Goal: Task Accomplishment & Management: Use online tool/utility

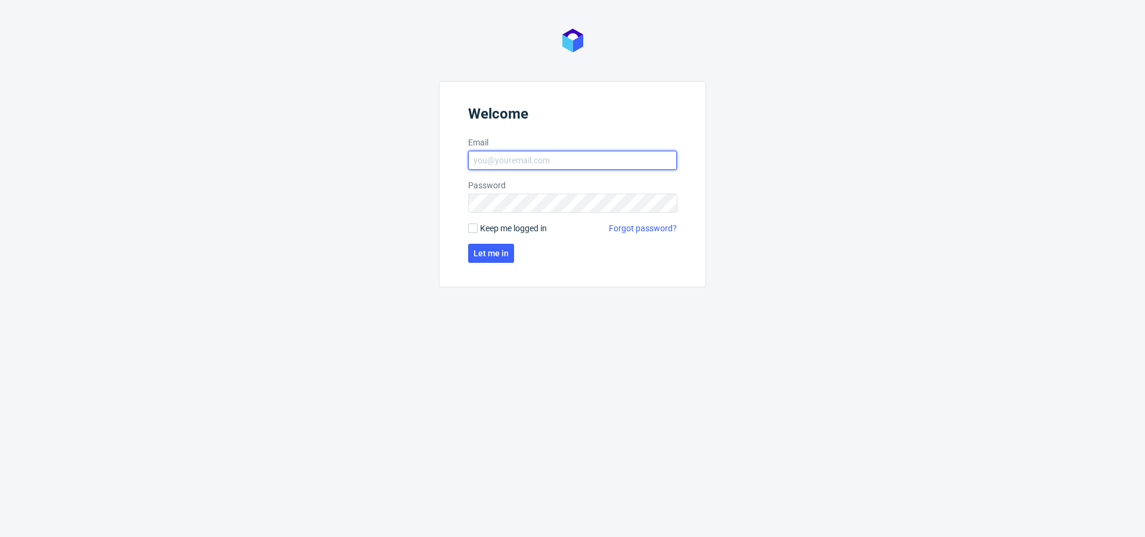
type input "[PERSON_NAME][EMAIL_ADDRESS][PERSON_NAME][DOMAIN_NAME]"
click at [496, 240] on form "Welcome Email angelina.marc@packhelp.com Password Keep me logged in Forgot pass…" at bounding box center [572, 184] width 267 height 206
click at [497, 252] on span "Let me in" at bounding box center [490, 253] width 35 height 8
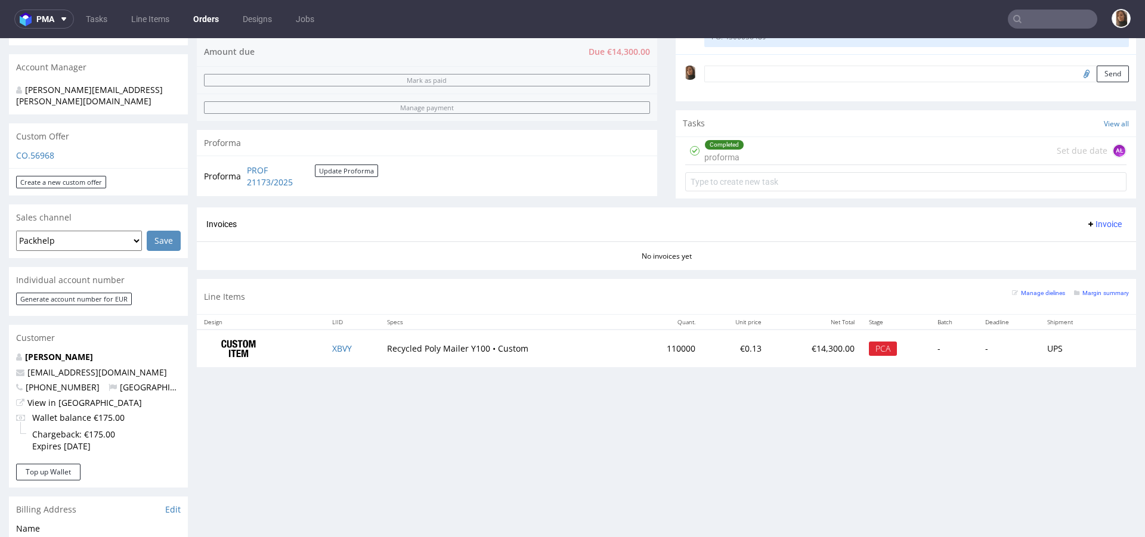
scroll to position [371, 0]
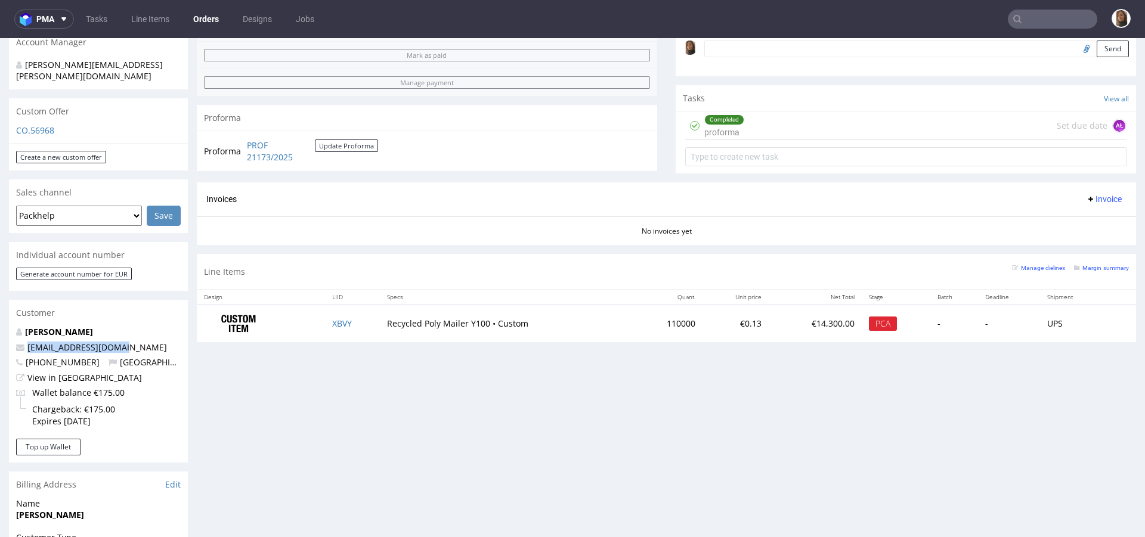
drag, startPoint x: 118, startPoint y: 321, endPoint x: 1, endPoint y: 321, distance: 116.8
click at [1, 321] on div "Order via Offer R989789664 01.10.2025 03:56 PM Mark this order as problematic I…" at bounding box center [572, 285] width 1145 height 1176
copy span "[EMAIL_ADDRESS][DOMAIN_NAME]"
click at [339, 316] on td "XBVY" at bounding box center [352, 324] width 55 height 38
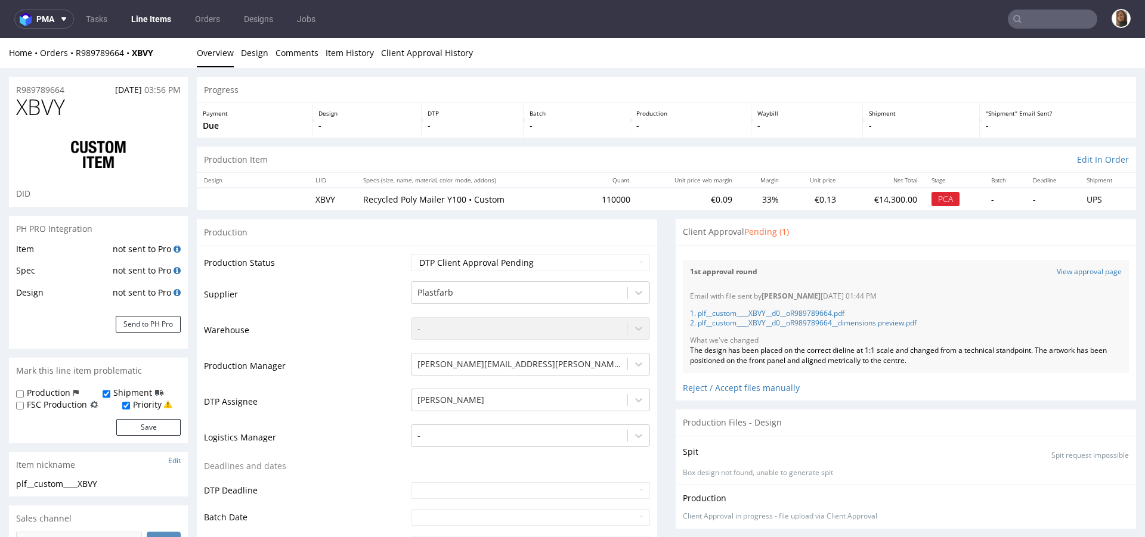
scroll to position [93, 0]
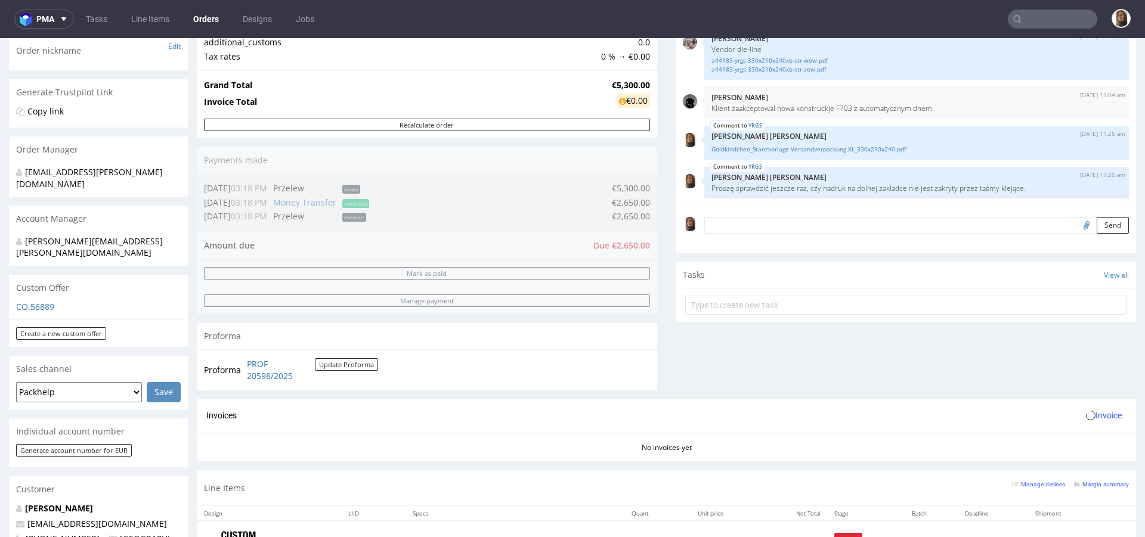
scroll to position [411, 0]
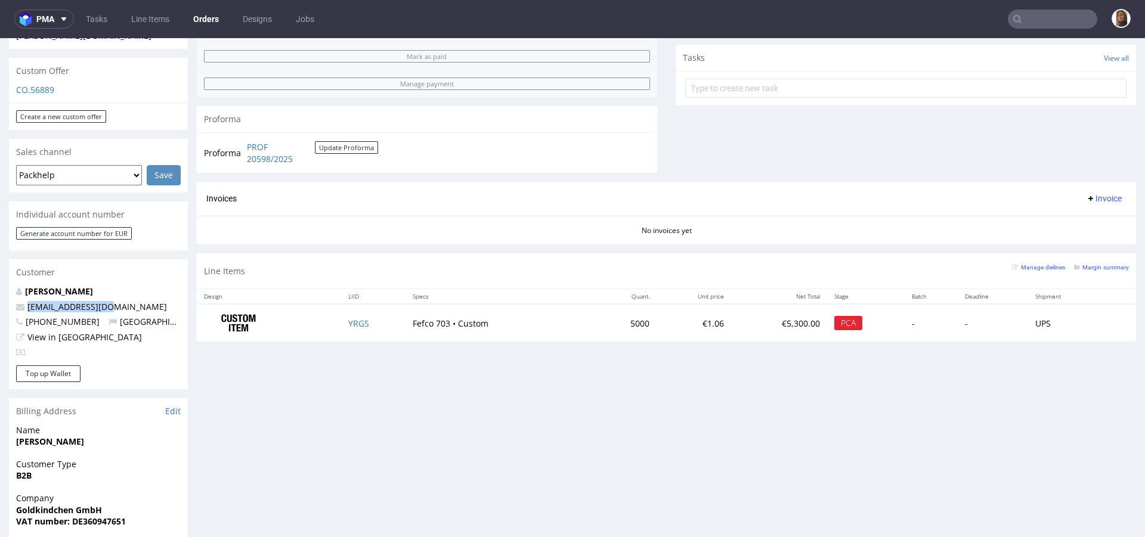
drag, startPoint x: 135, startPoint y: 284, endPoint x: 2, endPoint y: 283, distance: 132.9
click at [1, 284] on div "Order via Offer R792900793 [DATE] 10:09 AM Mark this order as problematic Invoi…" at bounding box center [572, 234] width 1145 height 1154
copy span "[EMAIL_ADDRESS][DOMAIN_NAME]"
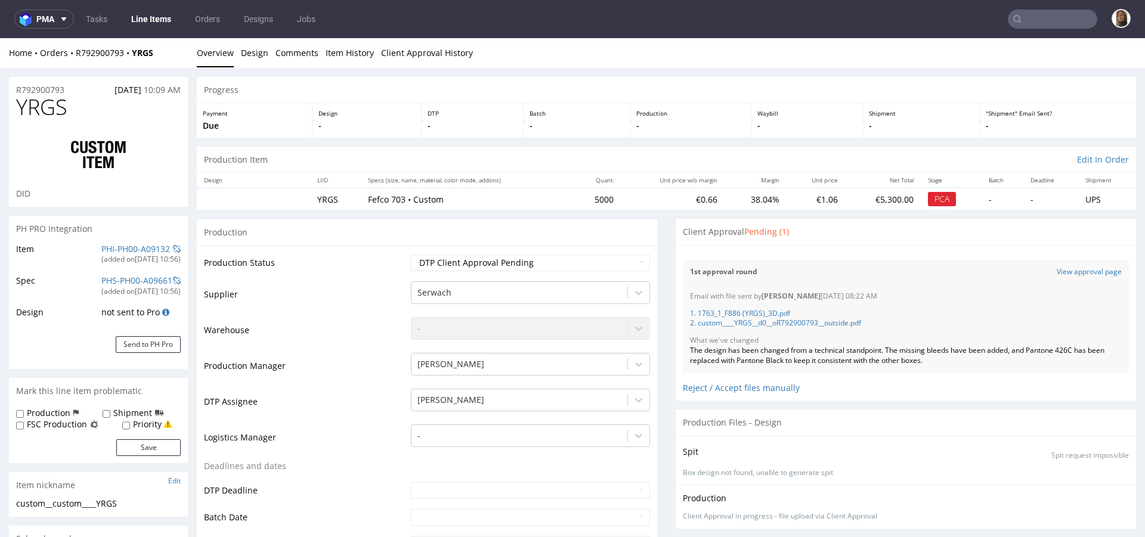
scroll to position [64, 0]
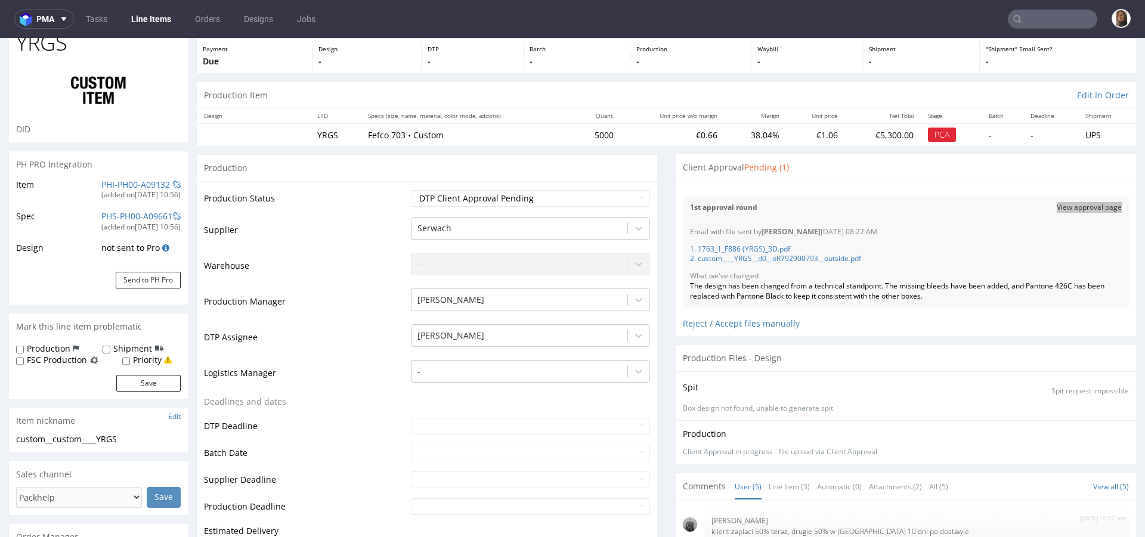
click at [1047, 20] on input "text" at bounding box center [1051, 19] width 89 height 19
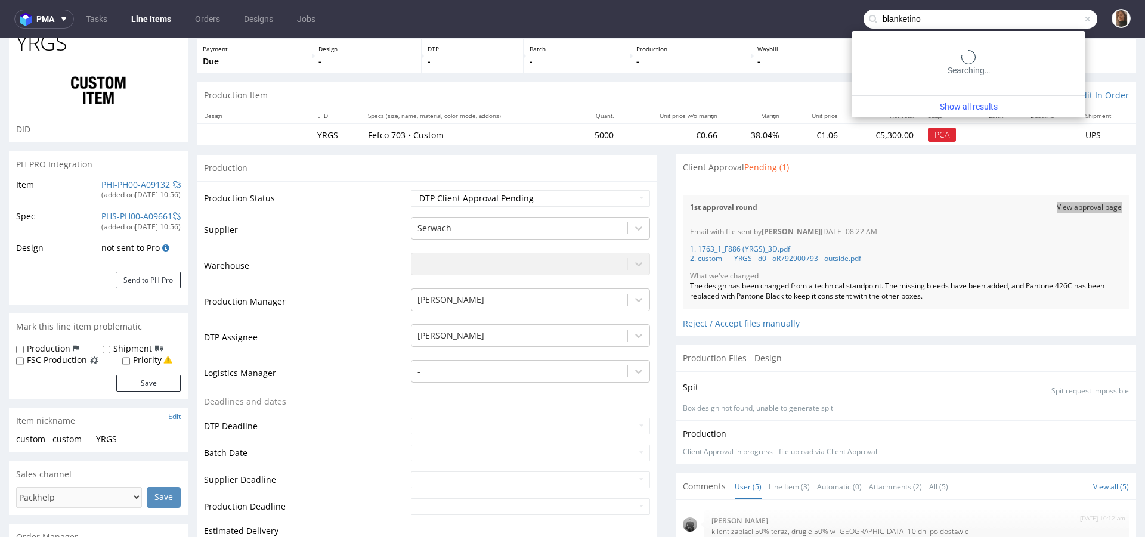
type input "blanketino"
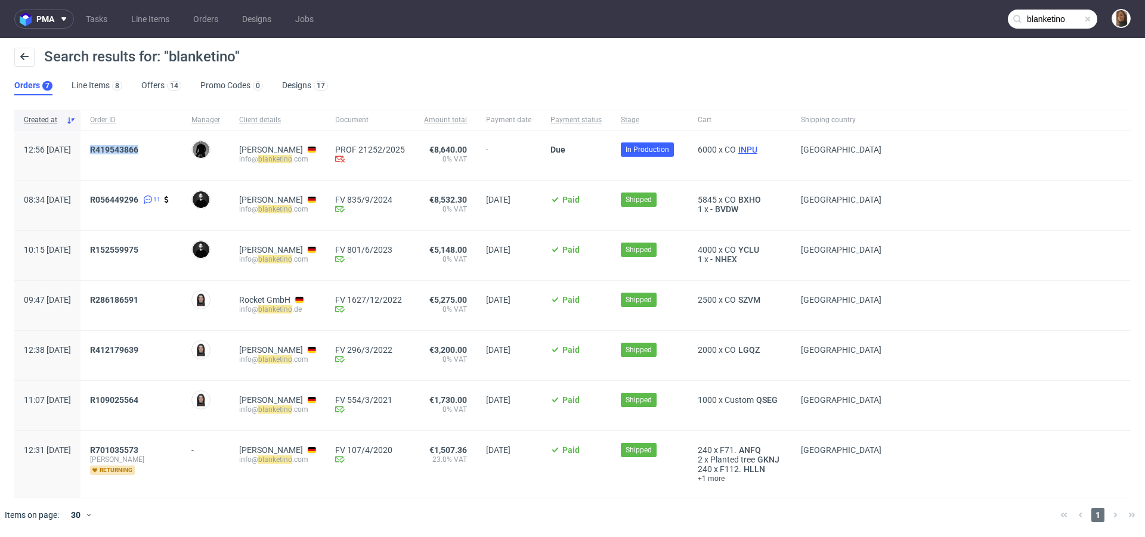
click at [759, 149] on span "INPU" at bounding box center [748, 150] width 24 height 10
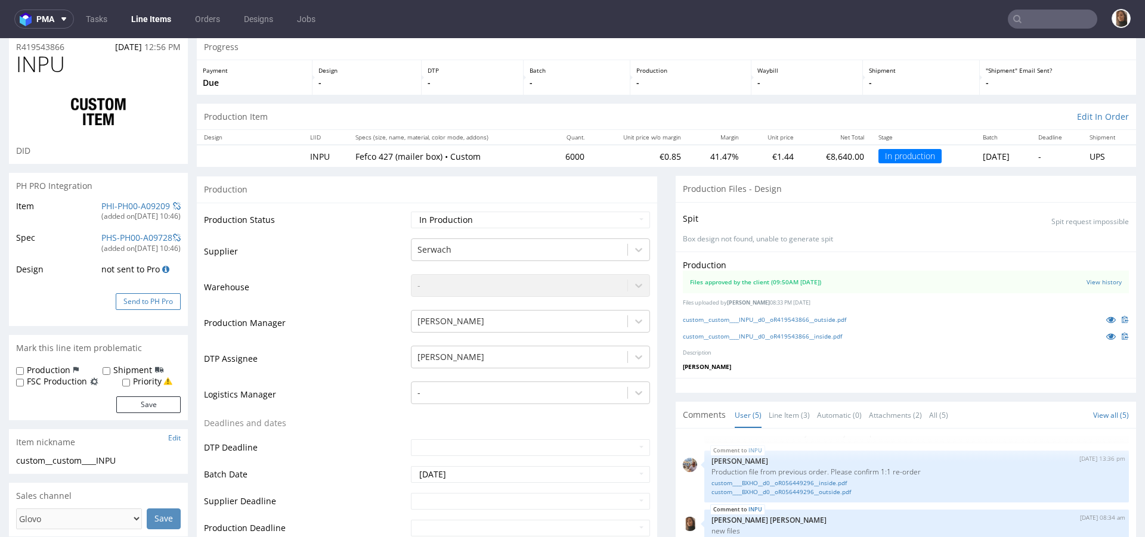
scroll to position [88, 0]
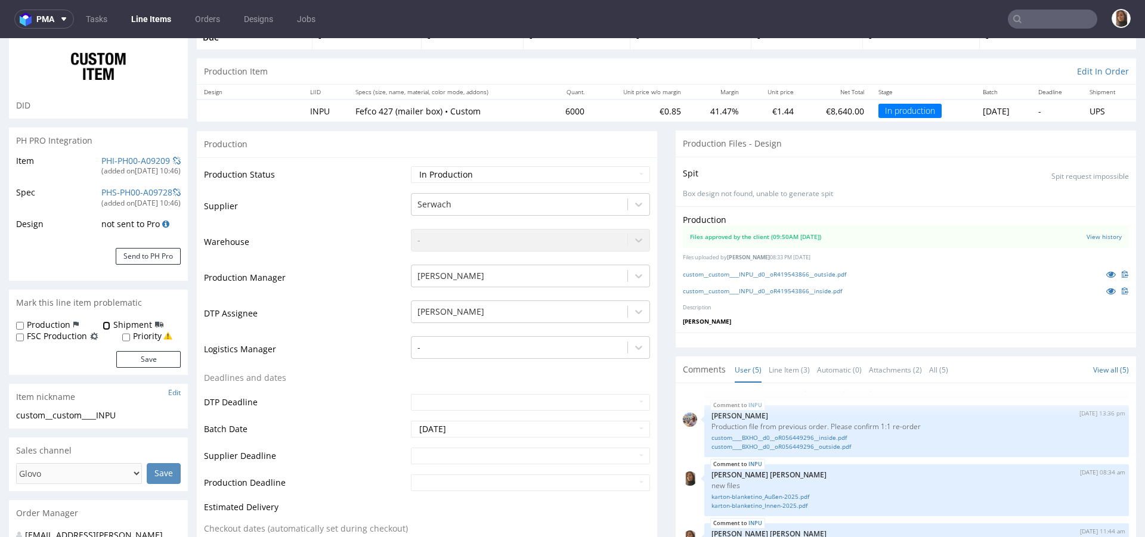
click at [103, 328] on input "Shipment" at bounding box center [107, 326] width 8 height 10
checkbox input "true"
click at [148, 364] on button "Save" at bounding box center [148, 359] width 64 height 17
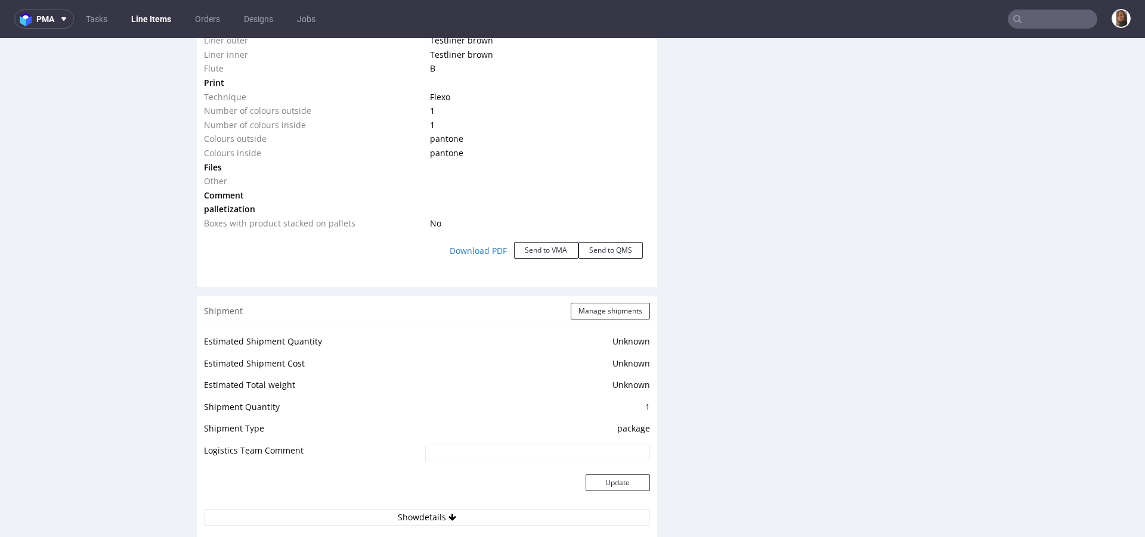
scroll to position [1109, 0]
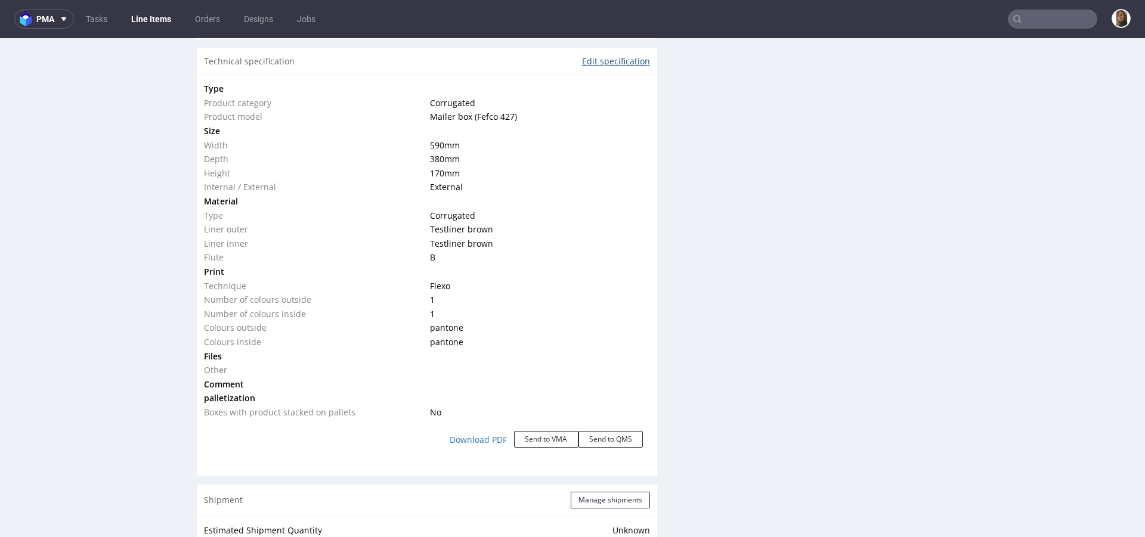
click at [599, 60] on link "Edit specification" at bounding box center [616, 61] width 68 height 12
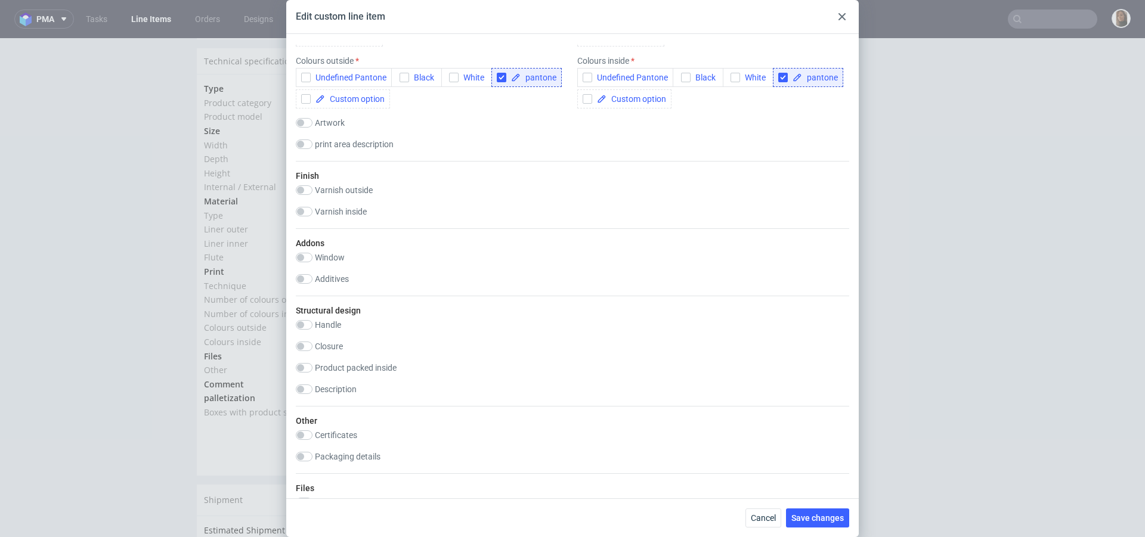
scroll to position [1013, 0]
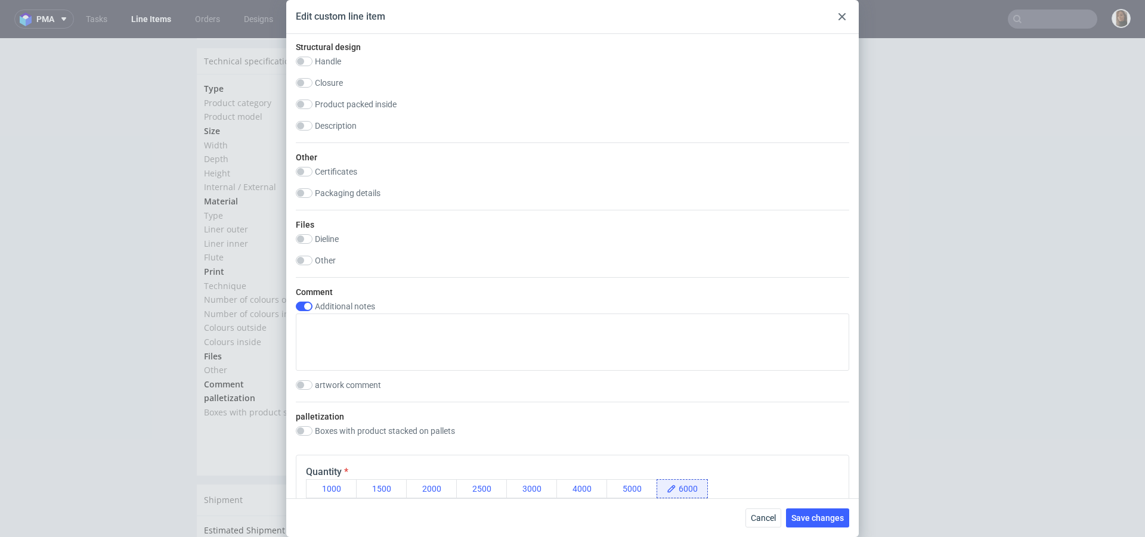
click at [359, 191] on label "Packaging details" at bounding box center [348, 193] width 66 height 10
checkbox input "true"
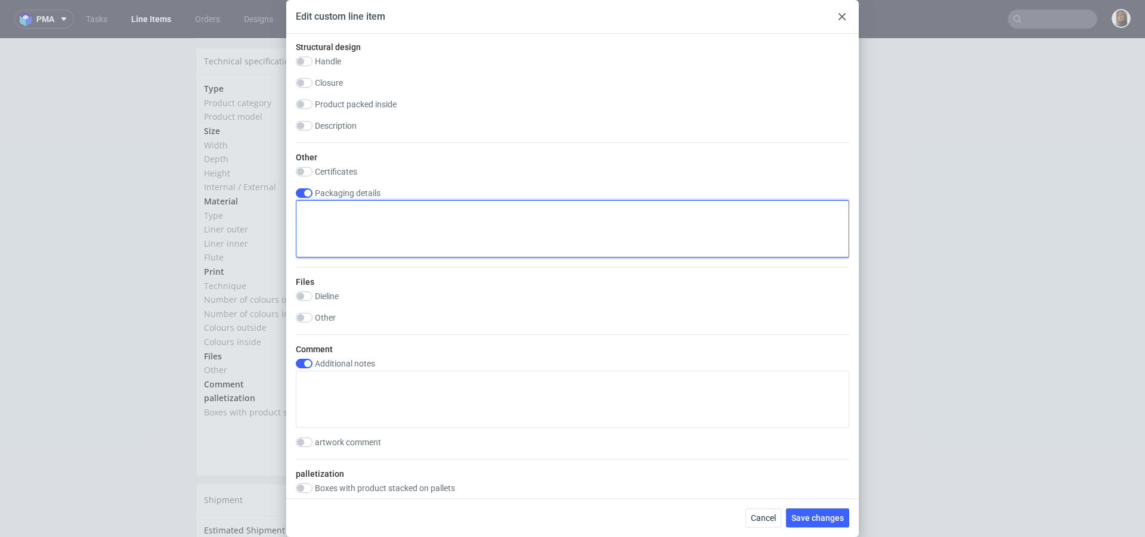
click at [399, 243] on textarea at bounding box center [572, 228] width 553 height 57
paste textarea "Ważne jest tylko to, że nie dysponujemy podnośnikiem. Potrzebujemy ciężarówki z…"
drag, startPoint x: 391, startPoint y: 210, endPoint x: 294, endPoint y: 208, distance: 96.6
click at [294, 208] on div "Technical specification Instant price RFQ Type Product category Corrugated Prod…" at bounding box center [572, 266] width 572 height 464
click at [709, 209] on textarea ""Nie dysponujemy podnośnikiem. Potrzebujemy ciężarówki z podnośnikiem lub wózki…" at bounding box center [572, 228] width 553 height 57
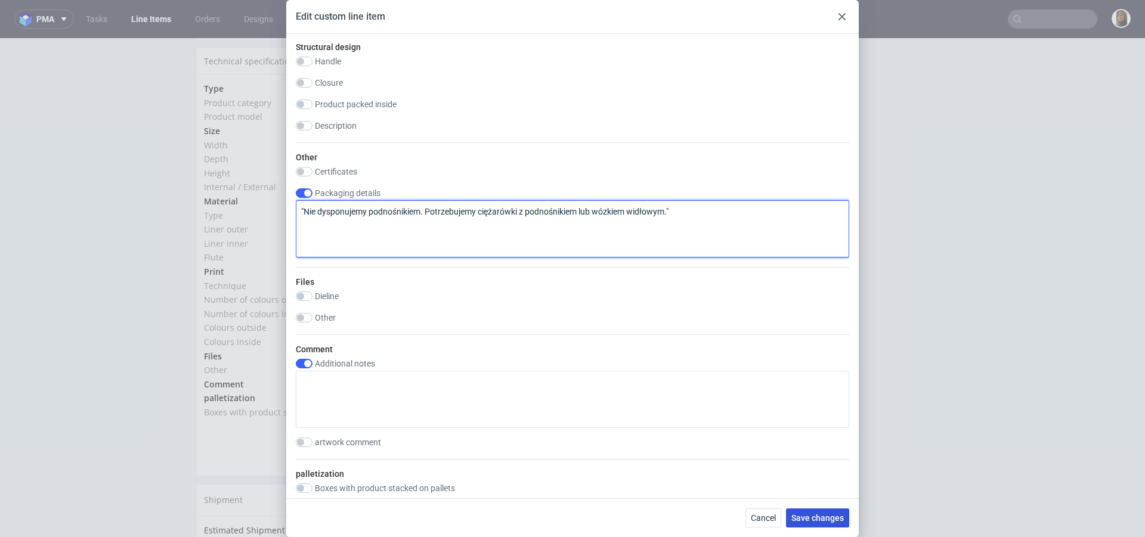
type textarea ""Nie dysponujemy podnośnikiem. Potrzebujemy ciężarówki z podnośnikiem lub wózki…"
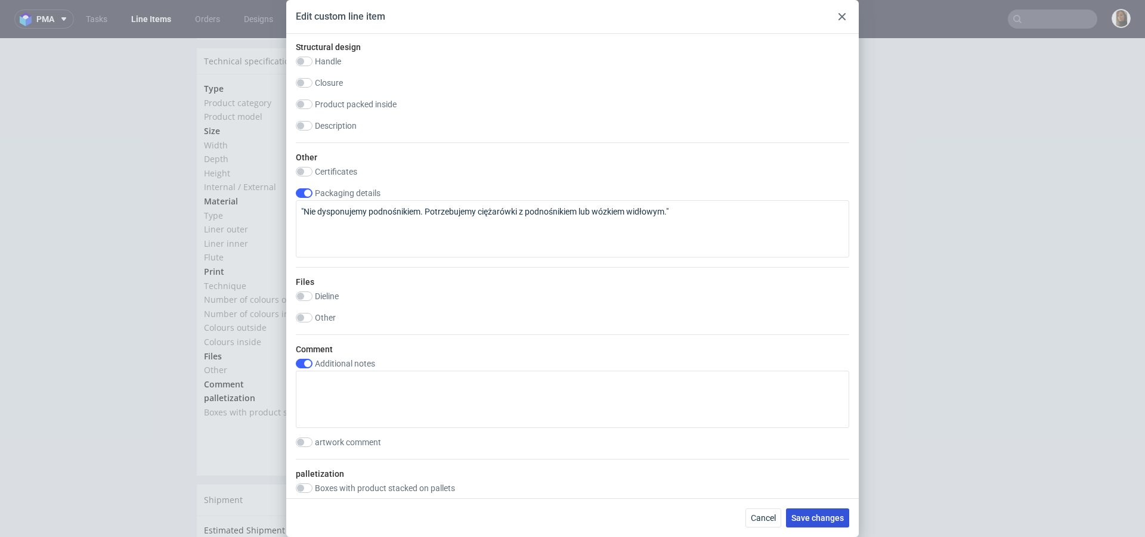
click at [811, 518] on span "Save changes" at bounding box center [817, 518] width 52 height 8
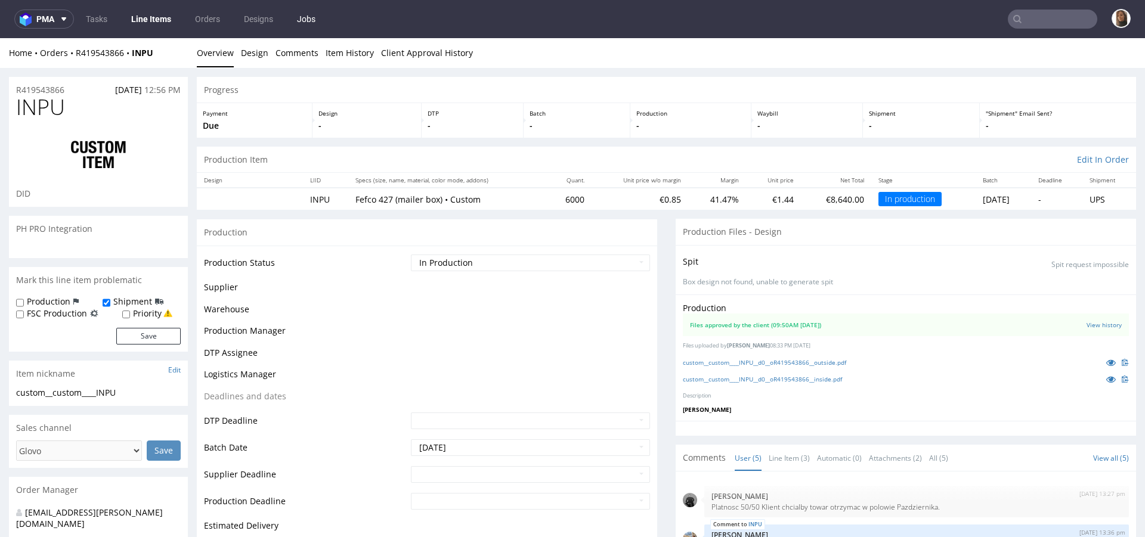
scroll to position [40, 0]
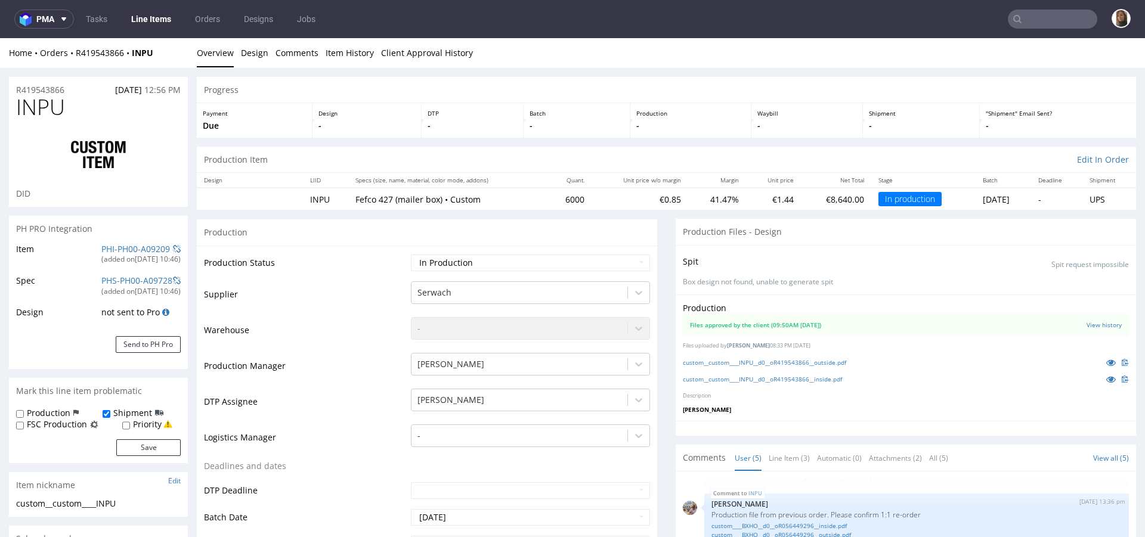
click at [1026, 14] on input "text" at bounding box center [1051, 19] width 89 height 19
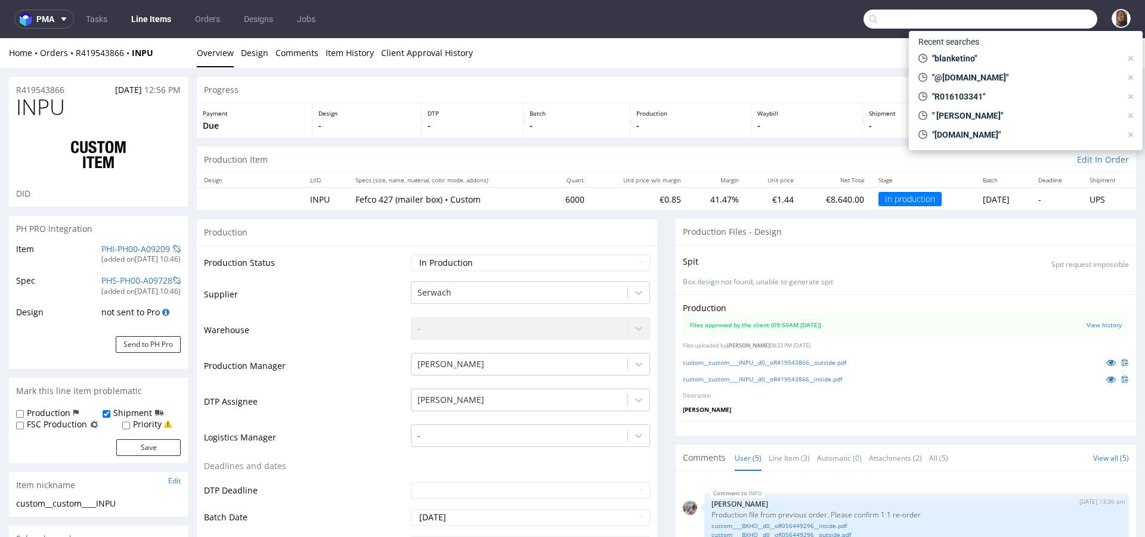
paste input "R016103341"
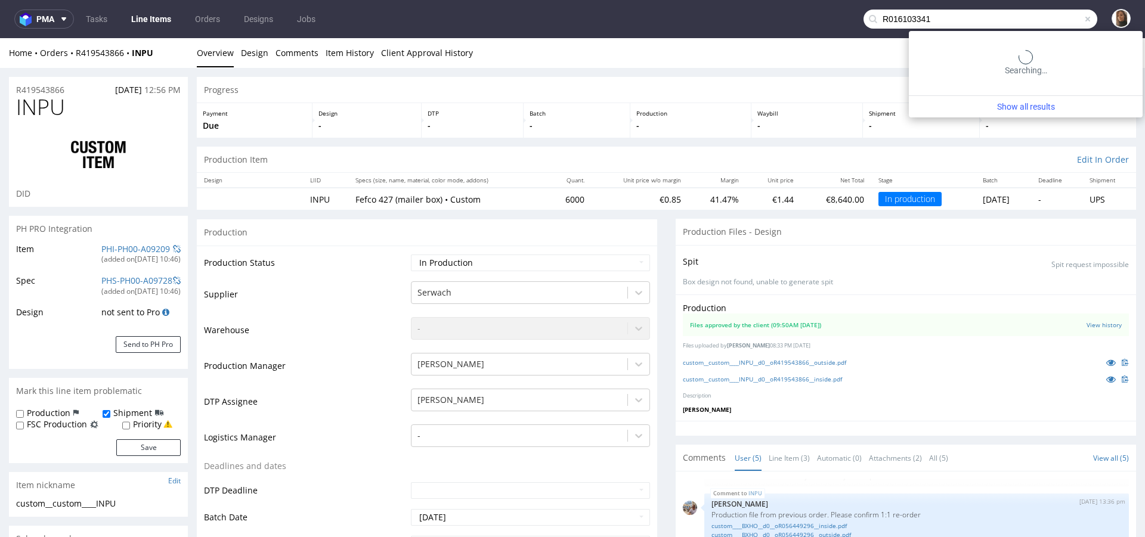
type input "R016103341"
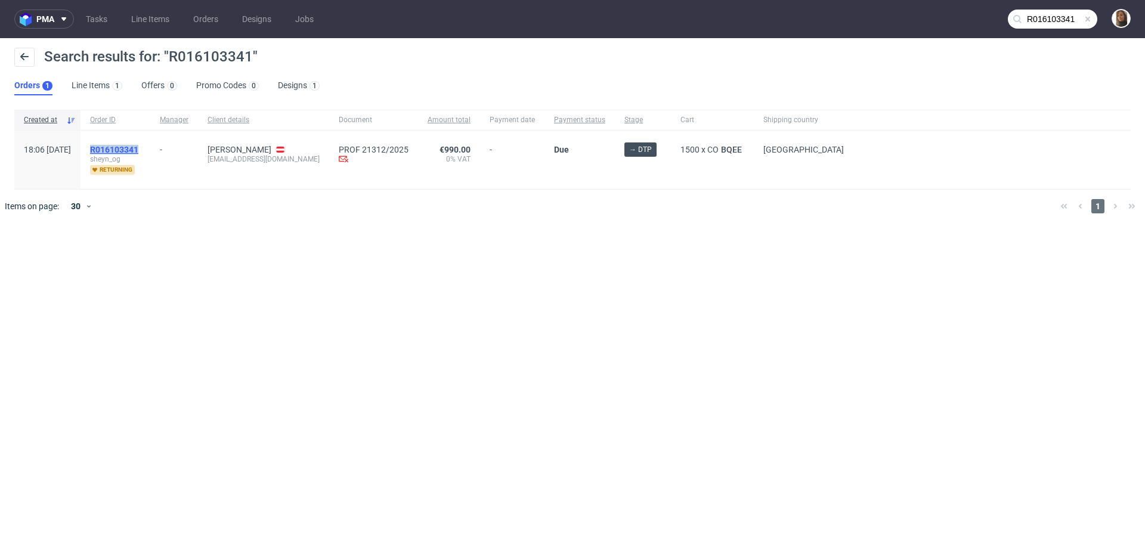
click at [138, 151] on mark "R016103341" at bounding box center [114, 150] width 48 height 10
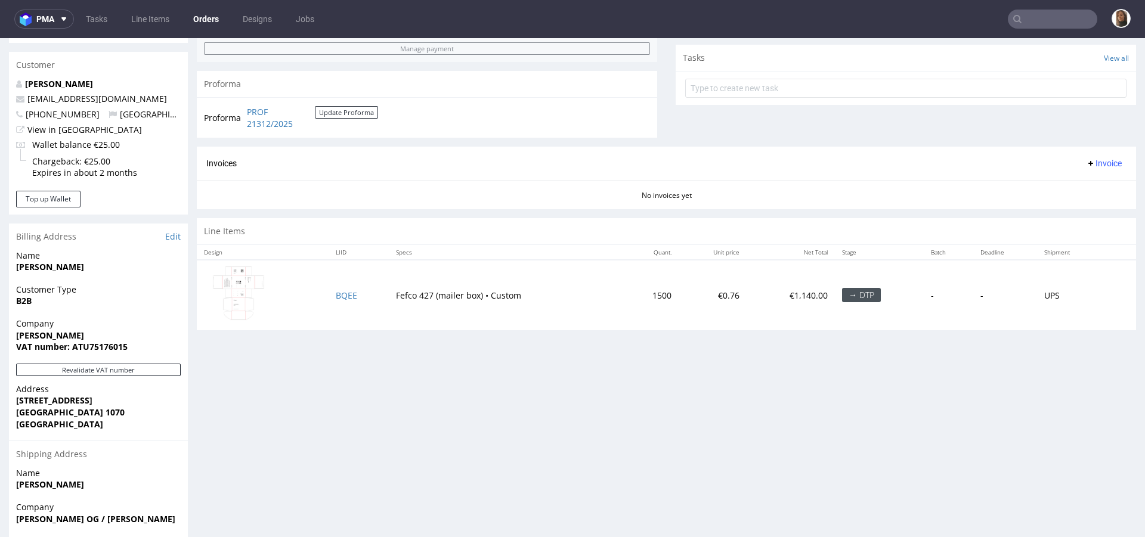
scroll to position [515, 0]
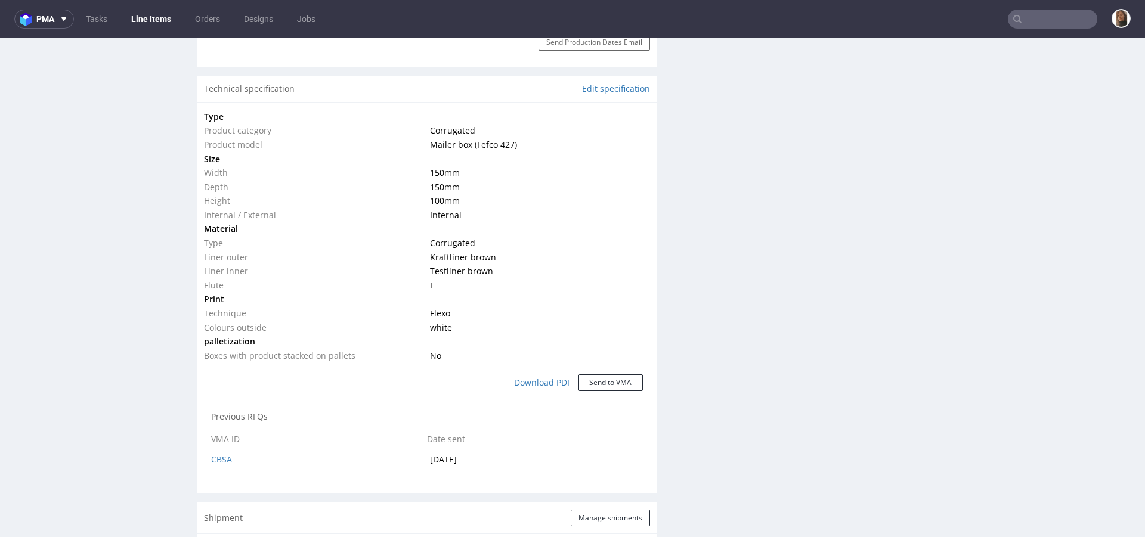
scroll to position [835, 0]
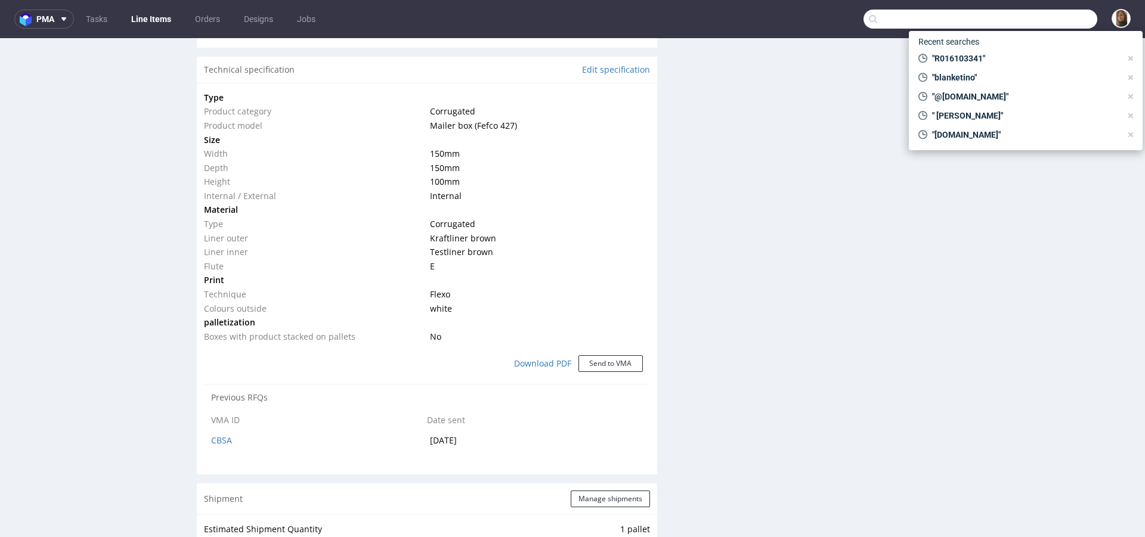
click at [1024, 18] on input "text" at bounding box center [980, 19] width 234 height 19
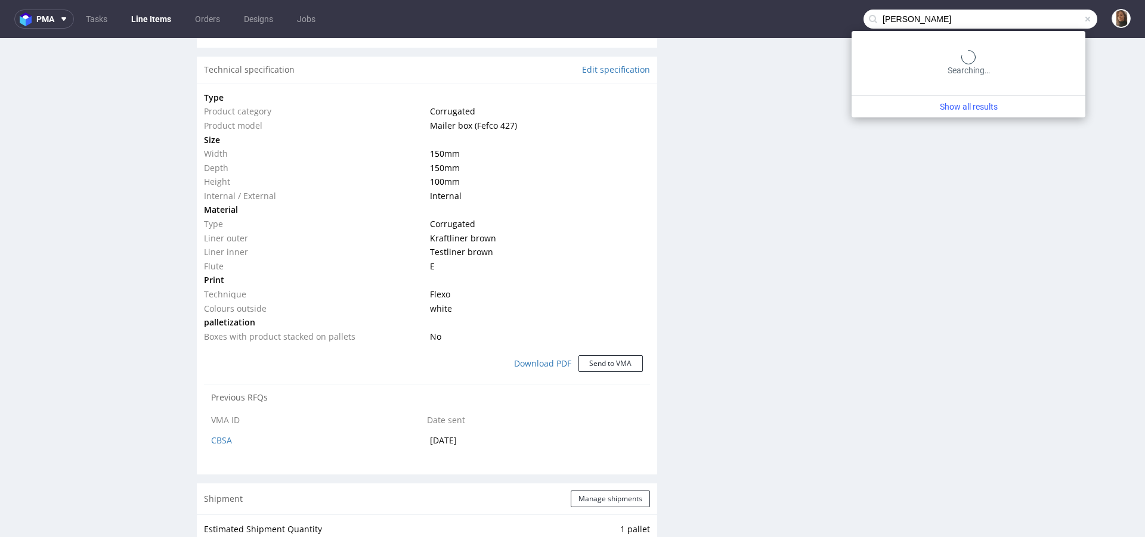
type input "sofia kov"
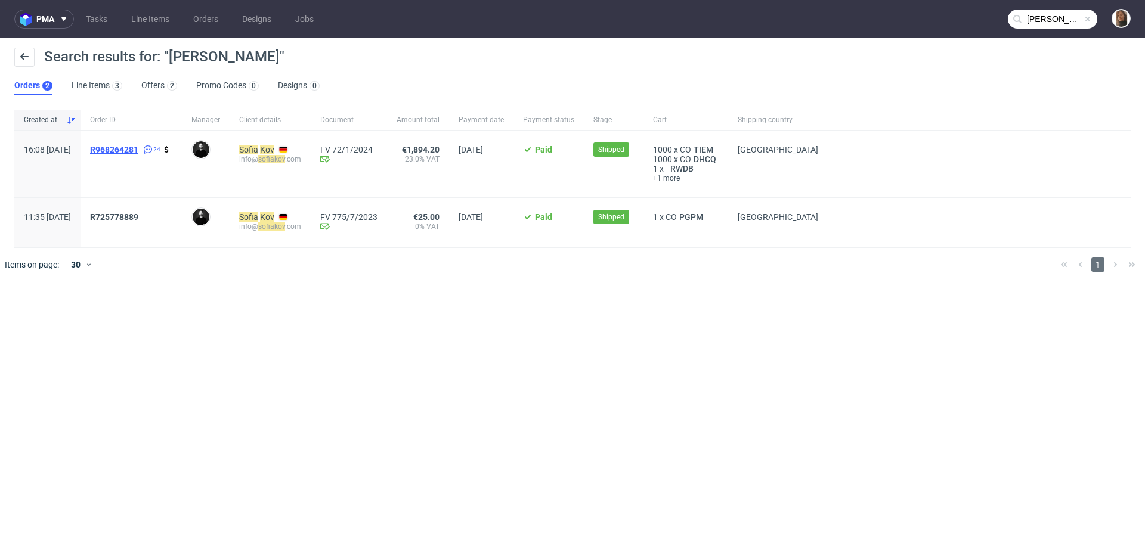
click at [138, 148] on span "R968264281" at bounding box center [114, 150] width 48 height 10
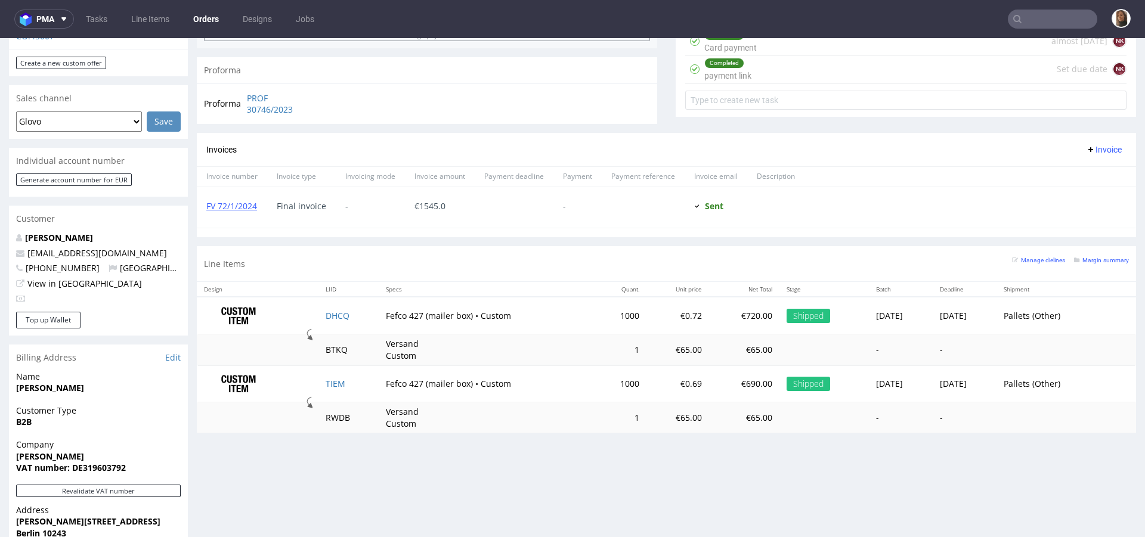
scroll to position [583, 0]
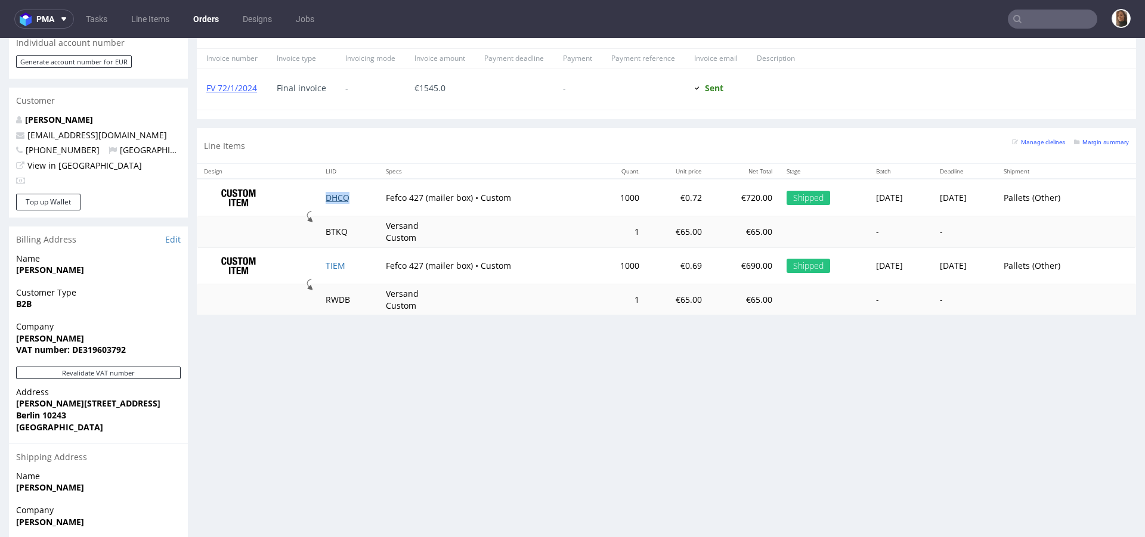
click at [325, 196] on link "DHCQ" at bounding box center [337, 197] width 24 height 11
click at [327, 263] on link "TIEM" at bounding box center [335, 265] width 20 height 11
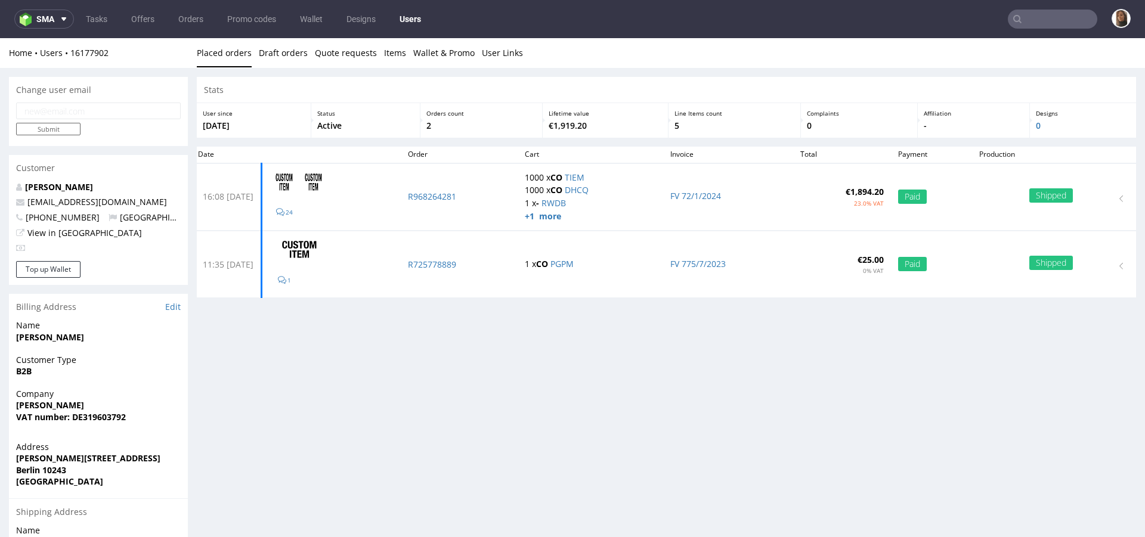
click at [1059, 7] on nav "sma Tasks Offers Orders Promo codes Wallet Designs Users" at bounding box center [572, 19] width 1145 height 38
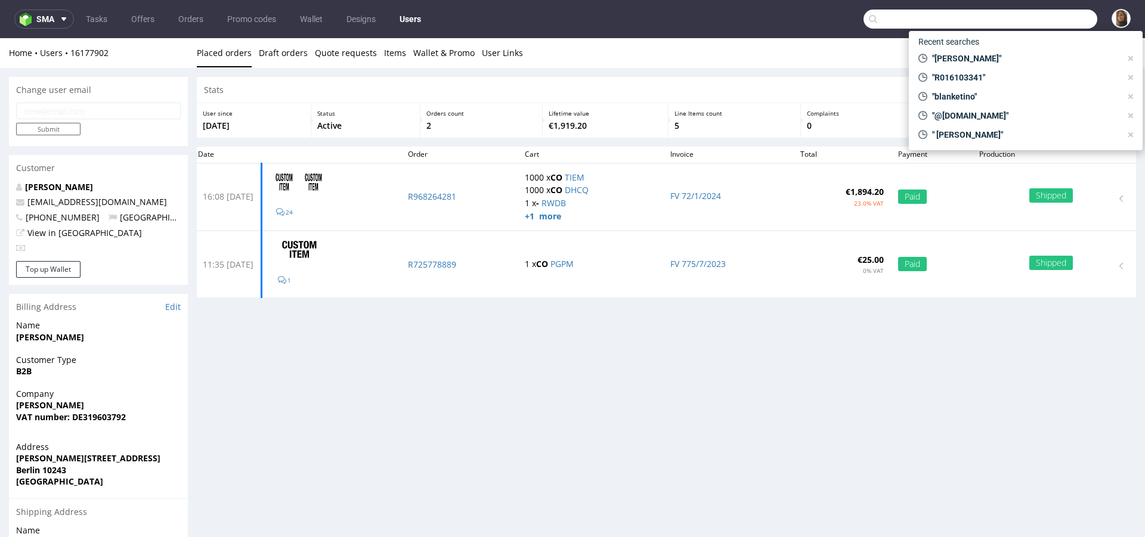
click at [1066, 23] on input "text" at bounding box center [980, 19] width 234 height 19
paste input "Michał Kukawka"
type input "Michał Kukawka"
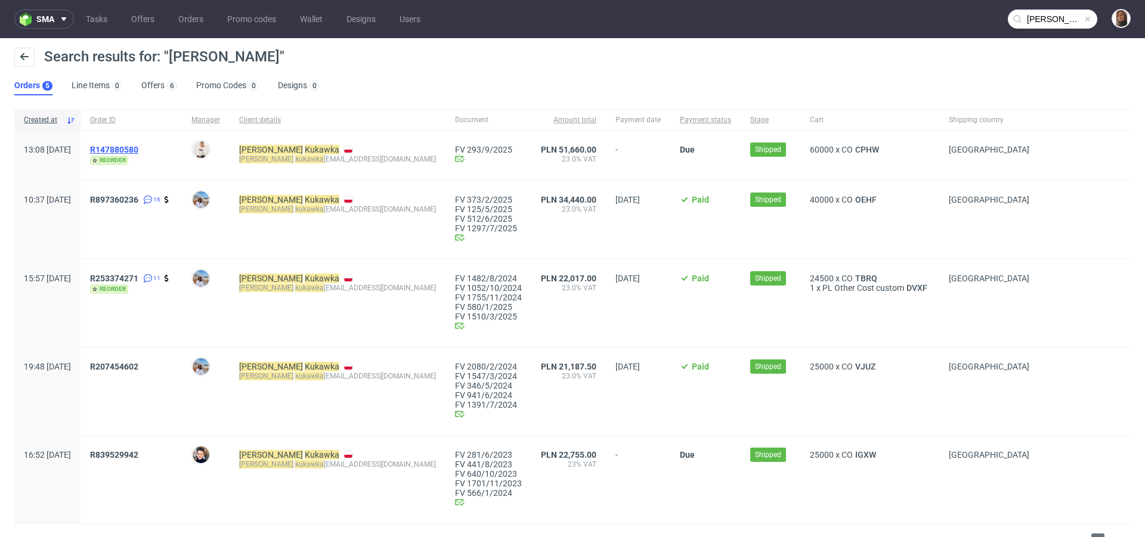
click at [138, 149] on span "R147880580" at bounding box center [114, 150] width 48 height 10
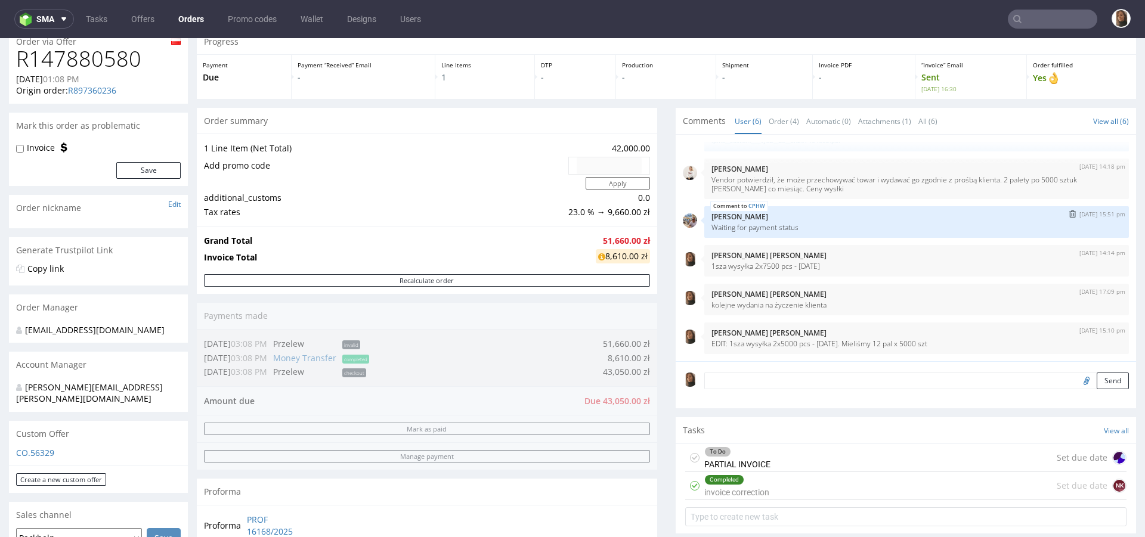
scroll to position [101, 0]
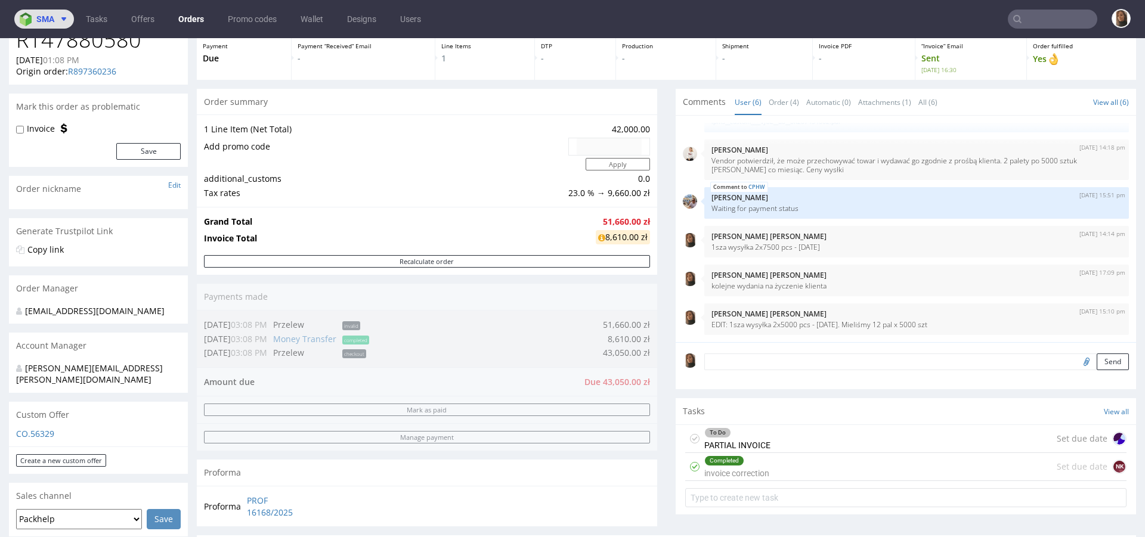
click at [30, 18] on img at bounding box center [28, 20] width 17 height 14
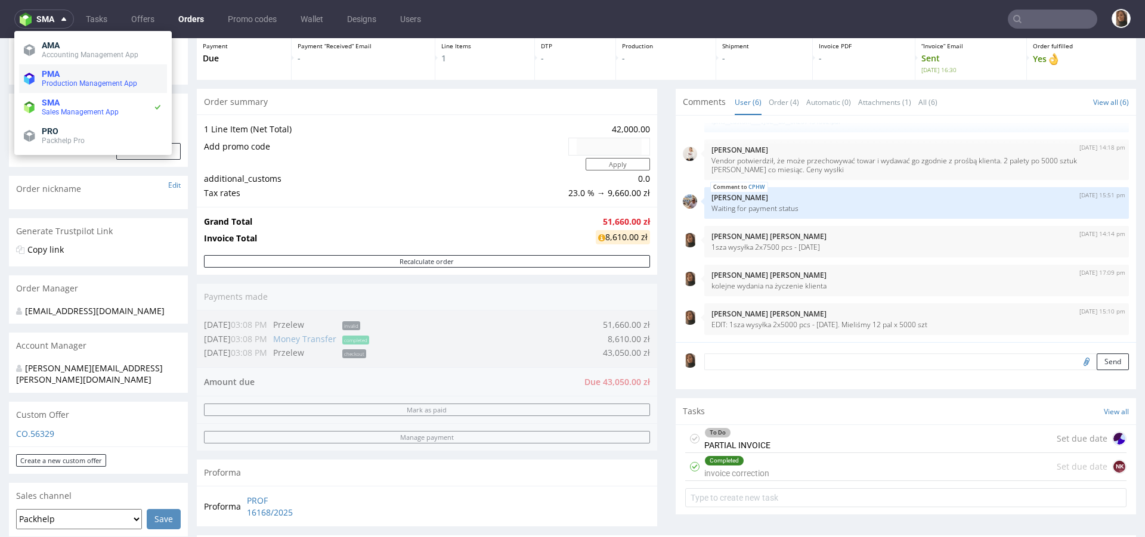
click at [44, 67] on li "PMA Production Management App" at bounding box center [93, 78] width 148 height 29
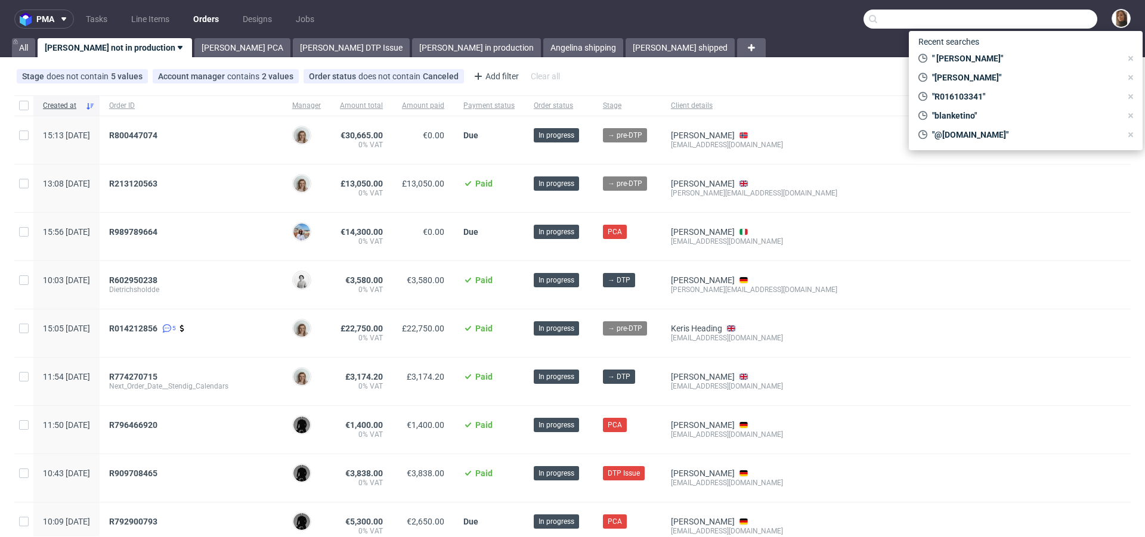
click at [1061, 18] on input "text" at bounding box center [980, 19] width 234 height 19
paste input "R016103341"
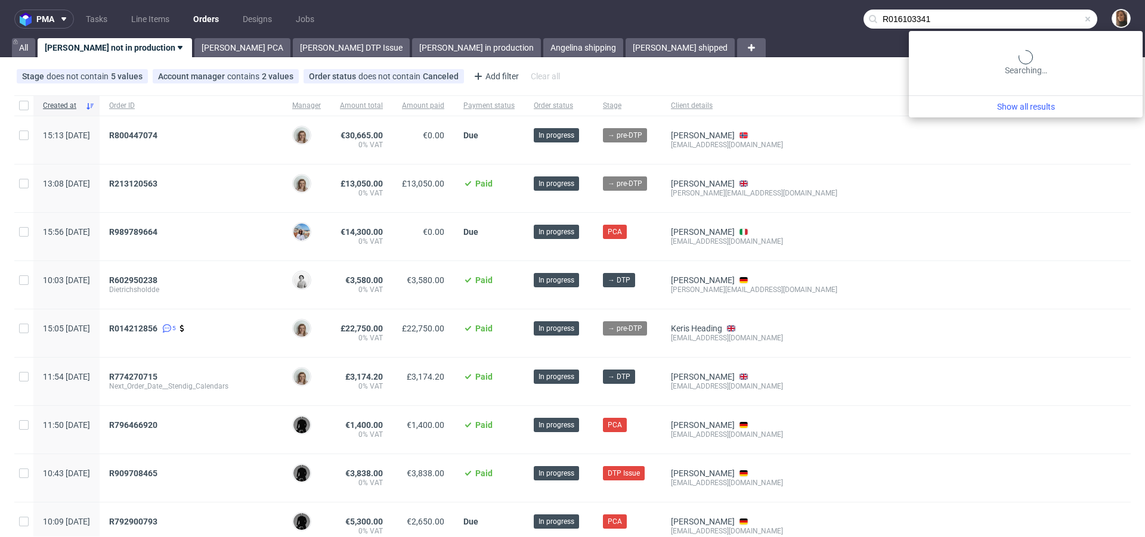
type input "R016103341"
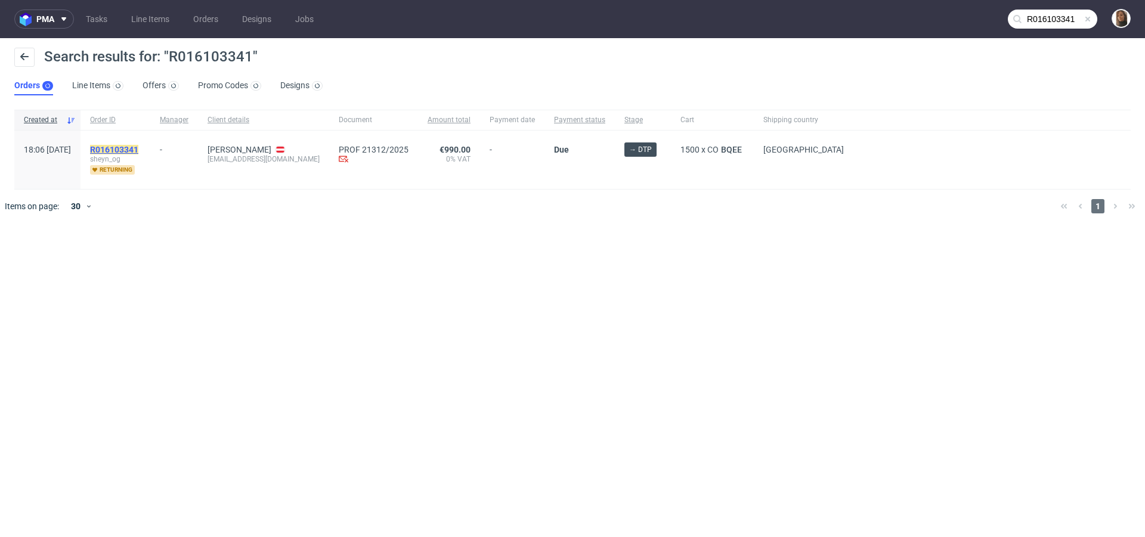
click at [138, 145] on mark "R016103341" at bounding box center [114, 150] width 48 height 10
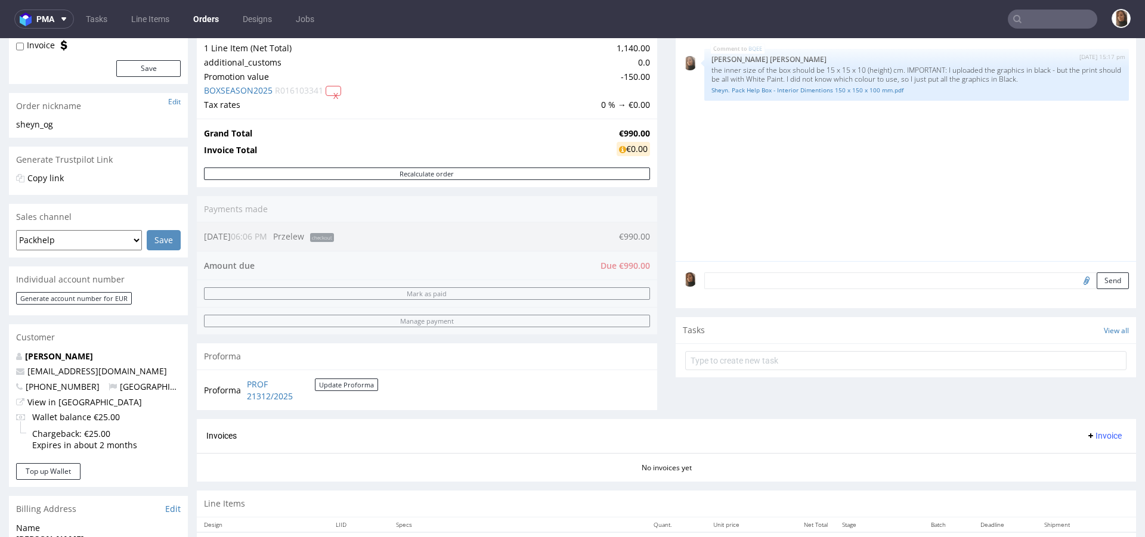
scroll to position [382, 0]
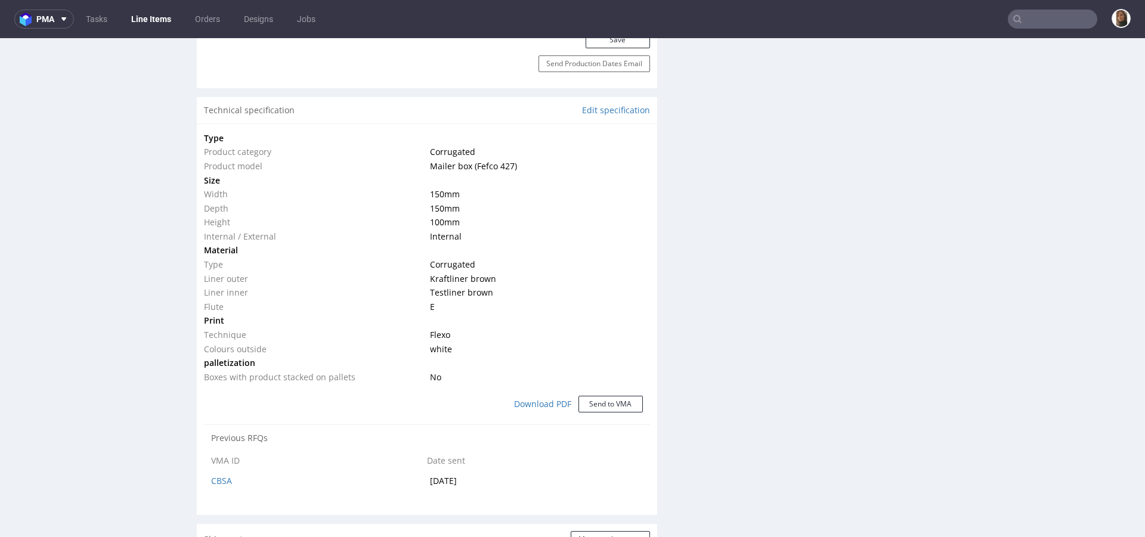
scroll to position [768, 0]
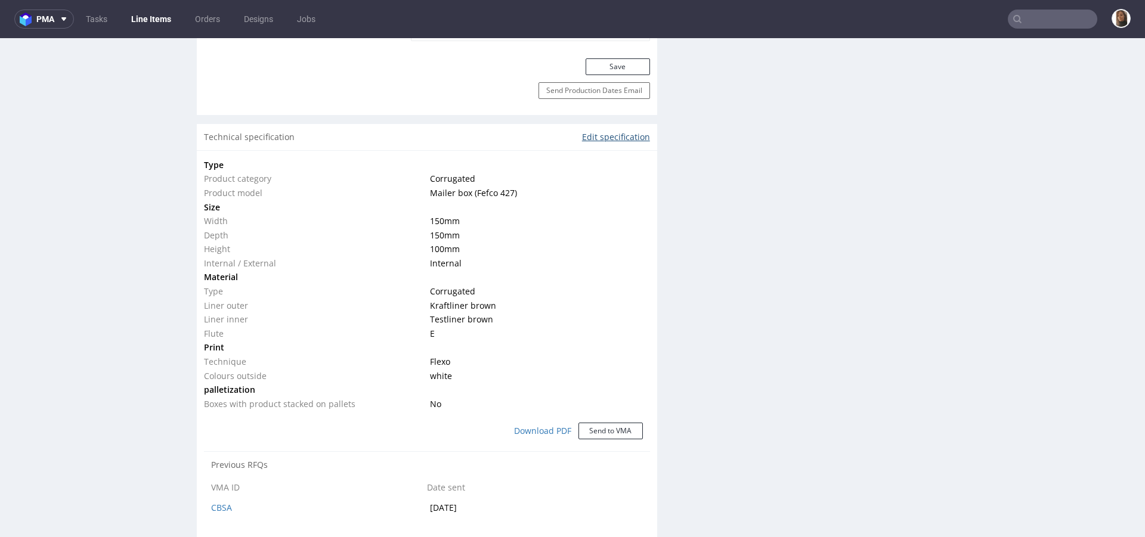
click at [617, 133] on link "Edit specification" at bounding box center [616, 137] width 68 height 12
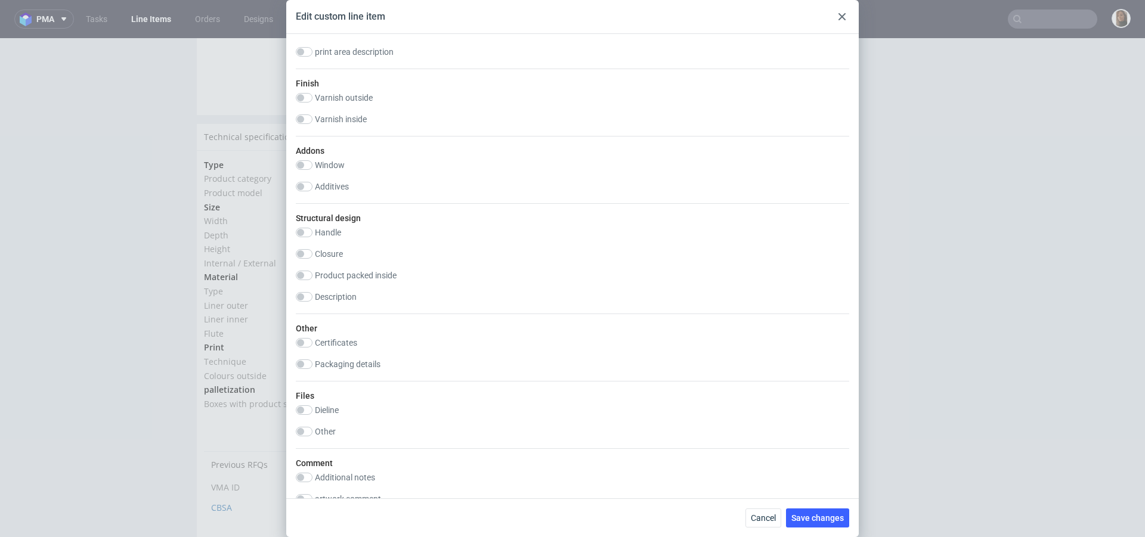
scroll to position [799, 0]
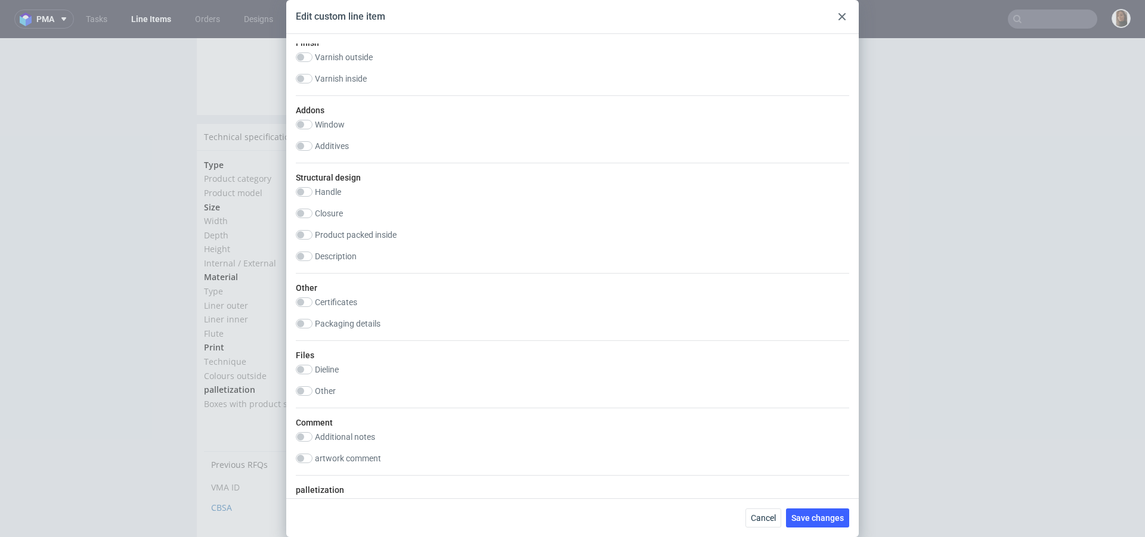
click at [347, 300] on label "Certificates" at bounding box center [336, 302] width 42 height 10
checkbox input "true"
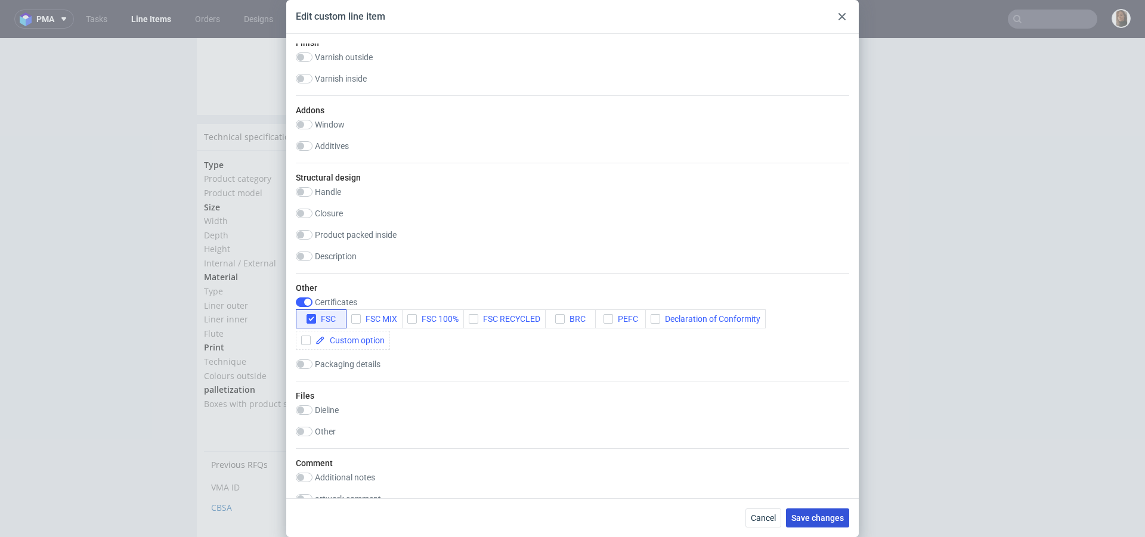
click at [836, 516] on span "Save changes" at bounding box center [817, 518] width 52 height 8
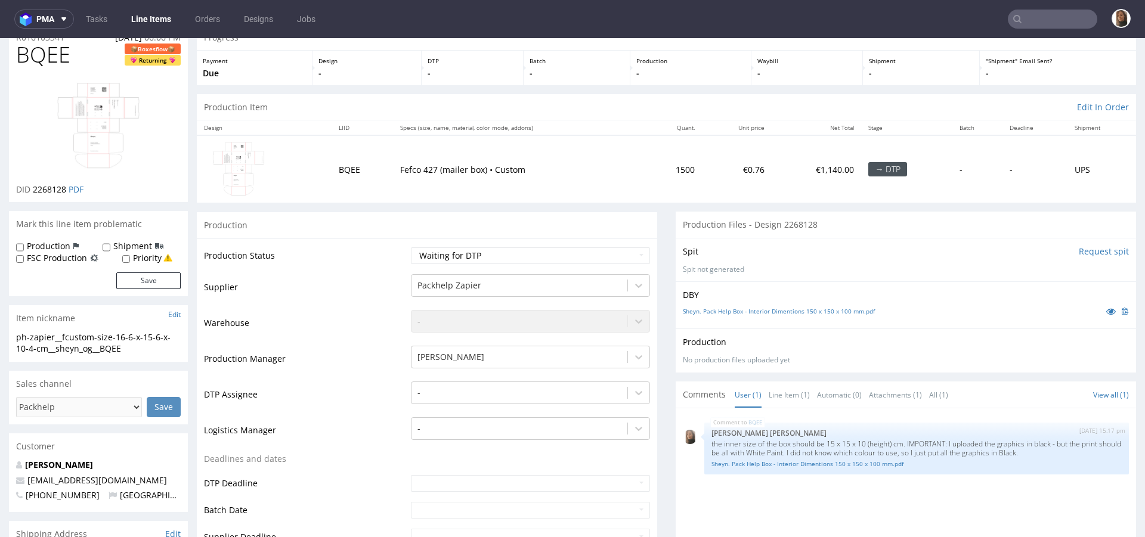
scroll to position [268, 0]
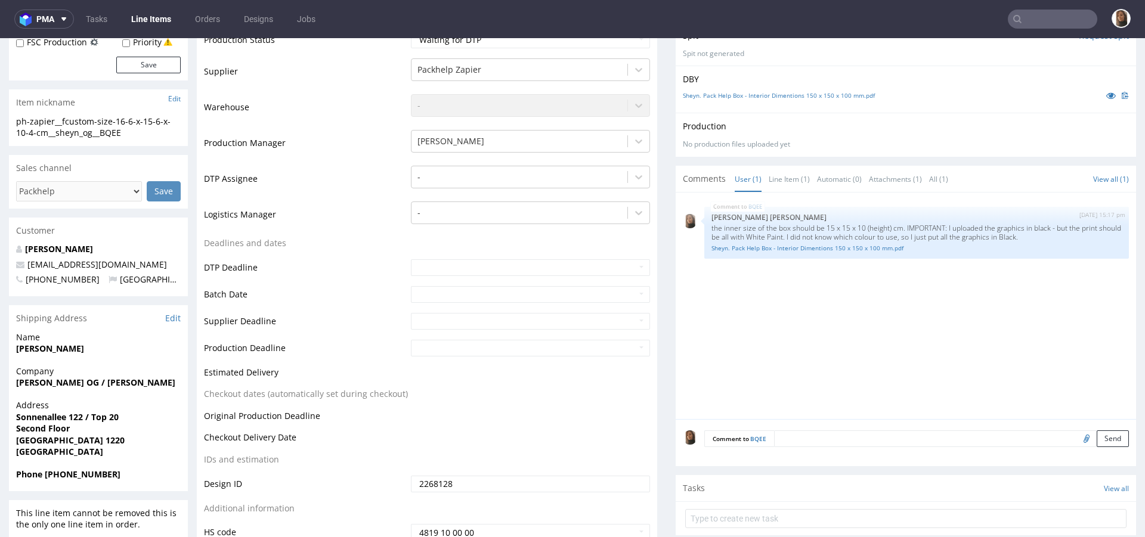
click at [793, 436] on textarea at bounding box center [951, 438] width 355 height 17
paste textarea "R016103341"
type textarea "FSC - worldwide"
click at [1097, 497] on button "Send" at bounding box center [1112, 494] width 32 height 17
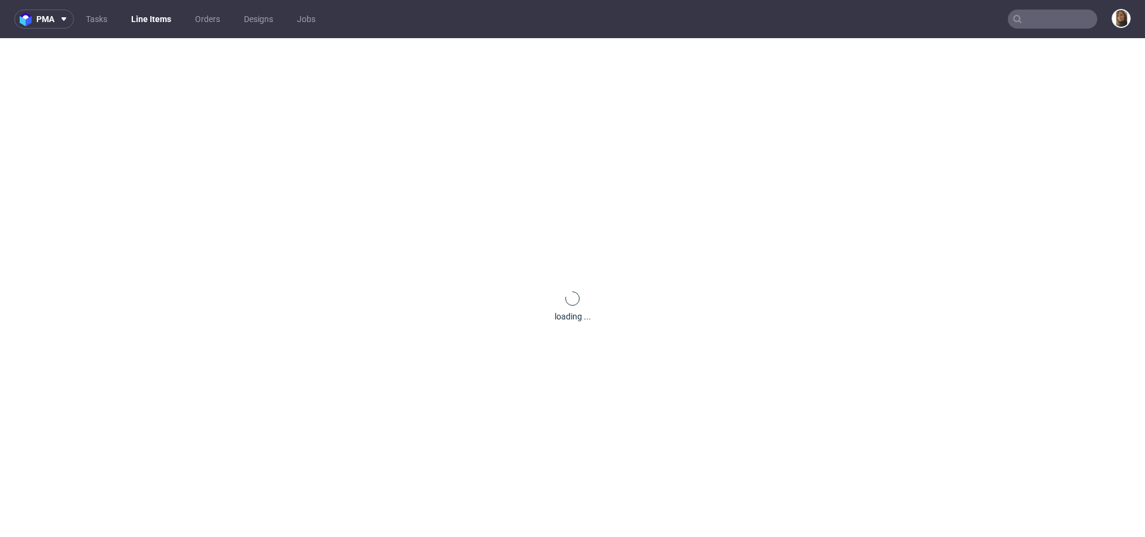
scroll to position [0, 0]
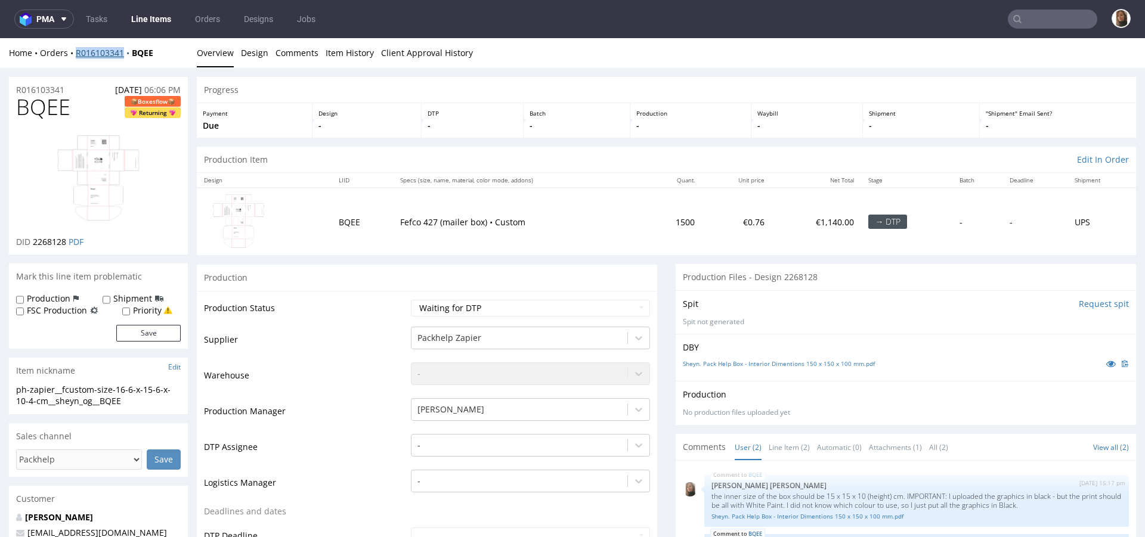
copy link "R016103341"
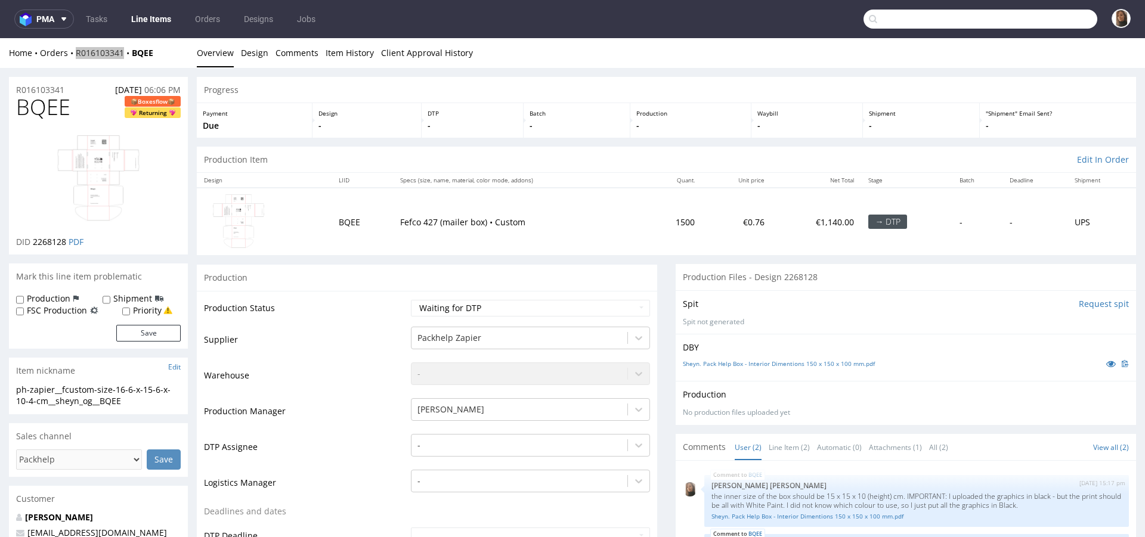
click at [1025, 17] on input "text" at bounding box center [980, 19] width 234 height 19
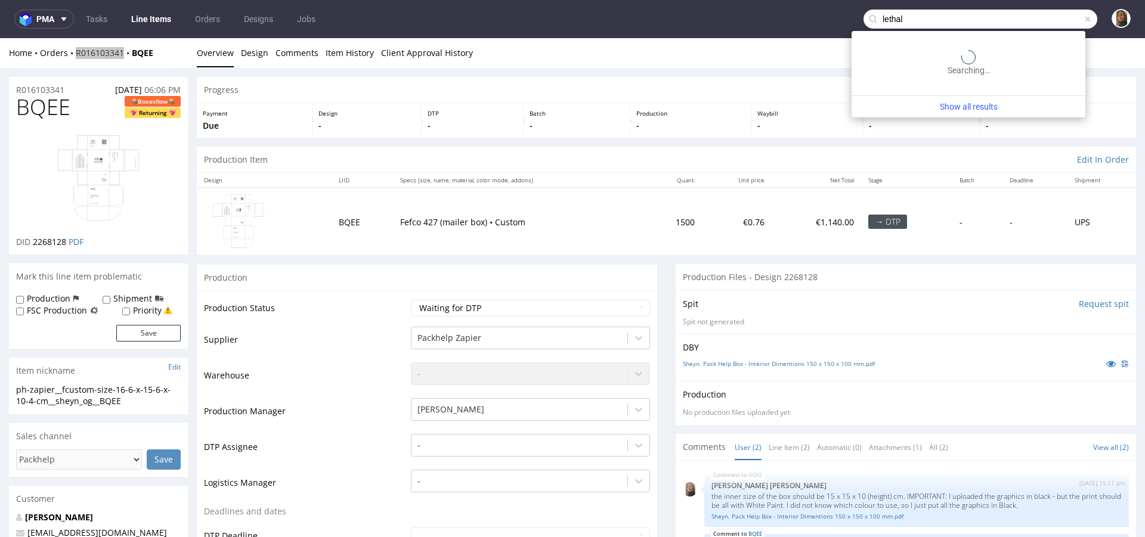
type input "lethal"
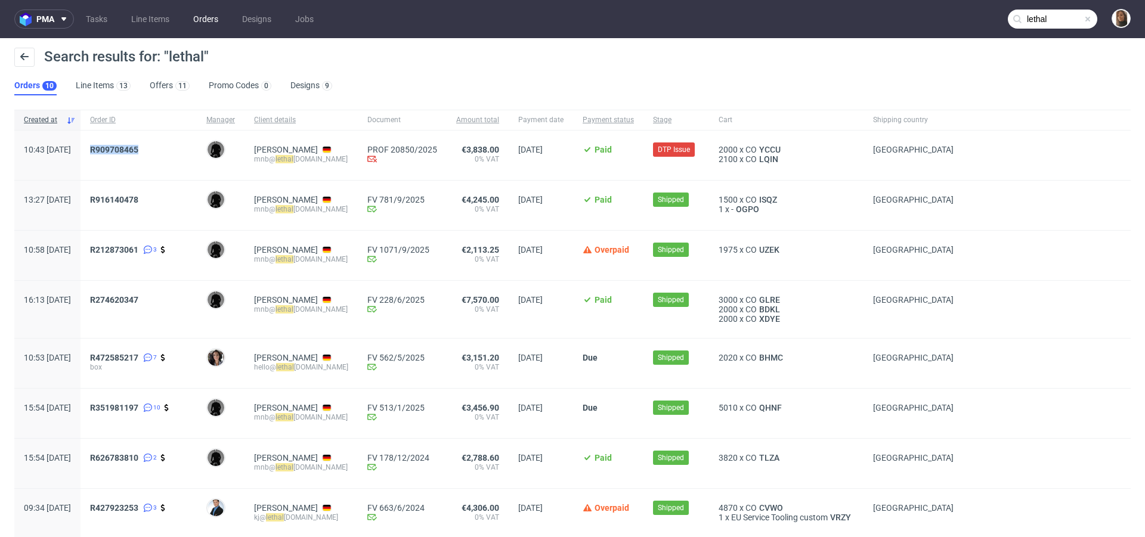
click at [200, 21] on link "Orders" at bounding box center [205, 19] width 39 height 19
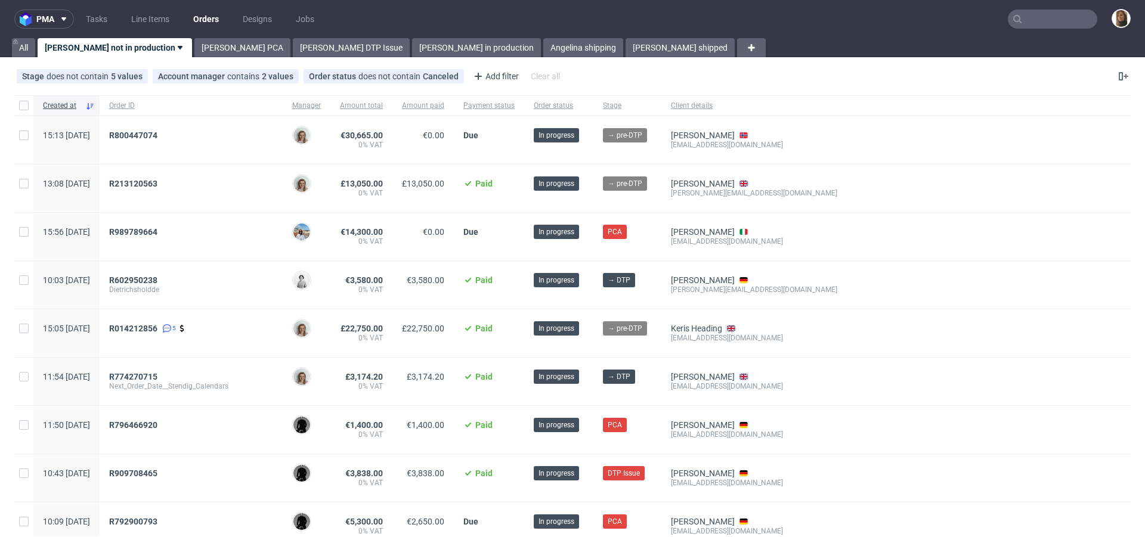
scroll to position [290, 0]
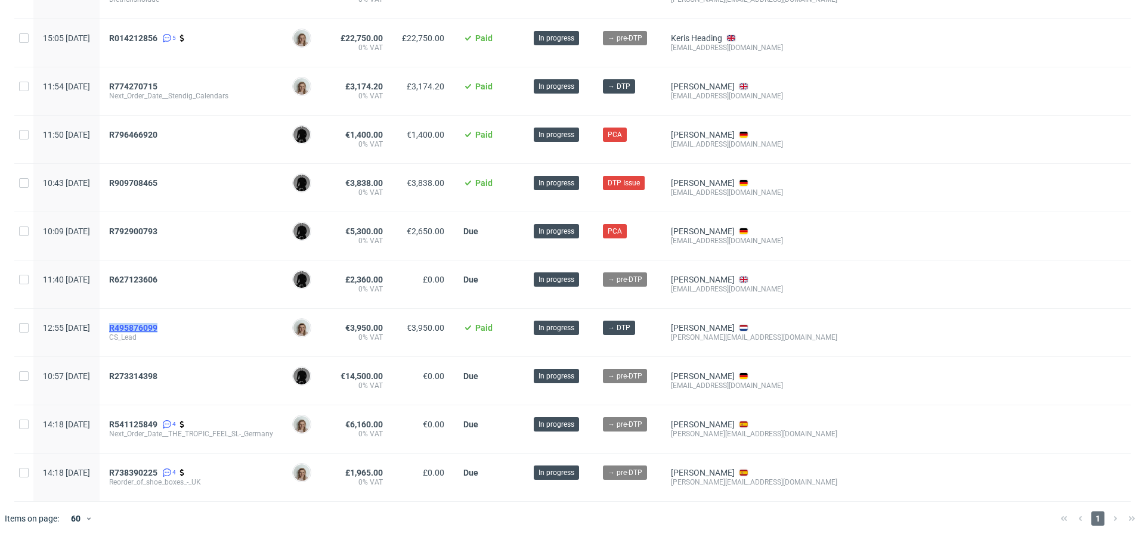
click at [157, 325] on span "R495876099" at bounding box center [133, 328] width 48 height 10
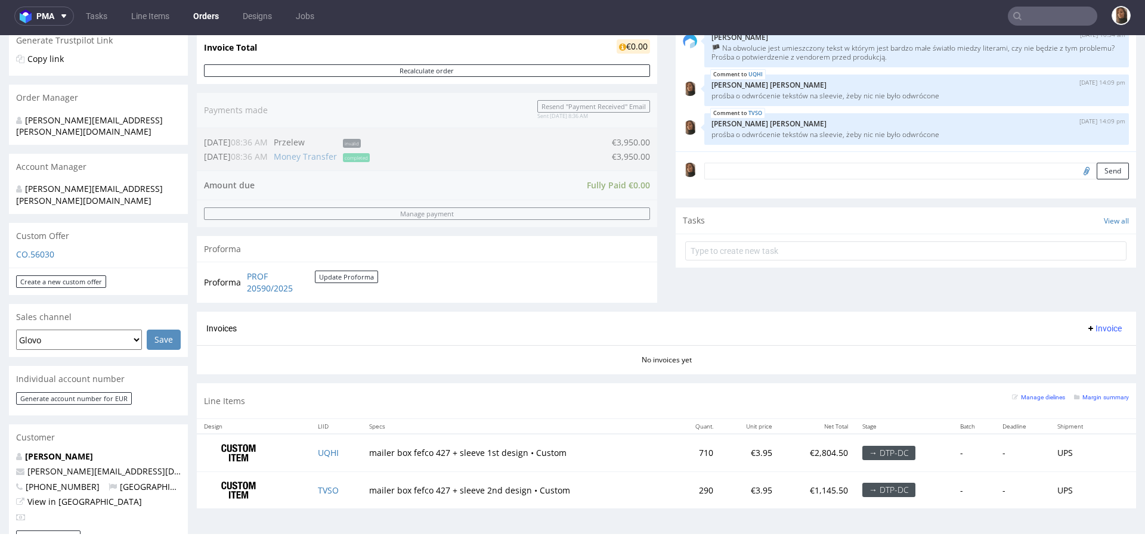
scroll to position [256, 0]
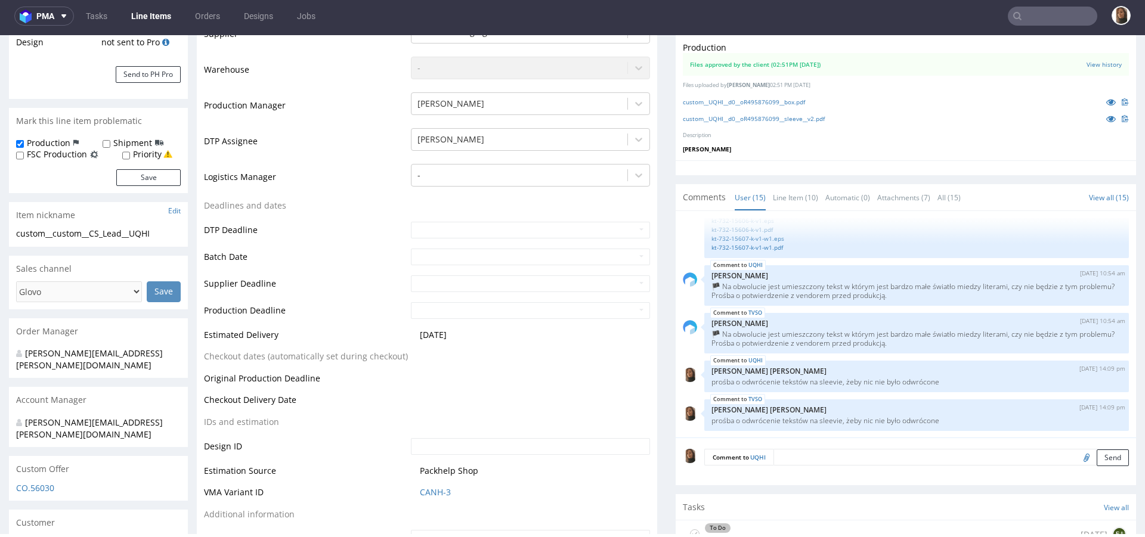
scroll to position [418, 0]
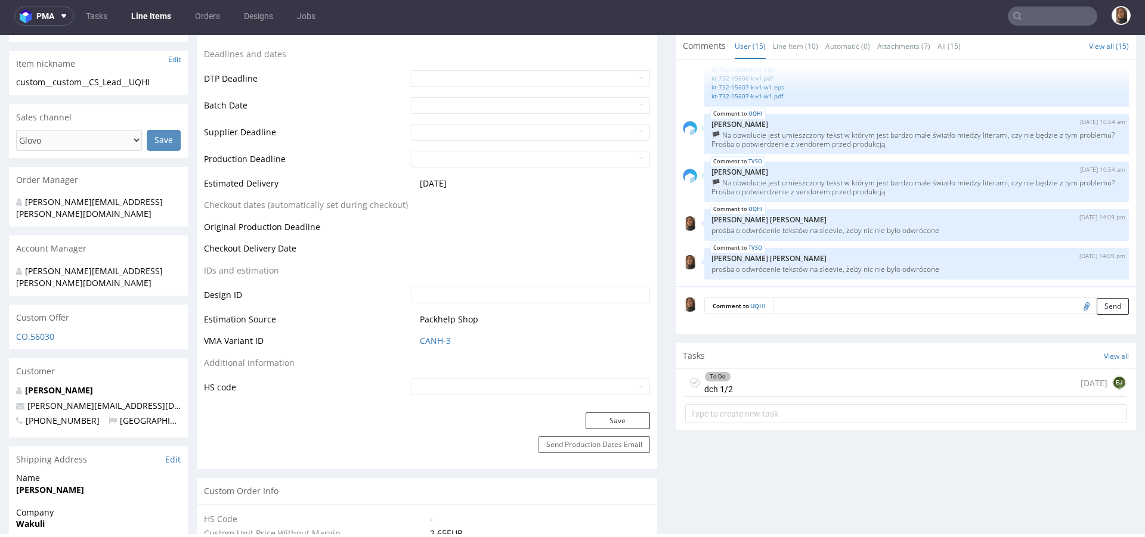
click at [784, 382] on div "To Do dch 1/2 3 days ago EJ" at bounding box center [905, 383] width 441 height 28
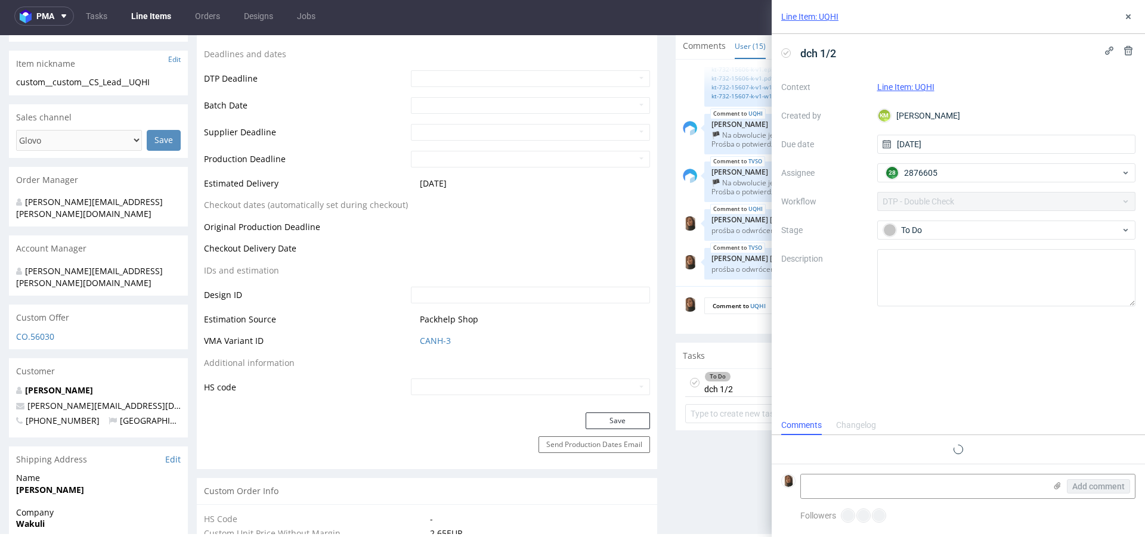
scroll to position [10, 0]
click at [205, 17] on link "Orders" at bounding box center [207, 16] width 39 height 19
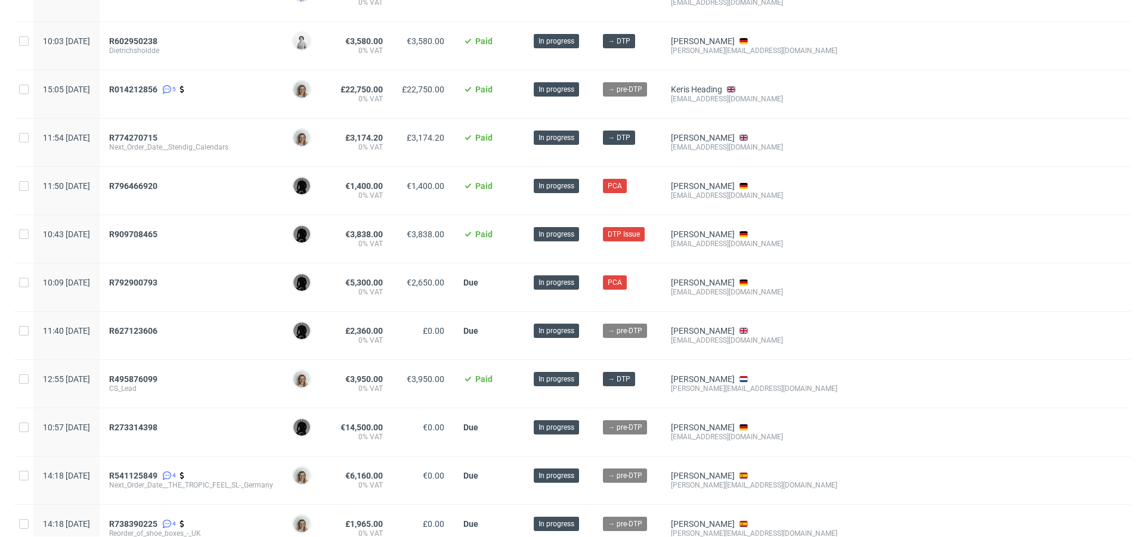
scroll to position [290, 0]
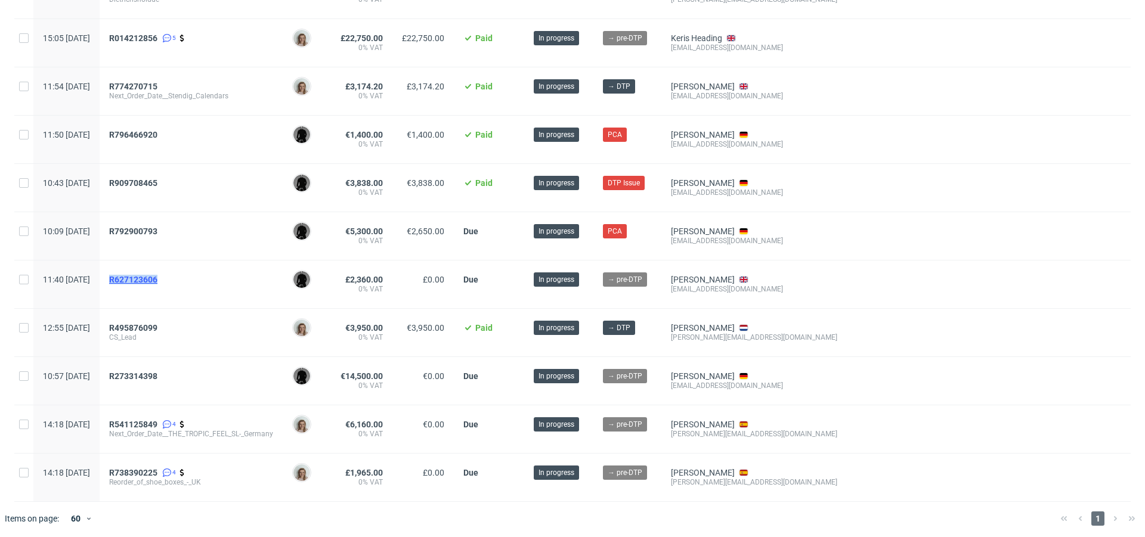
click at [157, 275] on span "R627123606" at bounding box center [133, 280] width 48 height 10
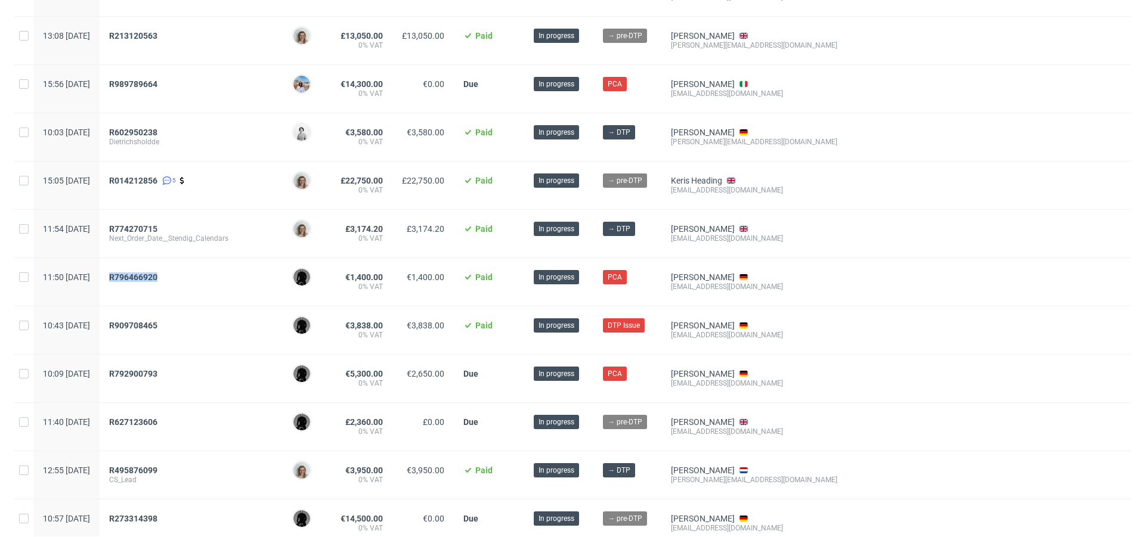
scroll to position [142, 0]
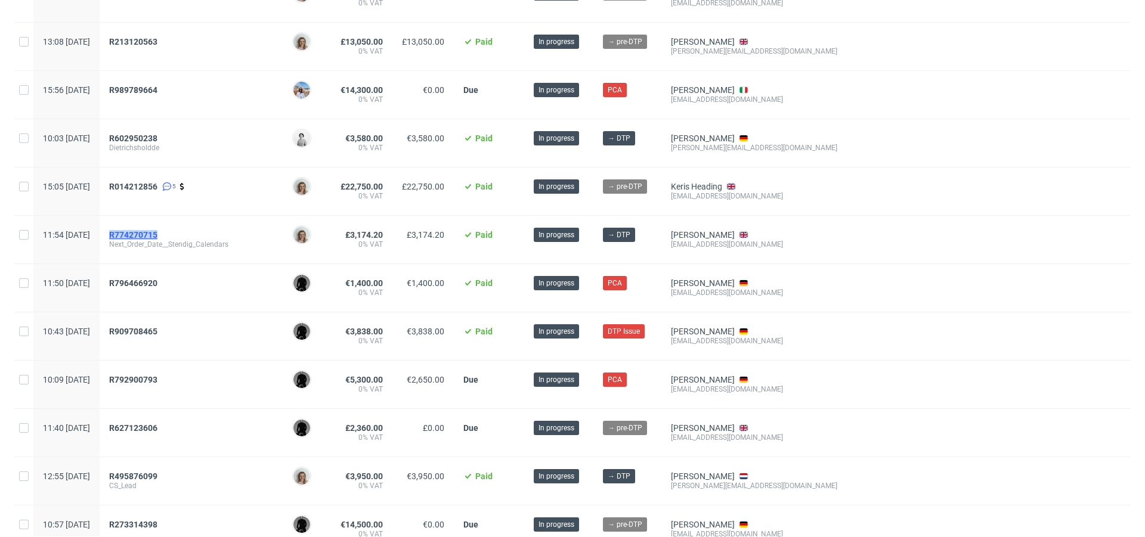
click at [153, 230] on span "R774270715" at bounding box center [133, 235] width 48 height 10
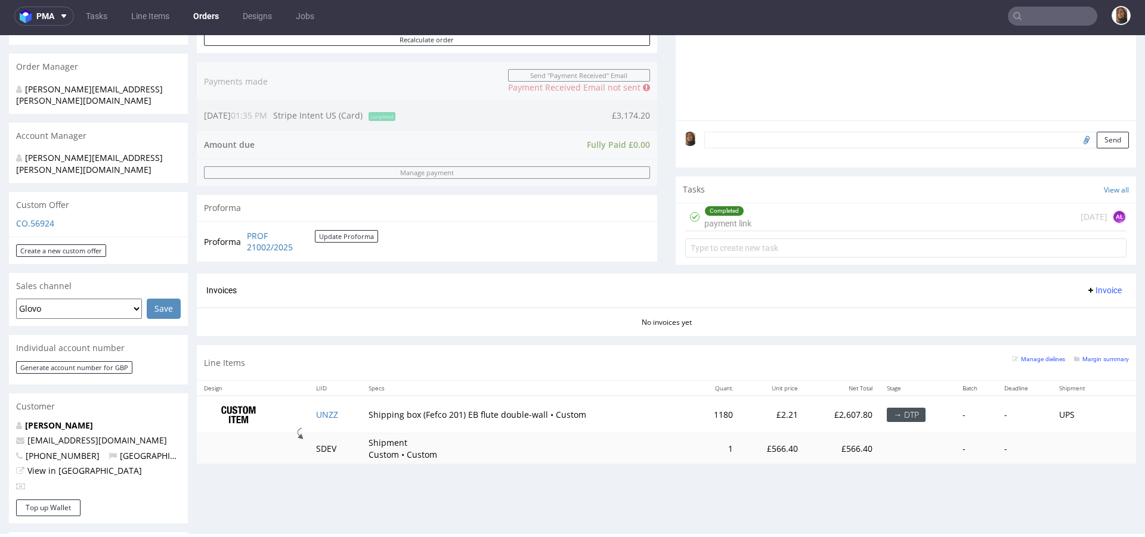
scroll to position [317, 0]
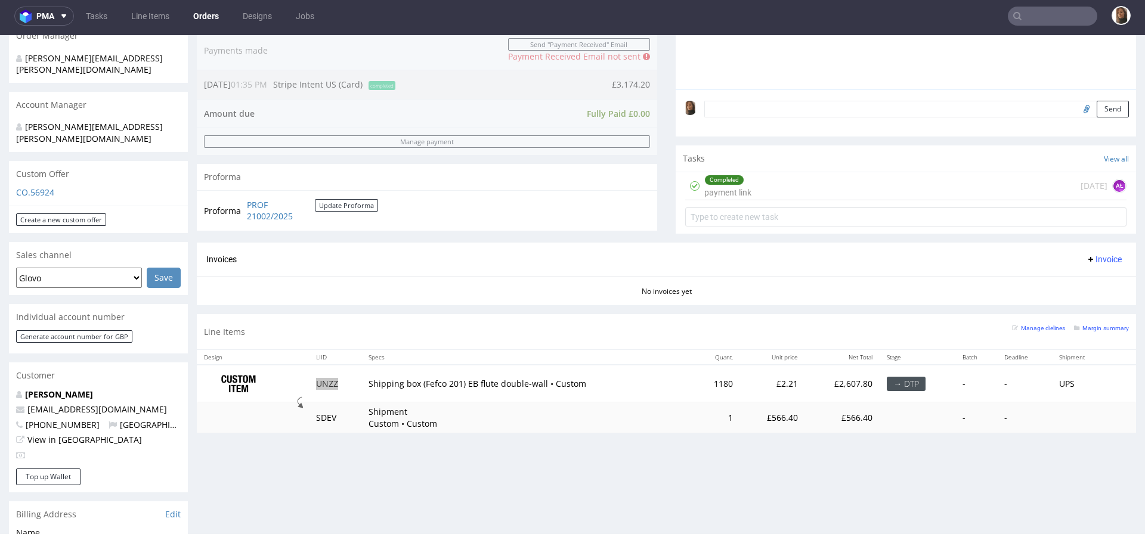
click at [196, 20] on link "Orders" at bounding box center [206, 16] width 40 height 19
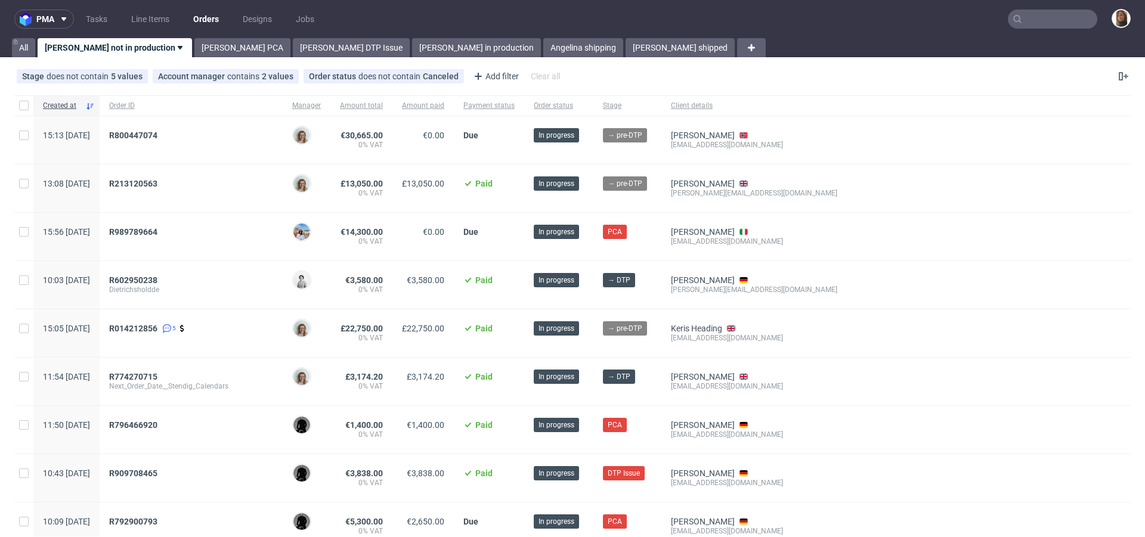
scroll to position [67, 0]
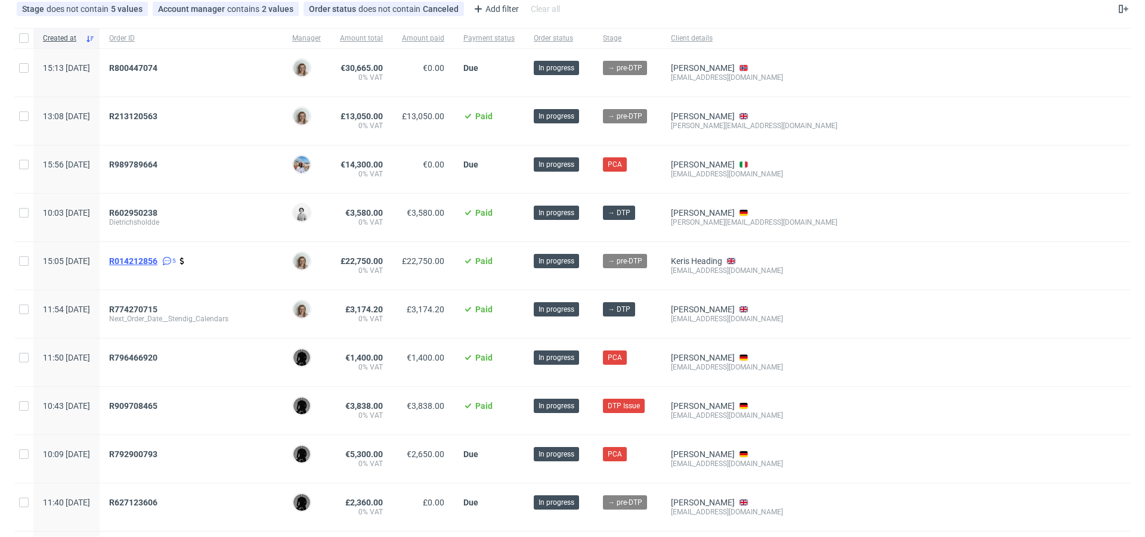
click at [157, 256] on span "R014212856" at bounding box center [133, 261] width 48 height 10
click at [157, 211] on span "R602950238" at bounding box center [133, 213] width 48 height 10
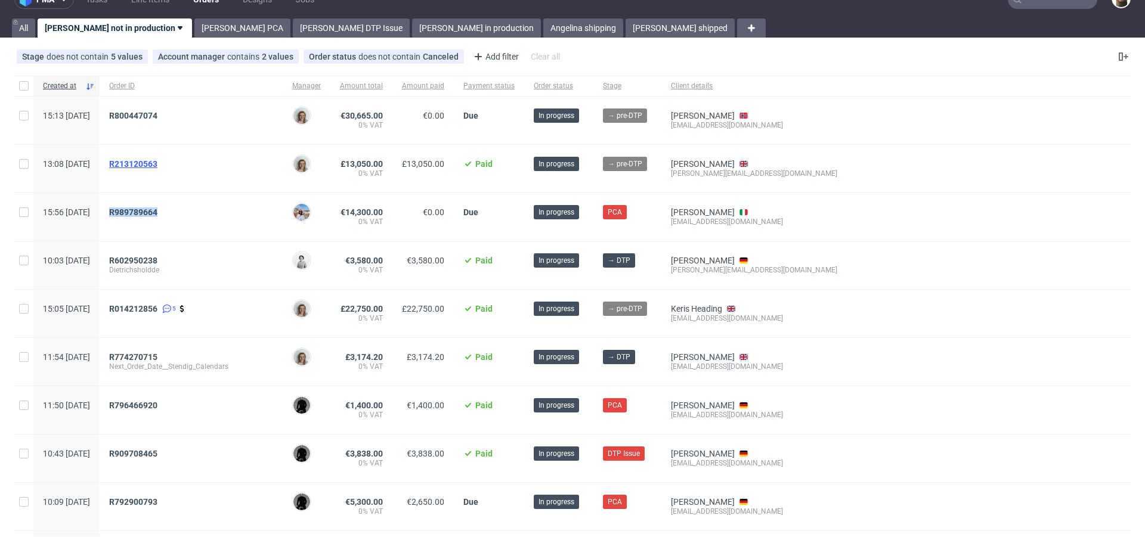
click at [157, 159] on span "R213120563" at bounding box center [133, 164] width 48 height 10
click at [157, 117] on span "R800447074" at bounding box center [133, 116] width 48 height 10
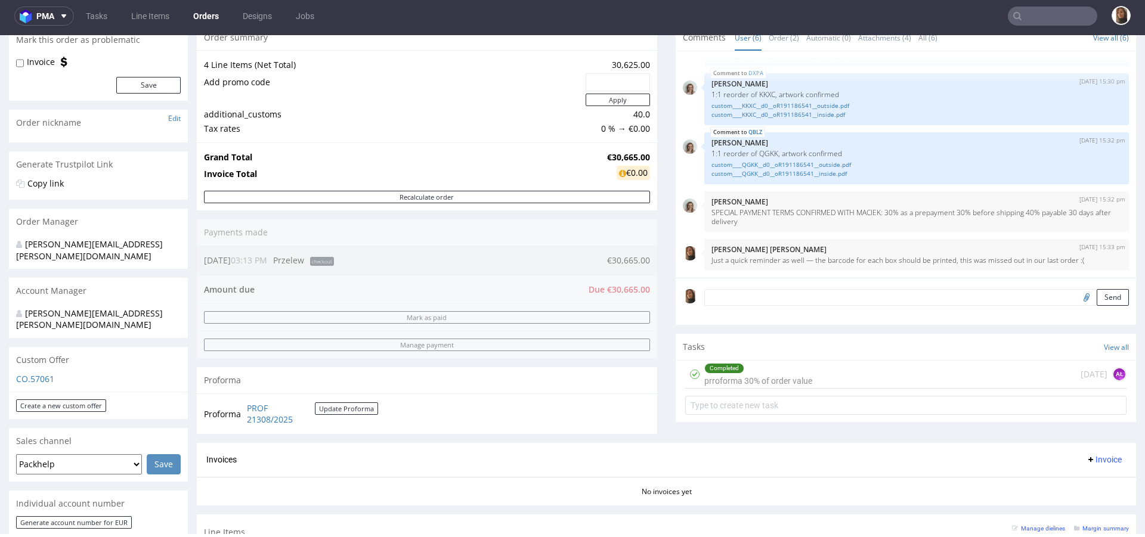
scroll to position [251, 0]
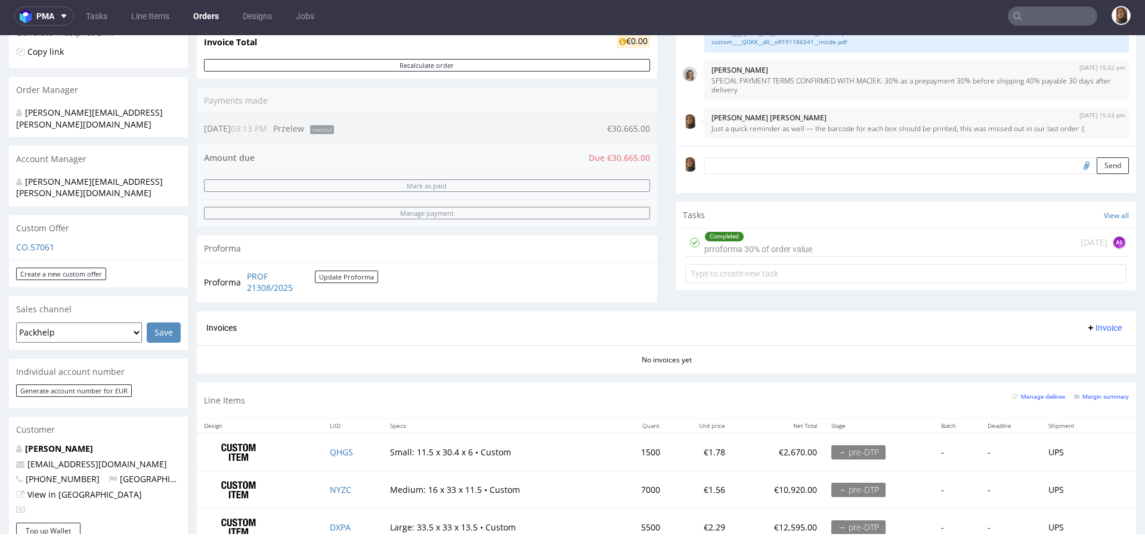
click at [199, 20] on link "Orders" at bounding box center [206, 16] width 40 height 19
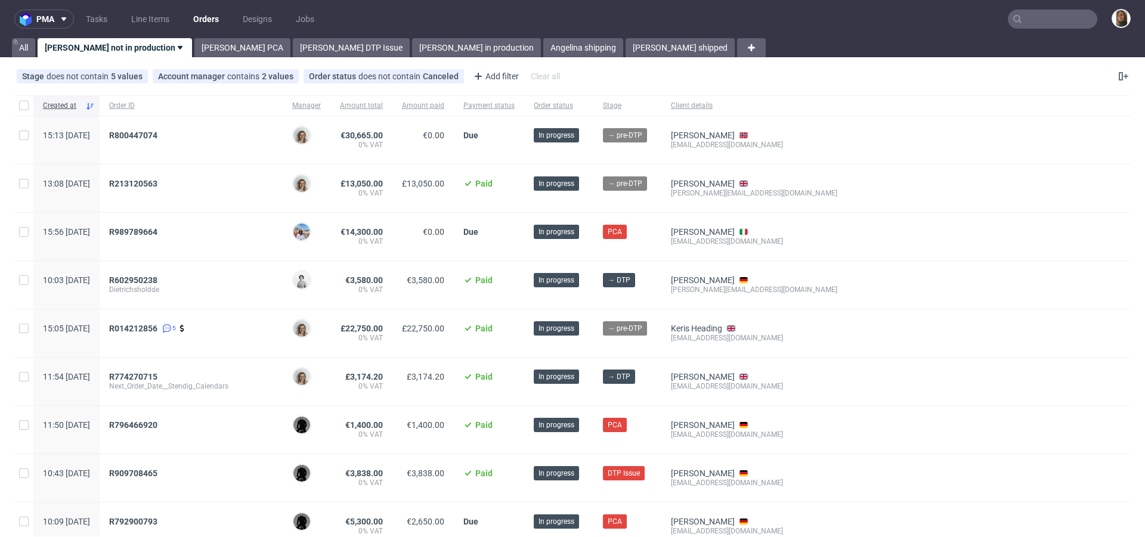
click at [1066, 17] on input "text" at bounding box center [1051, 19] width 89 height 19
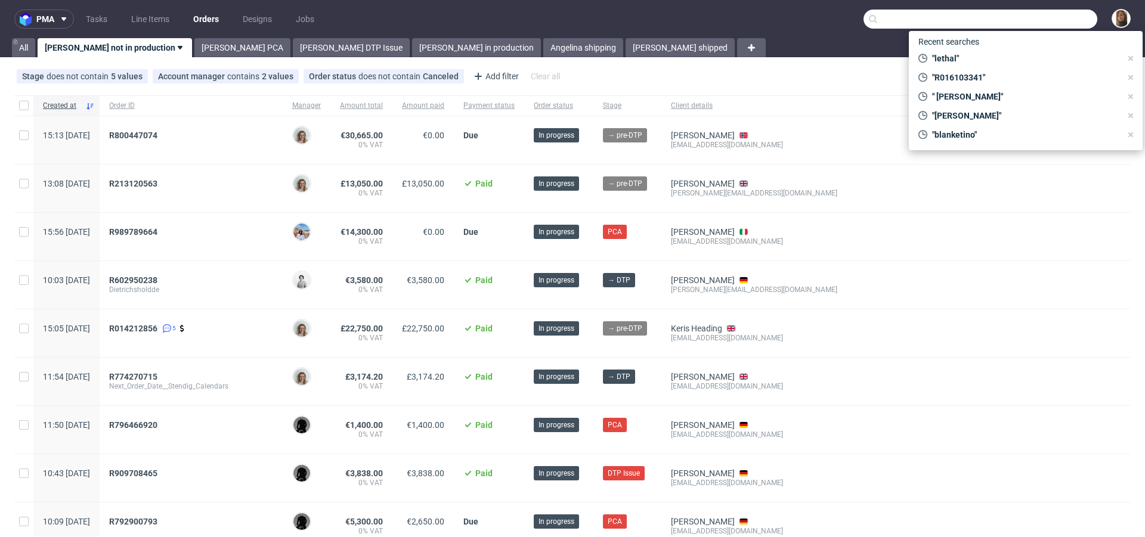
paste input "R016103341"
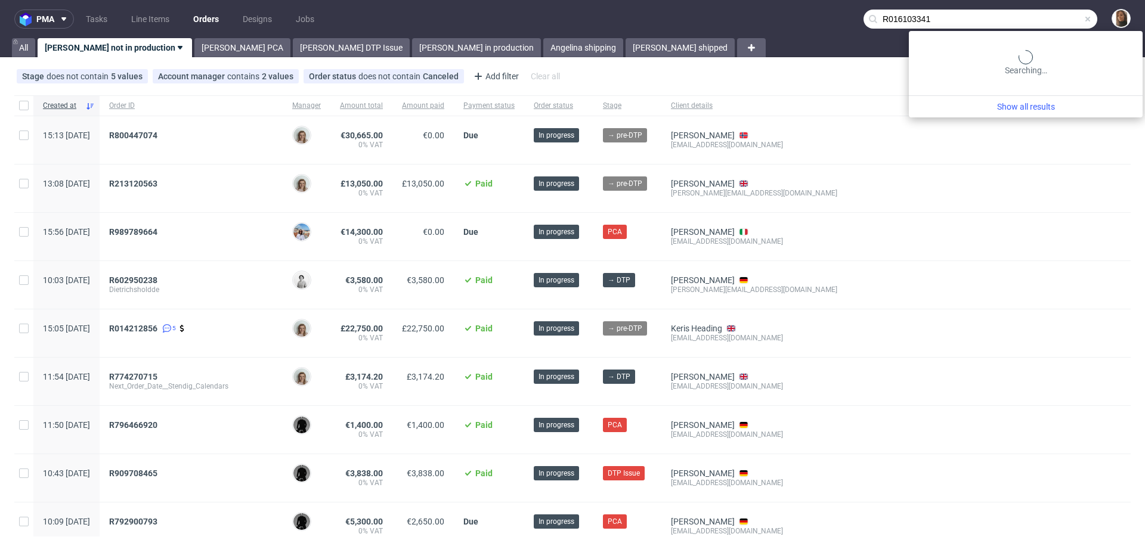
type input "R016103341"
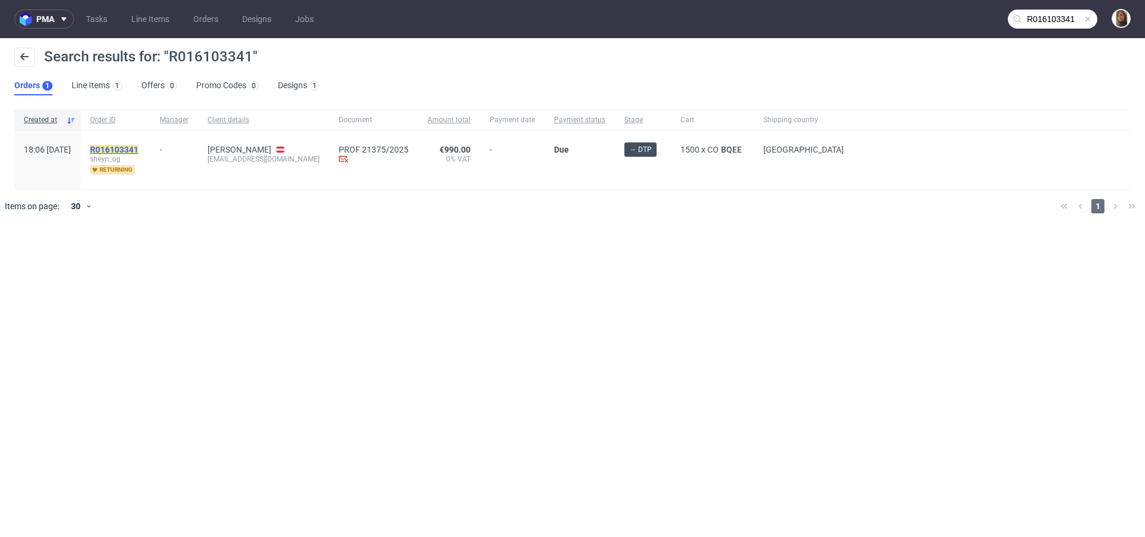
click at [138, 150] on mark "R016103341" at bounding box center [114, 150] width 48 height 10
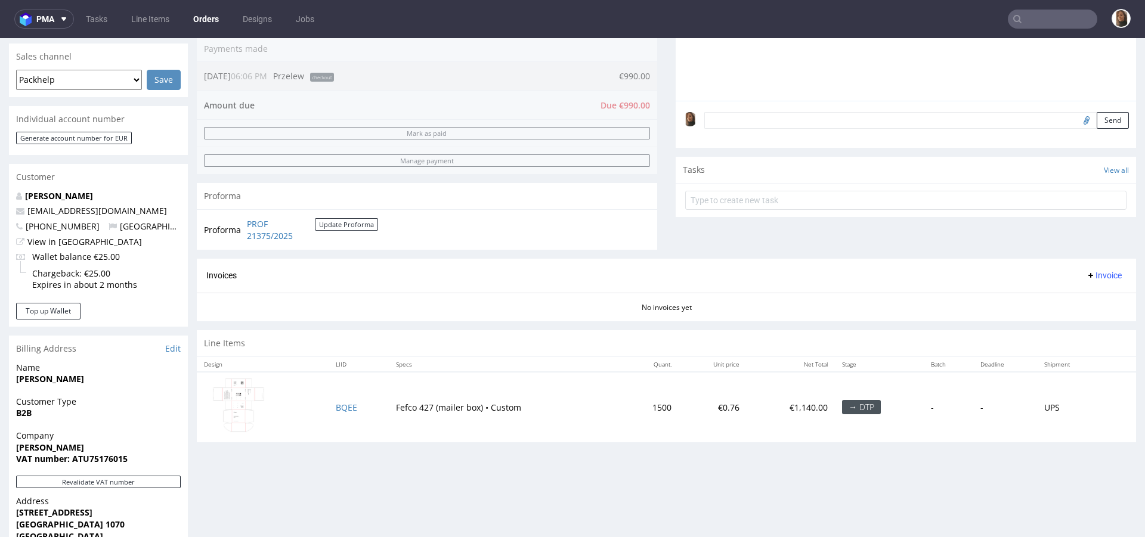
scroll to position [372, 0]
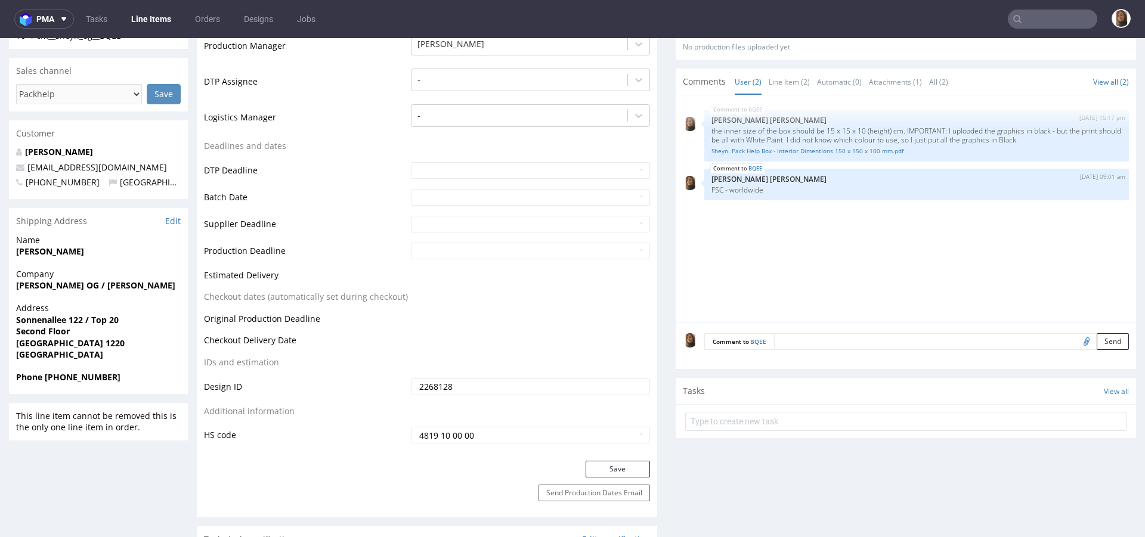
scroll to position [933, 0]
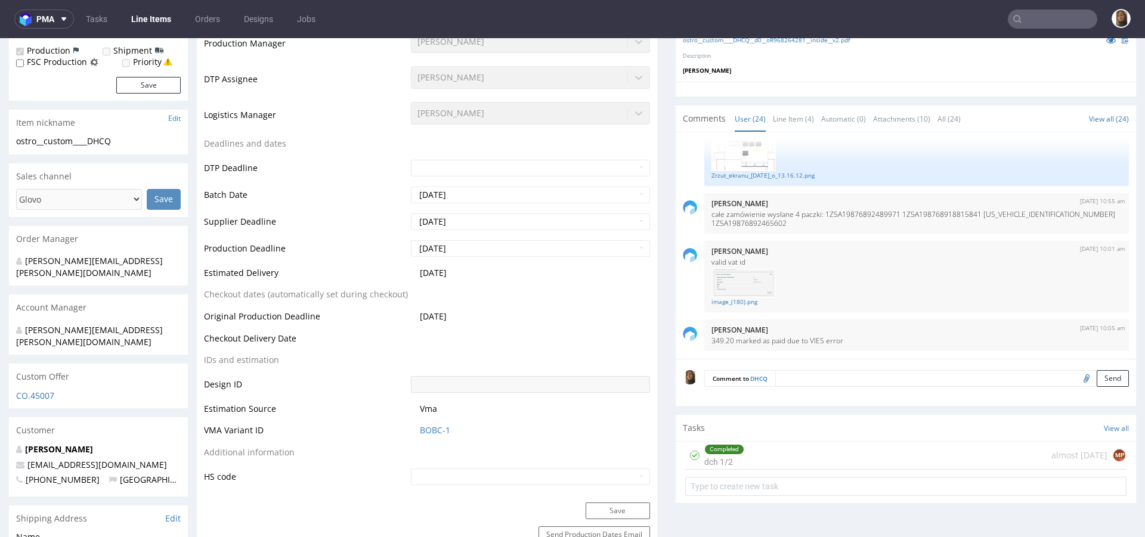
scroll to position [201, 0]
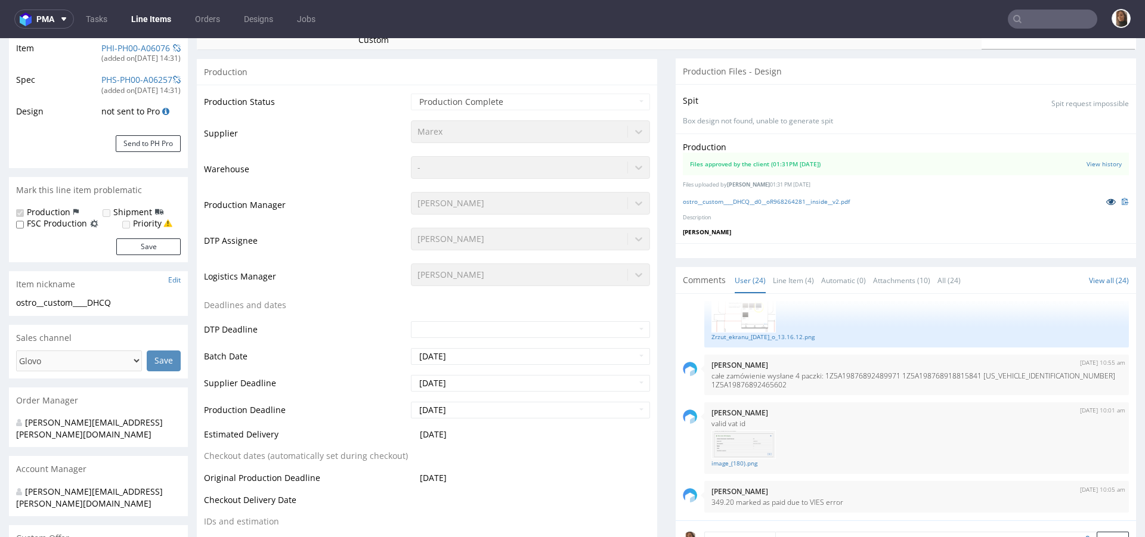
click at [1106, 197] on icon at bounding box center [1111, 201] width 10 height 8
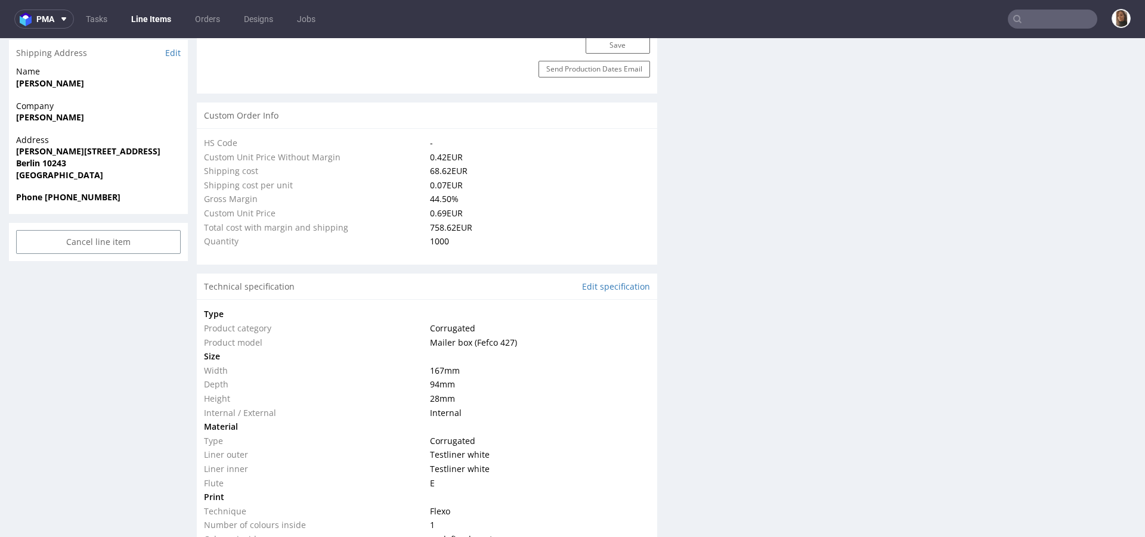
scroll to position [966, 0]
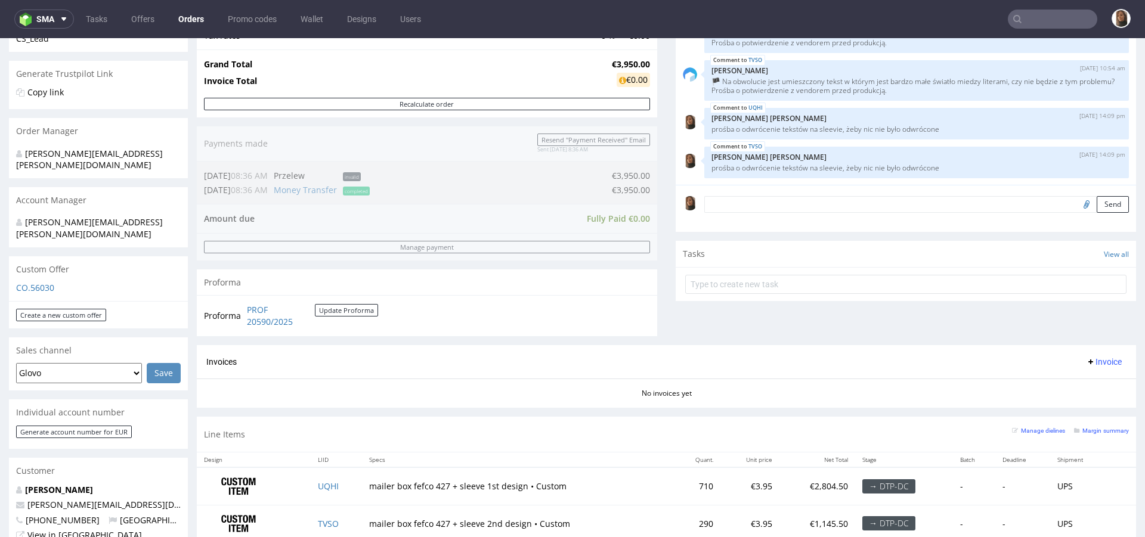
scroll to position [203, 0]
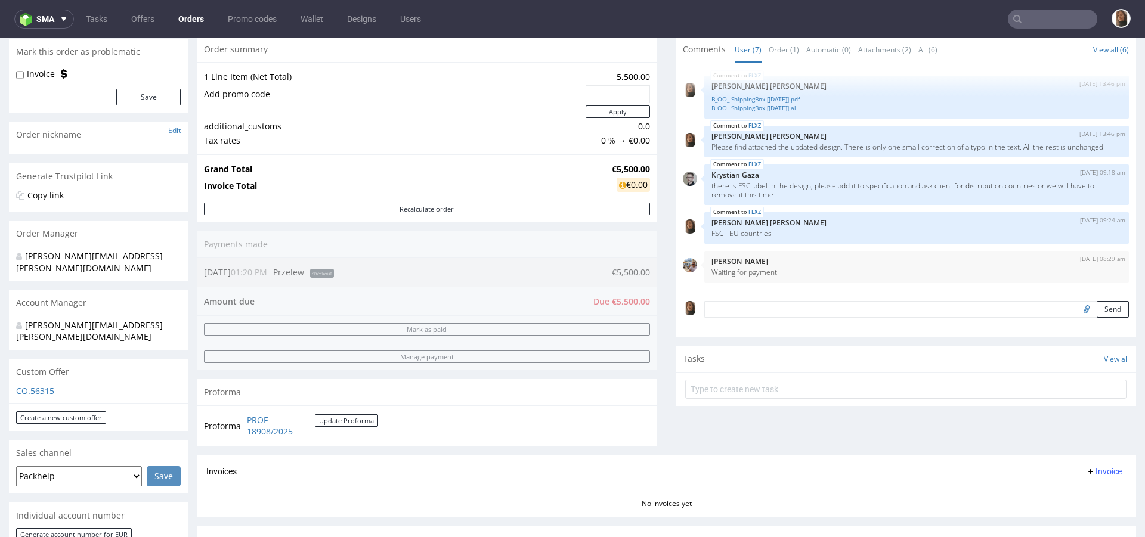
scroll to position [260, 0]
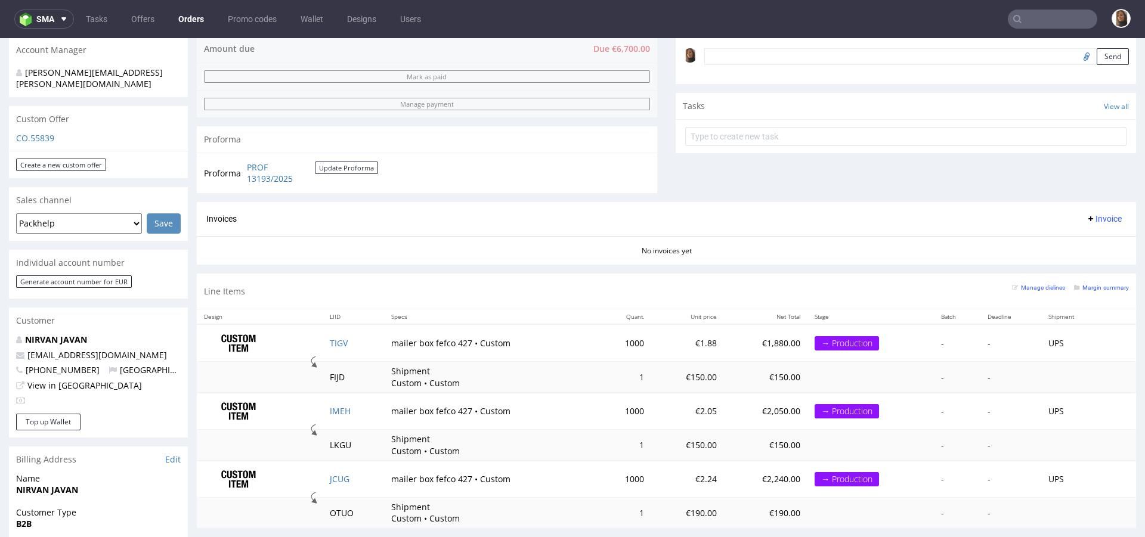
scroll to position [347, 0]
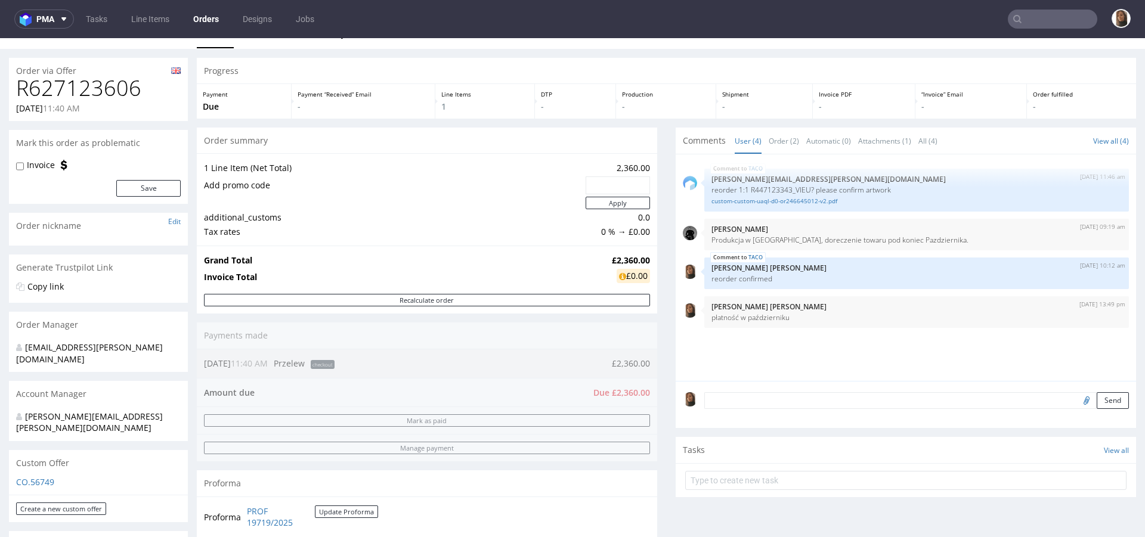
scroll to position [712, 0]
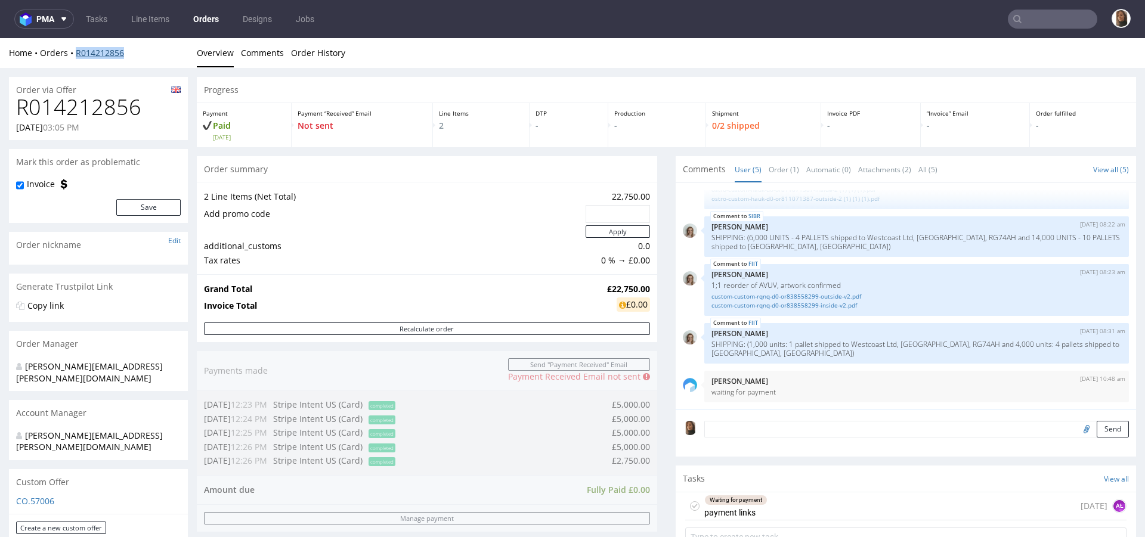
scroll to position [249, 0]
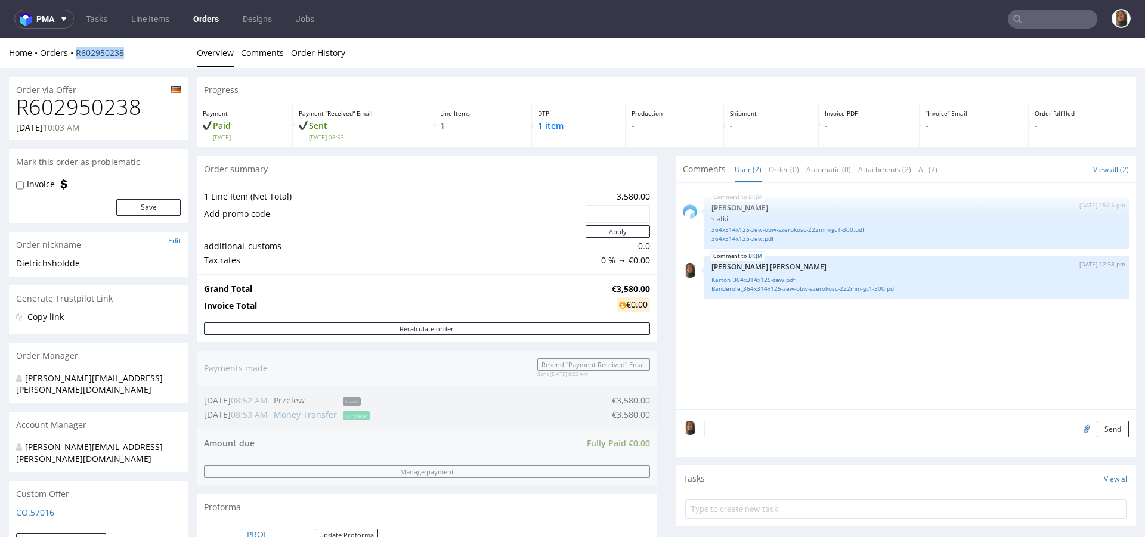
scroll to position [261, 0]
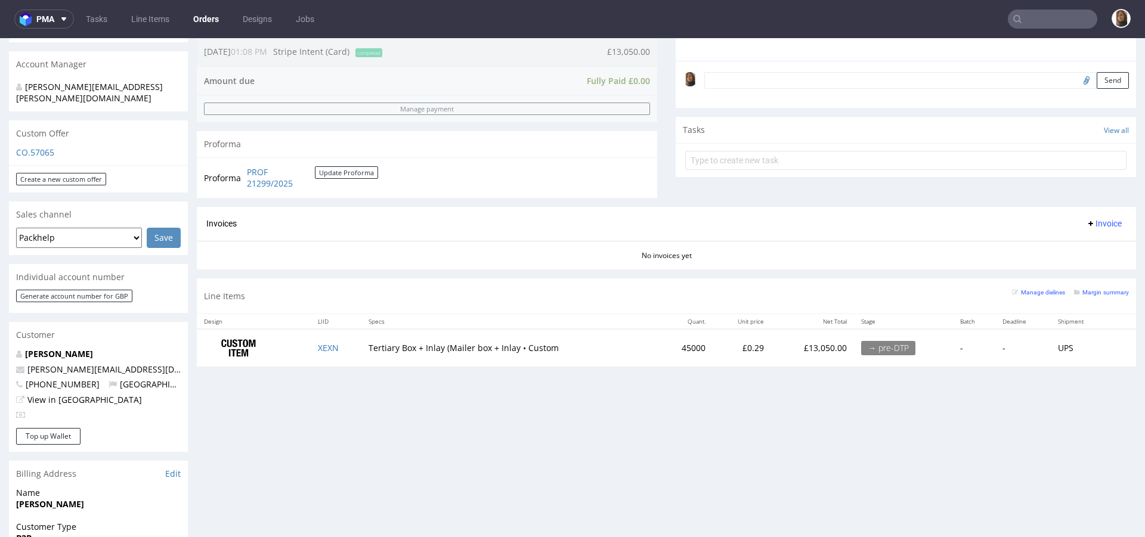
scroll to position [1, 0]
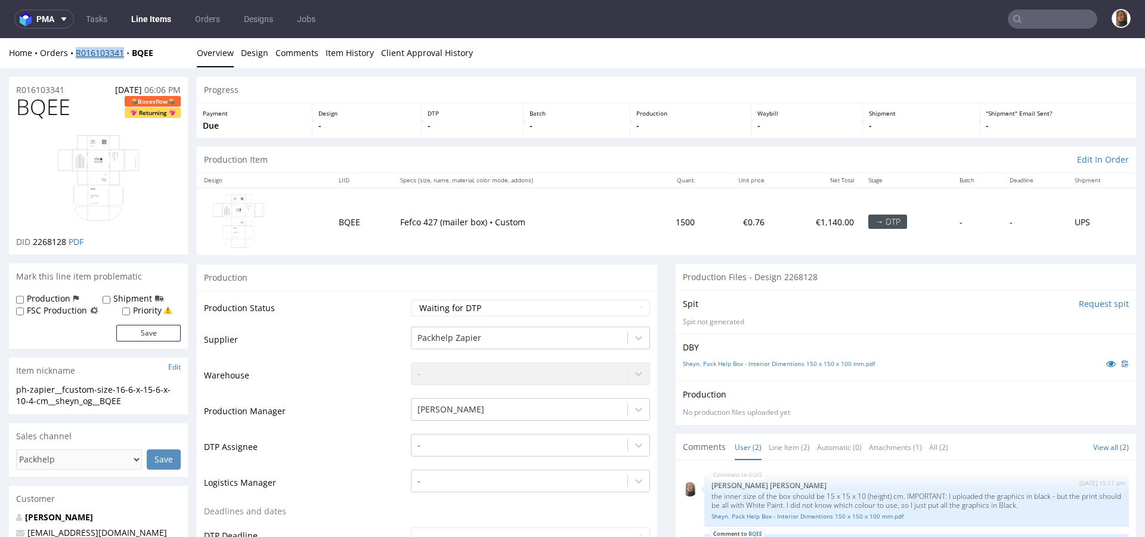
copy link "R016103341"
click at [198, 19] on link "Orders" at bounding box center [207, 19] width 39 height 19
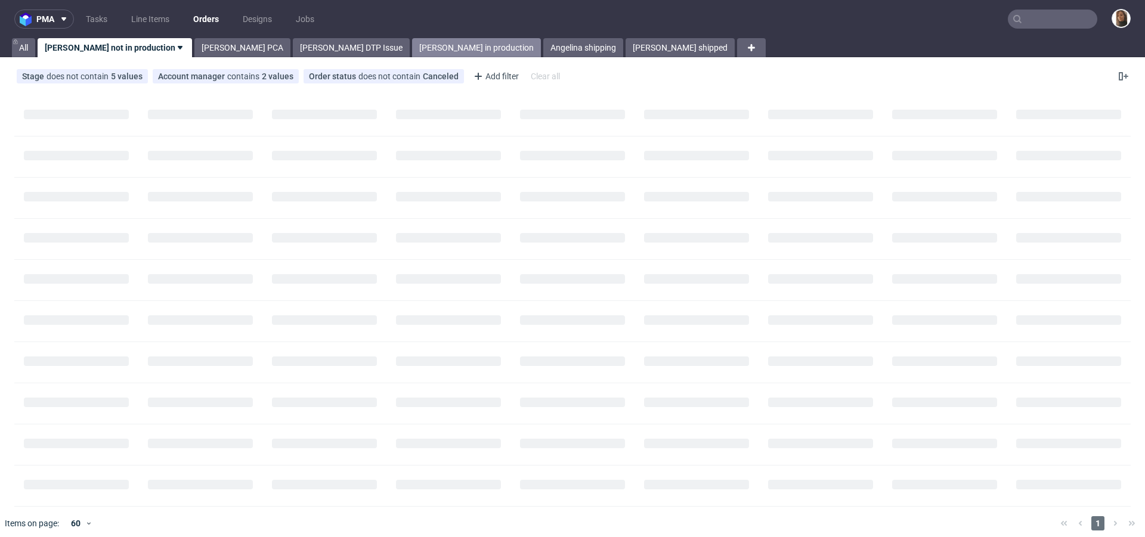
click at [412, 43] on link "Angelina in production" at bounding box center [476, 47] width 129 height 19
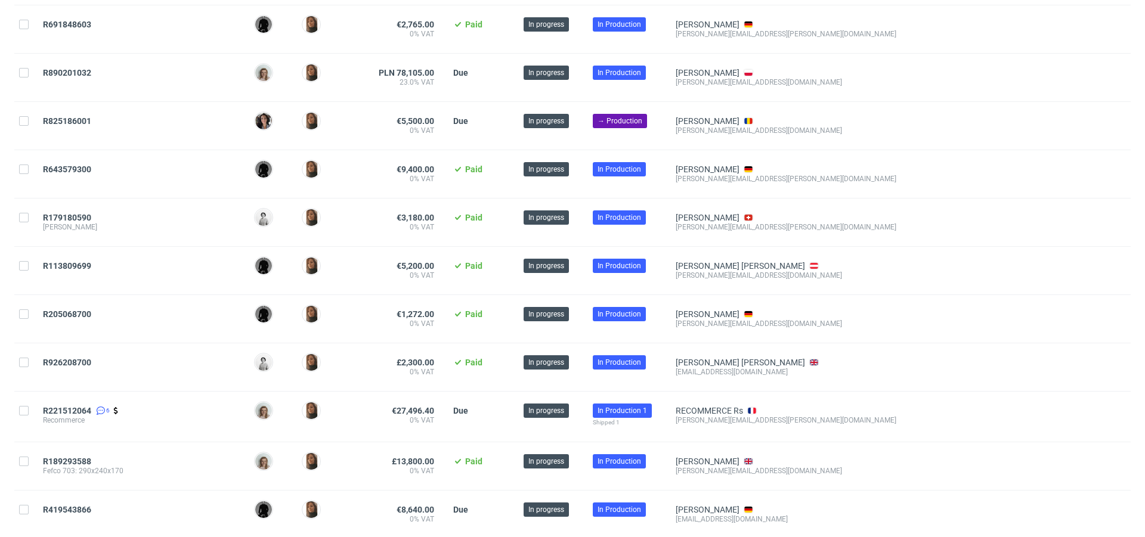
scroll to position [1595, 0]
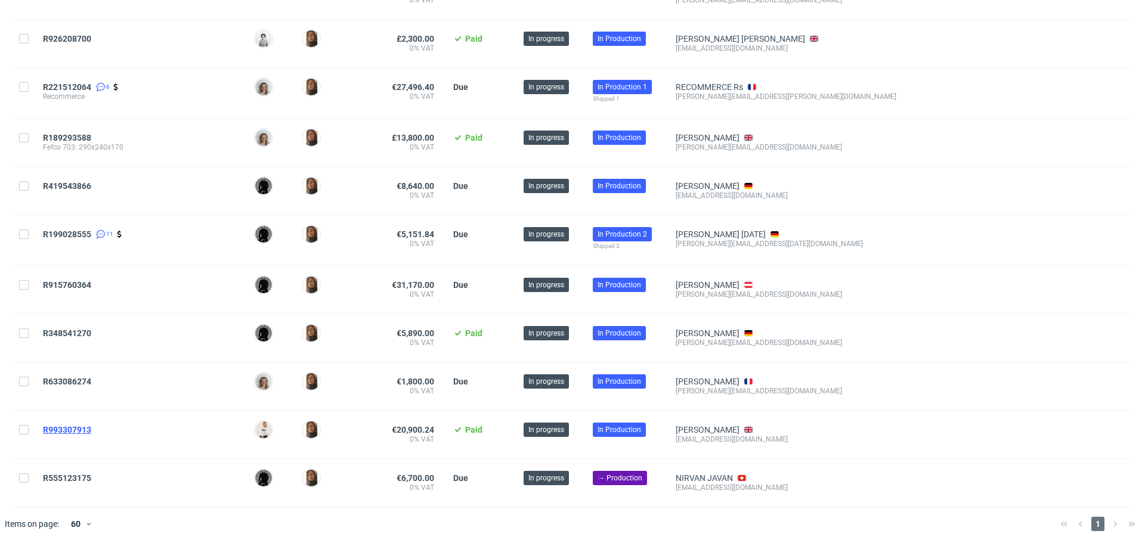
click at [64, 425] on span "R993307913" at bounding box center [67, 430] width 48 height 10
click at [75, 377] on span "R633086274" at bounding box center [67, 382] width 48 height 10
click at [73, 328] on span "R348541270" at bounding box center [67, 333] width 48 height 10
click at [80, 280] on span "R915760364" at bounding box center [67, 285] width 48 height 10
click at [63, 280] on span "R915760364" at bounding box center [67, 285] width 48 height 10
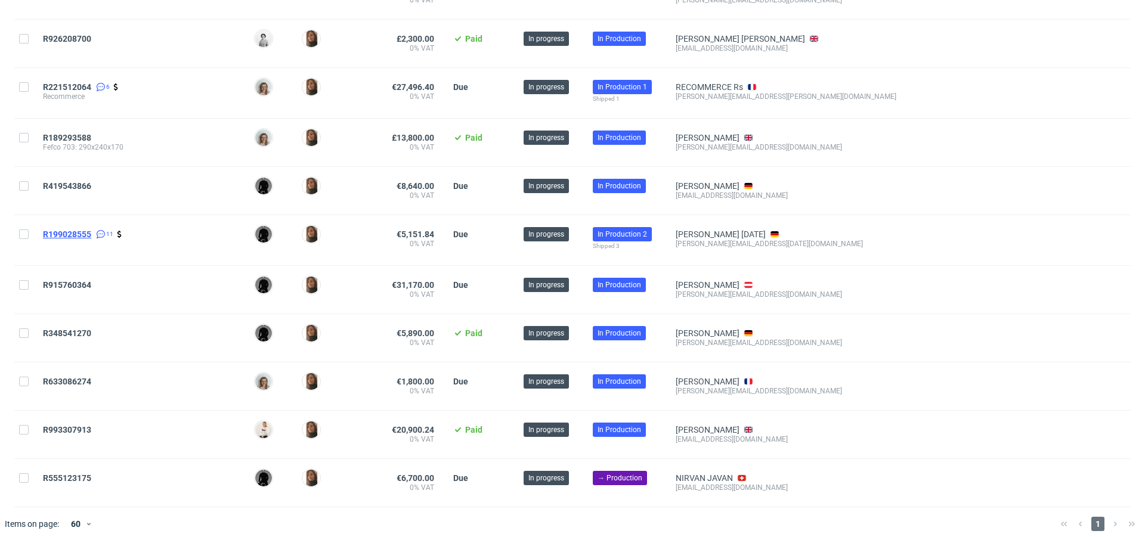
click at [77, 230] on span "R199028555" at bounding box center [67, 235] width 48 height 10
click at [76, 181] on span "R419543866" at bounding box center [67, 186] width 48 height 10
click at [75, 133] on span "R189293588" at bounding box center [67, 138] width 48 height 10
click at [77, 82] on span "R221512064" at bounding box center [67, 87] width 48 height 10
click at [77, 34] on span "R926208700" at bounding box center [67, 39] width 48 height 10
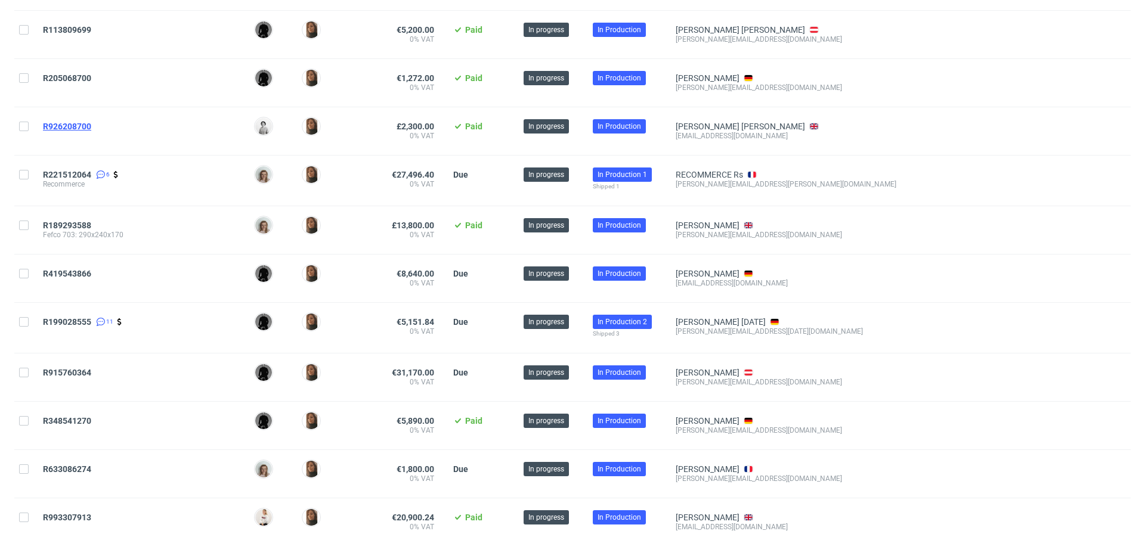
scroll to position [1456, 0]
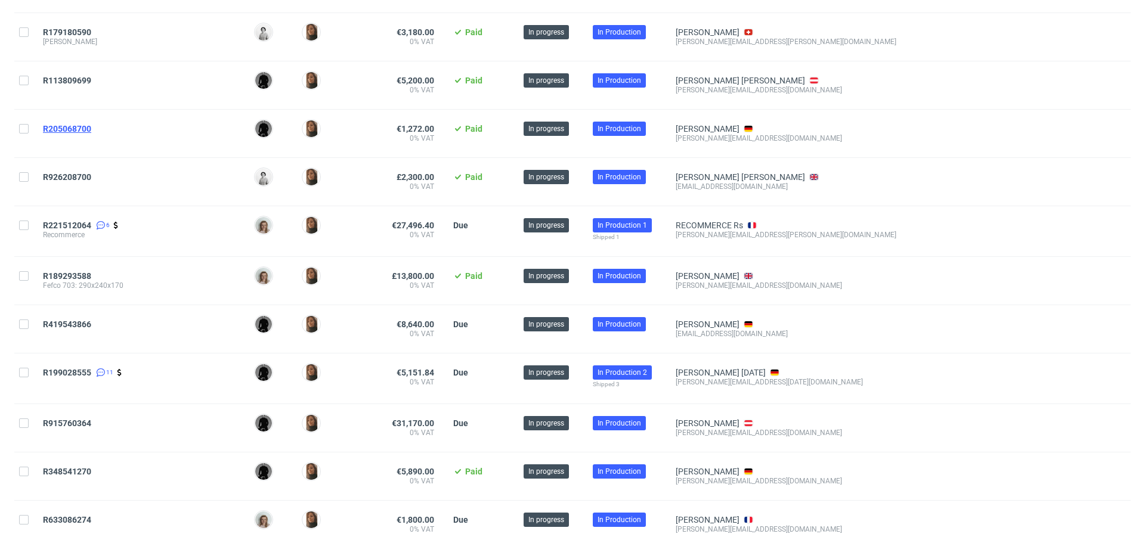
click at [82, 124] on span "R205068700" at bounding box center [67, 129] width 48 height 10
click at [79, 67] on div "R113809699" at bounding box center [138, 85] width 211 height 48
click at [81, 76] on span "R113809699" at bounding box center [67, 81] width 48 height 10
click at [80, 29] on span "R179180590" at bounding box center [67, 32] width 48 height 10
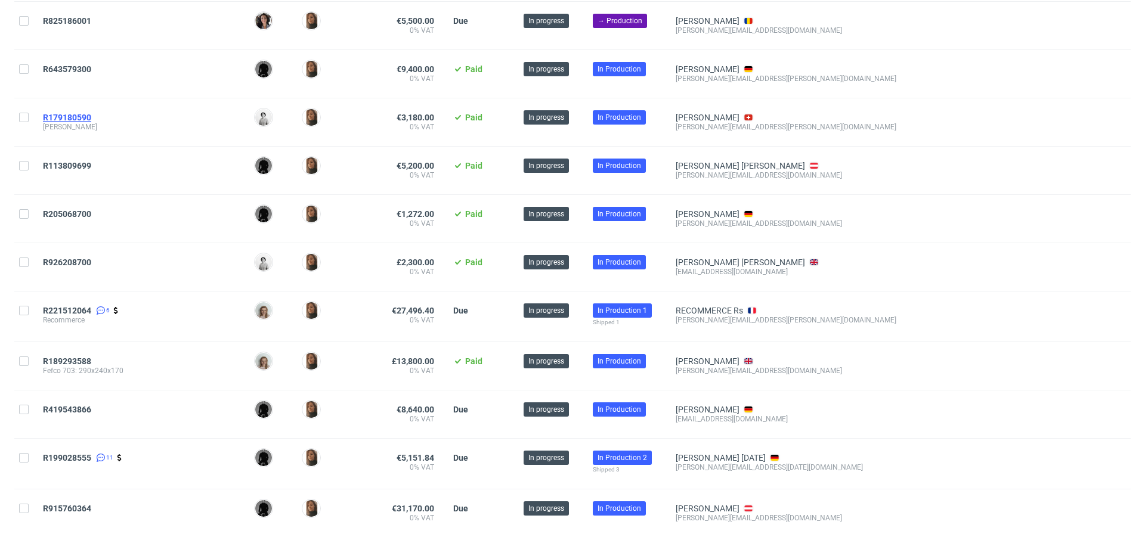
scroll to position [1359, 0]
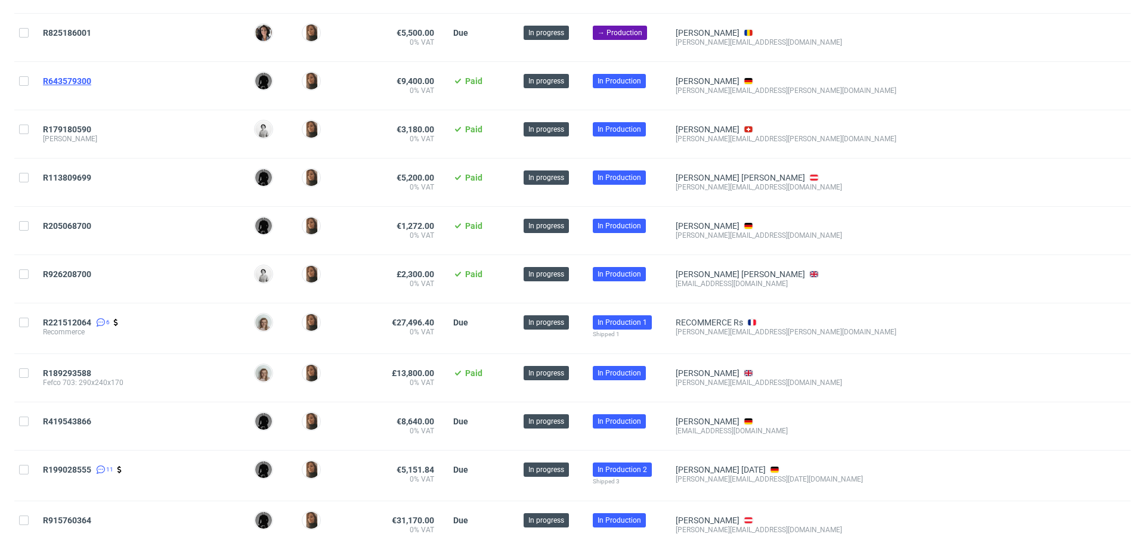
click at [80, 76] on span "R643579300" at bounding box center [67, 81] width 48 height 10
click at [75, 29] on span "R825186001" at bounding box center [67, 33] width 48 height 10
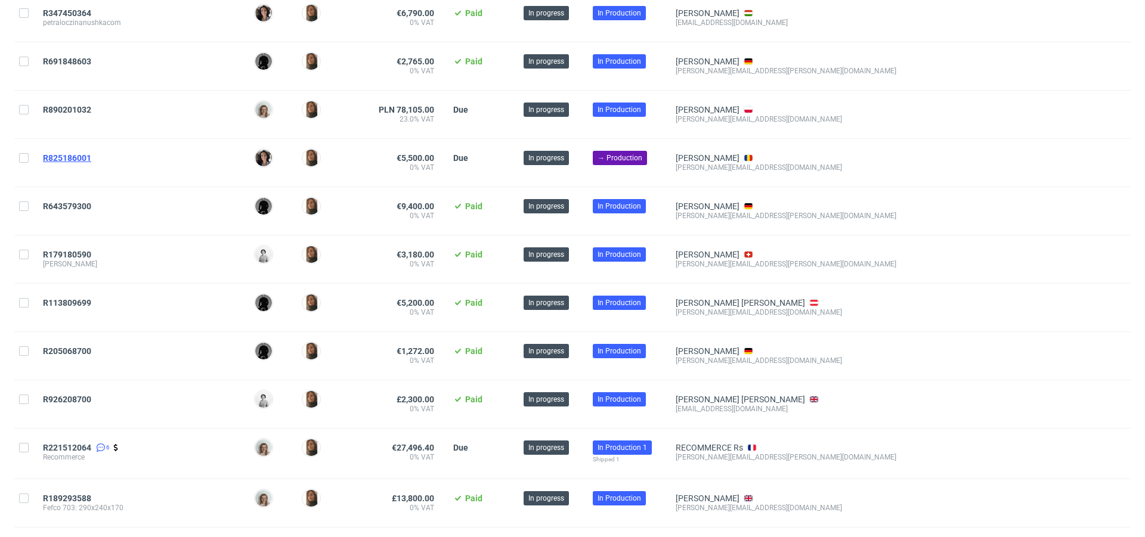
scroll to position [1215, 0]
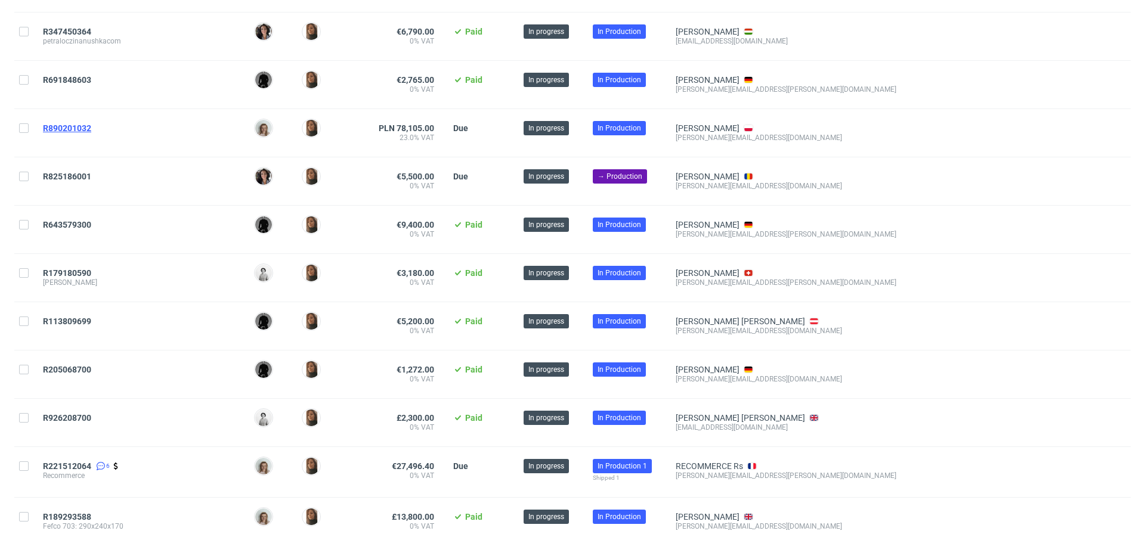
click at [80, 123] on span "R890201032" at bounding box center [67, 128] width 48 height 10
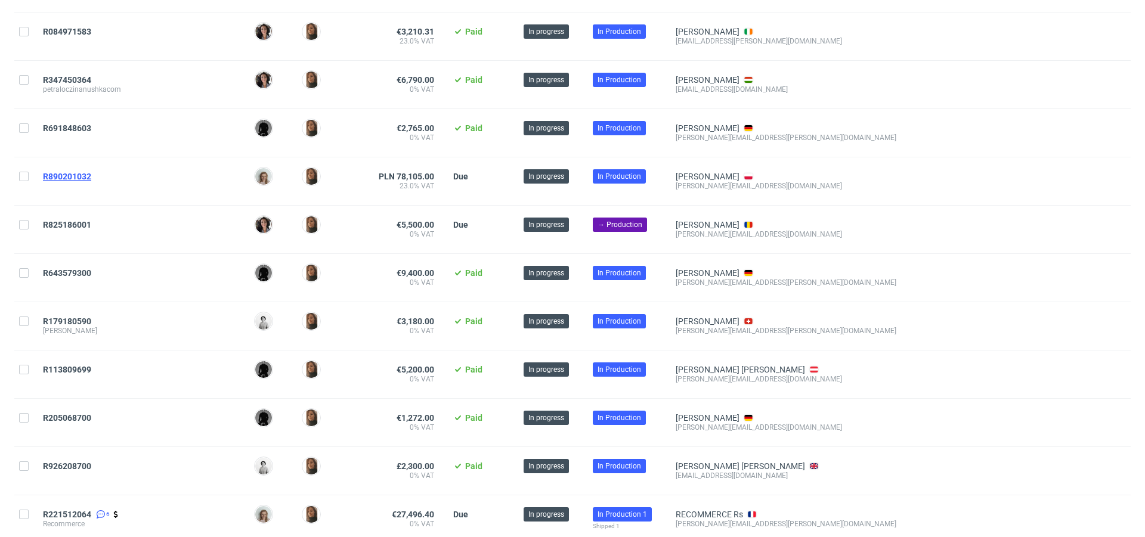
scroll to position [1162, 0]
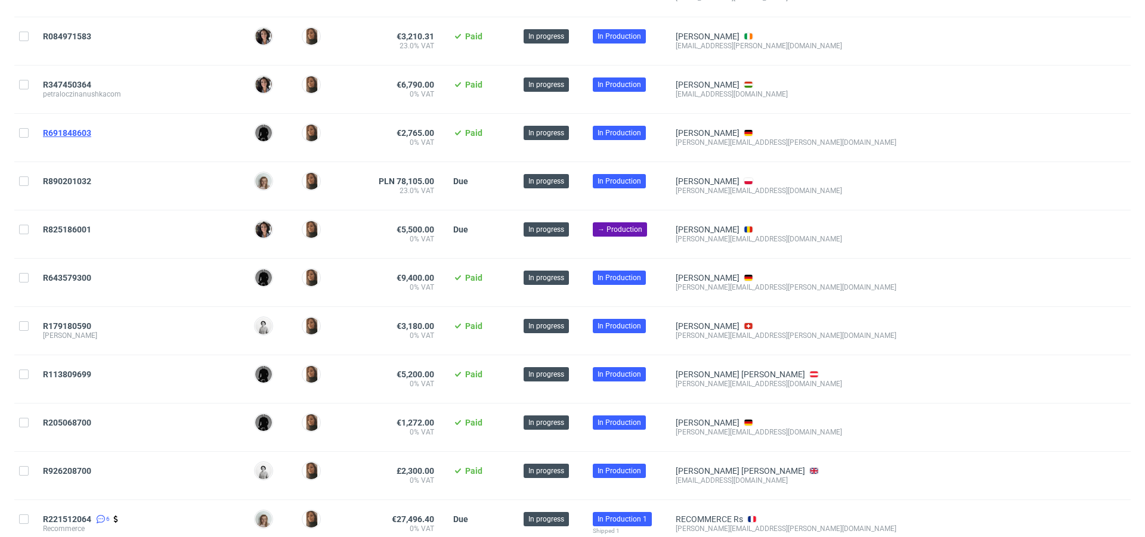
click at [80, 128] on span "R691848603" at bounding box center [67, 133] width 48 height 10
click at [75, 80] on span "R347450364" at bounding box center [67, 85] width 48 height 10
click at [75, 32] on span "R084971583" at bounding box center [67, 37] width 48 height 10
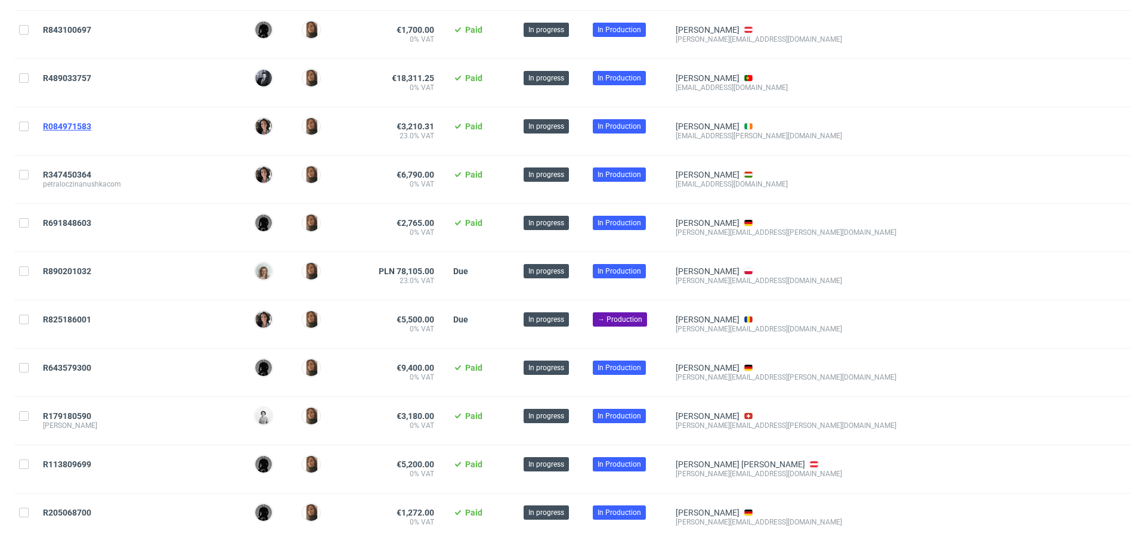
scroll to position [1065, 0]
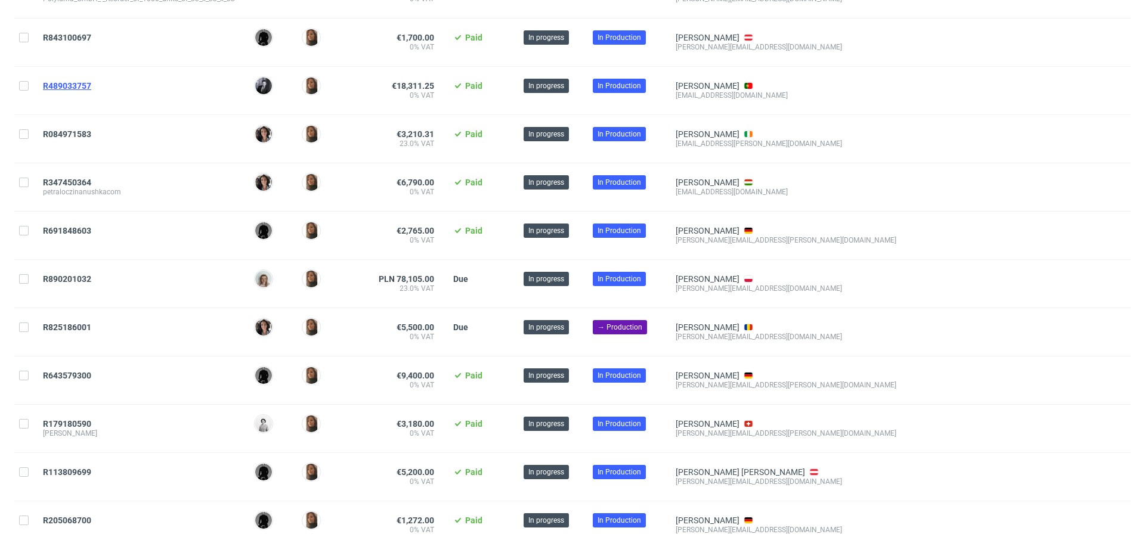
click at [80, 81] on span "R489033757" at bounding box center [67, 86] width 48 height 10
click at [77, 33] on span "R843100697" at bounding box center [67, 38] width 48 height 10
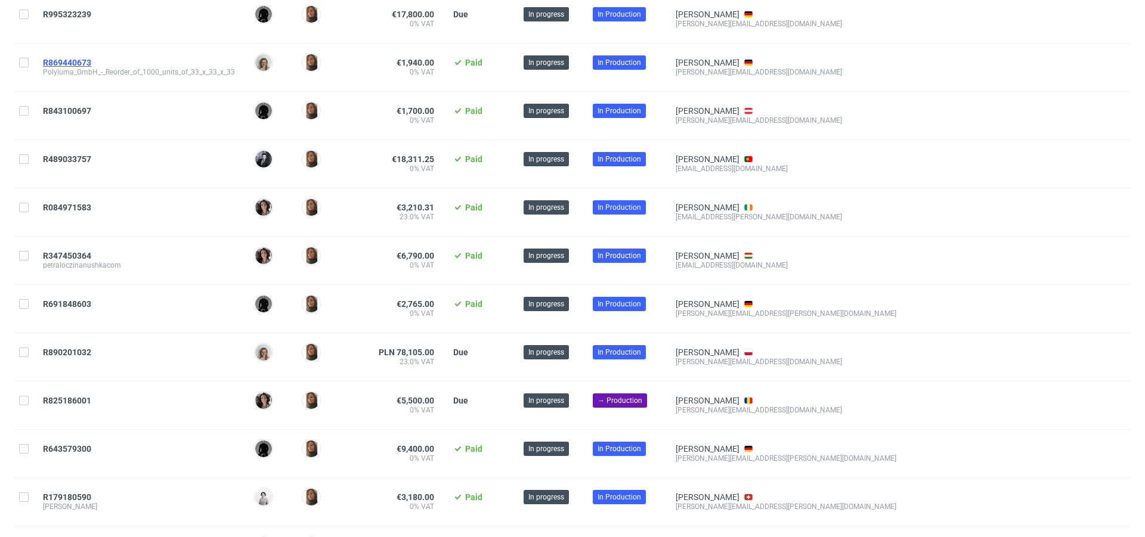
click at [76, 58] on span "R869440673" at bounding box center [67, 63] width 48 height 10
click at [76, 10] on span "R995323239" at bounding box center [67, 15] width 48 height 10
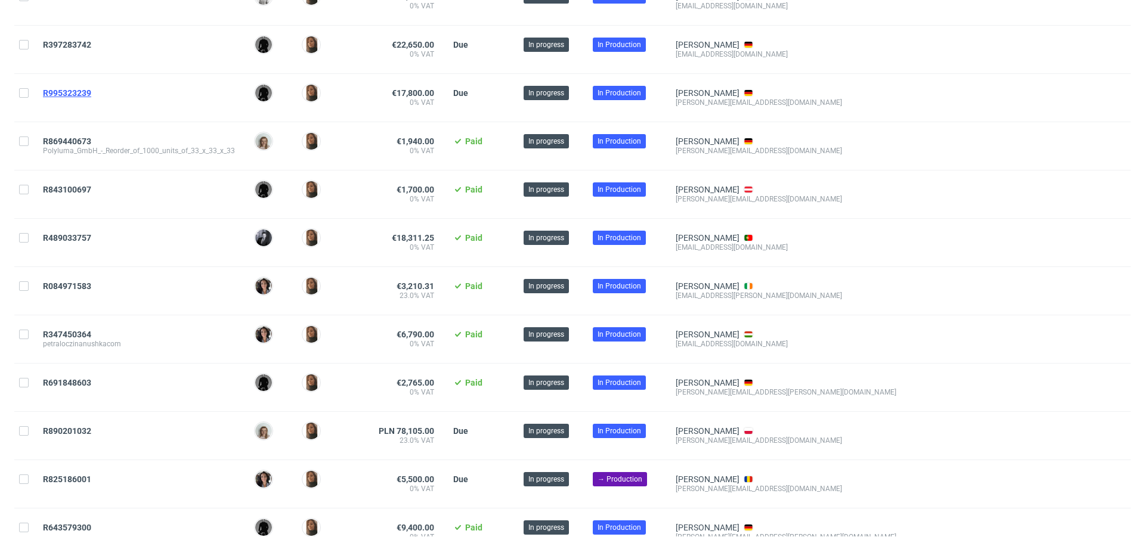
scroll to position [849, 0]
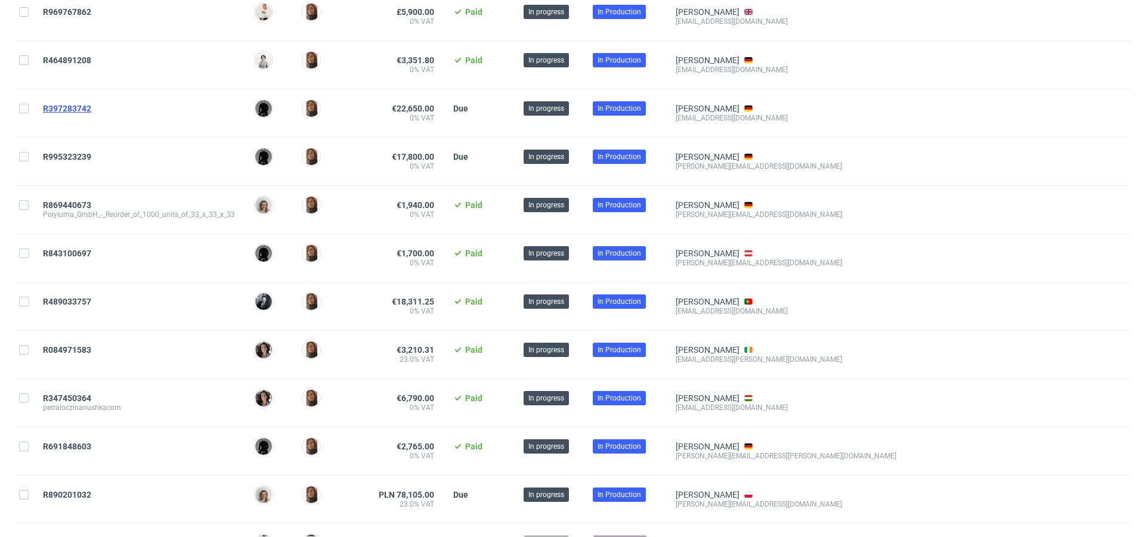
click at [79, 104] on span "R397283742" at bounding box center [67, 109] width 48 height 10
click at [78, 55] on span "R464891208" at bounding box center [67, 60] width 48 height 10
click at [78, 7] on span "R969767862" at bounding box center [67, 12] width 48 height 10
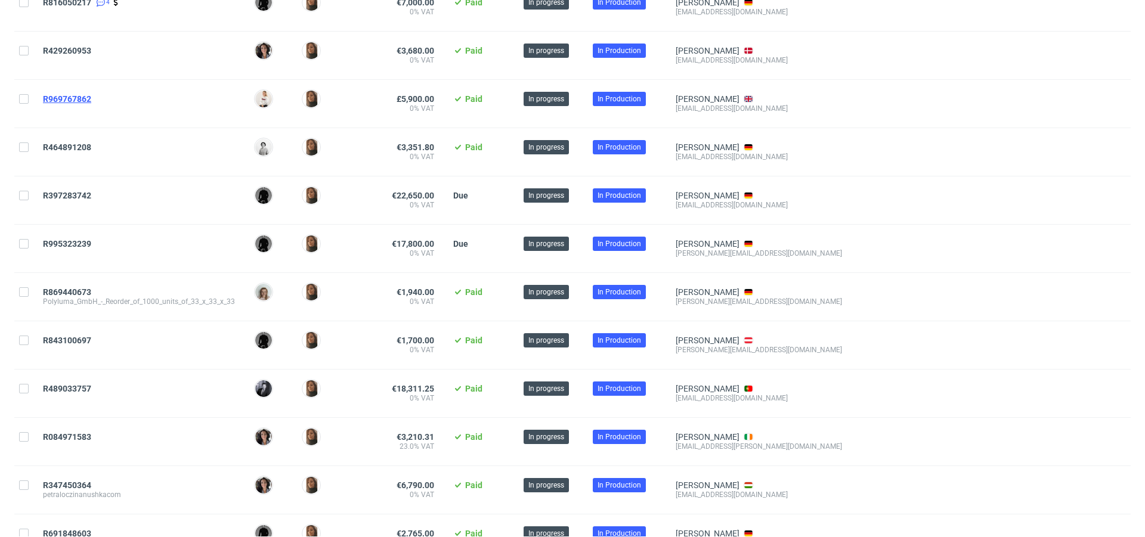
scroll to position [755, 0]
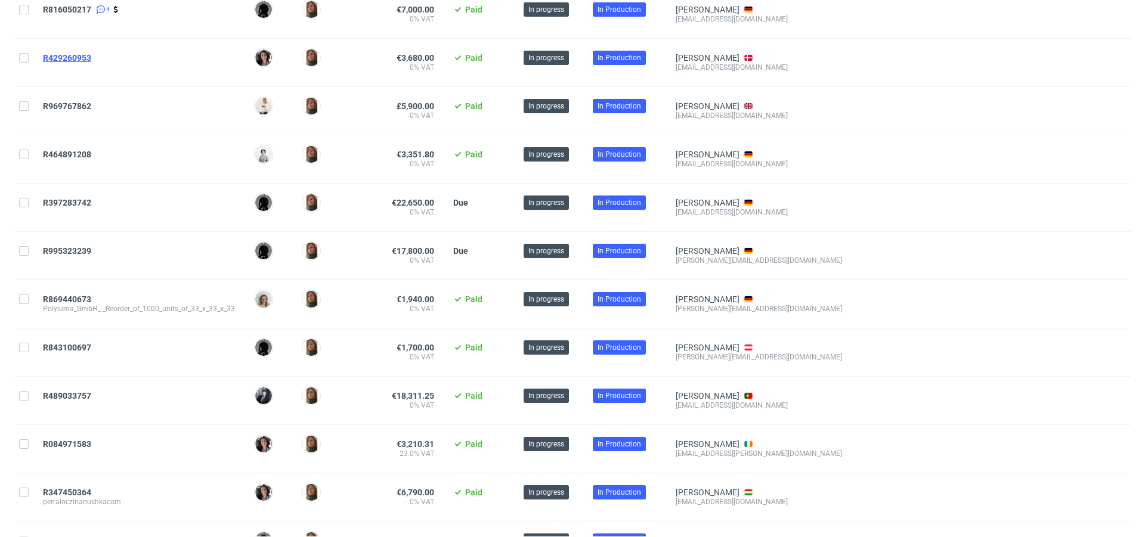
click at [77, 53] on span "R429260953" at bounding box center [67, 58] width 48 height 10
click at [77, 5] on span "R816050217" at bounding box center [67, 10] width 48 height 10
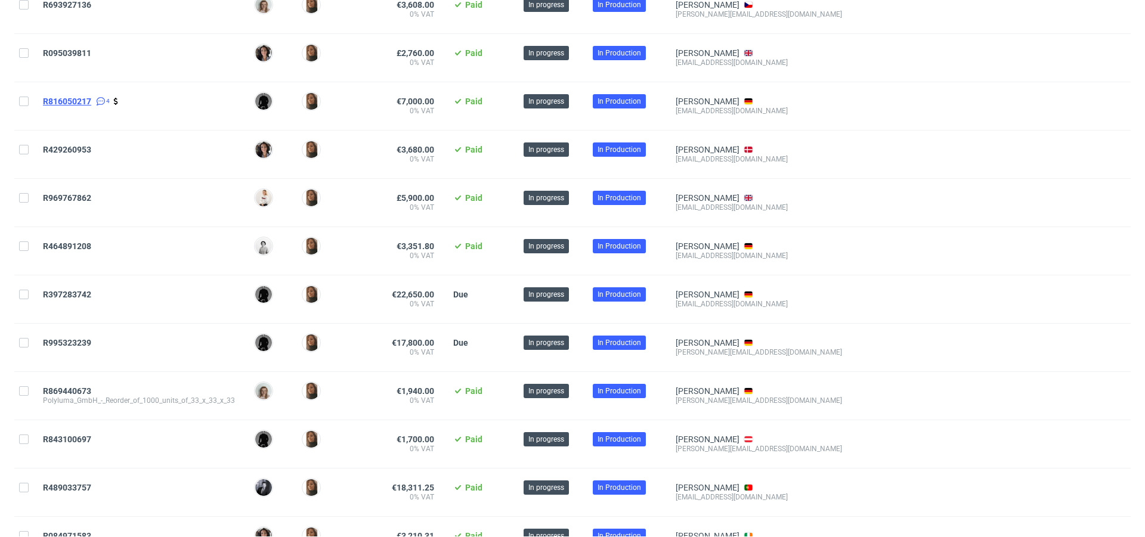
scroll to position [660, 0]
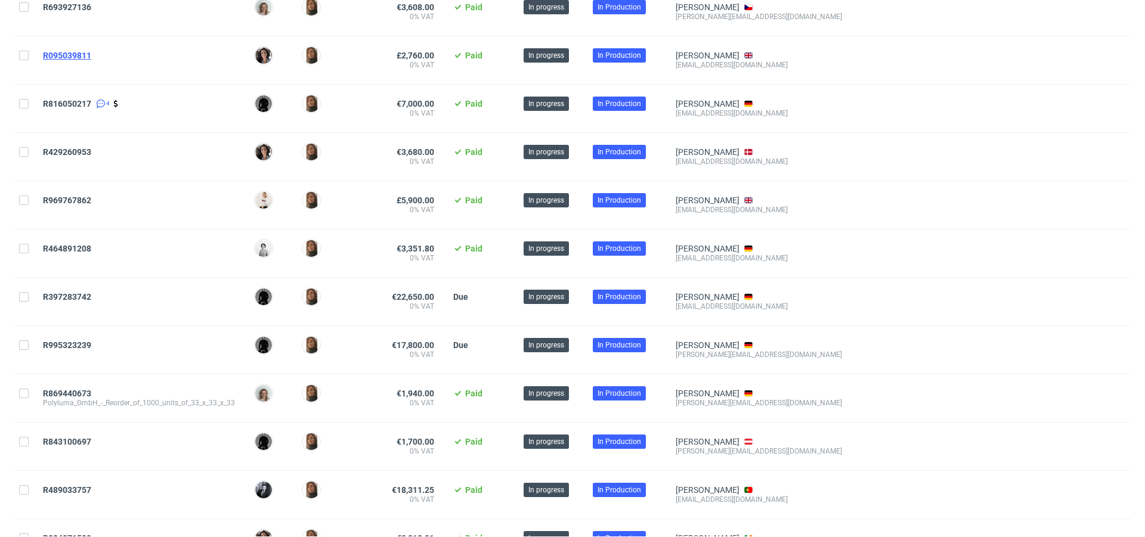
click at [73, 53] on span "R095039811" at bounding box center [67, 56] width 48 height 10
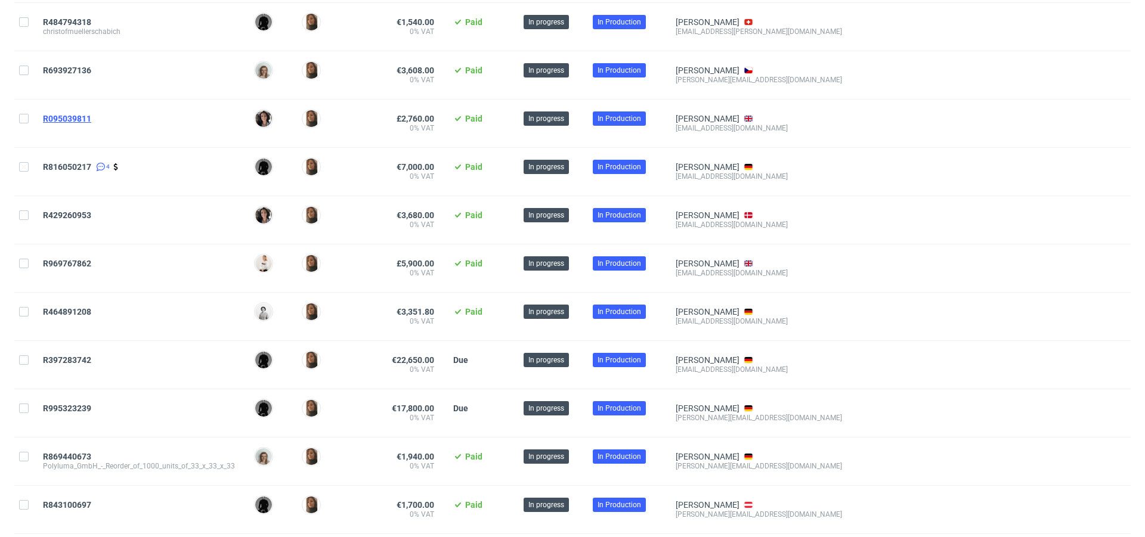
scroll to position [596, 0]
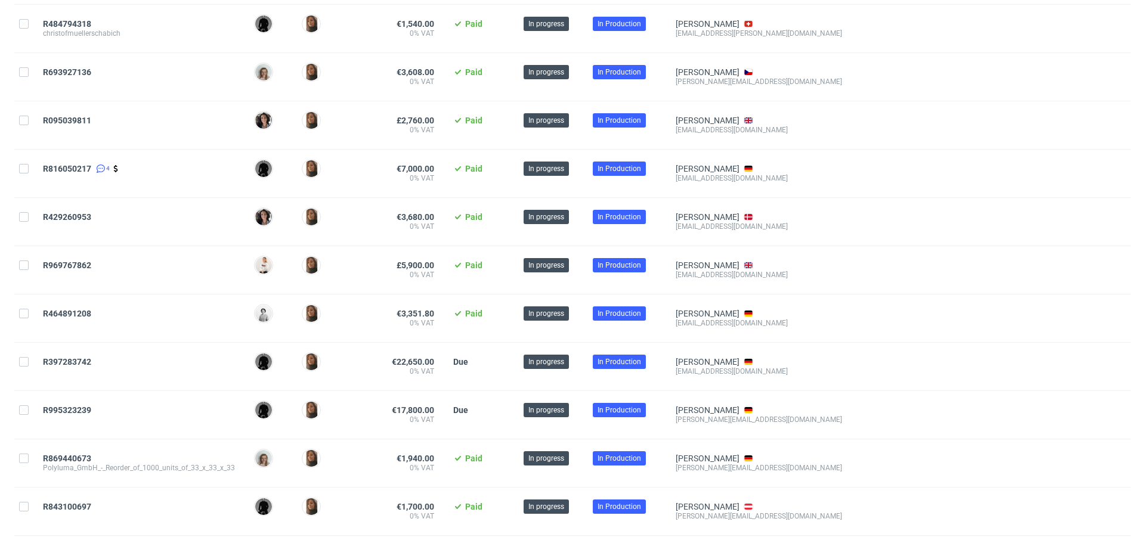
click at [72, 75] on span "R693927136" at bounding box center [139, 76] width 192 height 19
click at [70, 67] on span "R693927136" at bounding box center [67, 72] width 48 height 10
click at [85, 21] on span "R484794318" at bounding box center [67, 24] width 48 height 10
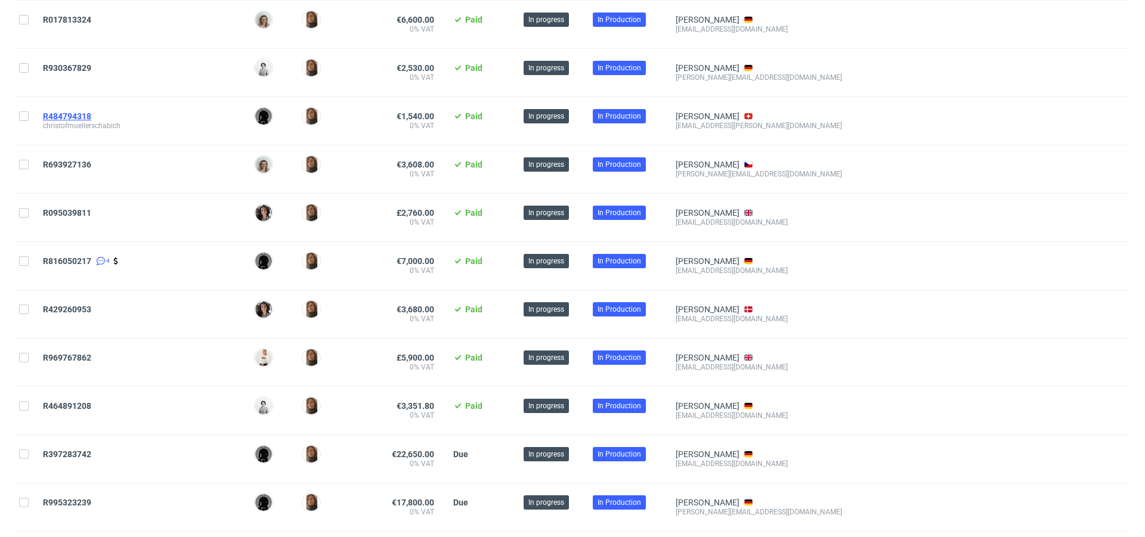
scroll to position [497, 0]
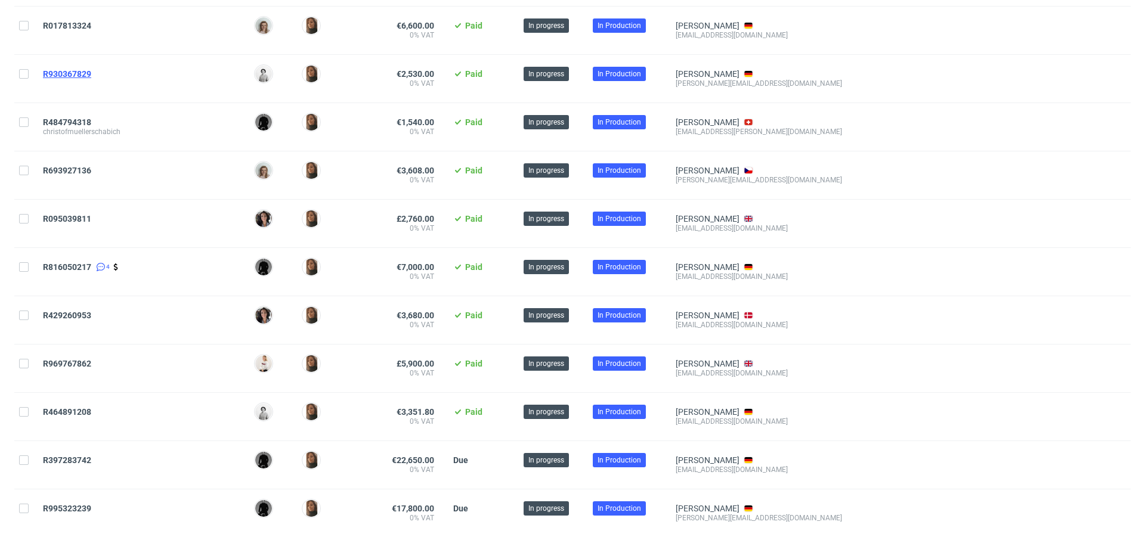
click at [80, 70] on span "R930367829" at bounding box center [67, 74] width 48 height 10
click at [80, 23] on span "R017813324" at bounding box center [67, 26] width 48 height 10
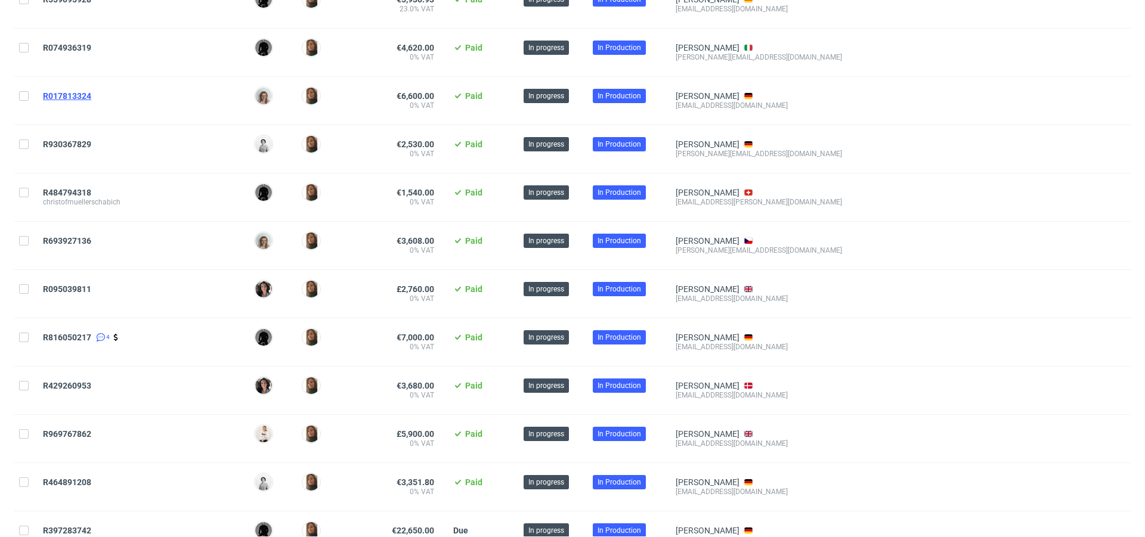
scroll to position [423, 0]
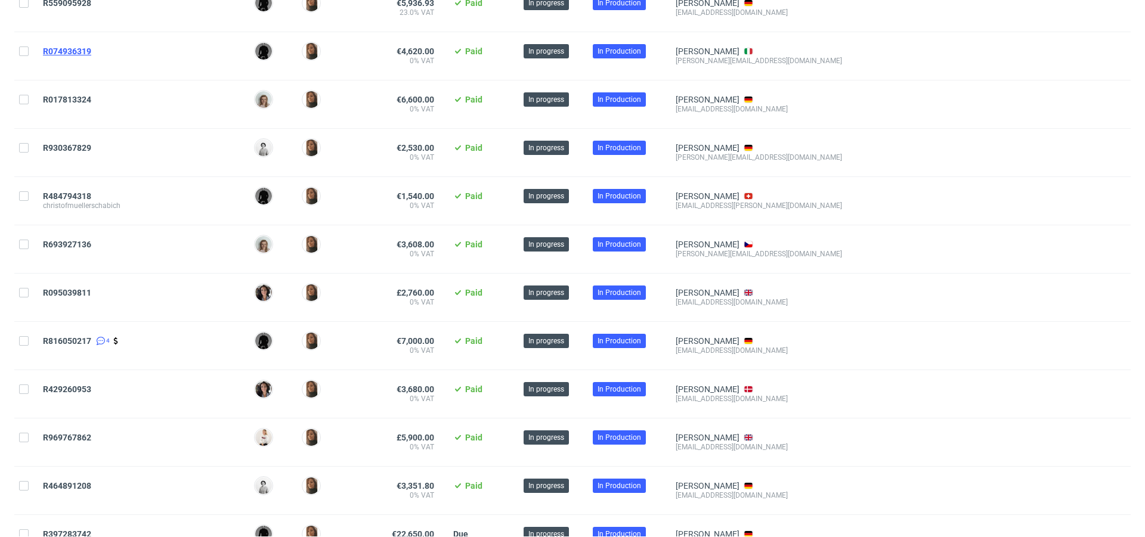
click at [77, 49] on span "R074936319" at bounding box center [67, 51] width 48 height 10
click at [77, 1] on span "R559095928" at bounding box center [67, 3] width 48 height 10
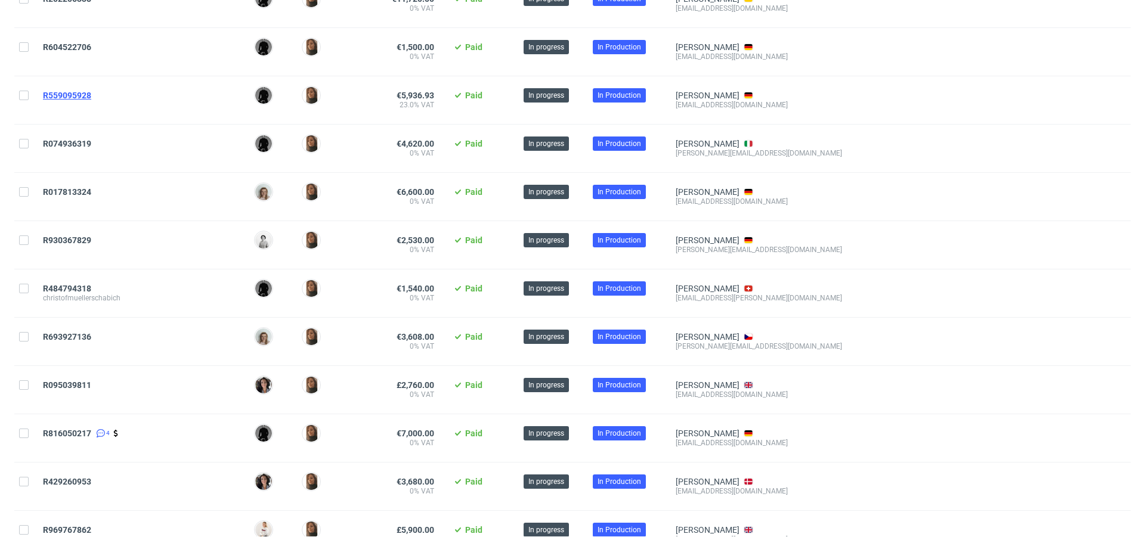
scroll to position [319, 0]
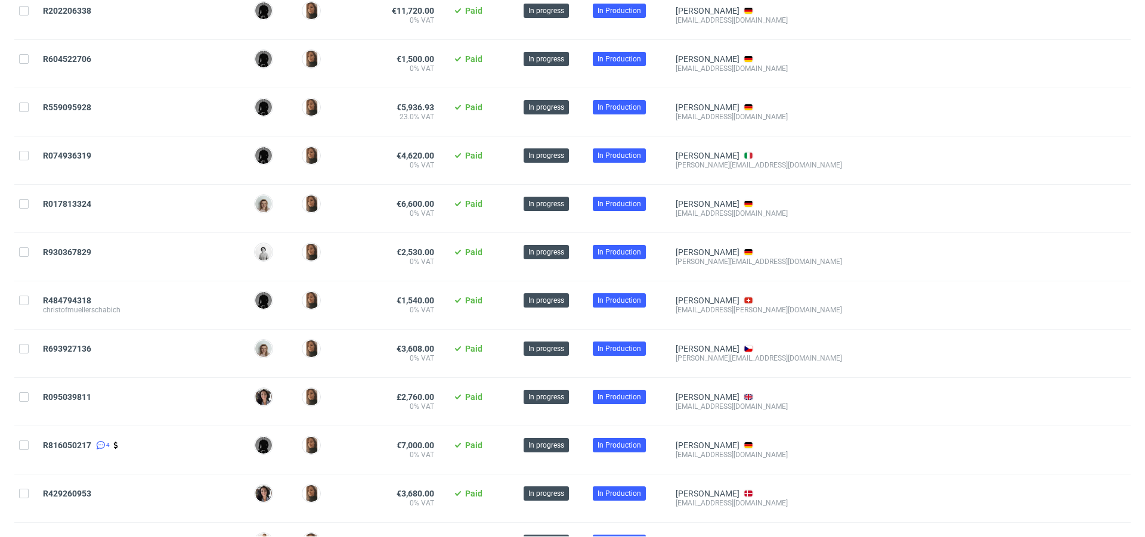
click at [78, 51] on div "R604522706" at bounding box center [138, 64] width 211 height 48
click at [79, 54] on span "R604522706" at bounding box center [67, 59] width 48 height 10
click at [78, 7] on span "R202206338" at bounding box center [67, 11] width 48 height 10
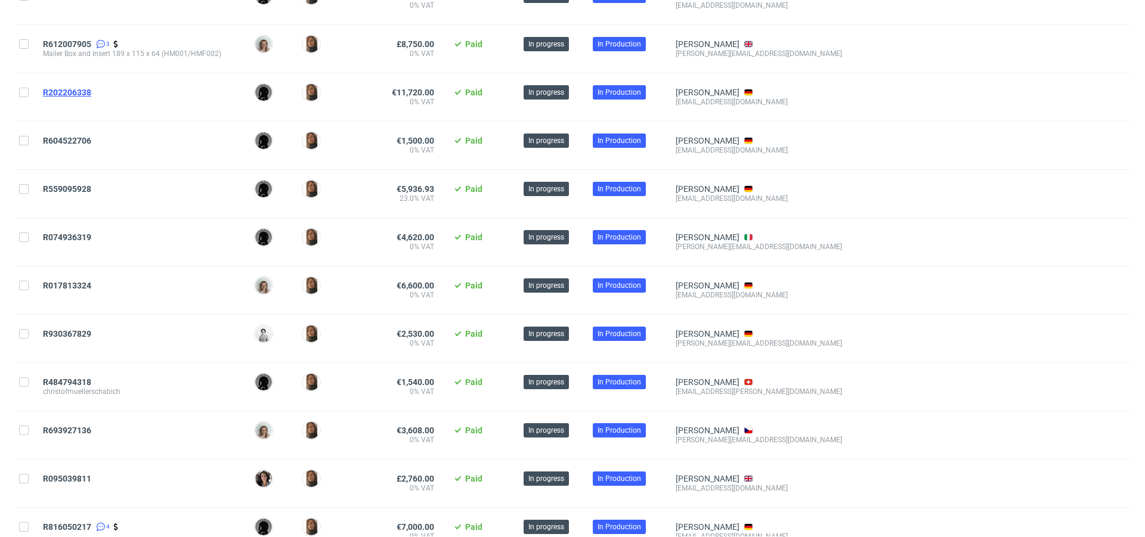
scroll to position [229, 0]
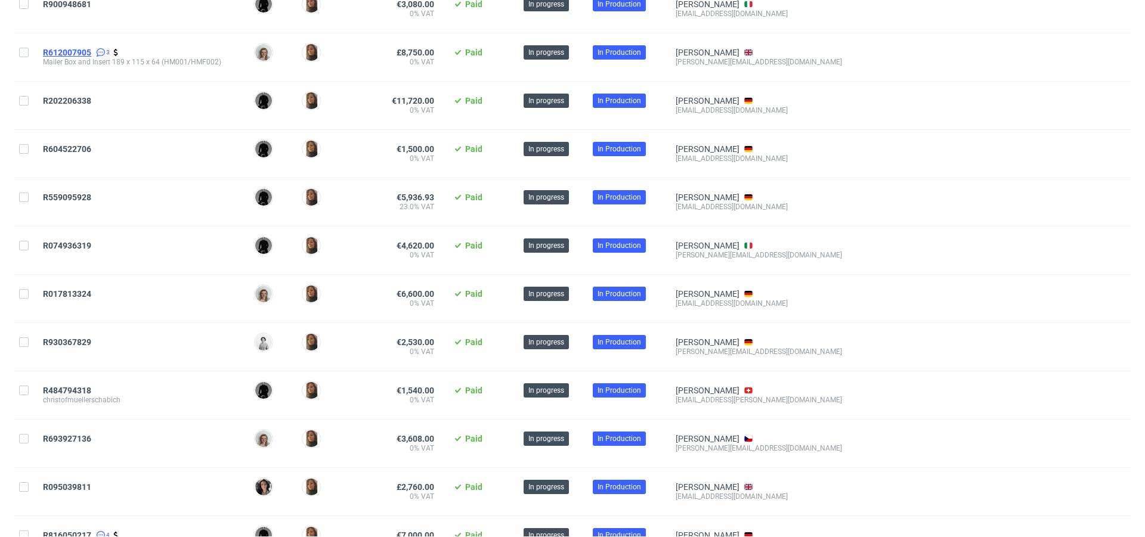
click at [79, 49] on span "R612007905" at bounding box center [67, 53] width 48 height 10
click at [79, 7] on span "R900948681" at bounding box center [67, 4] width 48 height 10
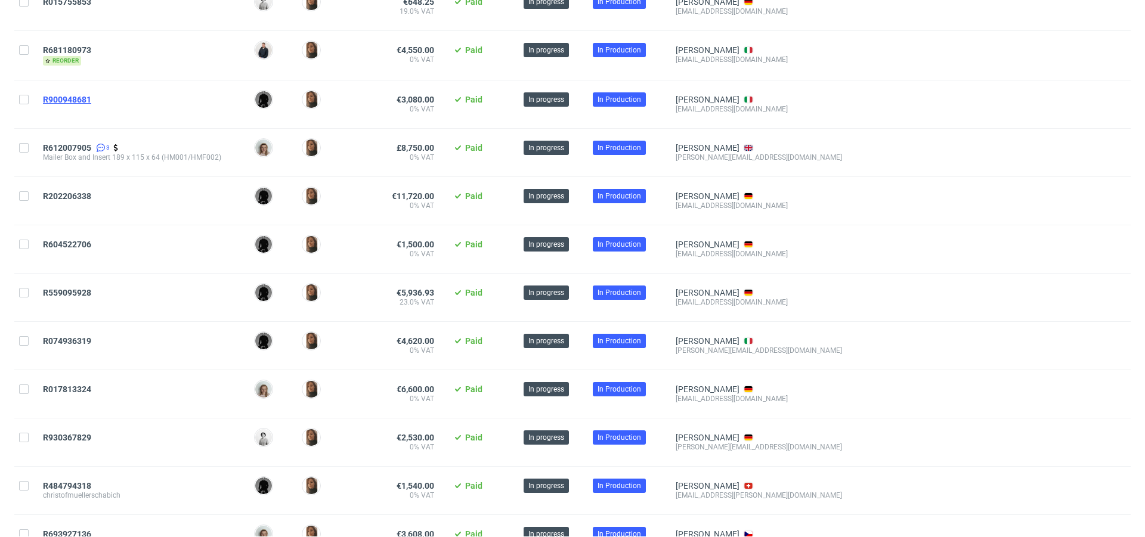
scroll to position [119, 0]
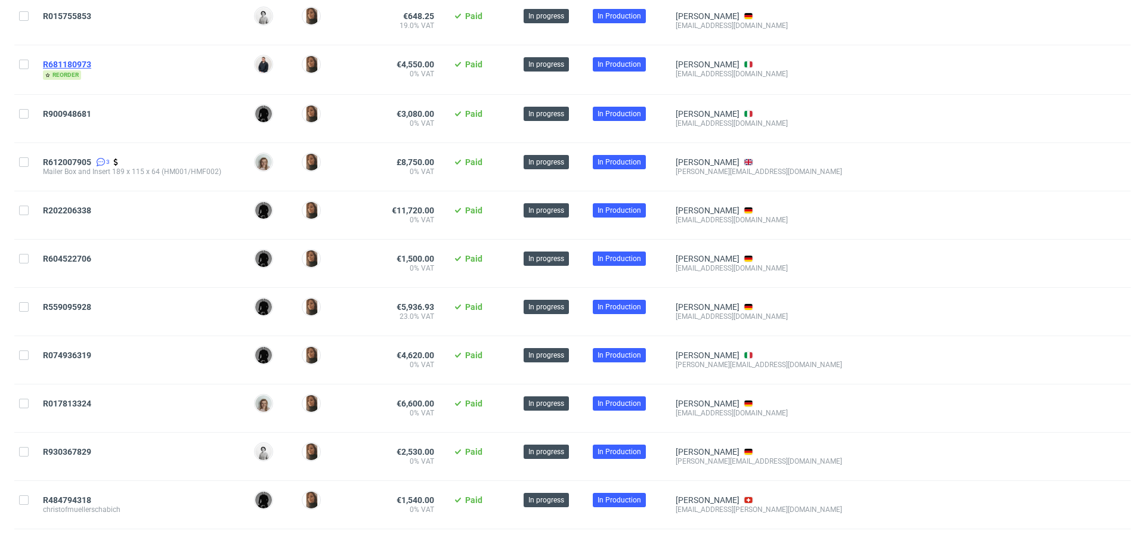
click at [78, 64] on span "R681180973" at bounding box center [67, 65] width 48 height 10
click at [78, 15] on span "R015755853" at bounding box center [67, 16] width 48 height 10
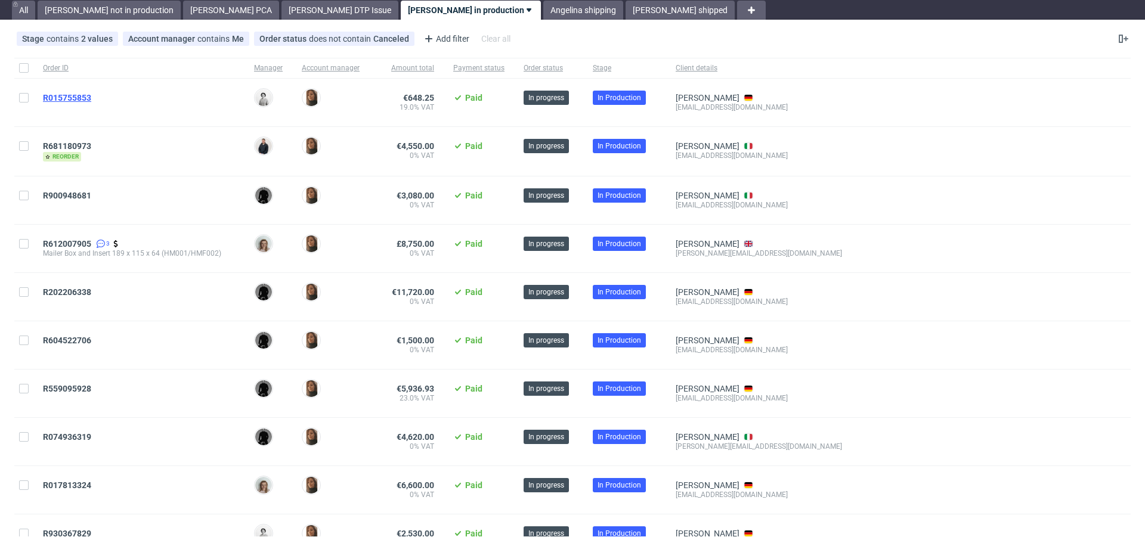
scroll to position [38, 0]
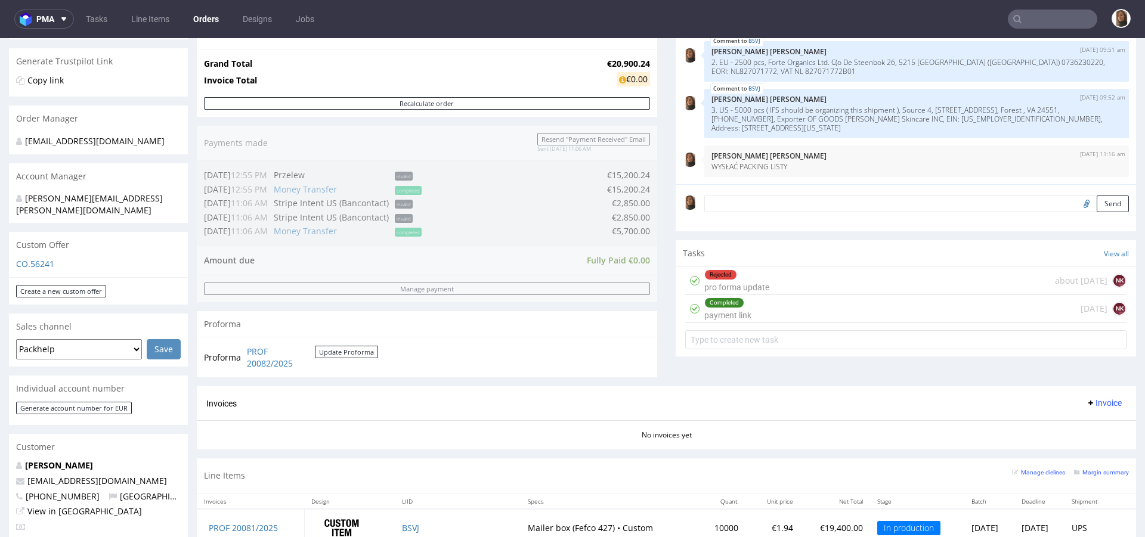
scroll to position [655, 0]
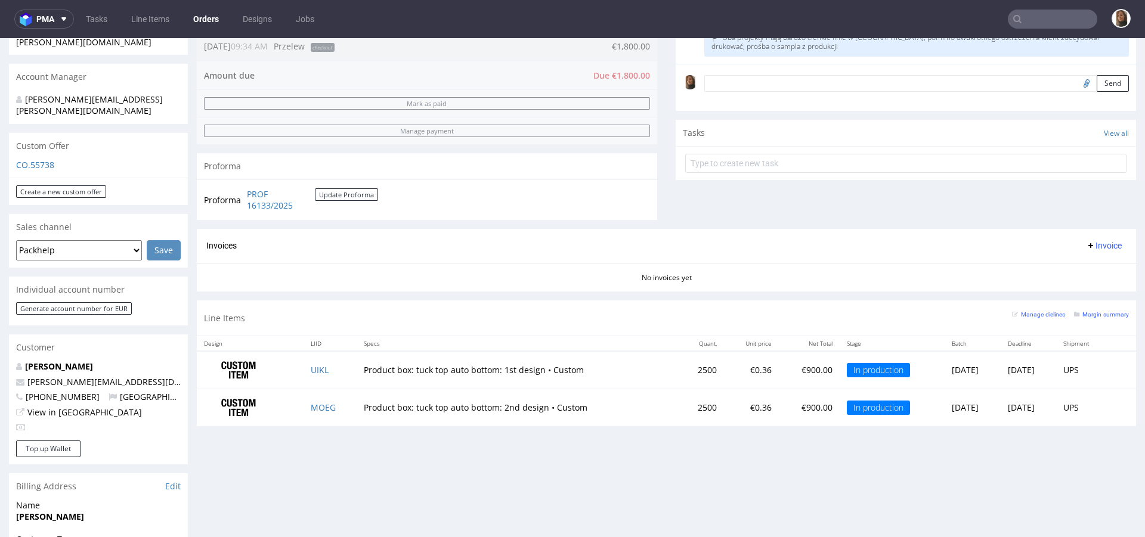
scroll to position [544, 0]
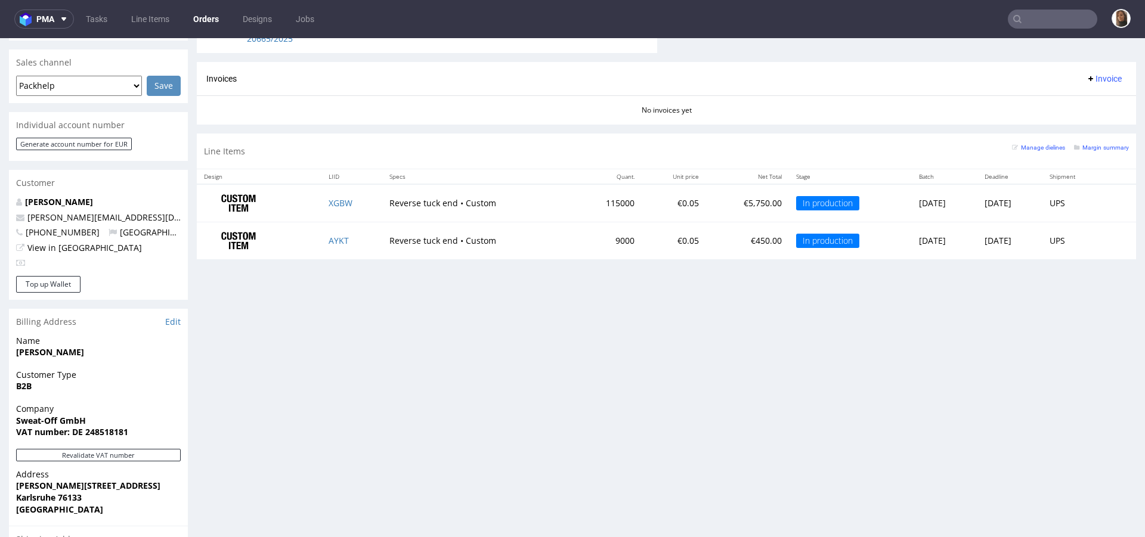
scroll to position [484, 0]
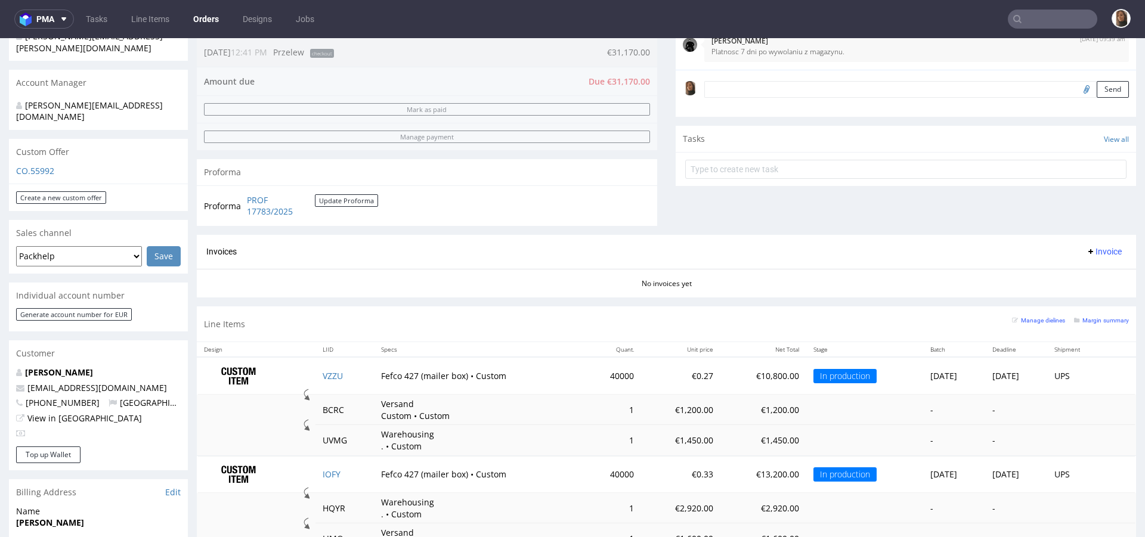
scroll to position [339, 0]
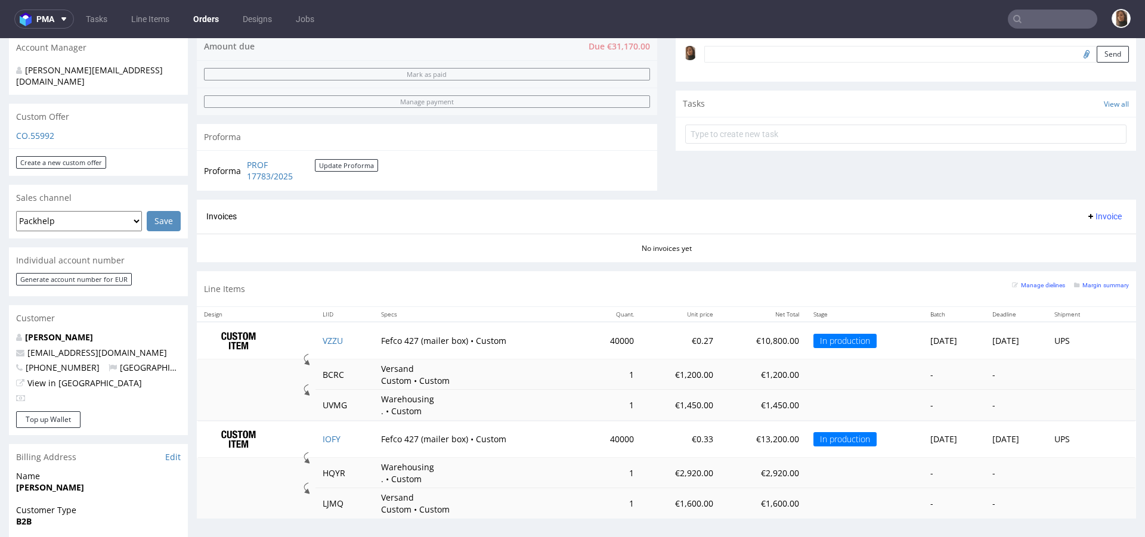
scroll to position [406, 0]
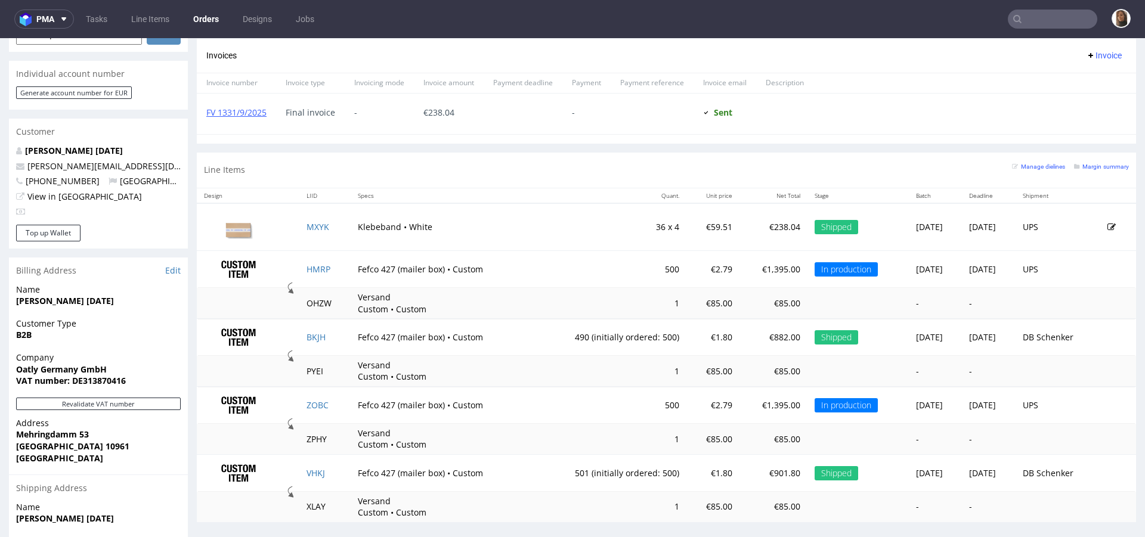
scroll to position [556, 0]
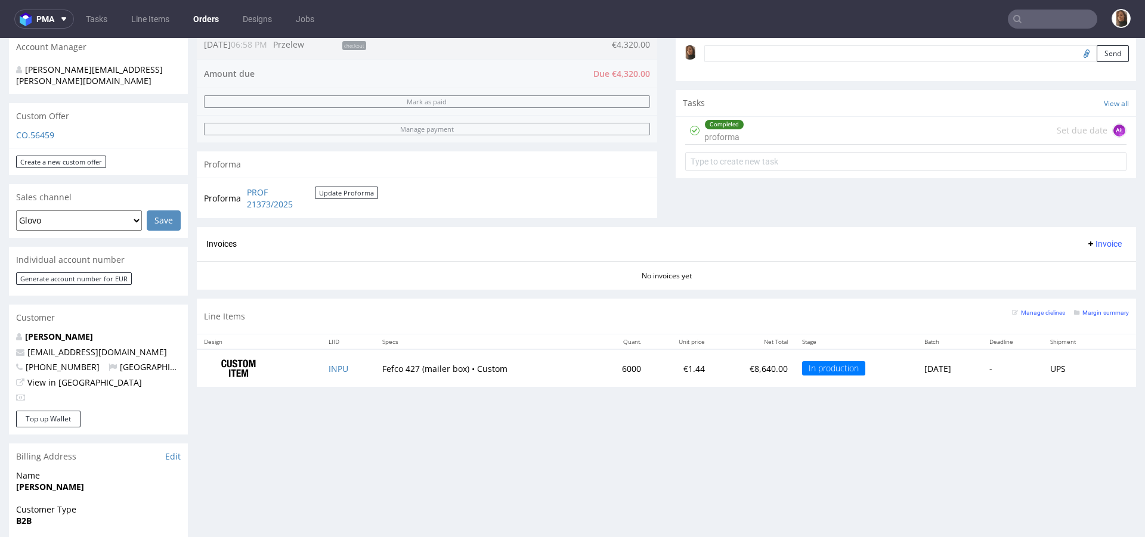
scroll to position [522, 0]
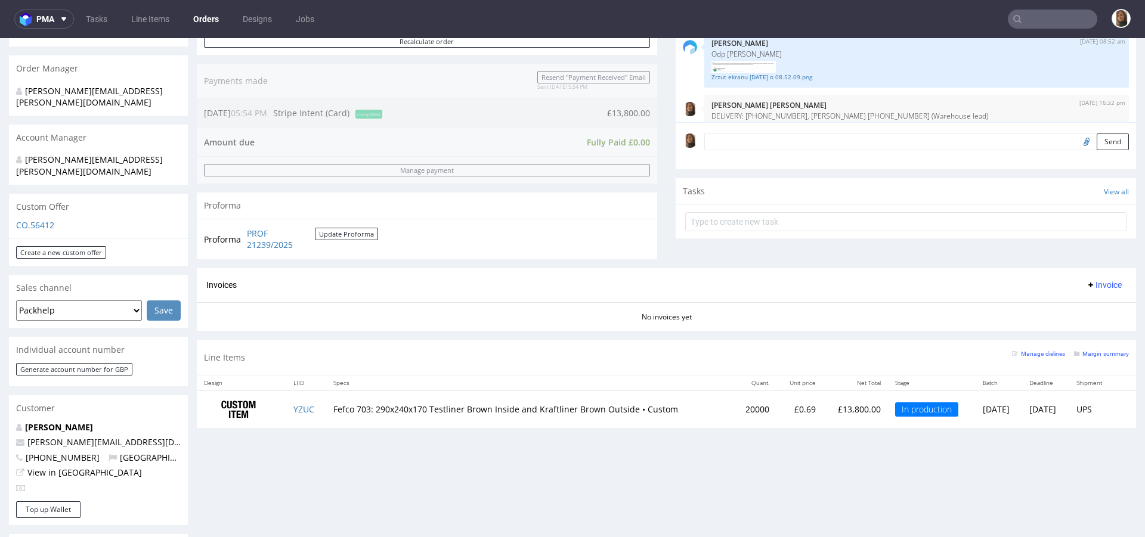
scroll to position [363, 0]
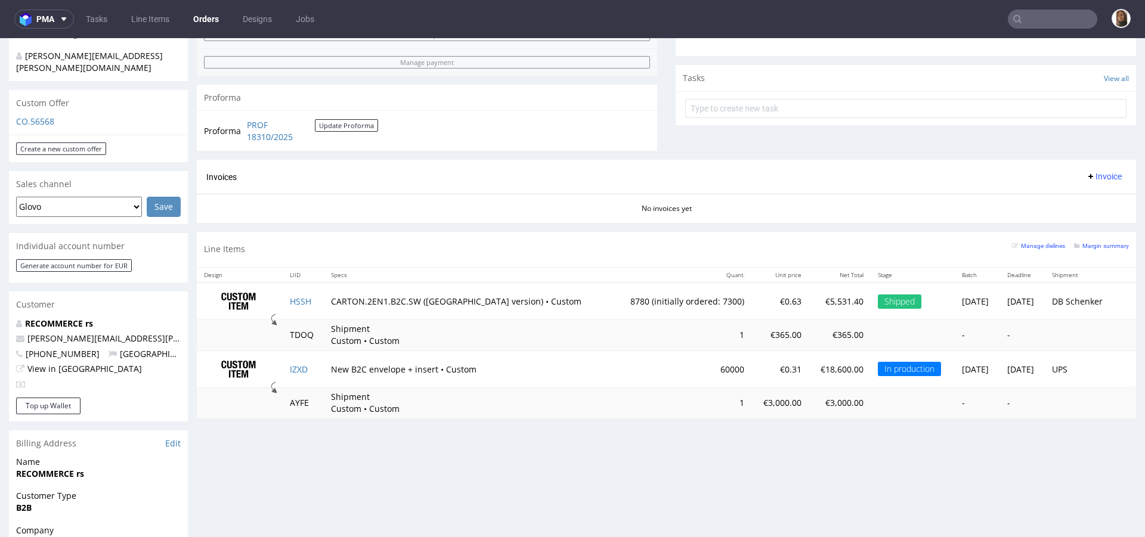
scroll to position [529, 0]
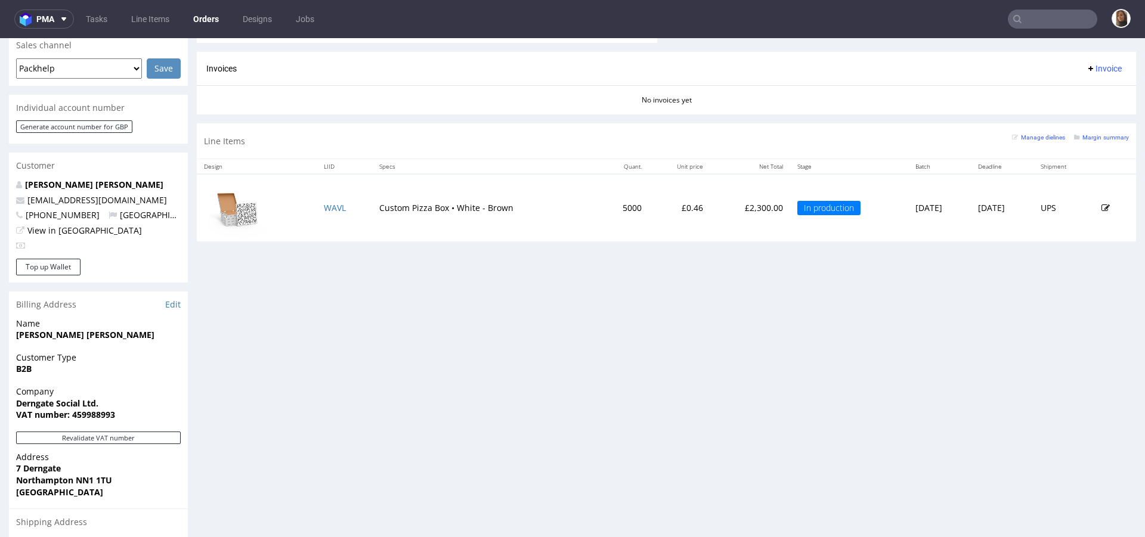
scroll to position [503, 0]
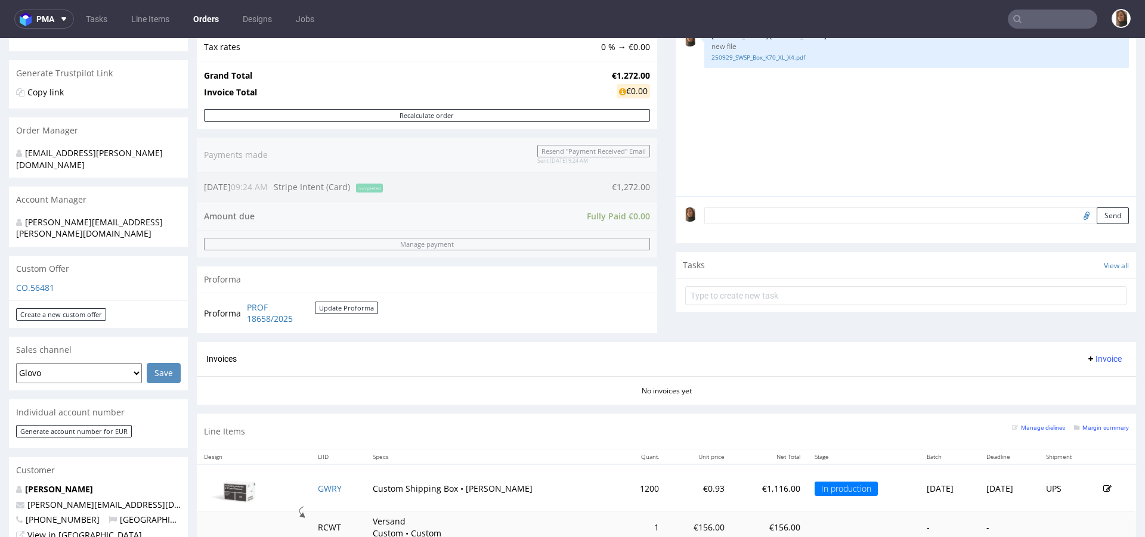
scroll to position [263, 0]
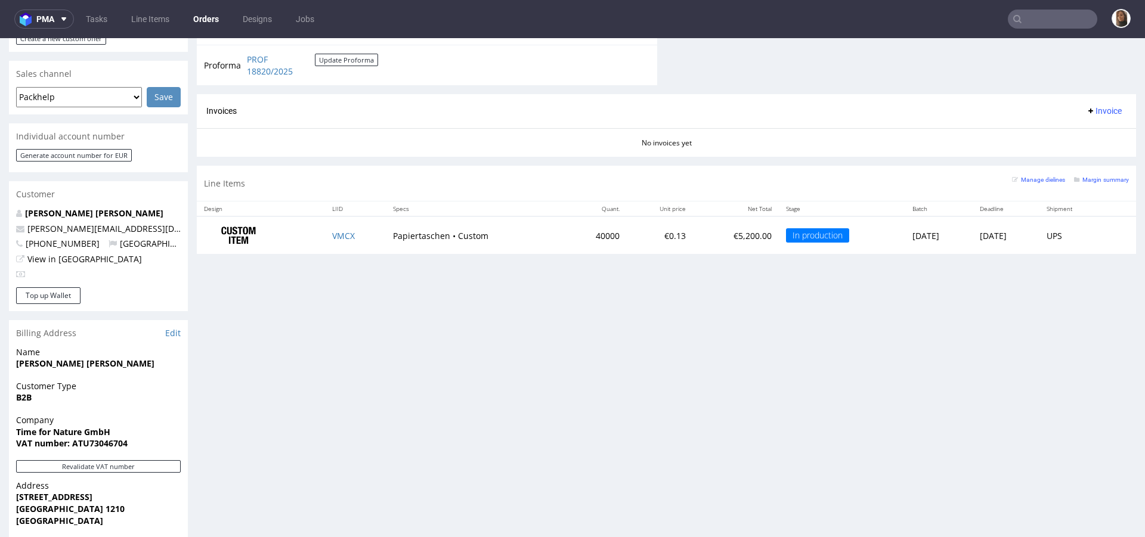
scroll to position [616, 0]
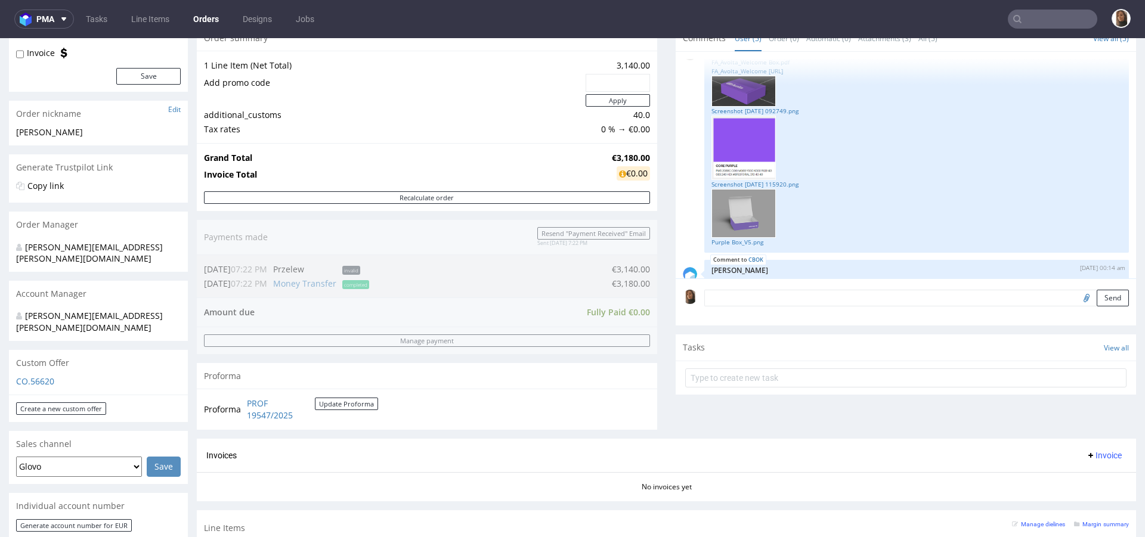
scroll to position [401, 0]
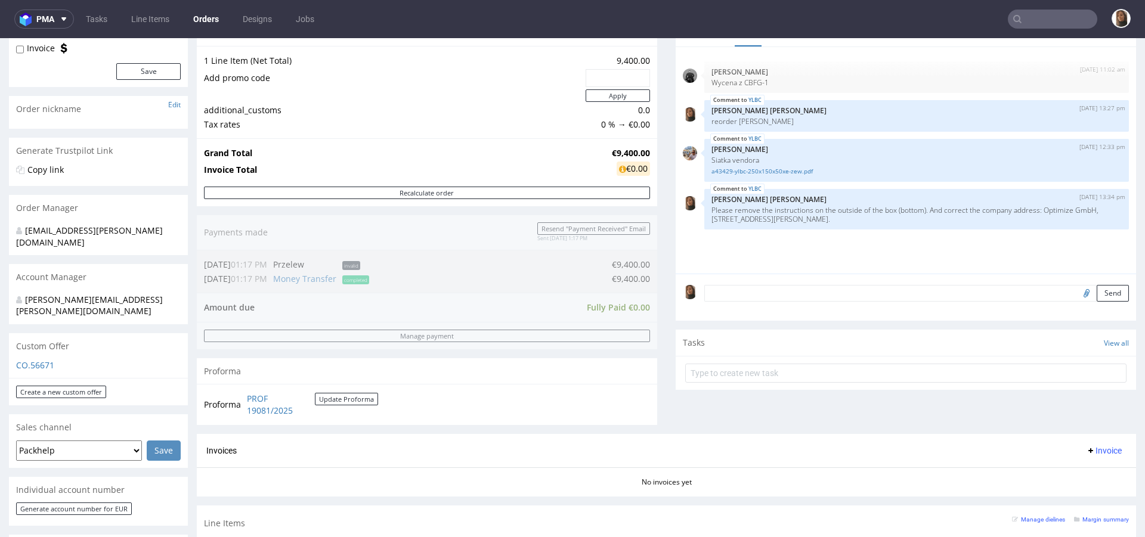
scroll to position [296, 0]
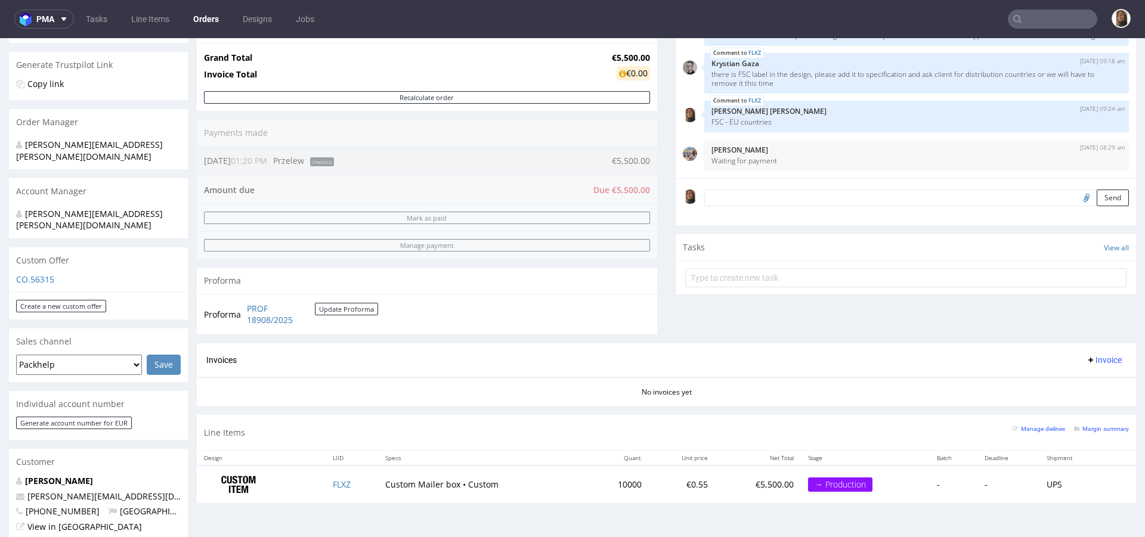
scroll to position [253, 0]
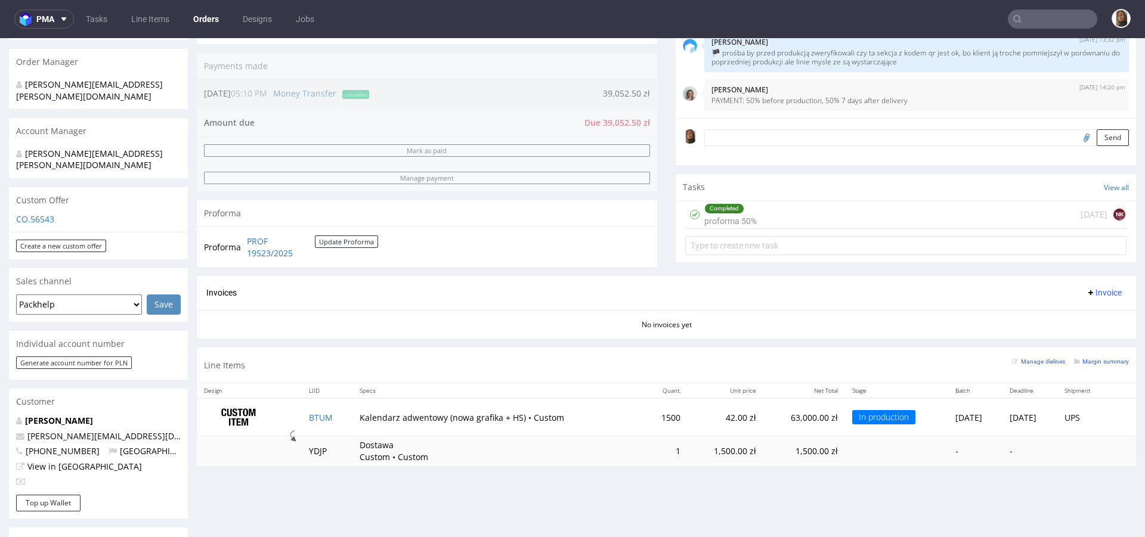
scroll to position [383, 0]
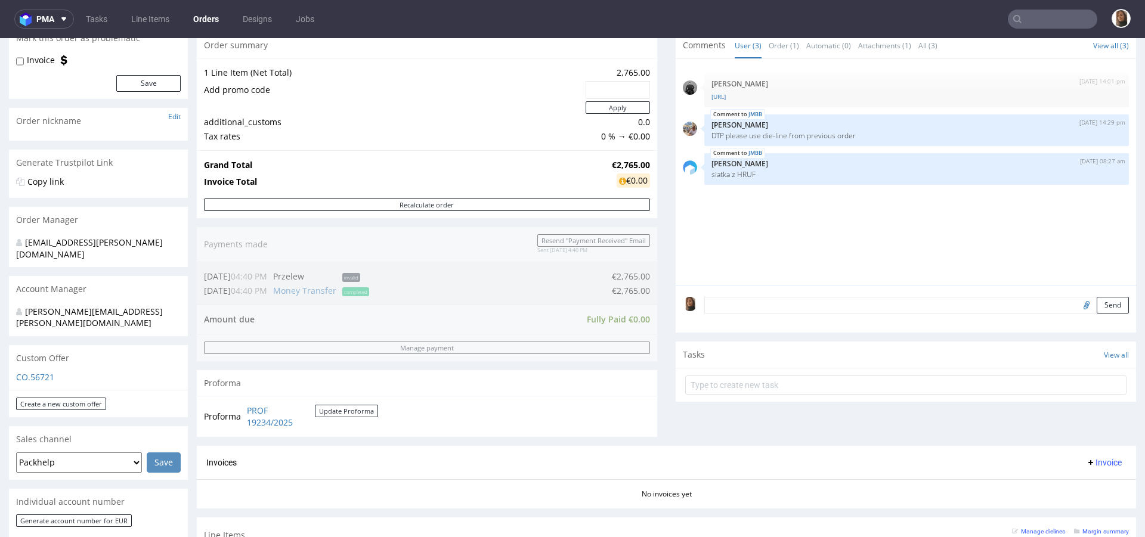
scroll to position [368, 0]
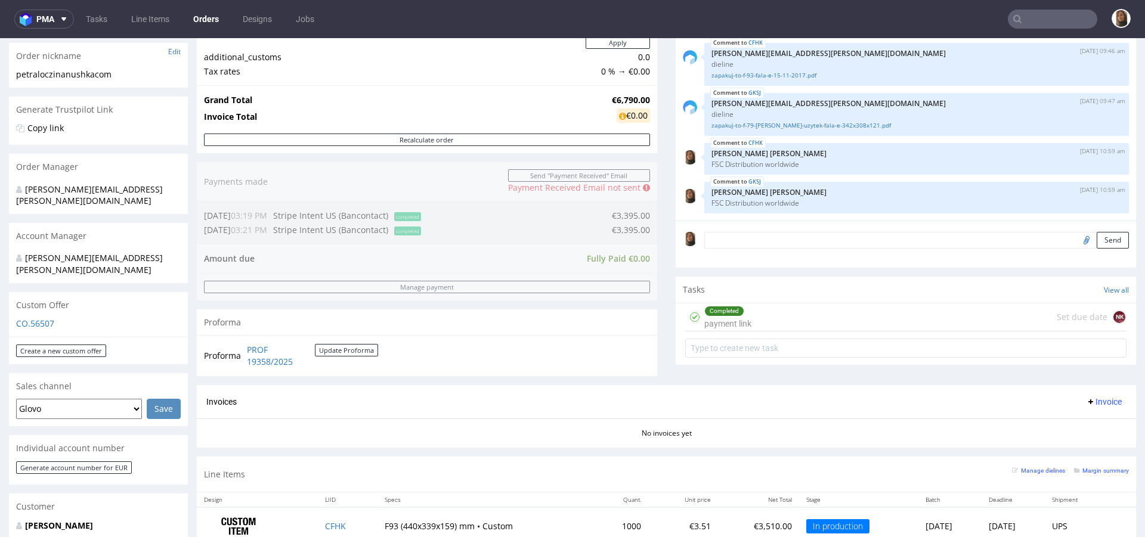
scroll to position [556, 0]
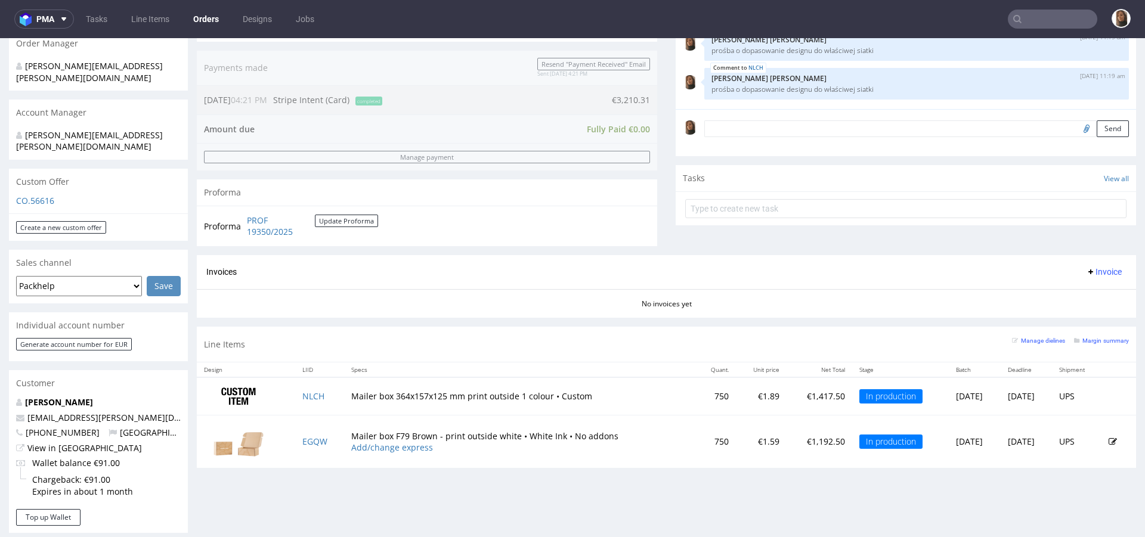
scroll to position [308, 0]
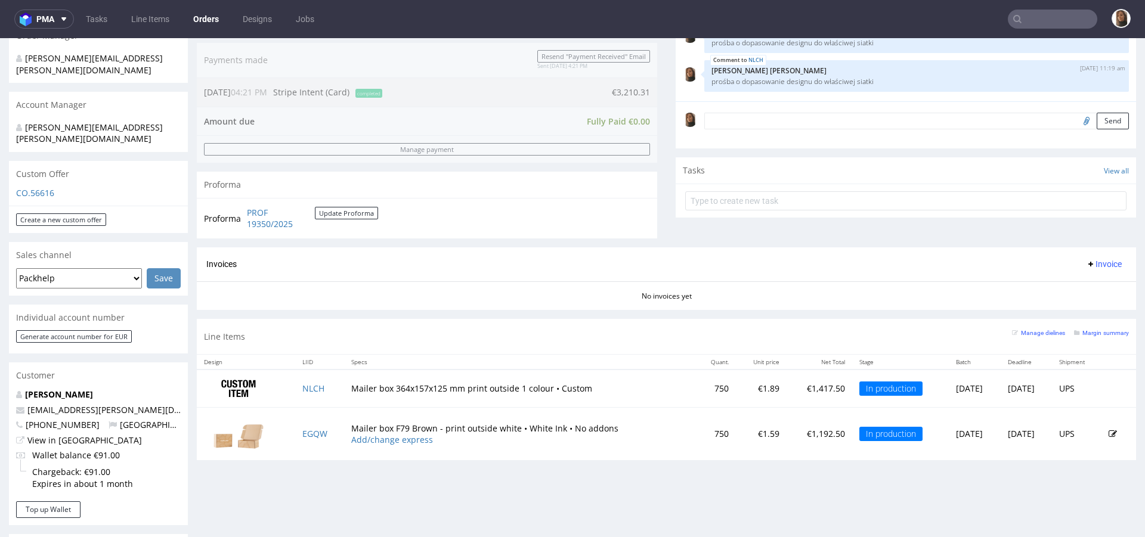
click at [305, 426] on td "EGQW" at bounding box center [319, 434] width 49 height 53
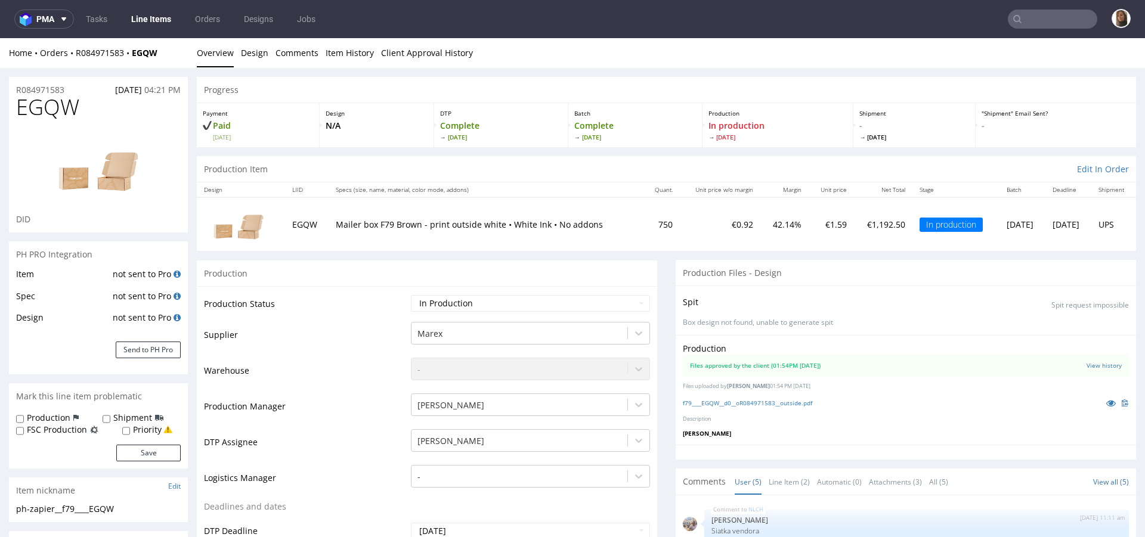
click at [111, 57] on div "Home Orders R084971583 EGQW" at bounding box center [98, 53] width 179 height 12
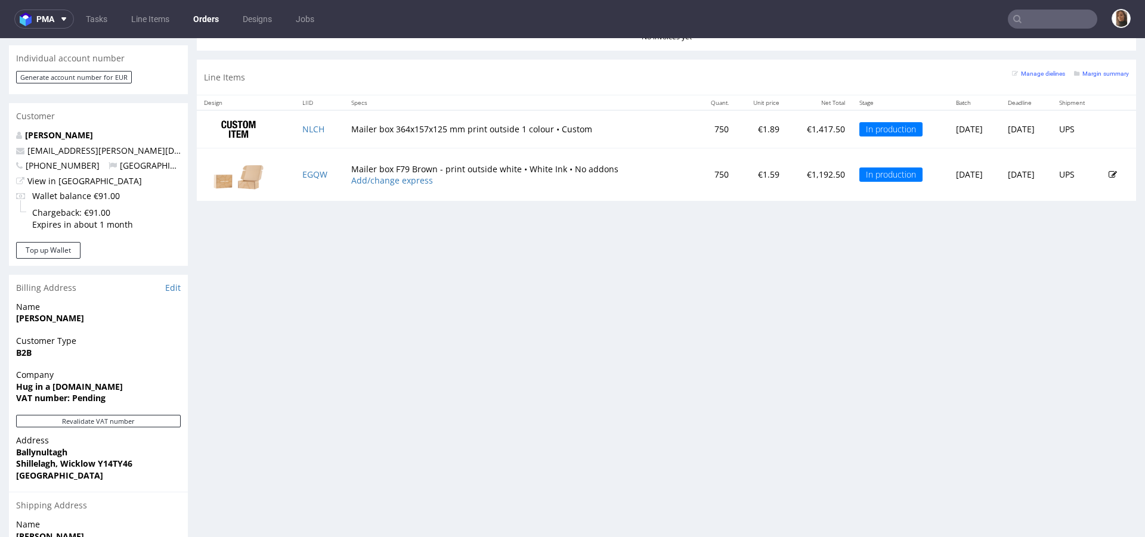
scroll to position [480, 0]
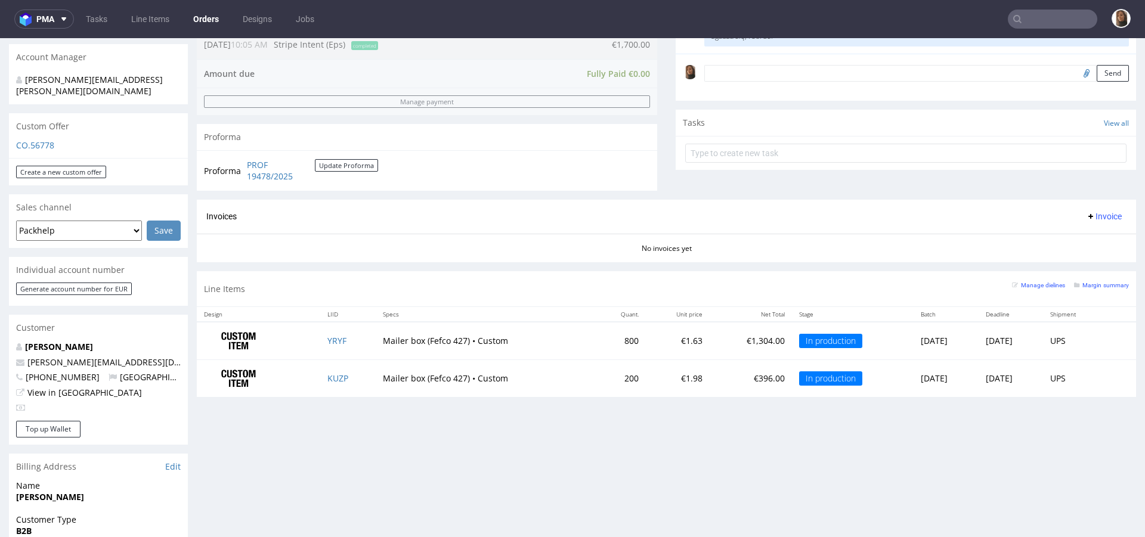
scroll to position [377, 0]
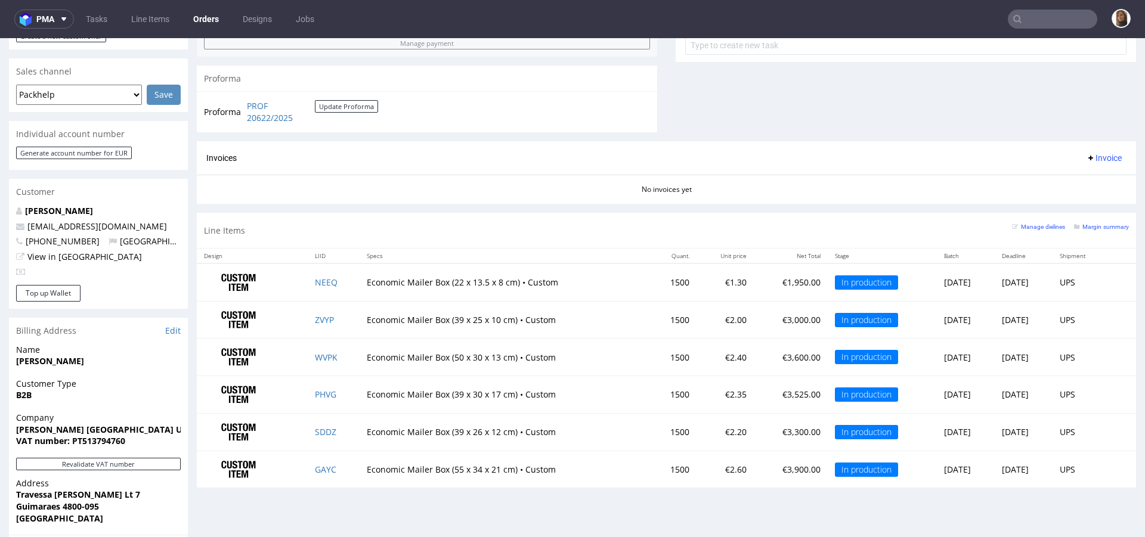
scroll to position [576, 0]
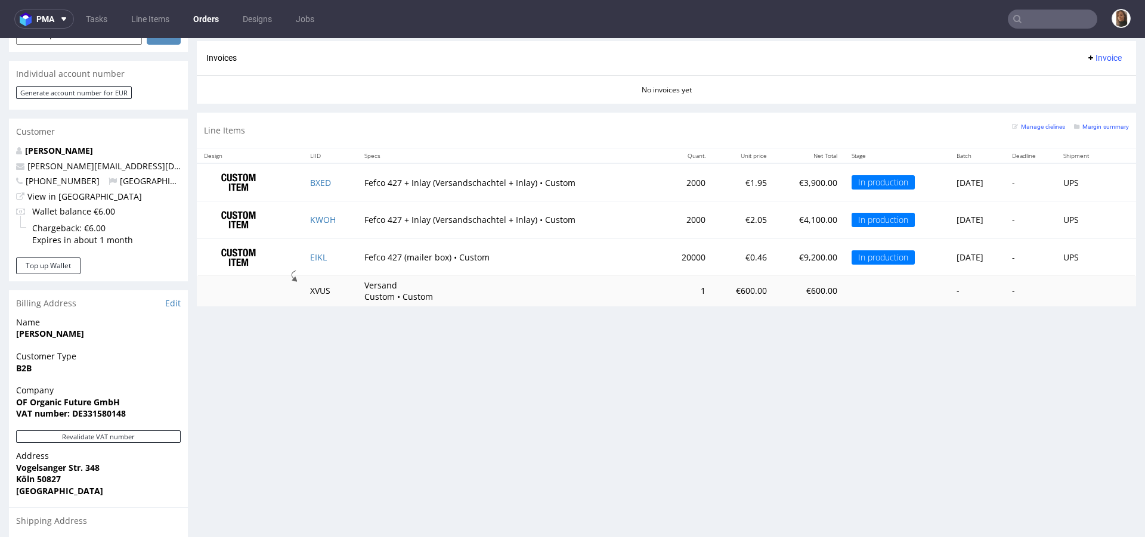
scroll to position [576, 0]
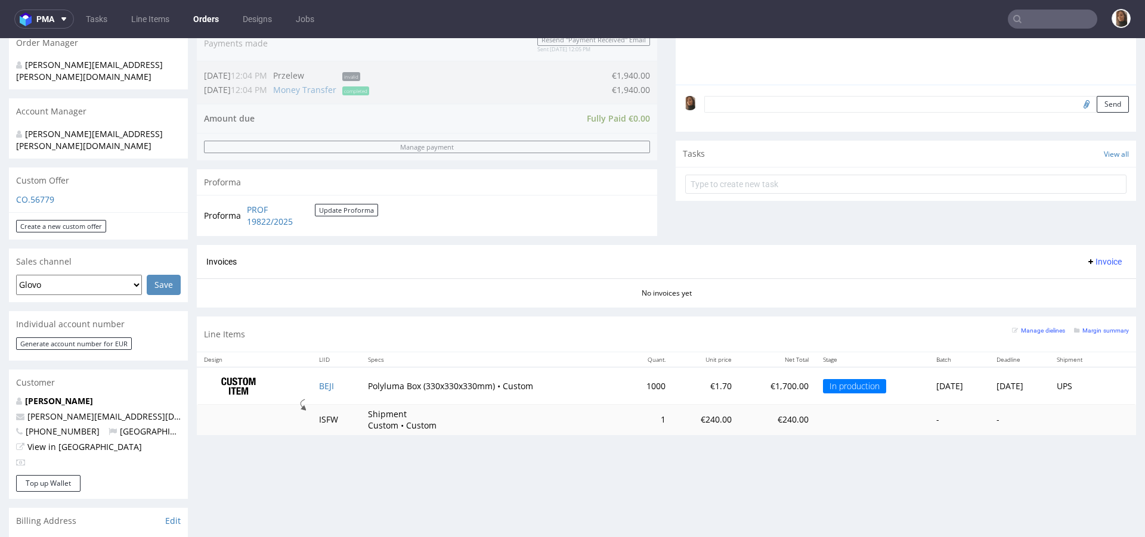
scroll to position [385, 0]
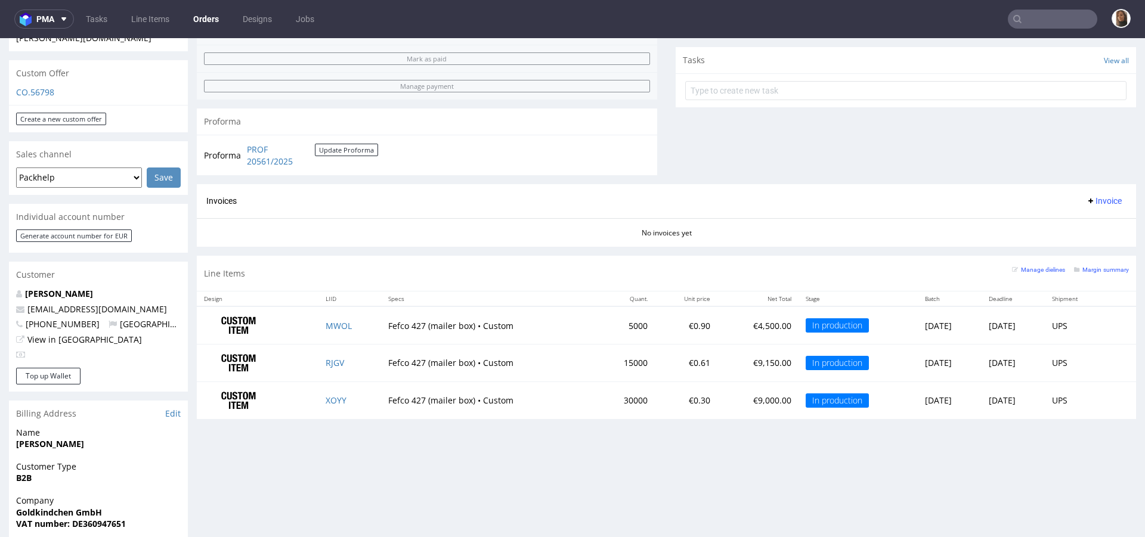
scroll to position [422, 0]
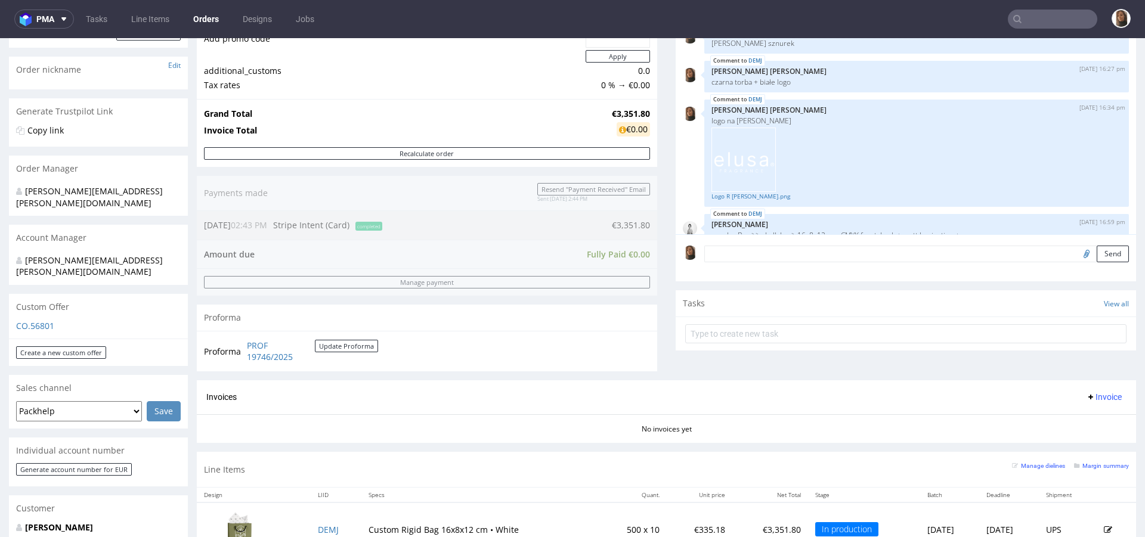
scroll to position [508, 0]
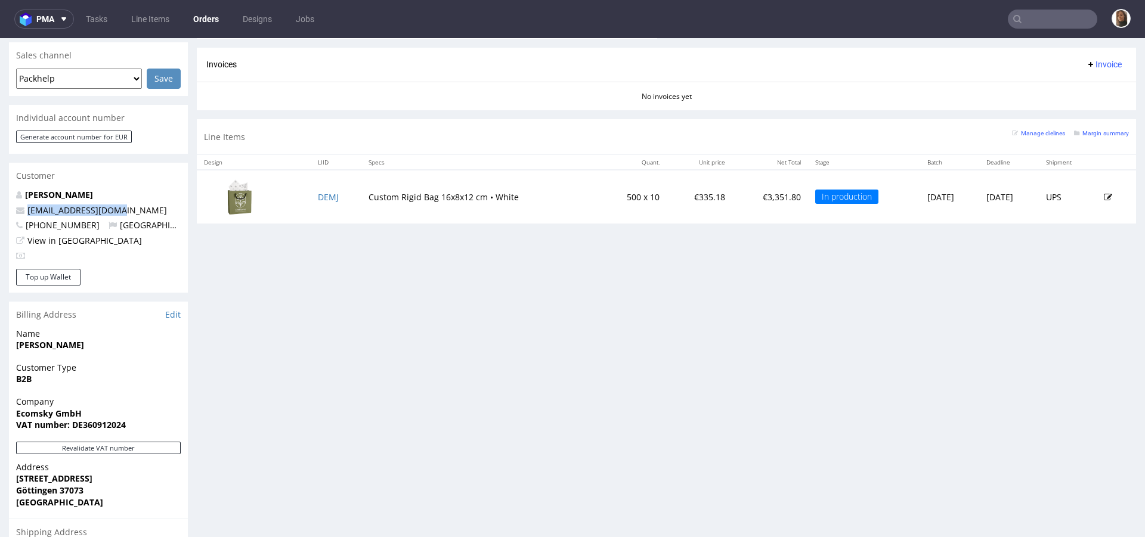
drag, startPoint x: 140, startPoint y: 187, endPoint x: 4, endPoint y: 187, distance: 136.5
click at [4, 187] on div "Order via Offer R464891208 16.09.2025 02:43 PM Mark this order as problematic I…" at bounding box center [572, 131] width 1145 height 1142
copy span "emirhan.b@ecomsky.de"
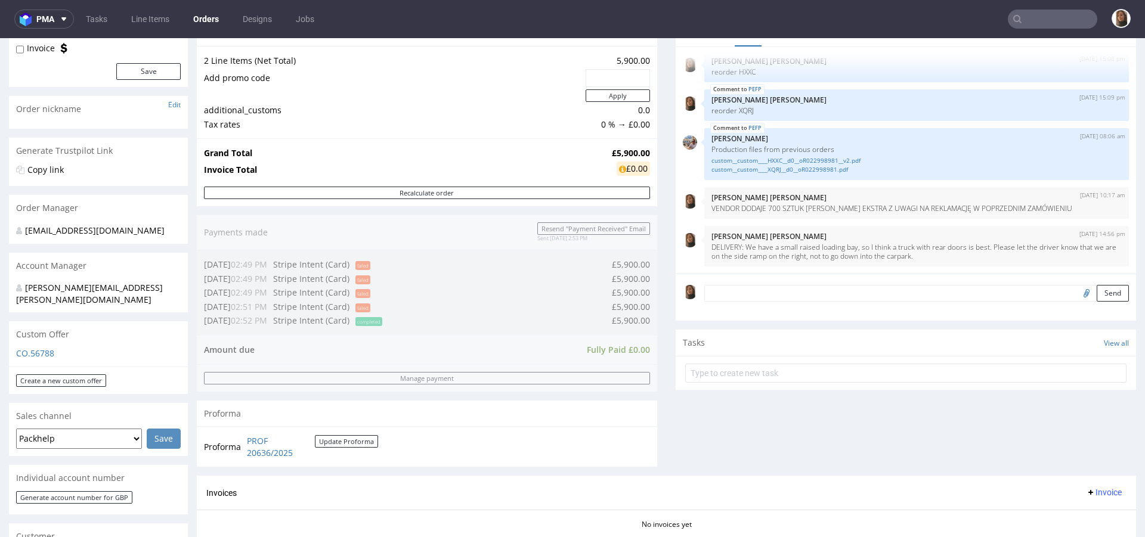
scroll to position [380, 0]
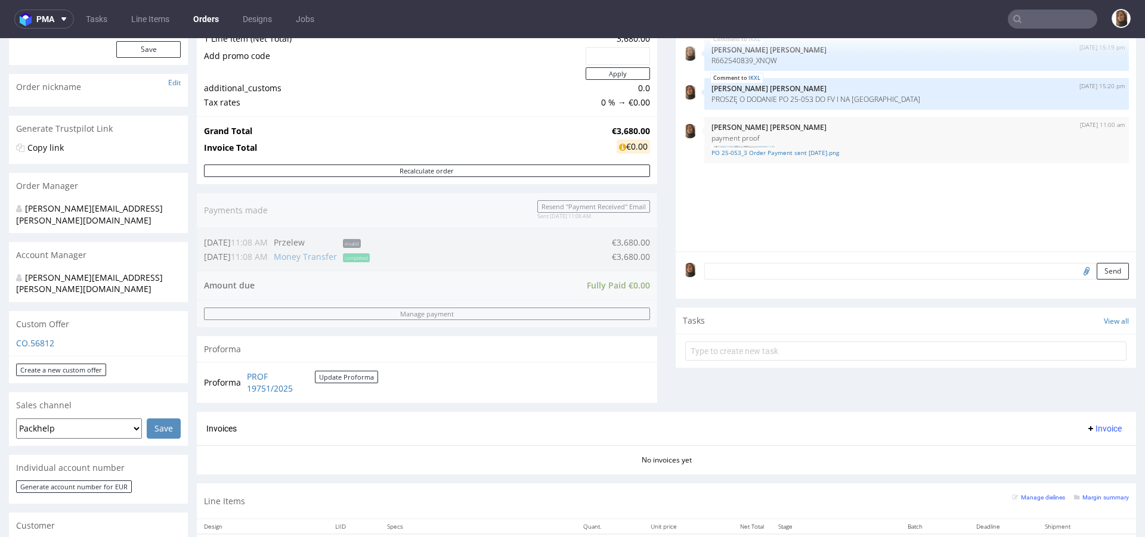
scroll to position [476, 0]
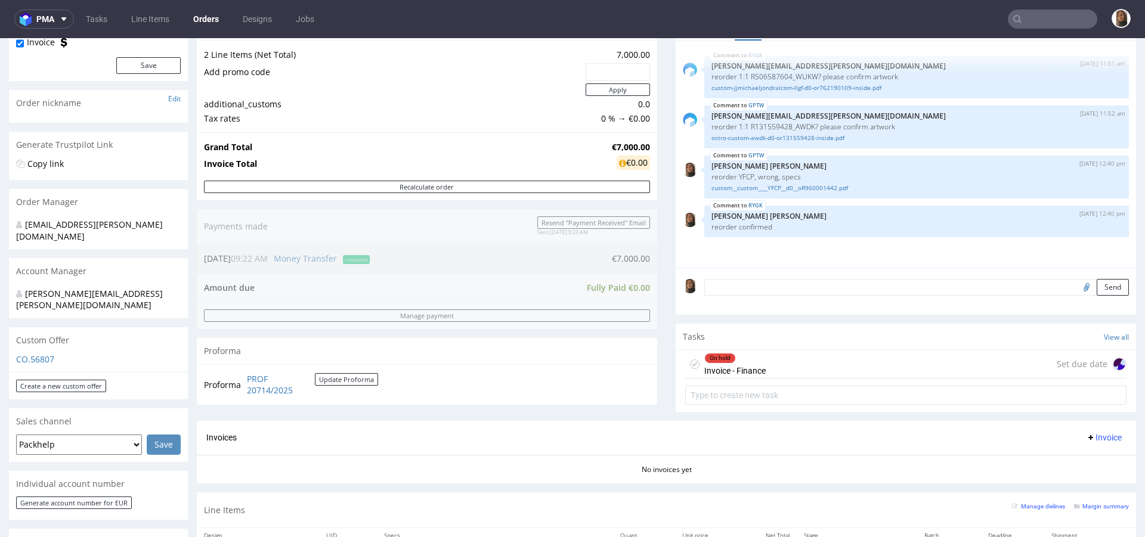
scroll to position [374, 0]
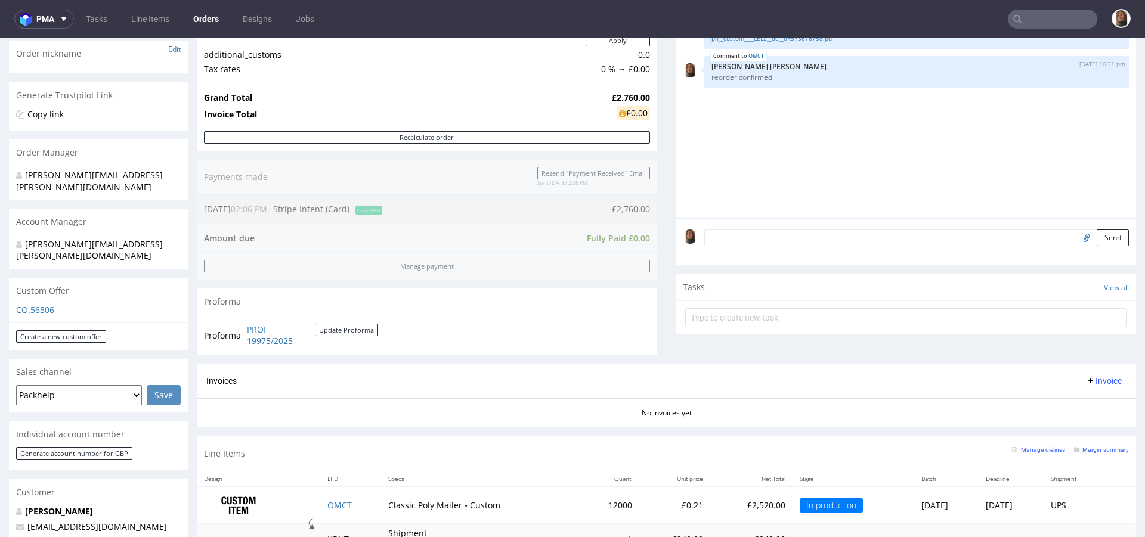
scroll to position [495, 0]
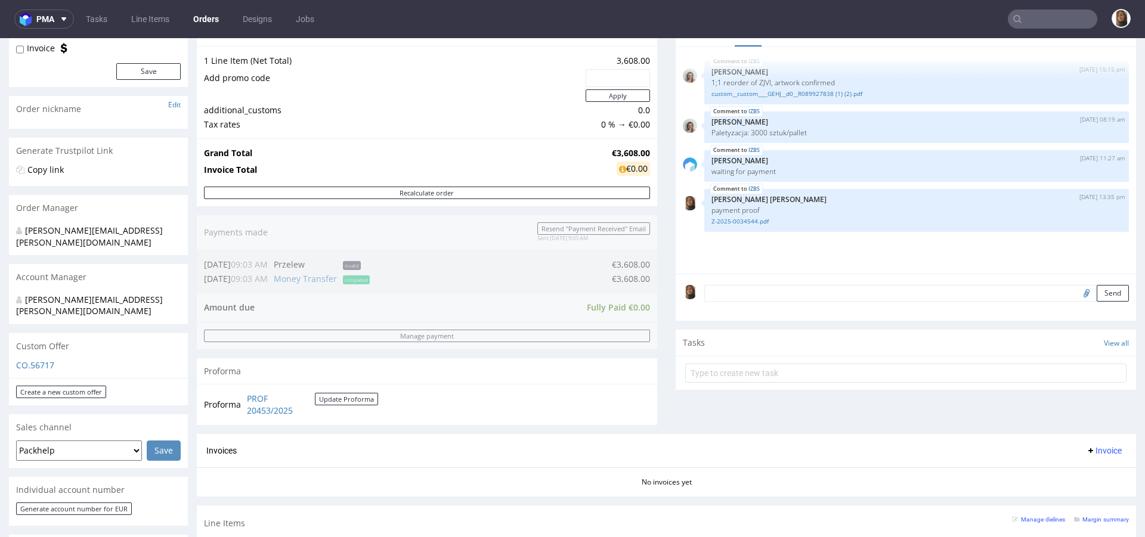
scroll to position [441, 0]
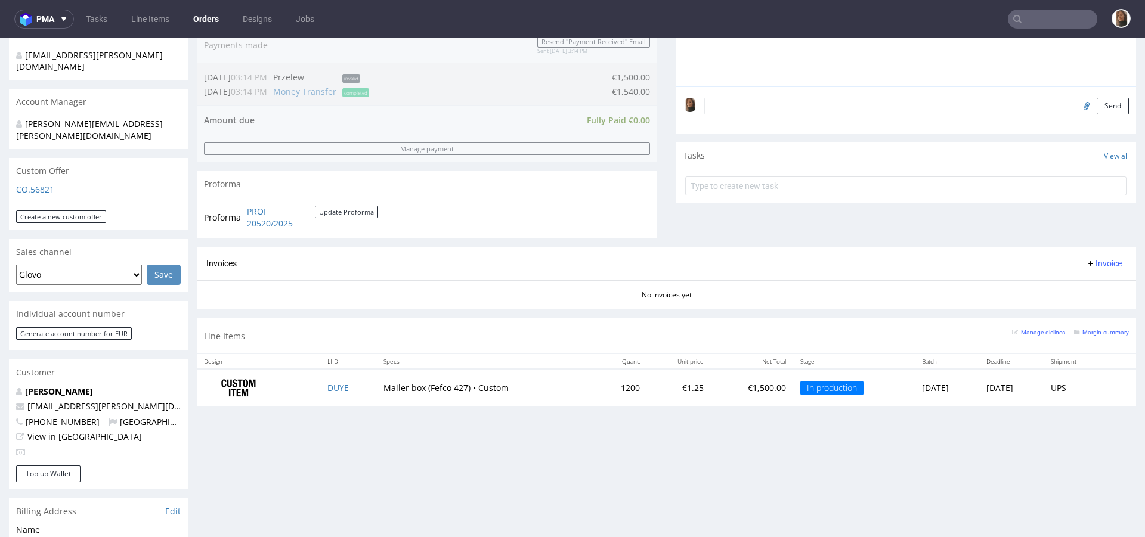
scroll to position [367, 0]
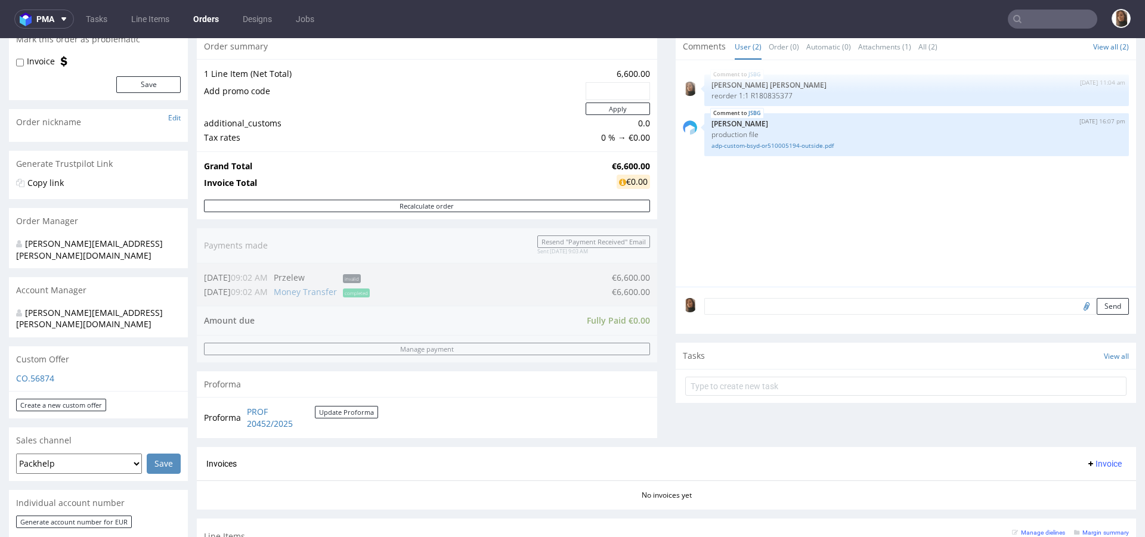
scroll to position [356, 0]
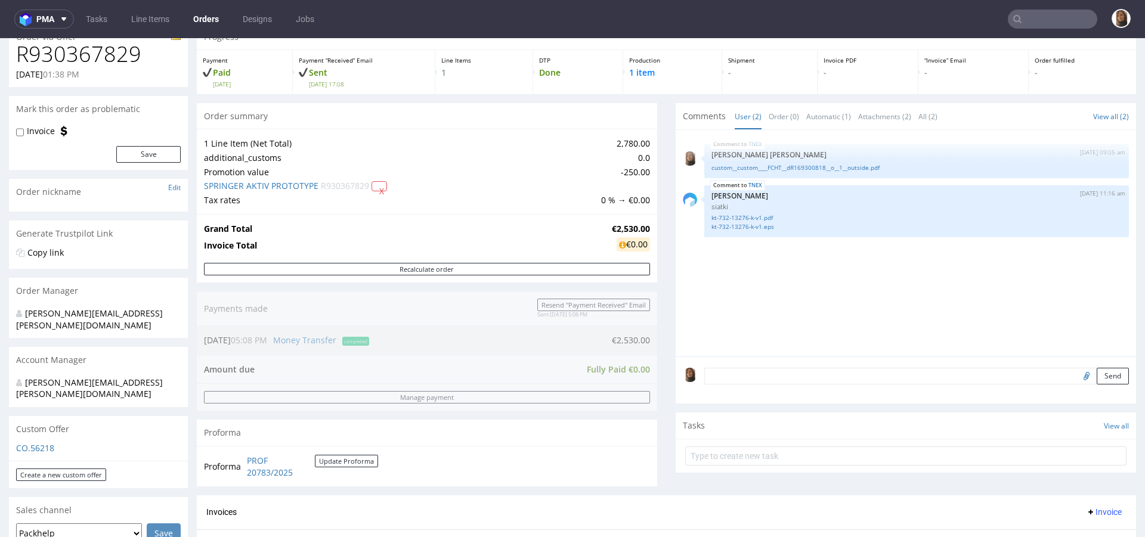
scroll to position [236, 0]
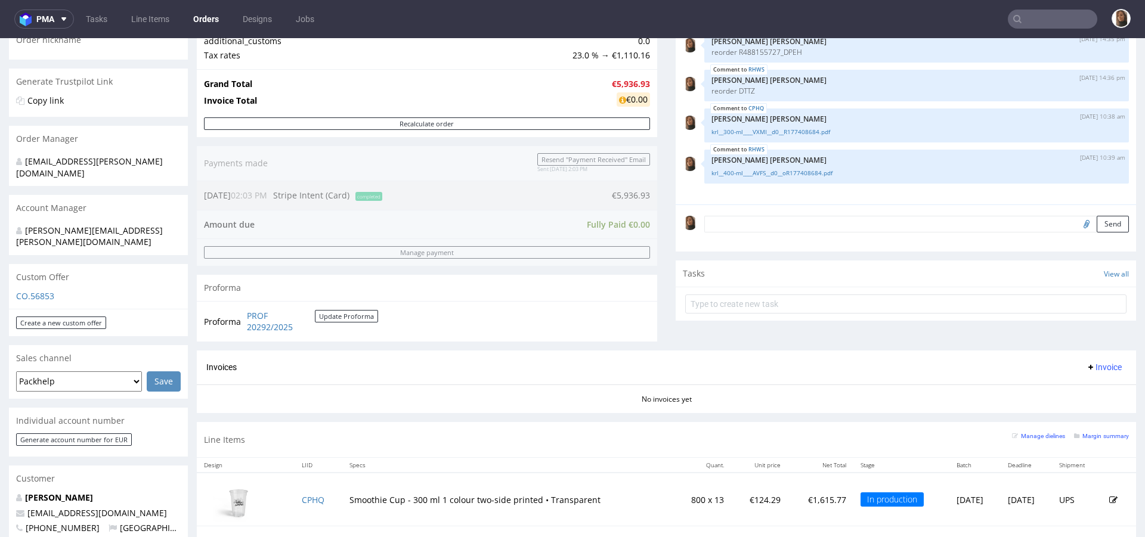
scroll to position [702, 0]
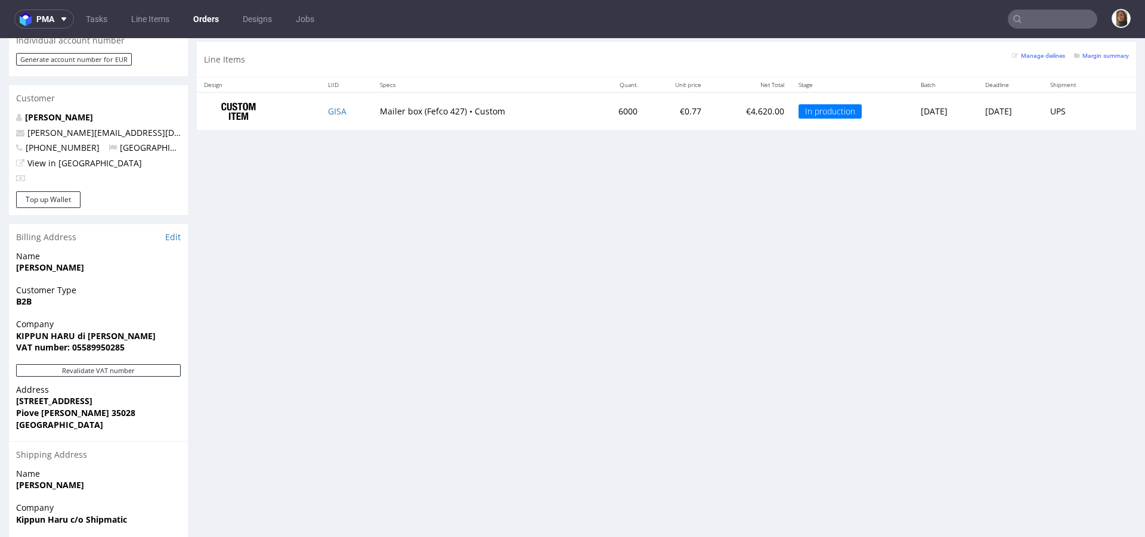
scroll to position [538, 0]
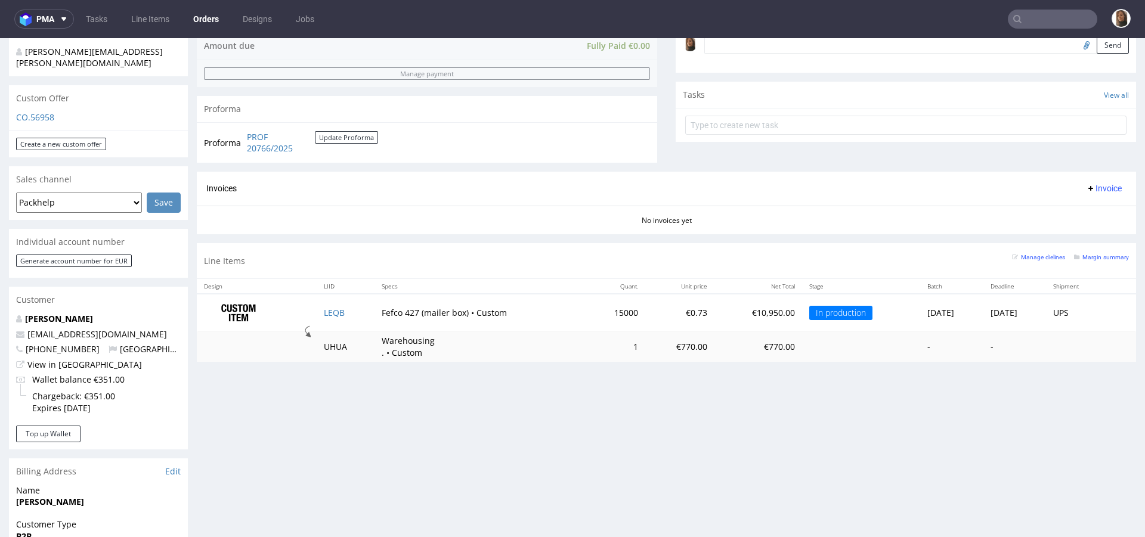
scroll to position [428, 0]
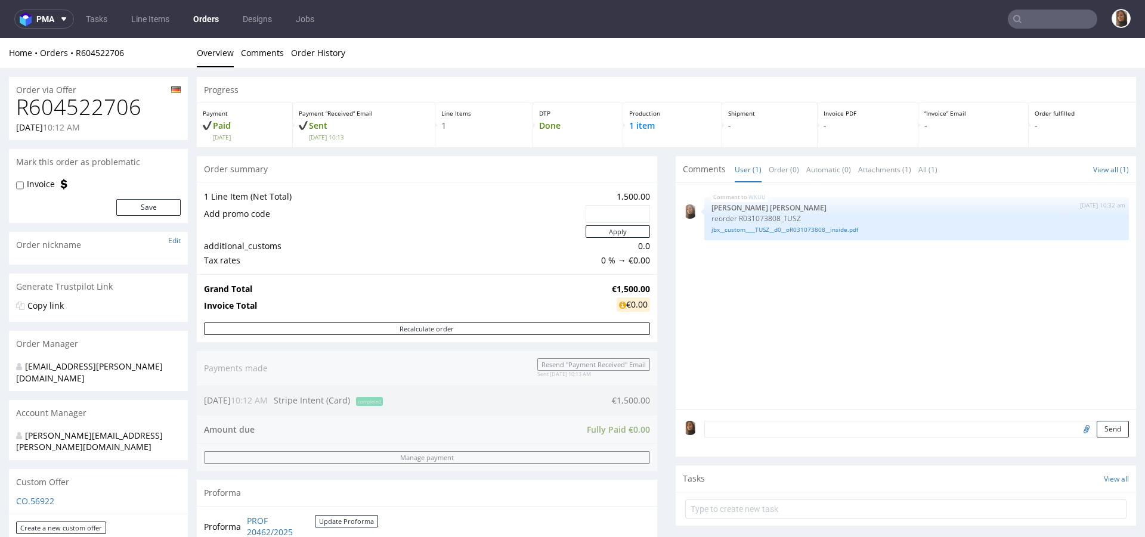
scroll to position [346, 0]
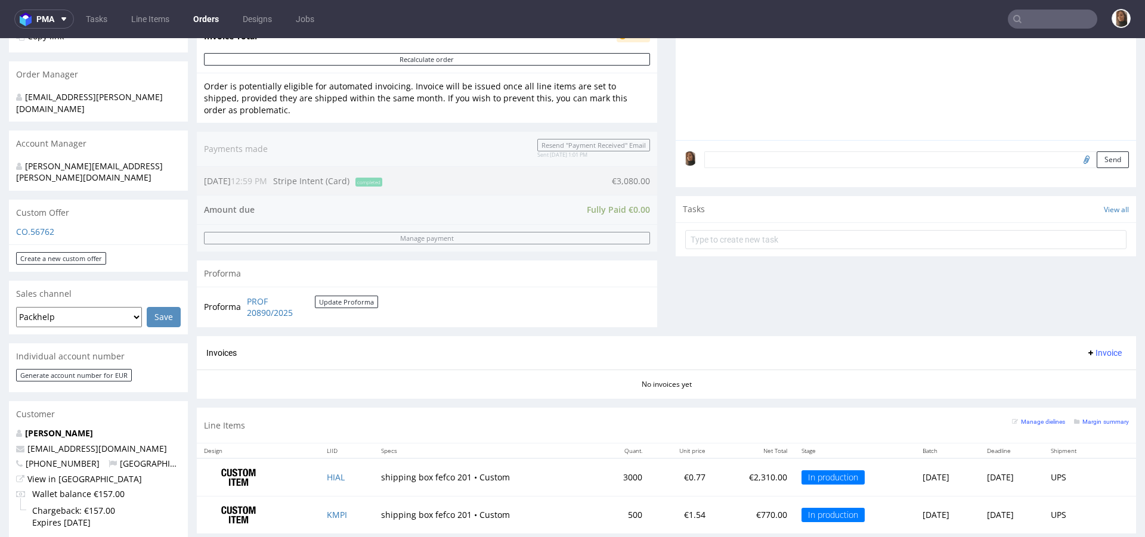
scroll to position [483, 0]
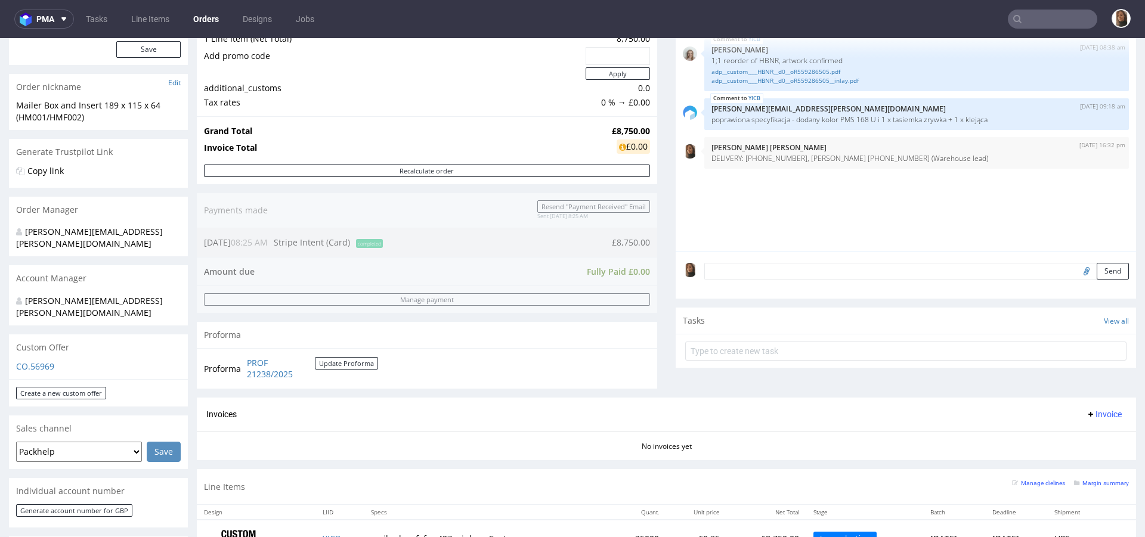
scroll to position [365, 0]
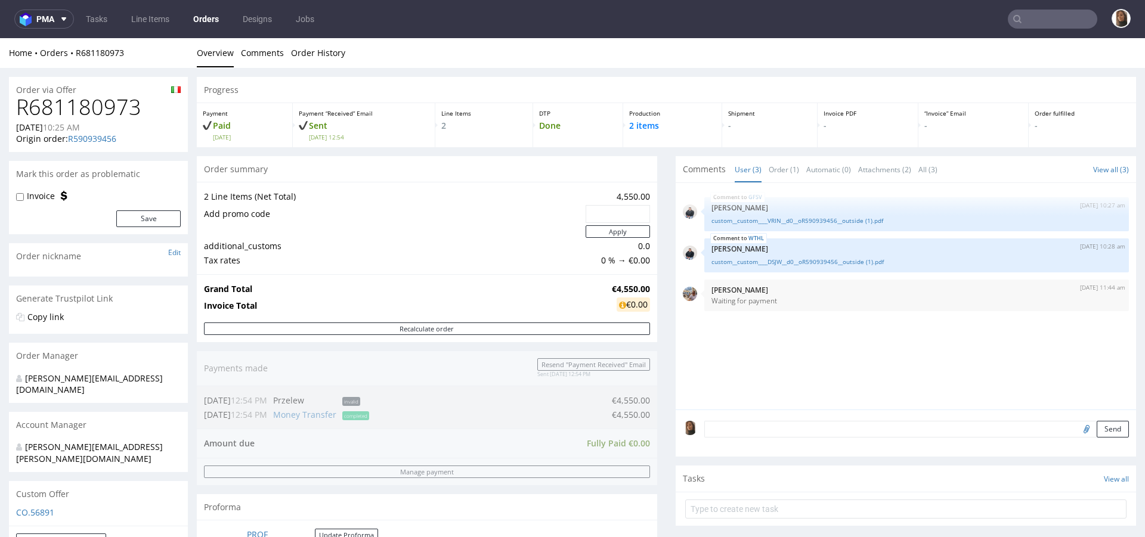
scroll to position [382, 0]
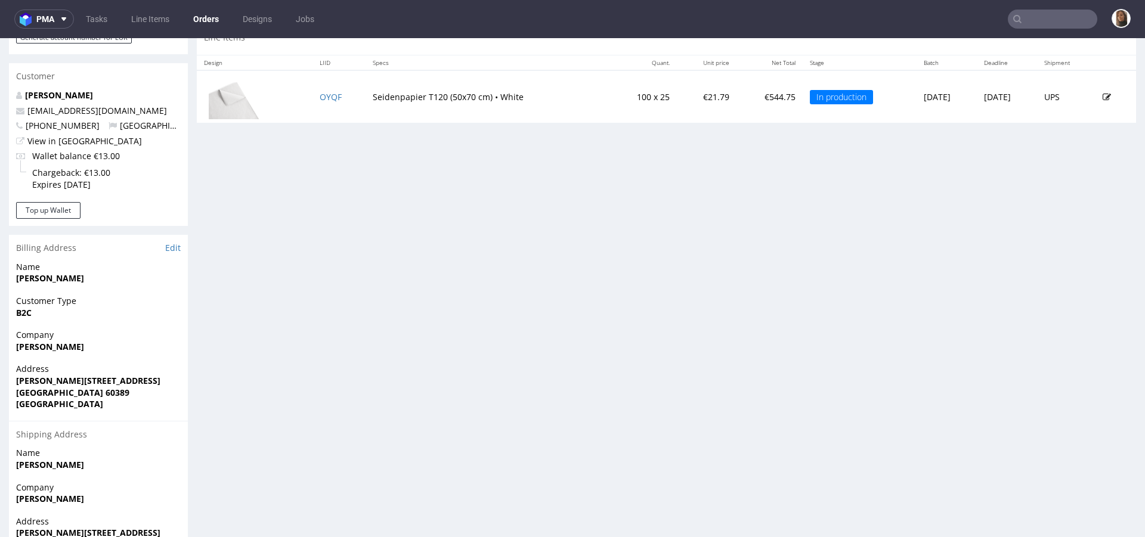
scroll to position [598, 0]
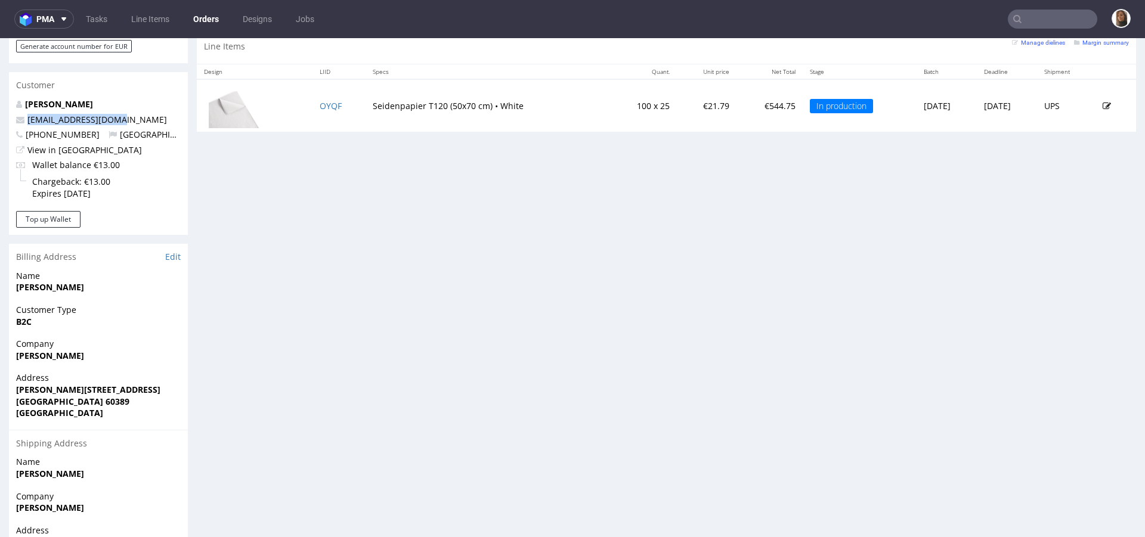
drag, startPoint x: 119, startPoint y: 97, endPoint x: 0, endPoint y: 97, distance: 118.6
click at [0, 97] on div "Order via Offer R015755853 01.10.2025 11:44 AM Mark this order as problematic I…" at bounding box center [572, 41] width 1145 height 1144
copy span "hello@minimilkys.com"
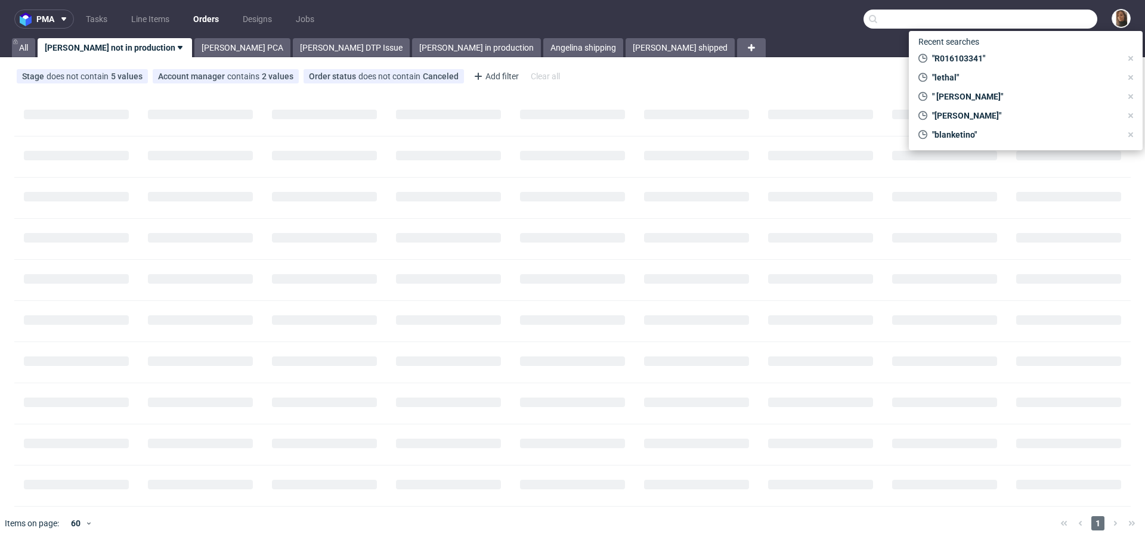
click at [1055, 13] on input "text" at bounding box center [980, 19] width 234 height 19
paste input "R016103341"
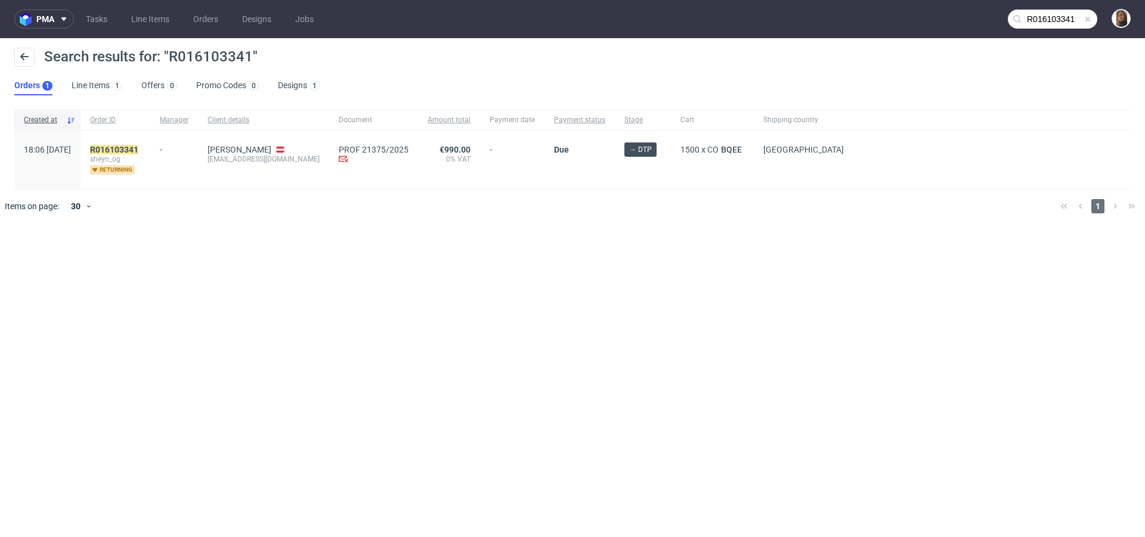
click at [1034, 14] on input "R016103341" at bounding box center [1051, 19] width 89 height 19
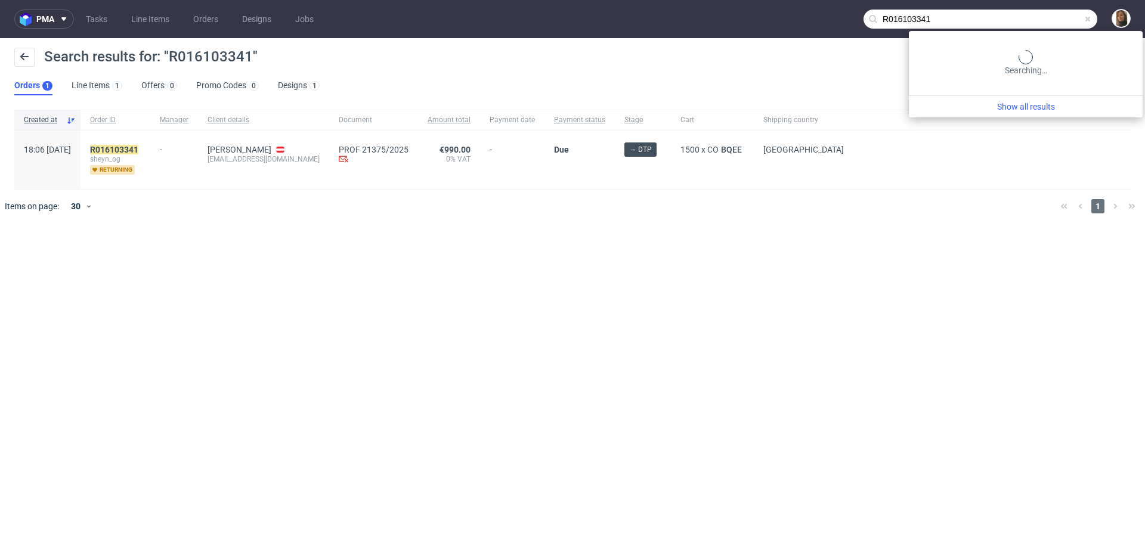
click at [1034, 14] on input "R016103341" at bounding box center [980, 19] width 234 height 19
type input "hannes geng"
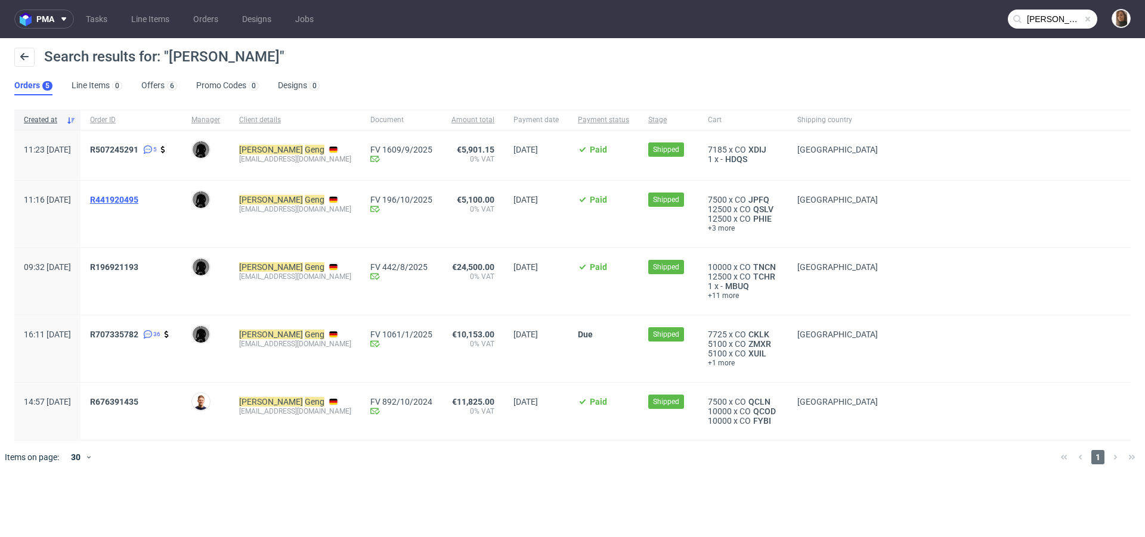
click at [138, 202] on span "R441920495" at bounding box center [114, 200] width 48 height 10
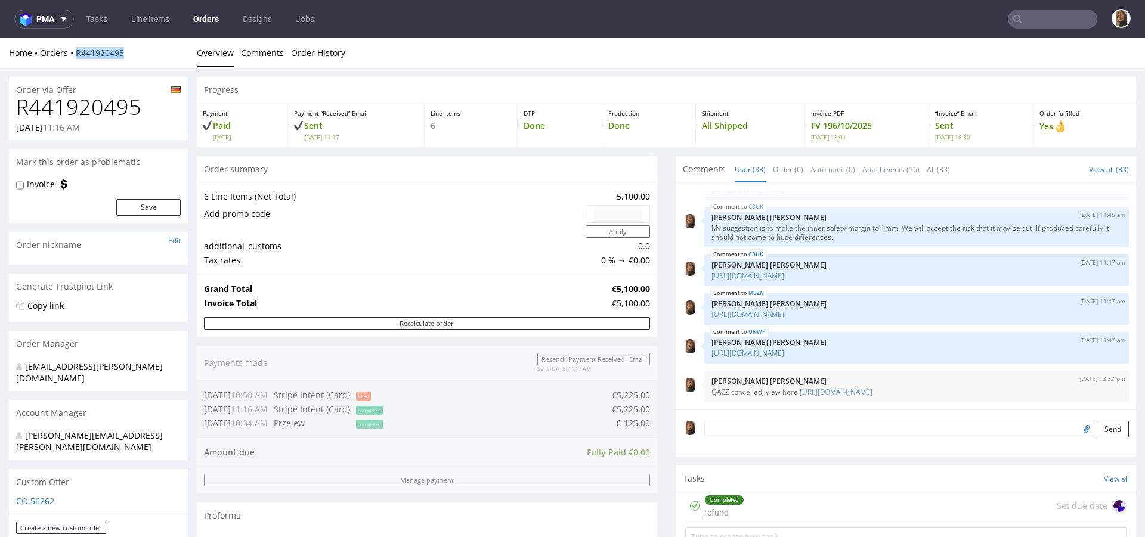
scroll to position [567, 0]
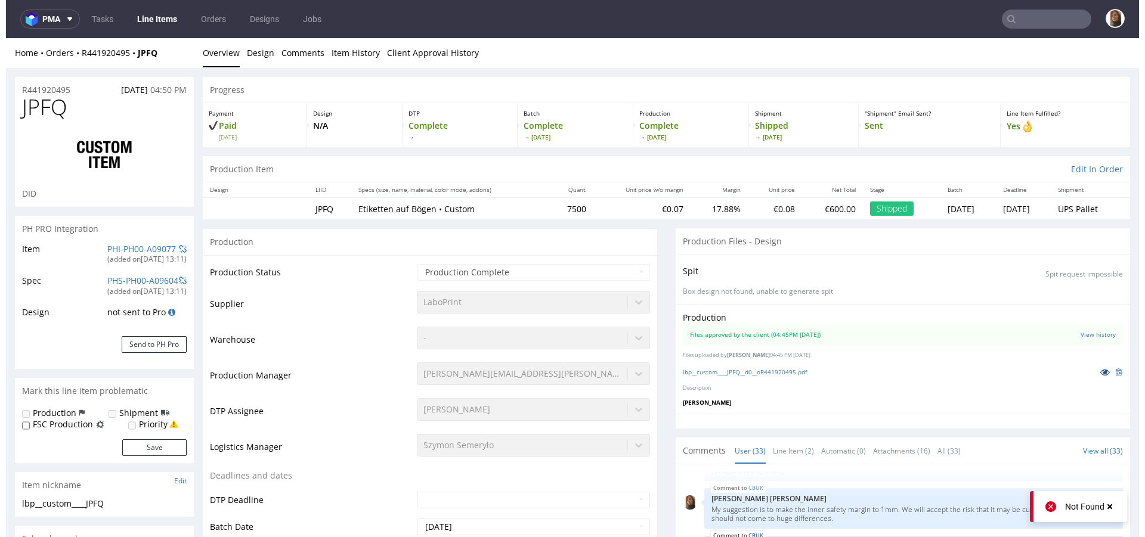
scroll to position [1462, 0]
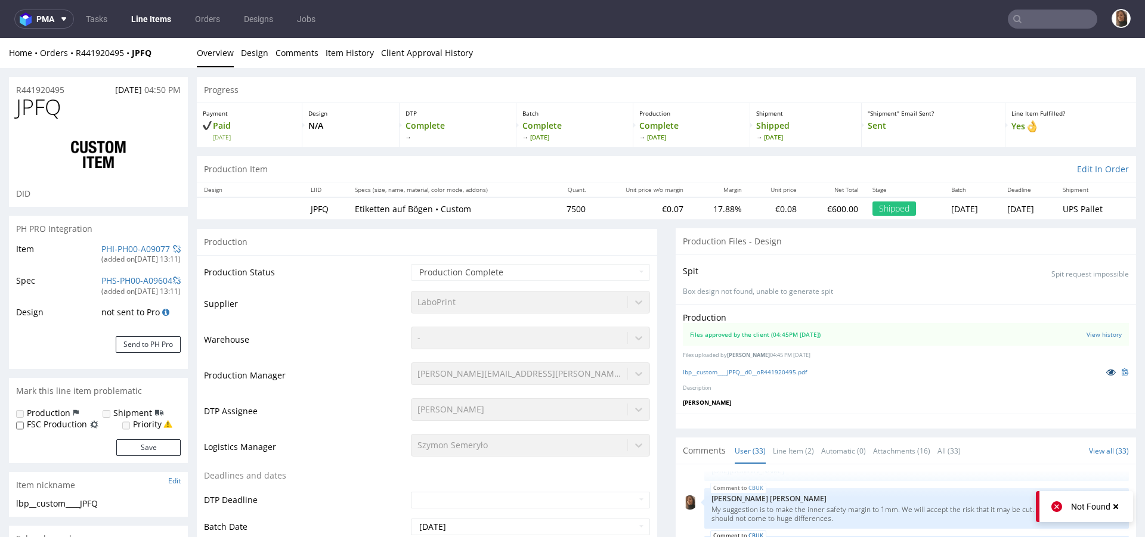
click at [1100, 373] on link at bounding box center [1110, 371] width 21 height 13
click at [791, 446] on link "Line Item (2)" at bounding box center [793, 451] width 41 height 26
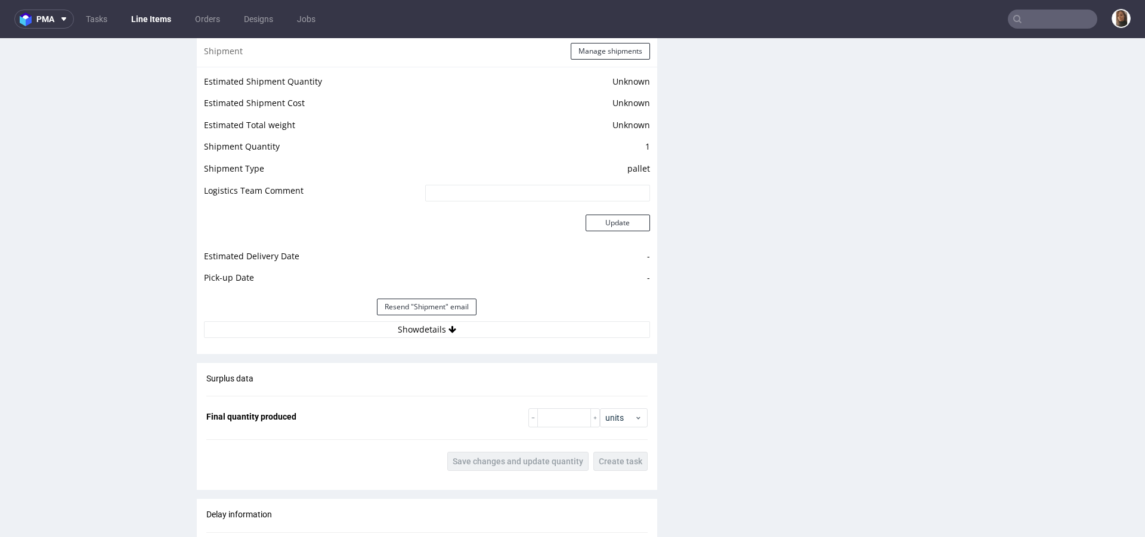
scroll to position [2021, 0]
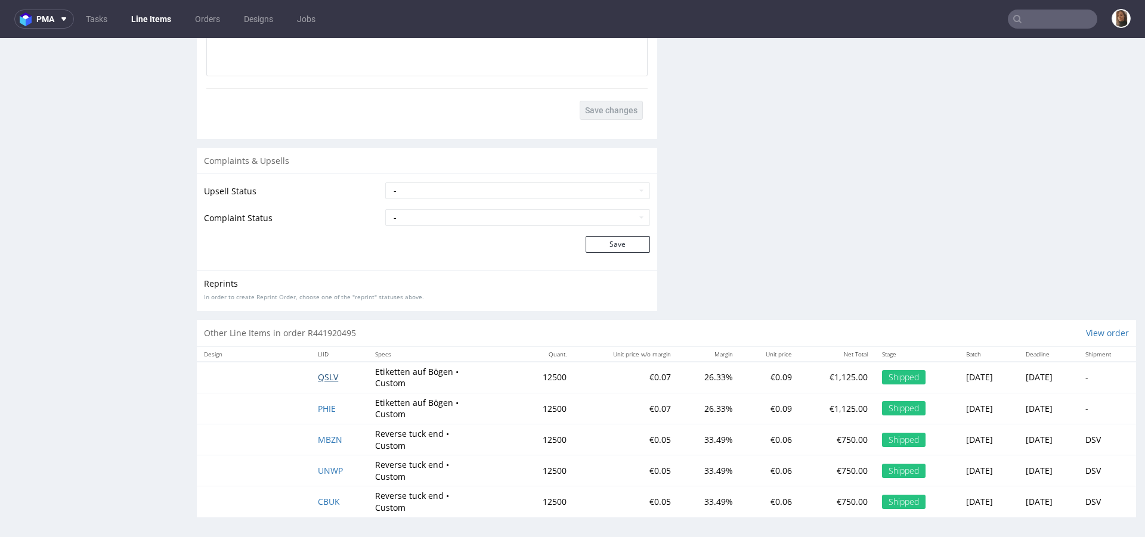
click at [318, 371] on span "QSLV" at bounding box center [328, 376] width 20 height 11
click at [318, 404] on span "PHIE" at bounding box center [327, 408] width 18 height 11
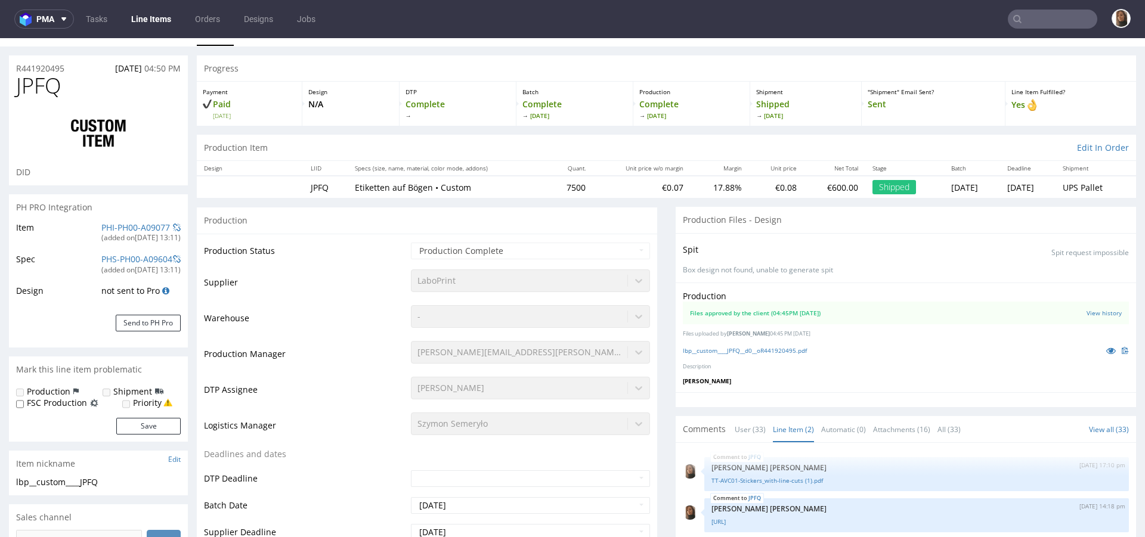
scroll to position [0, 0]
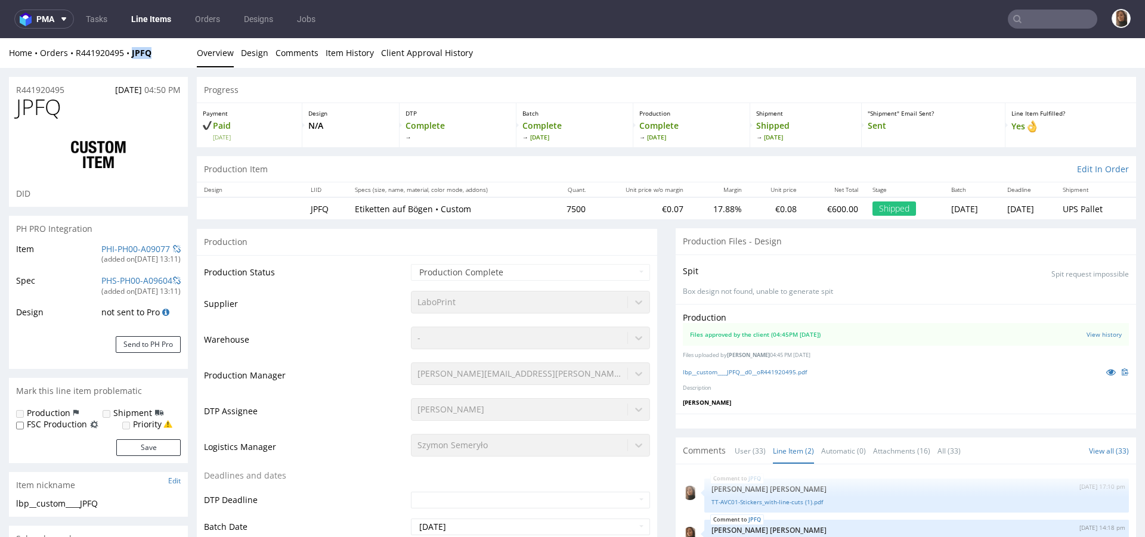
click at [108, 58] on div "Home Orders R441920495 JPFQ Overview Design Comments Item History Client Approv…" at bounding box center [572, 53] width 1145 height 30
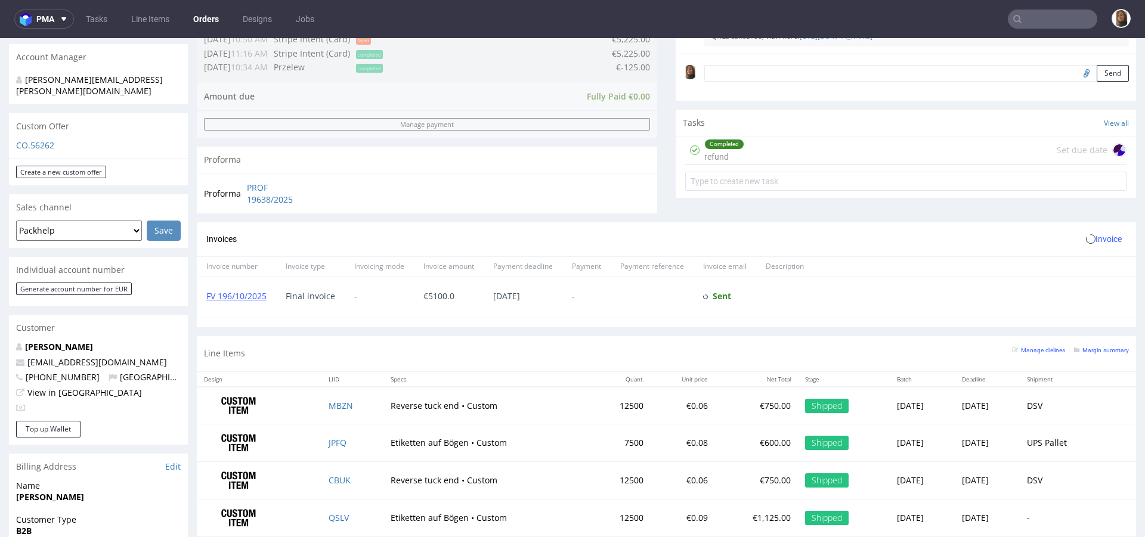
scroll to position [544, 0]
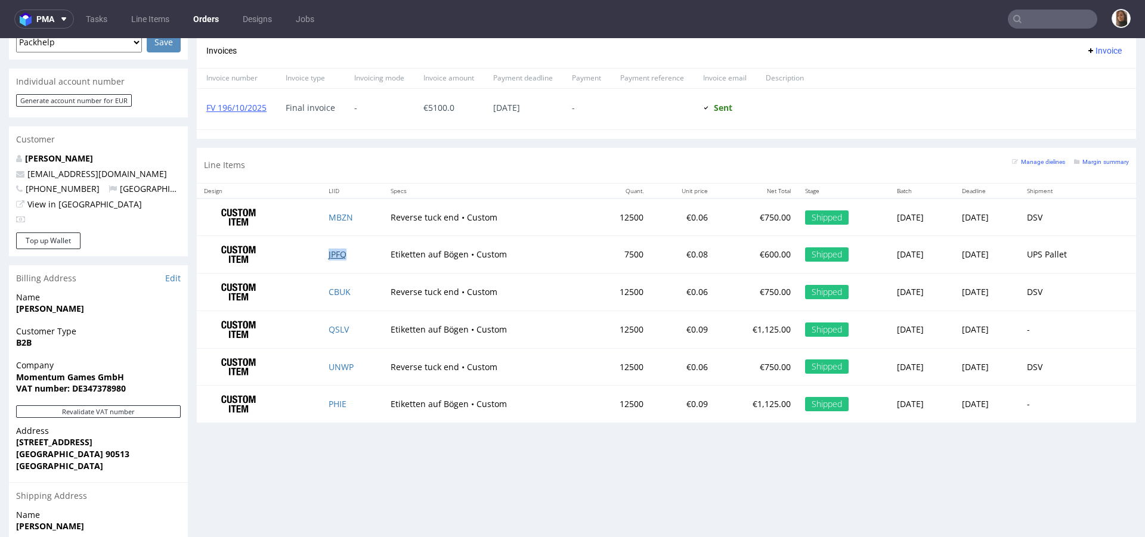
click at [333, 250] on link "JPFQ" at bounding box center [337, 254] width 18 height 11
click at [332, 327] on link "QSLV" at bounding box center [338, 329] width 20 height 11
click at [328, 402] on link "PHIE" at bounding box center [337, 403] width 18 height 11
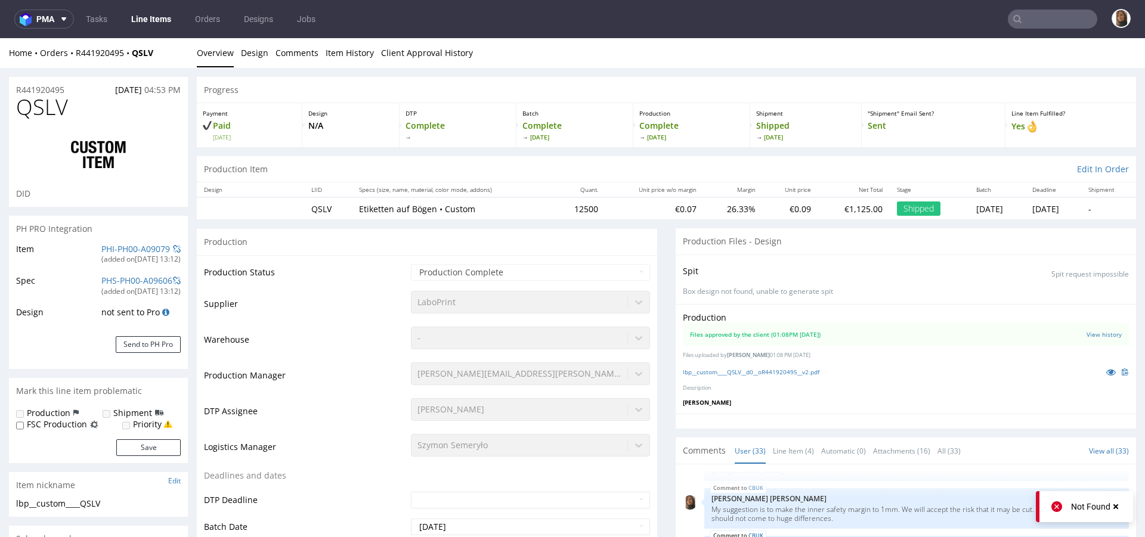
scroll to position [1462, 0]
click at [782, 446] on link "Line Item (4)" at bounding box center [793, 451] width 41 height 26
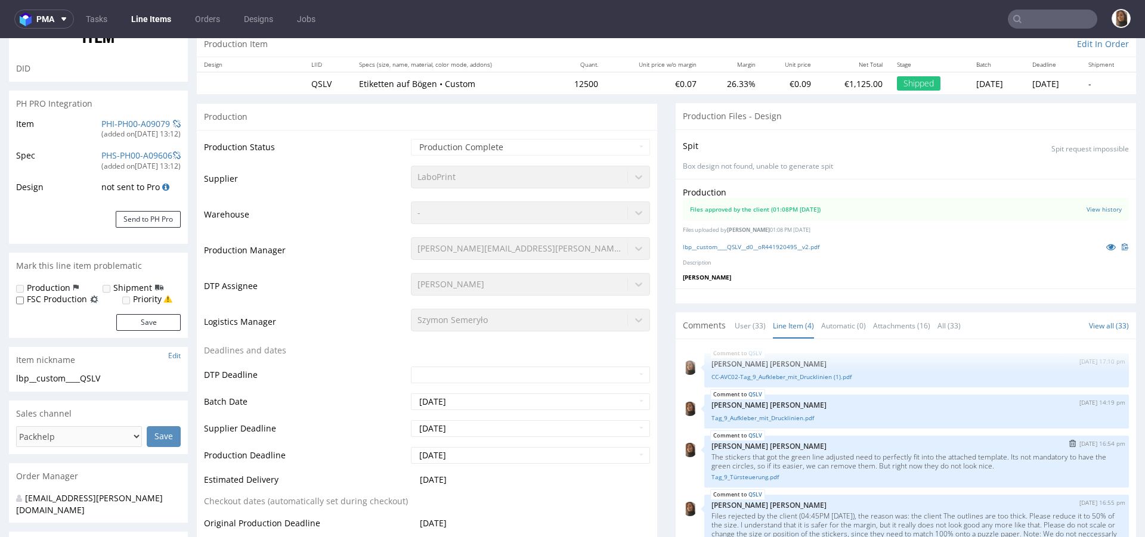
scroll to position [0, 0]
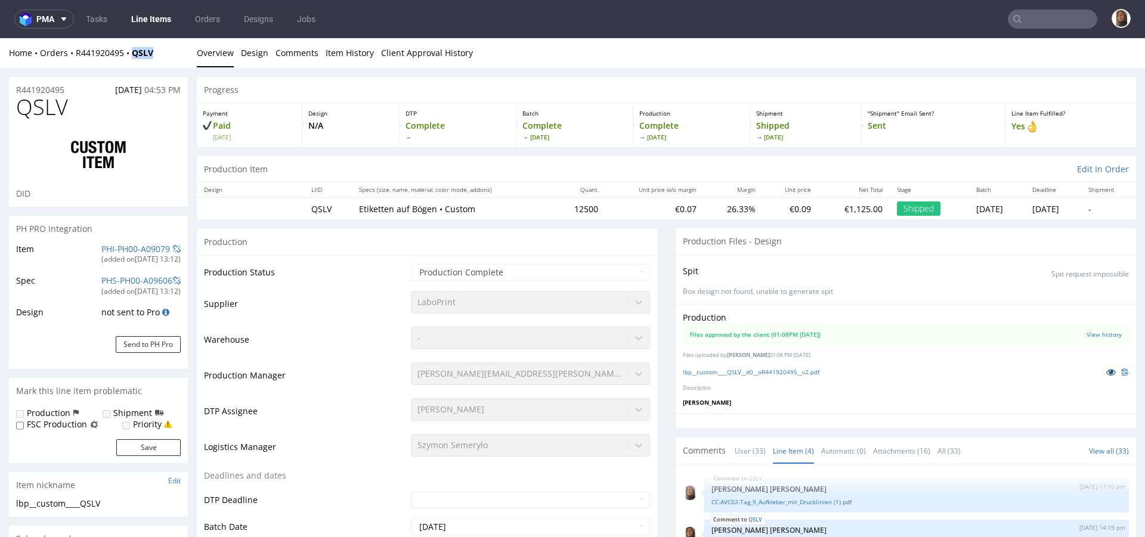
click at [1106, 373] on icon at bounding box center [1111, 372] width 10 height 8
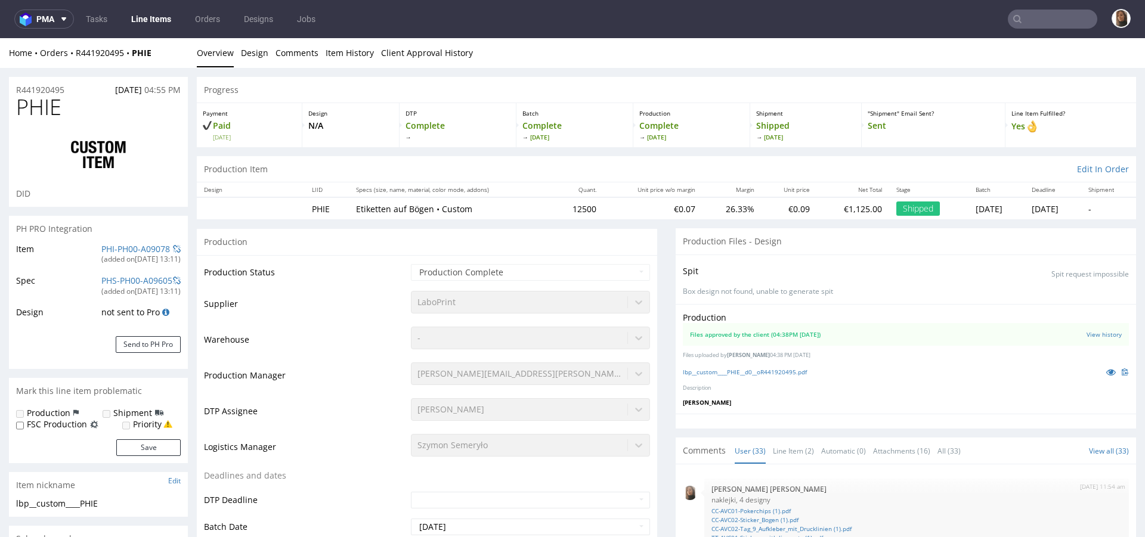
scroll to position [1462, 0]
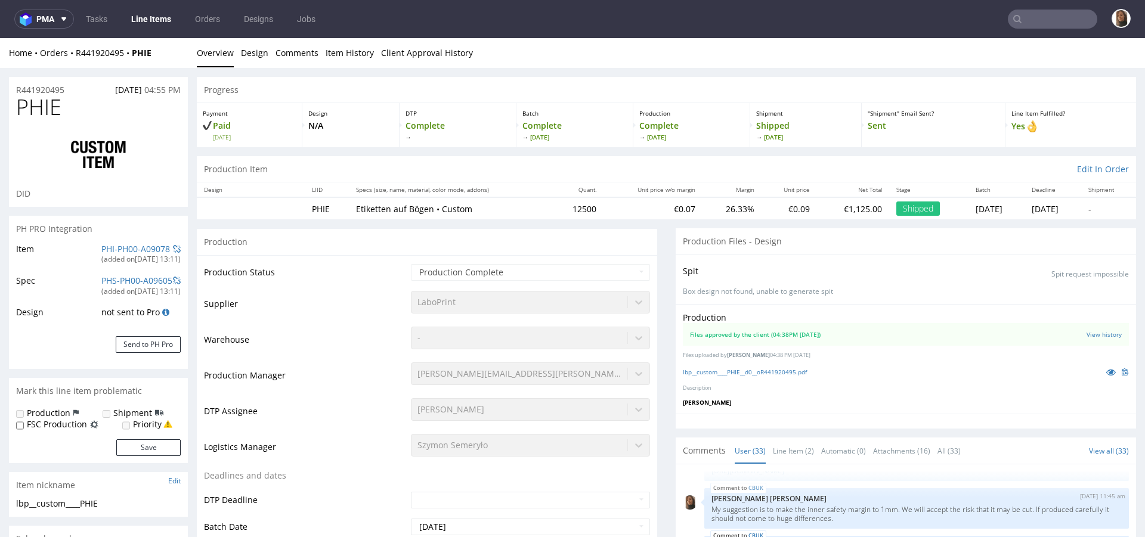
click at [784, 444] on link "Line Item (2)" at bounding box center [793, 451] width 41 height 26
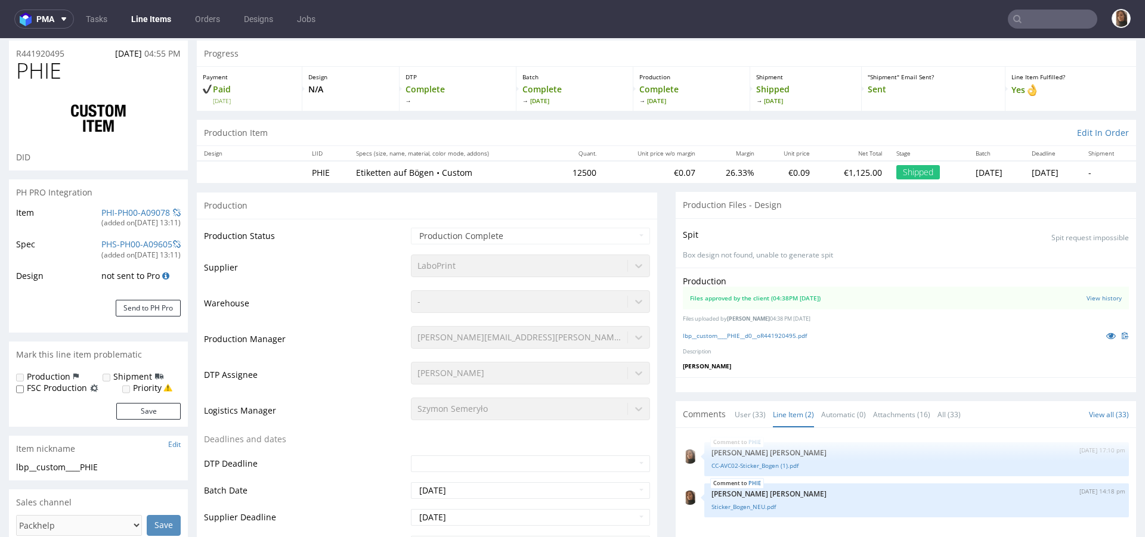
scroll to position [0, 0]
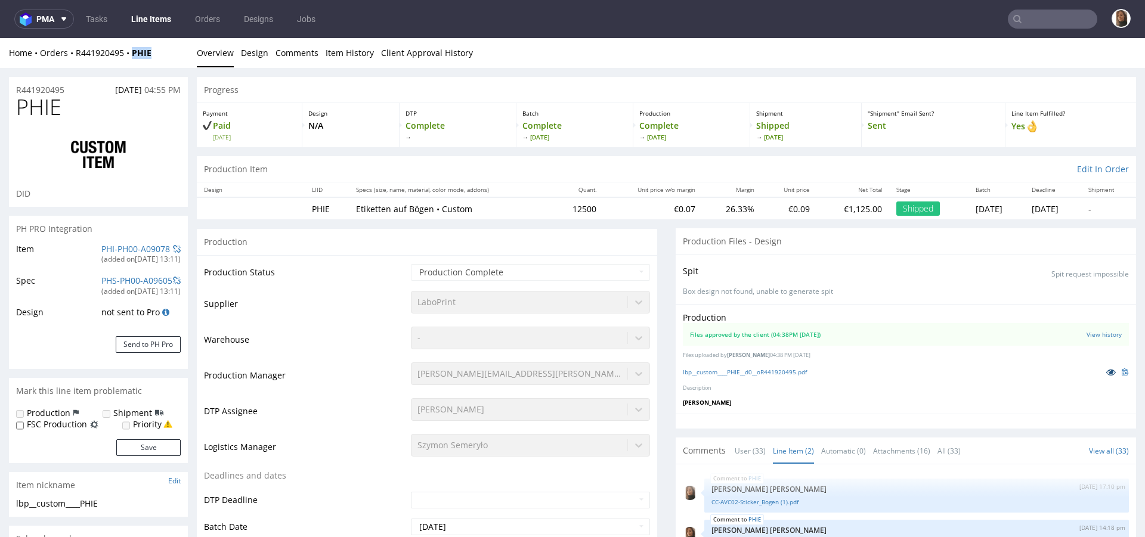
click at [1106, 371] on icon at bounding box center [1111, 372] width 10 height 8
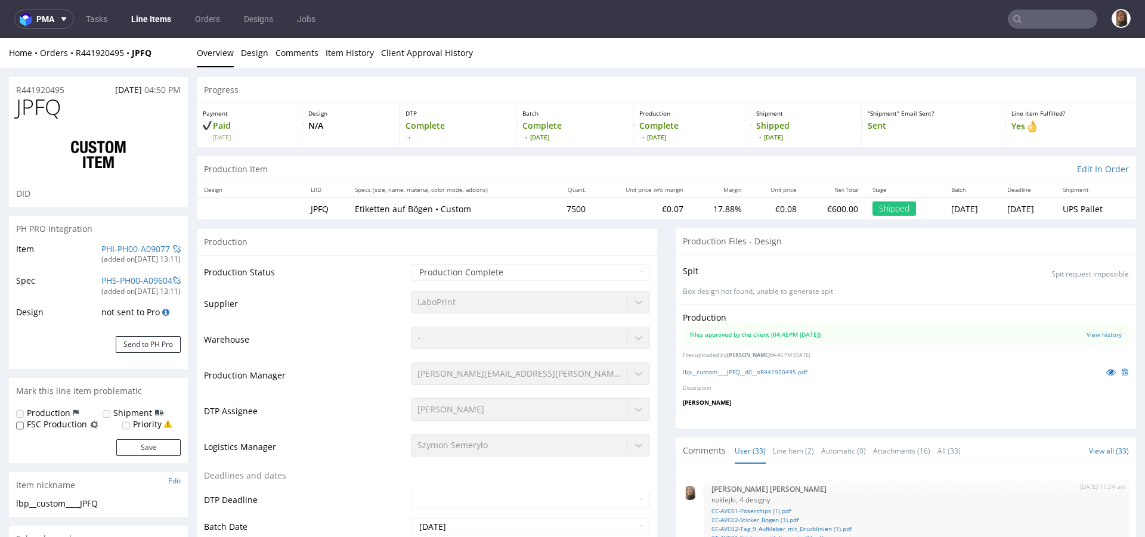
scroll to position [1462, 0]
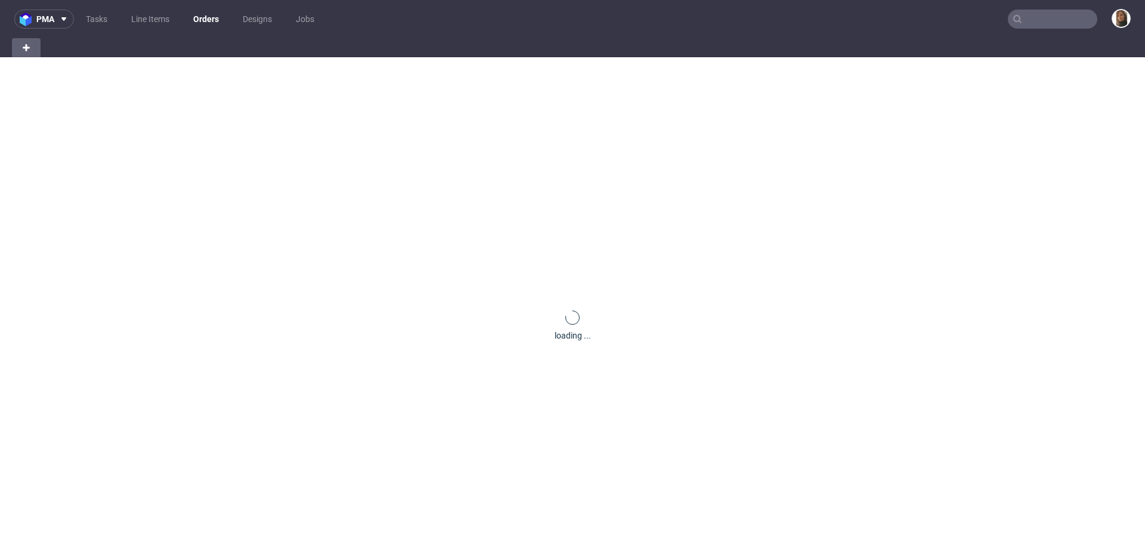
click at [1068, 18] on input "text" at bounding box center [1051, 19] width 89 height 19
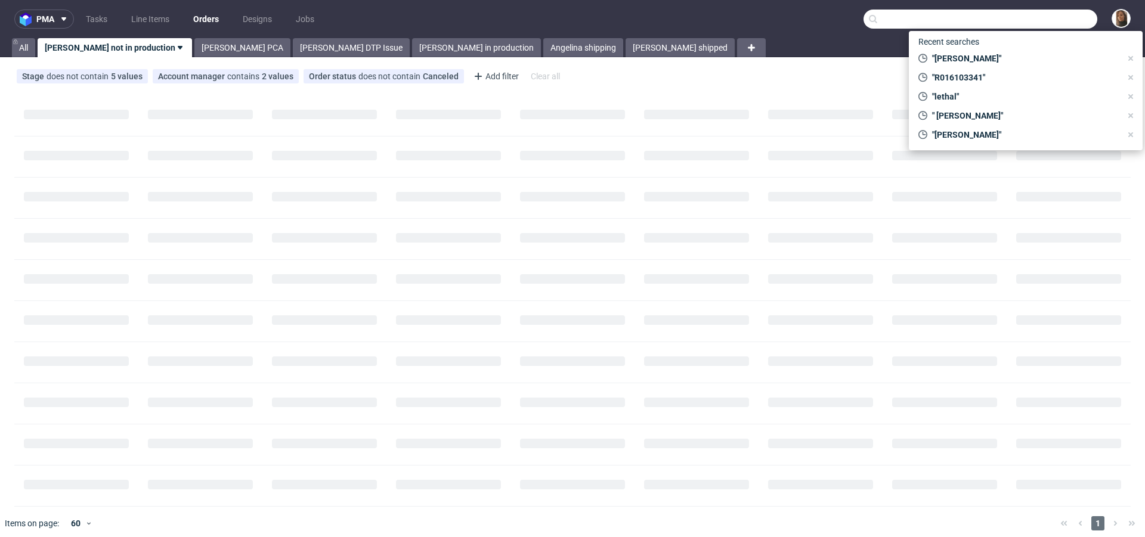
paste input "R835714625"
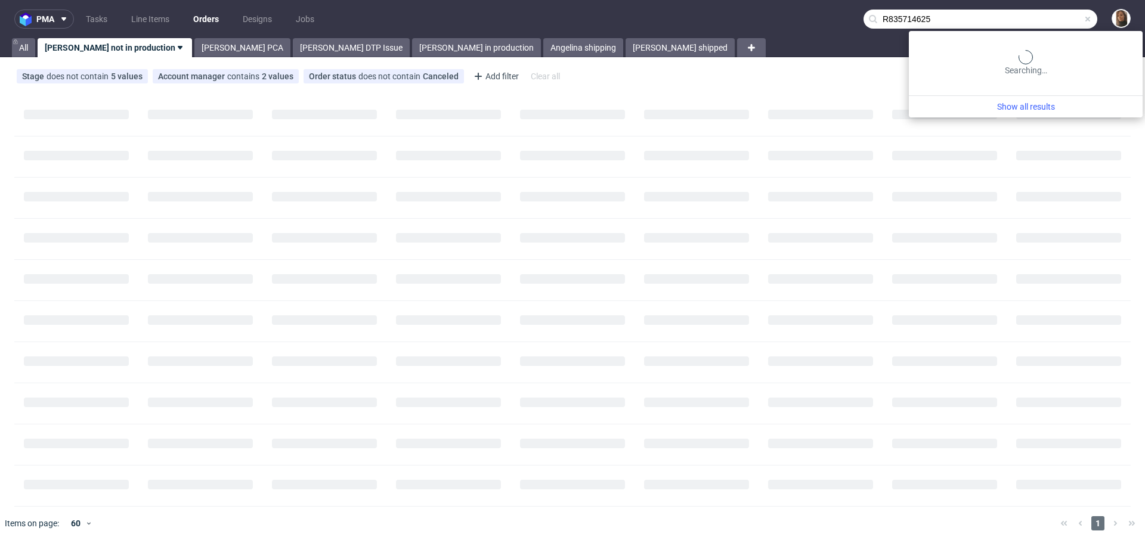
type input "R835714625"
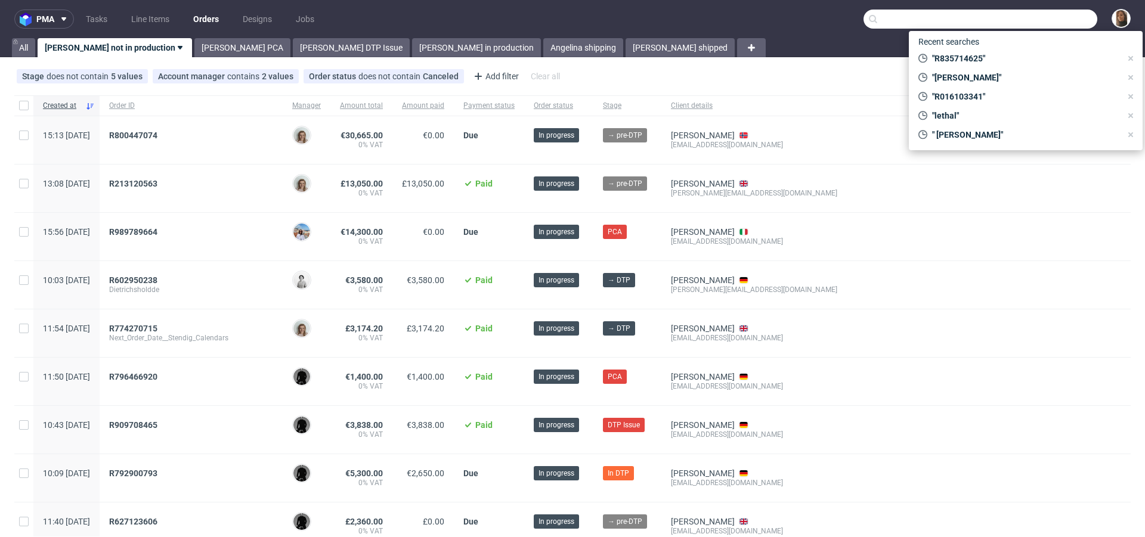
click at [1049, 17] on input "text" at bounding box center [980, 19] width 234 height 19
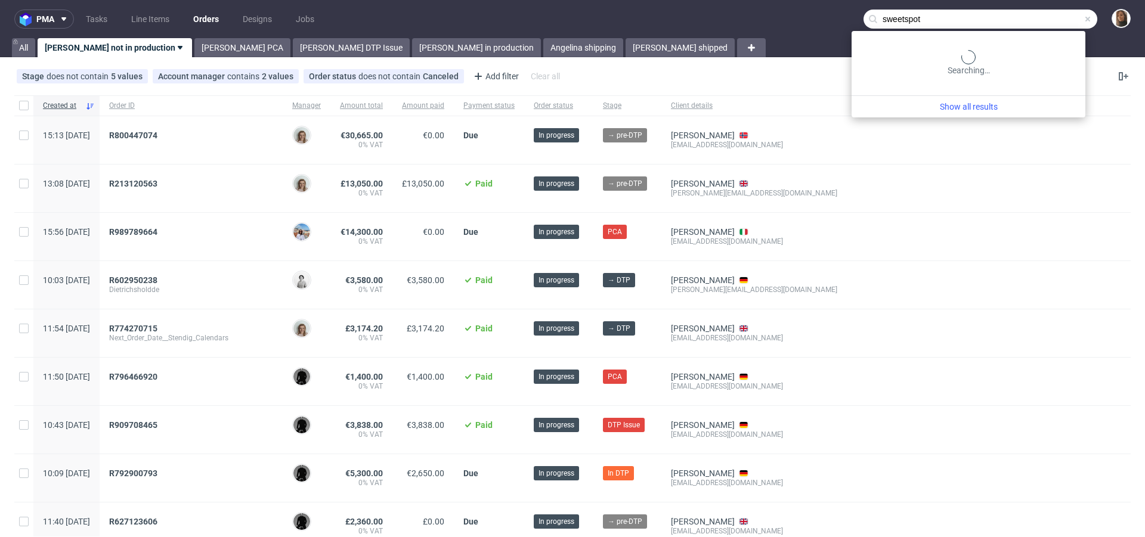
type input "sweetspot"
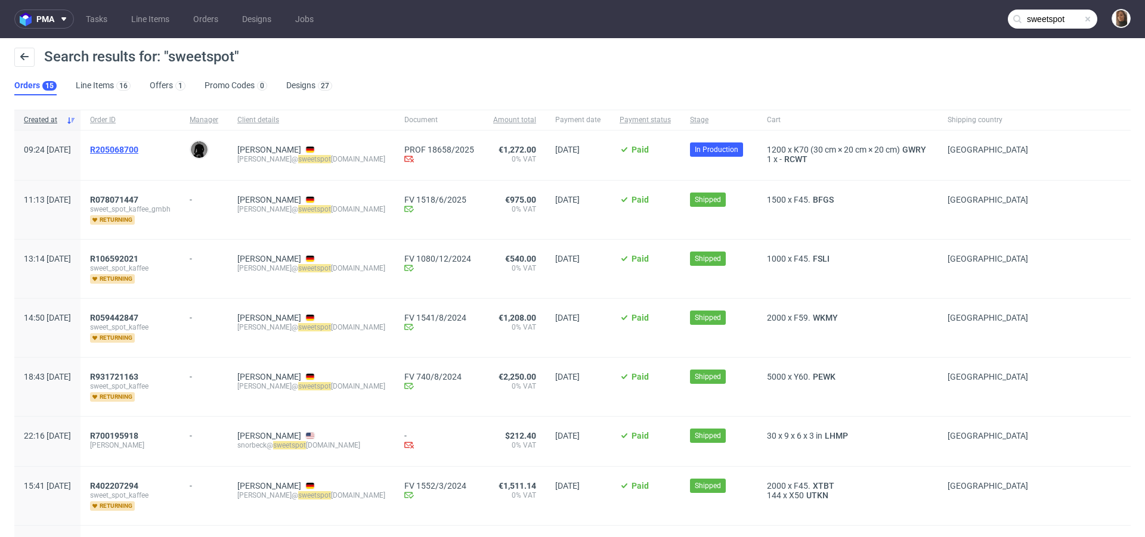
click at [138, 148] on span "R205068700" at bounding box center [114, 150] width 48 height 10
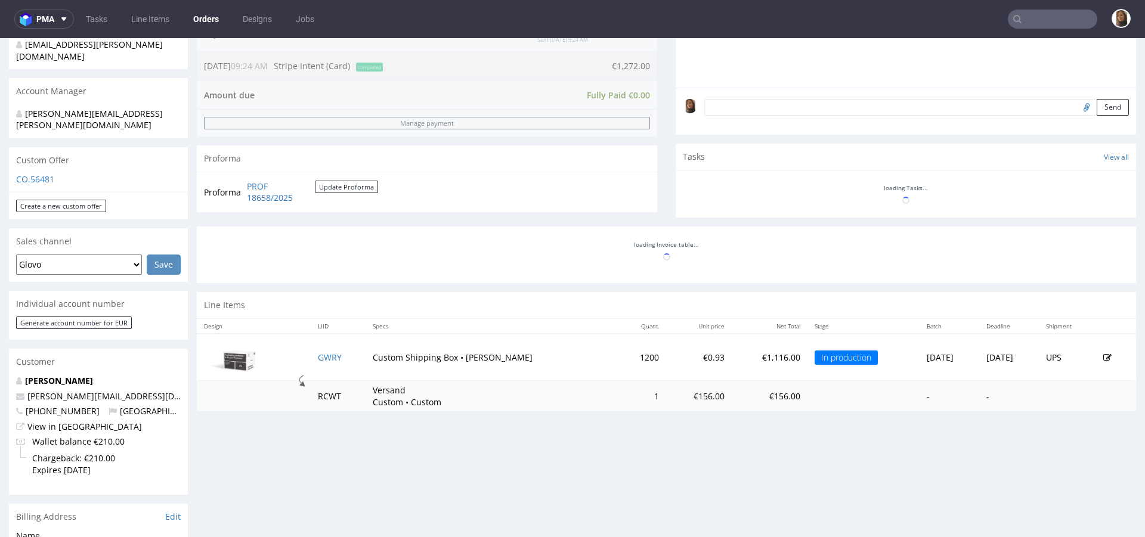
scroll to position [567, 0]
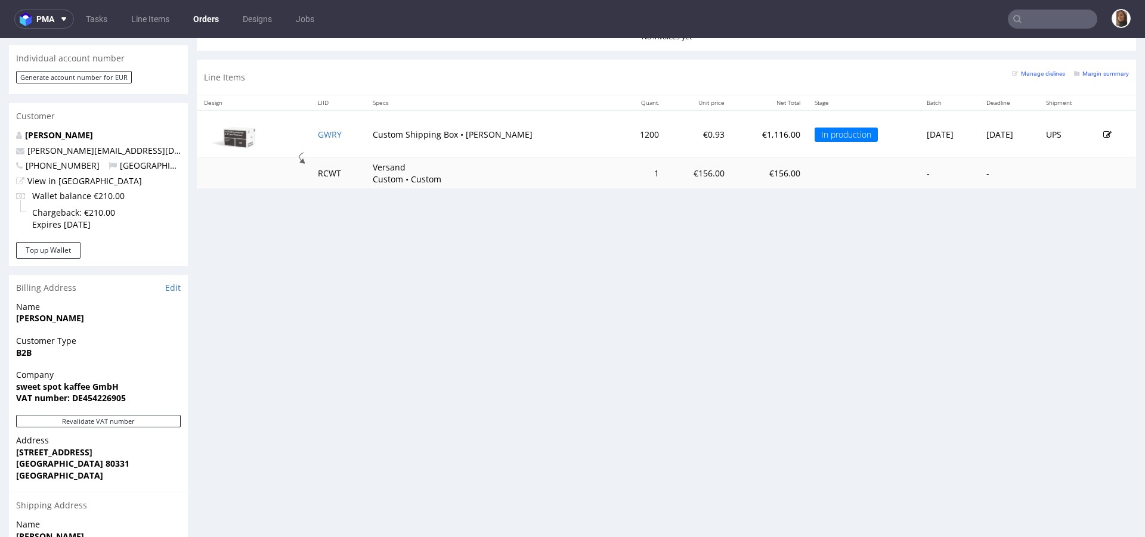
click at [1067, 29] on nav "pma Tasks Line Items Orders Designs Jobs" at bounding box center [572, 19] width 1145 height 38
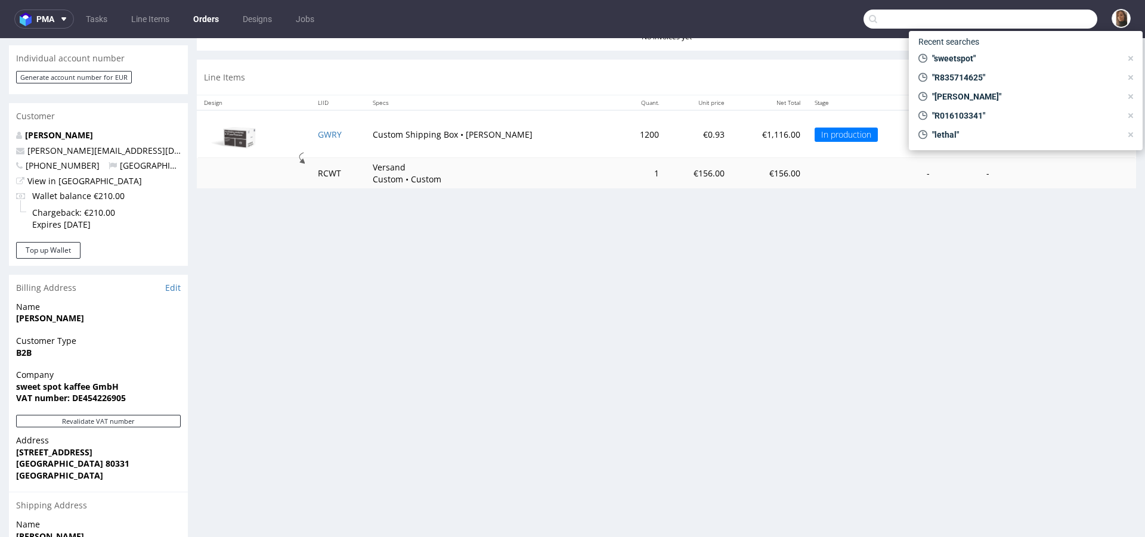
click at [1065, 27] on input "text" at bounding box center [980, 19] width 234 height 19
paste input "R930367829"
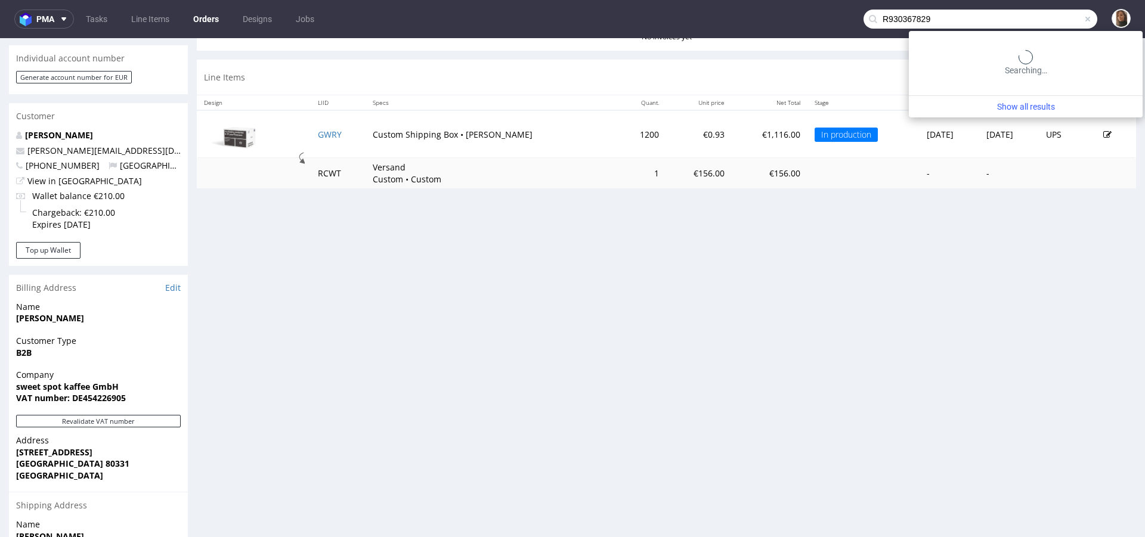
type input "R930367829"
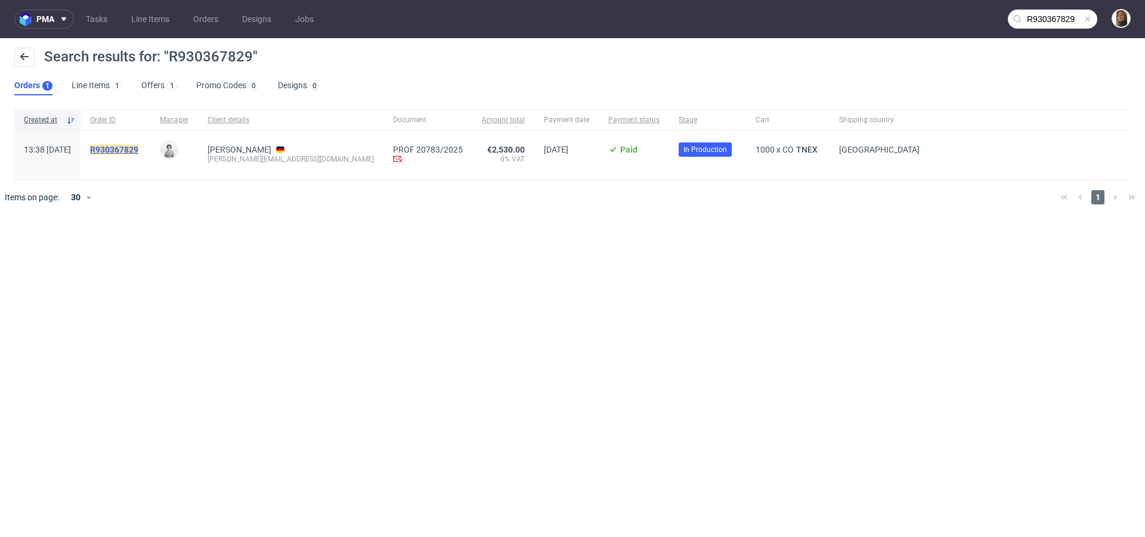
click at [131, 148] on mark "R930367829" at bounding box center [114, 150] width 48 height 10
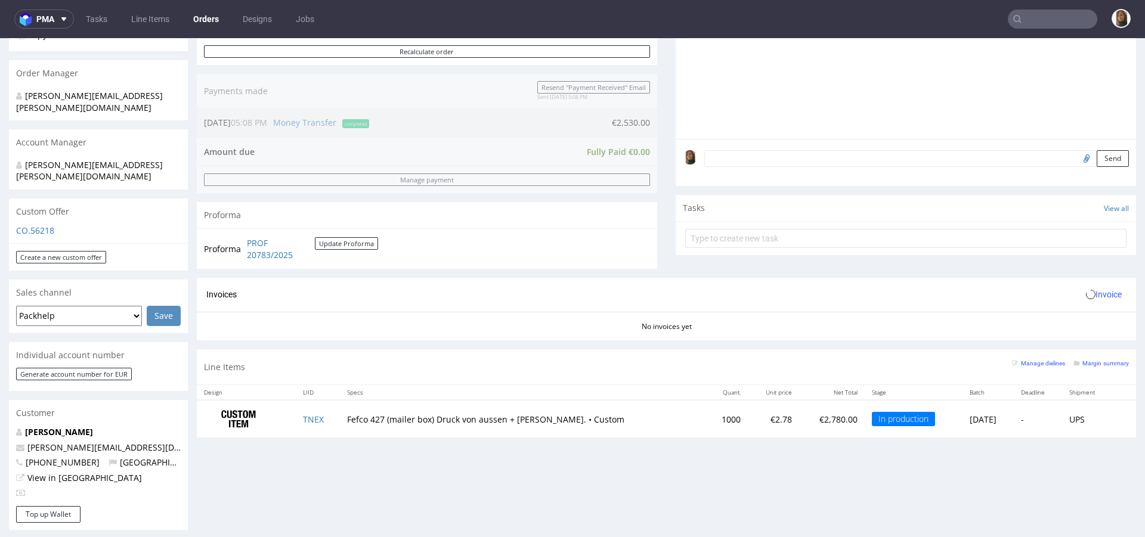
scroll to position [302, 0]
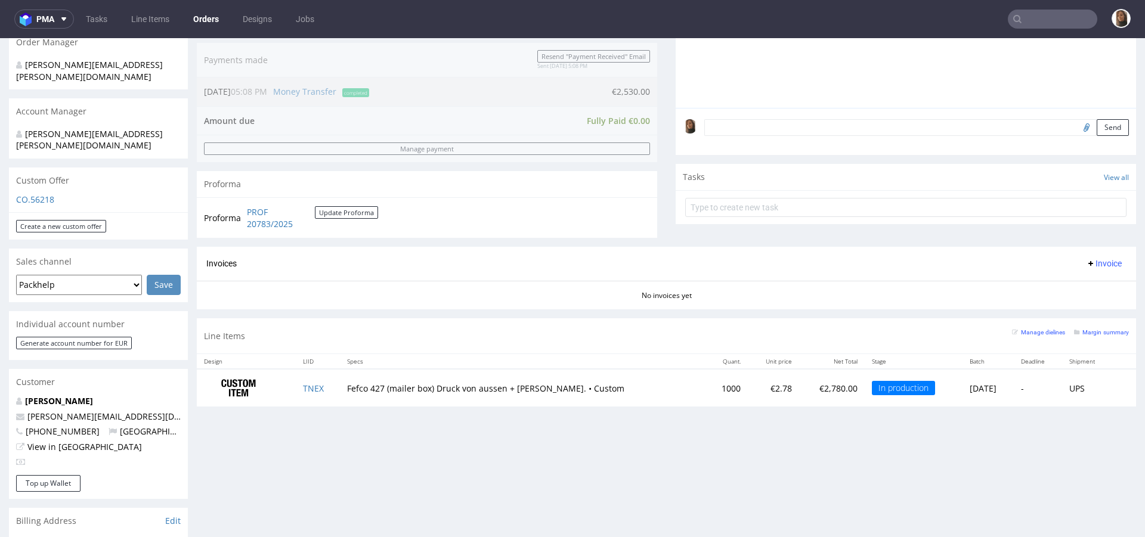
click at [1028, 13] on input "text" at bounding box center [1051, 19] width 89 height 19
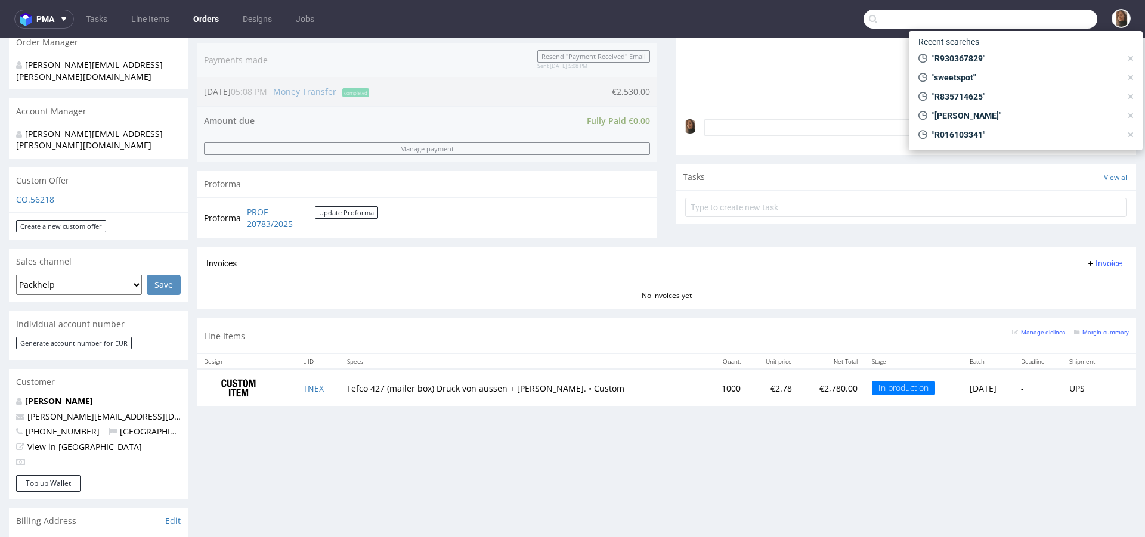
paste input "michael.janczikowski@unterheld.de"
type input "michael.janczikowski@unterheld.de"
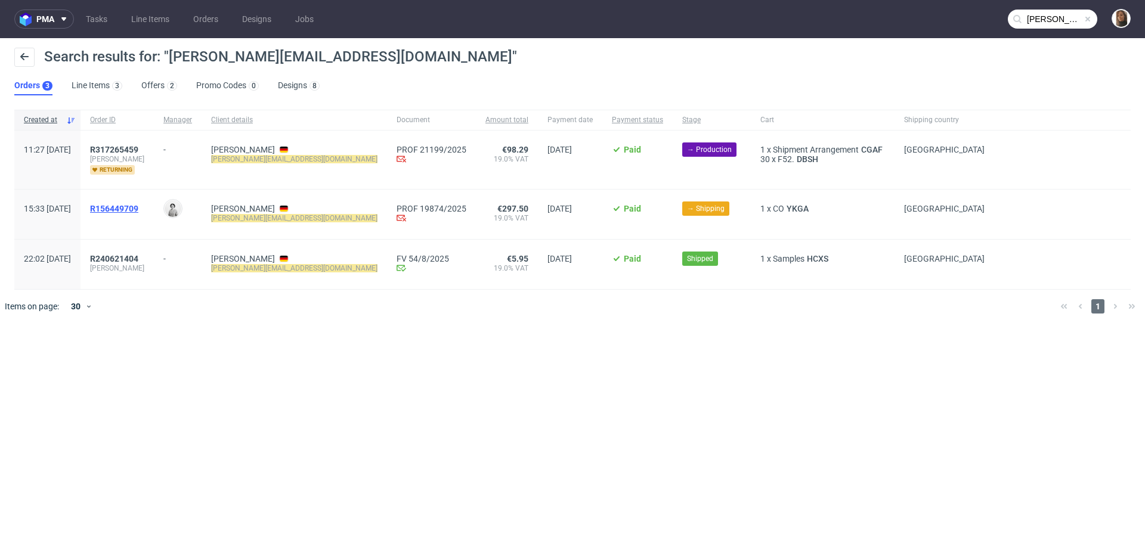
click at [135, 207] on span "R156449709" at bounding box center [114, 209] width 48 height 10
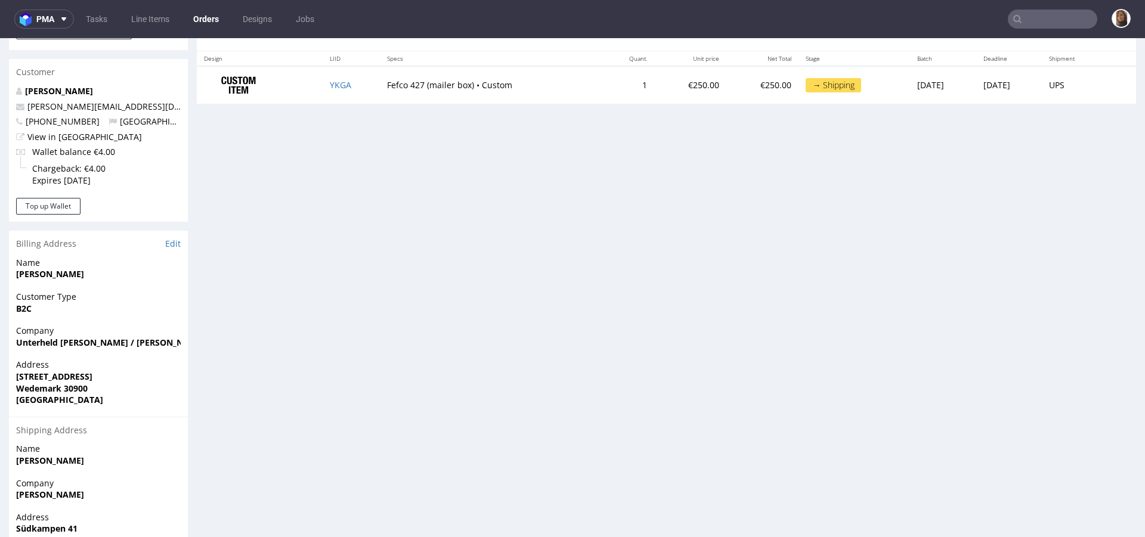
scroll to position [587, 0]
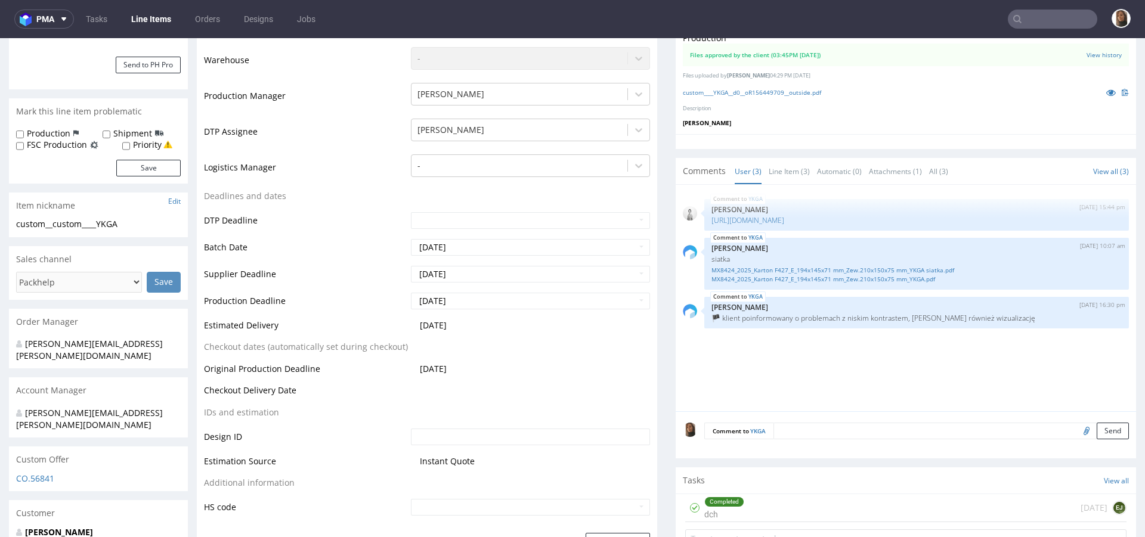
scroll to position [57, 0]
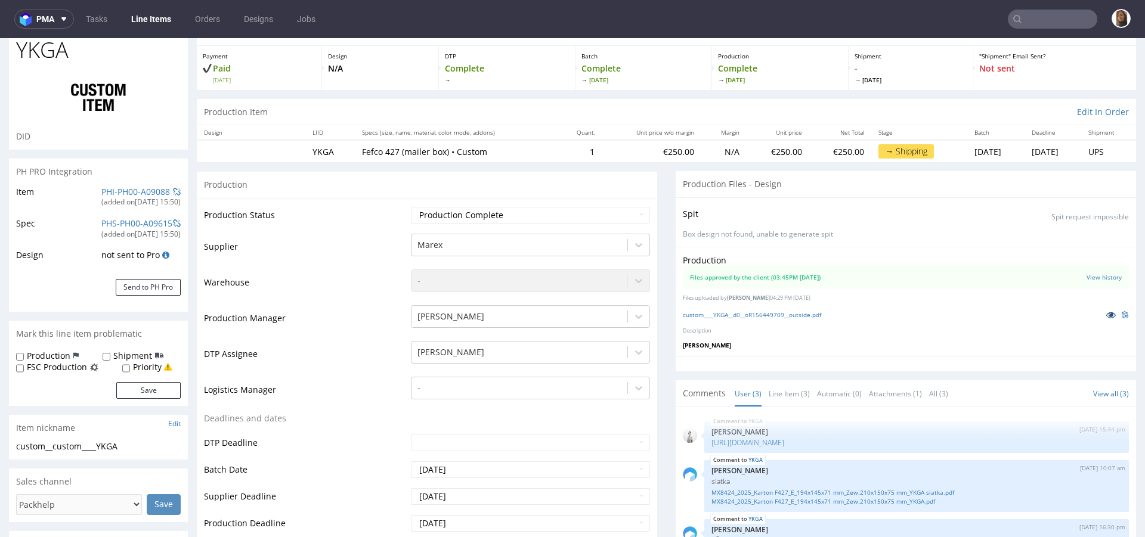
click at [1106, 314] on icon at bounding box center [1111, 315] width 10 height 8
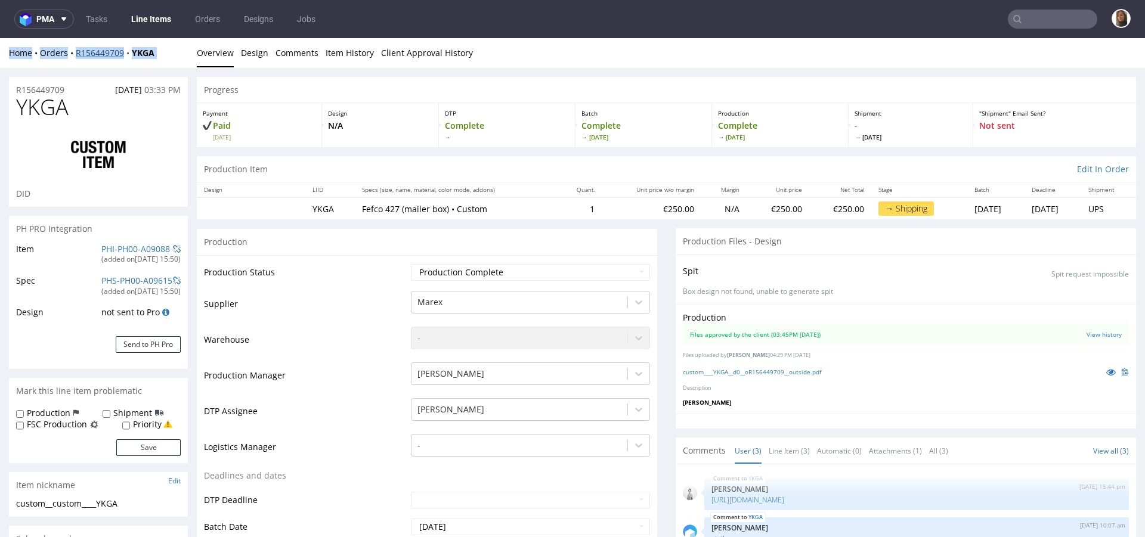
drag, startPoint x: 175, startPoint y: 51, endPoint x: 76, endPoint y: 54, distance: 99.0
click at [76, 54] on div "Home Orders R156449709 YKGA" at bounding box center [98, 53] width 179 height 12
drag, startPoint x: 173, startPoint y: 52, endPoint x: 76, endPoint y: 54, distance: 97.2
click at [76, 54] on div "Home Orders R156449709 YKGA" at bounding box center [98, 53] width 179 height 12
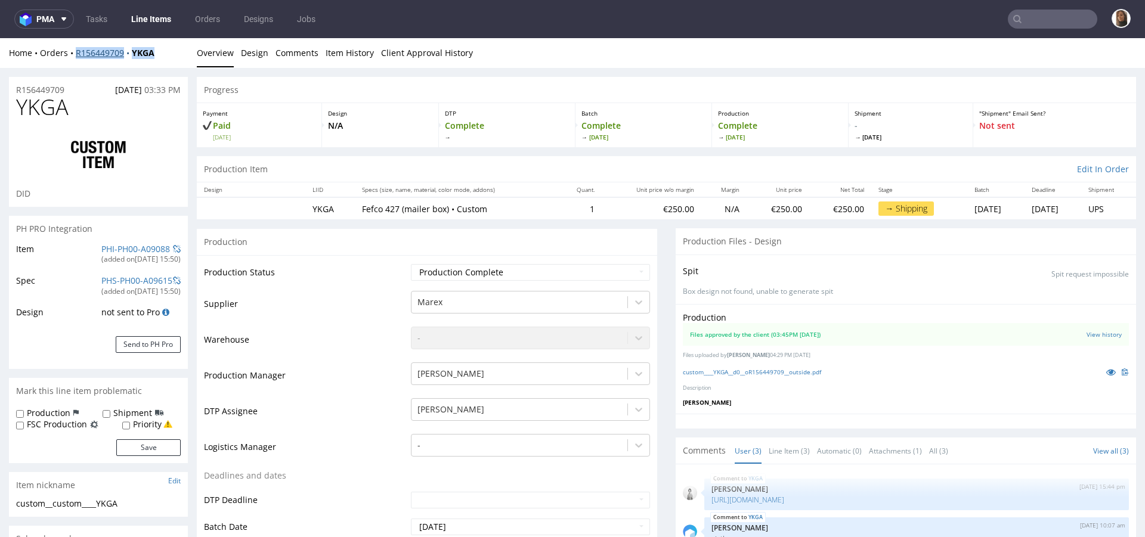
copy div "R156449709 YKGA"
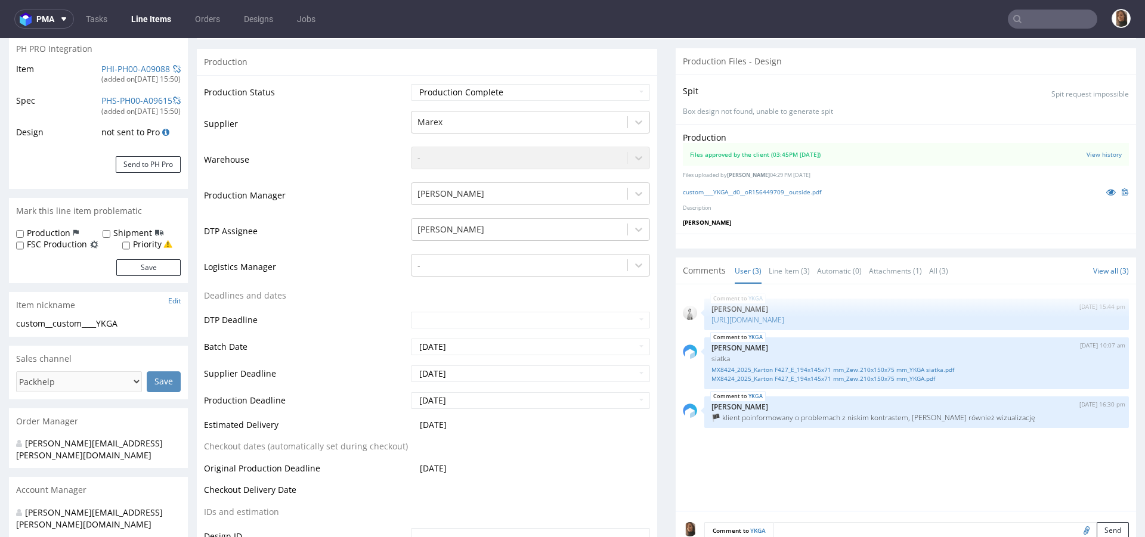
scroll to position [565, 0]
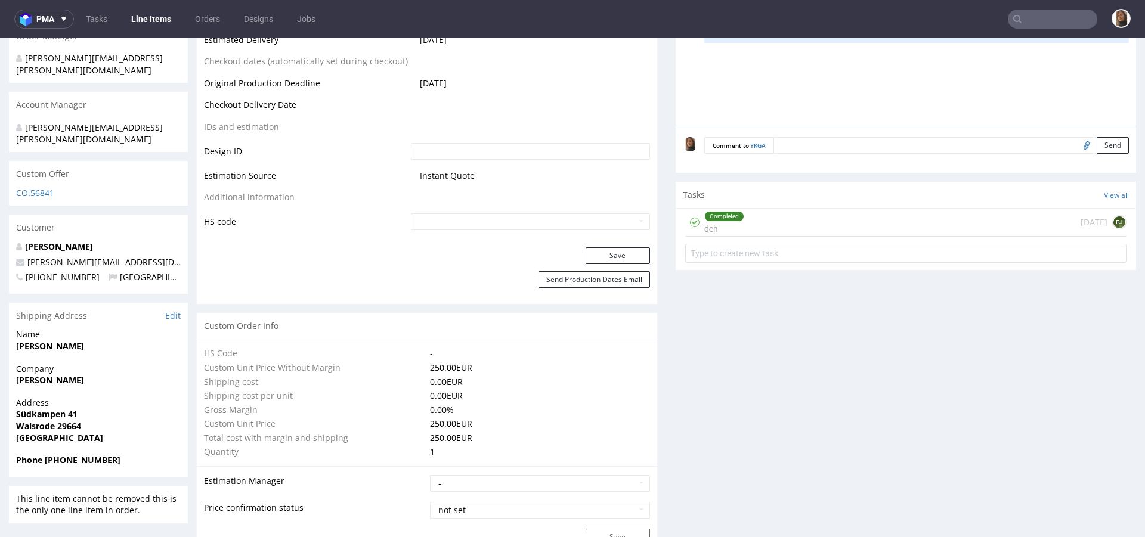
click at [1063, 17] on input "text" at bounding box center [1051, 19] width 89 height 19
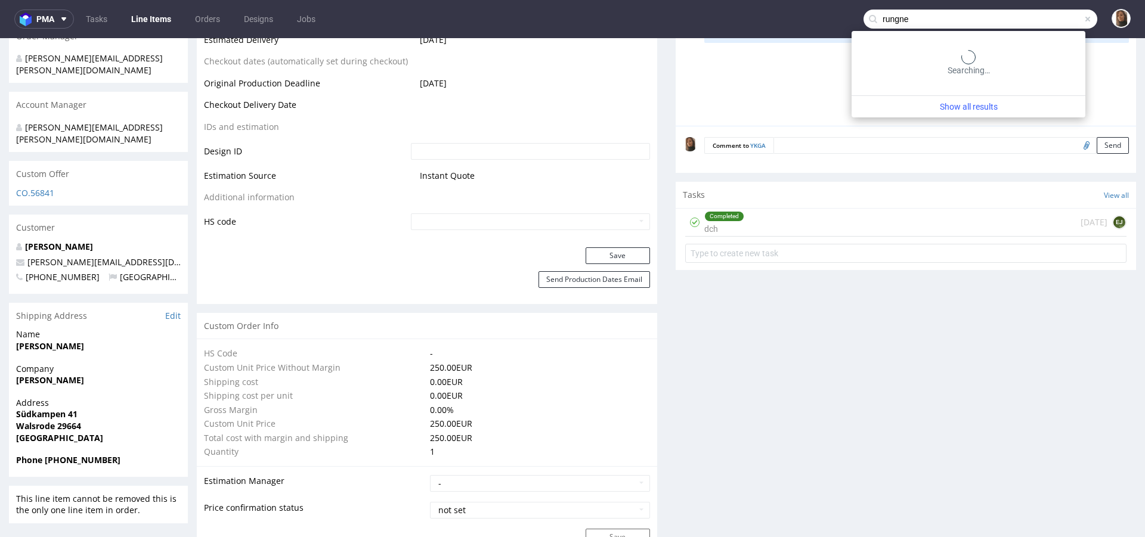
type input "rungne"
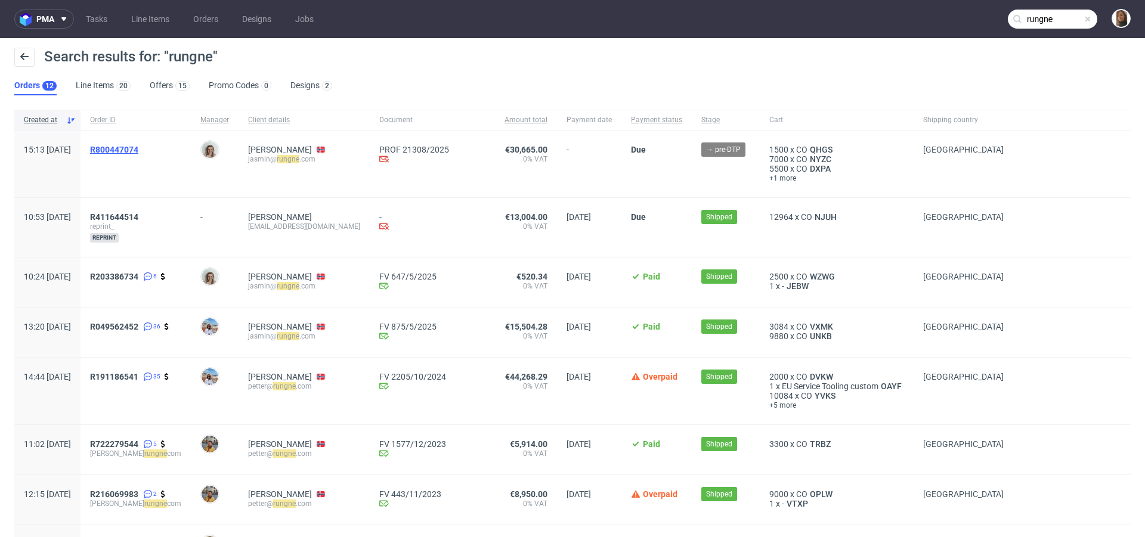
click at [135, 147] on span "R800447074" at bounding box center [114, 150] width 48 height 10
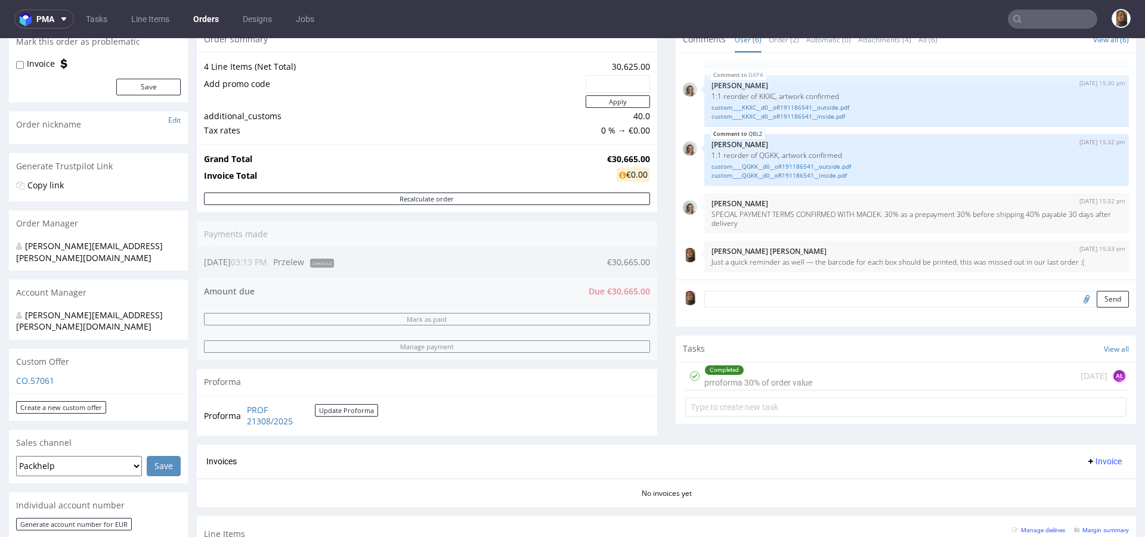
scroll to position [232, 0]
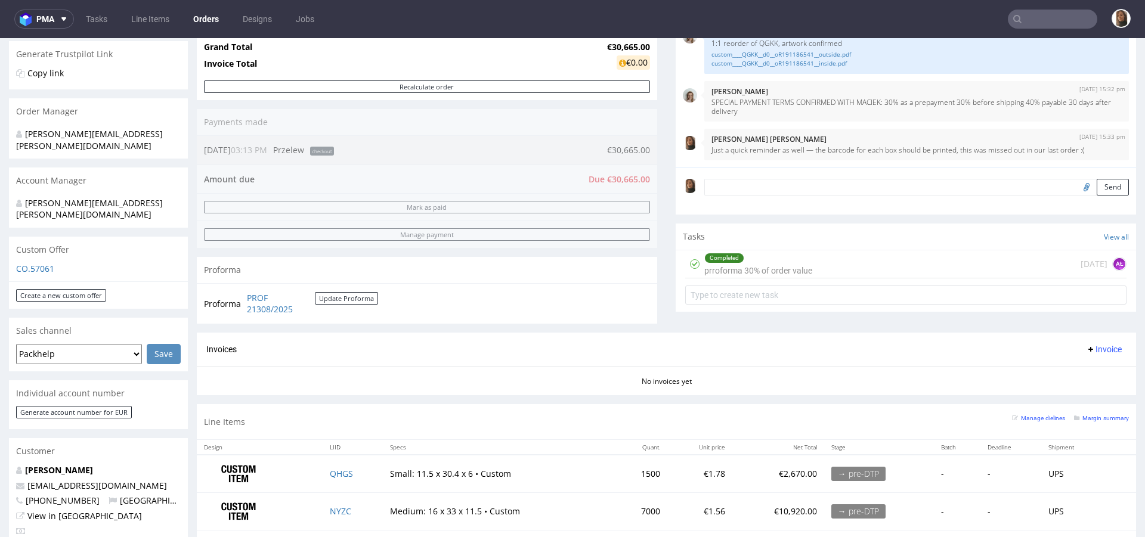
click at [1035, 23] on input "text" at bounding box center [1051, 19] width 89 height 19
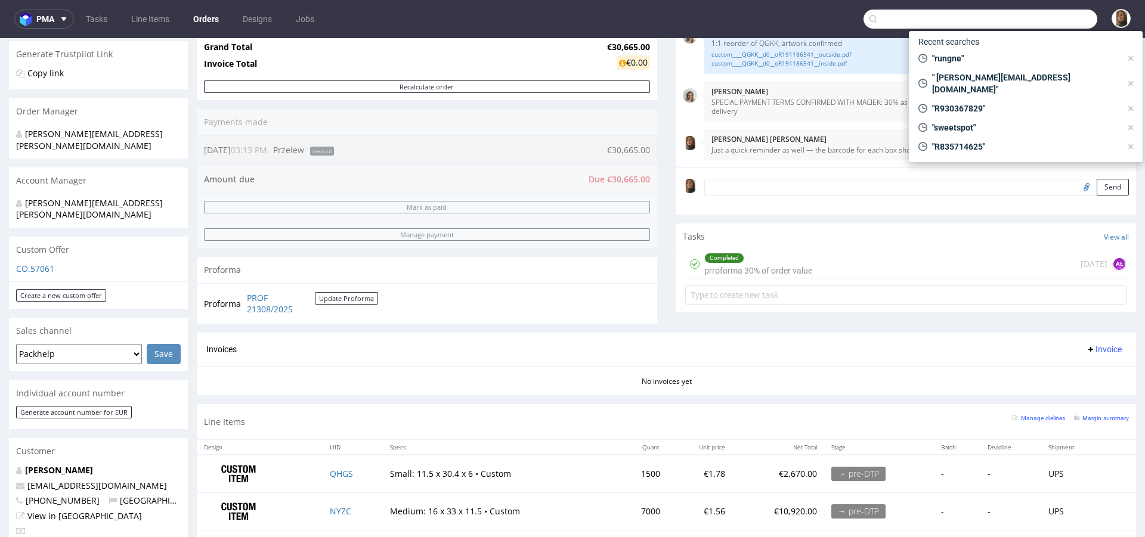
paste input "R016103341"
type input "R016103341"
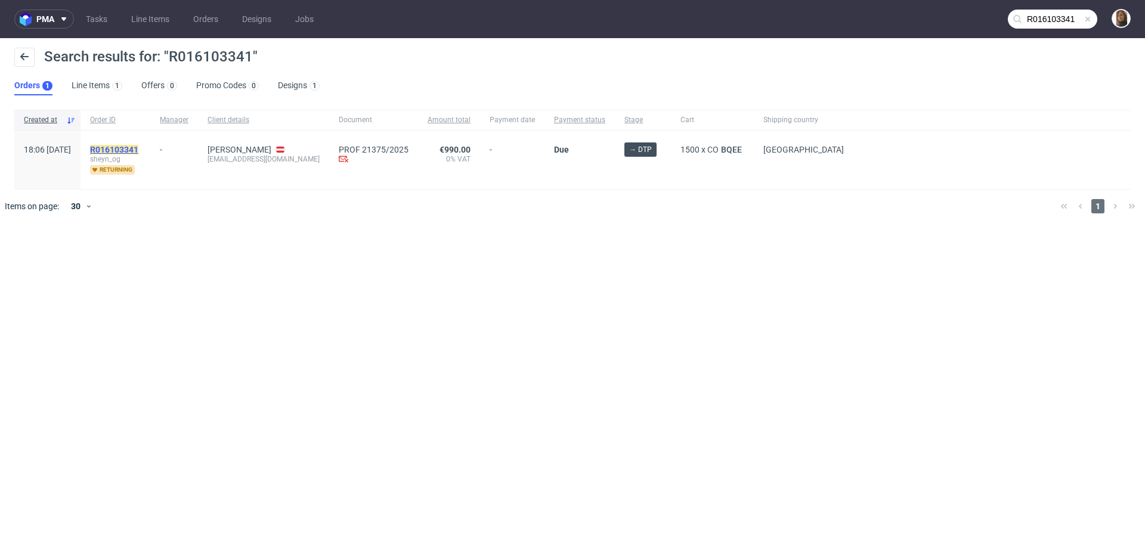
click at [138, 148] on mark "R016103341" at bounding box center [114, 150] width 48 height 10
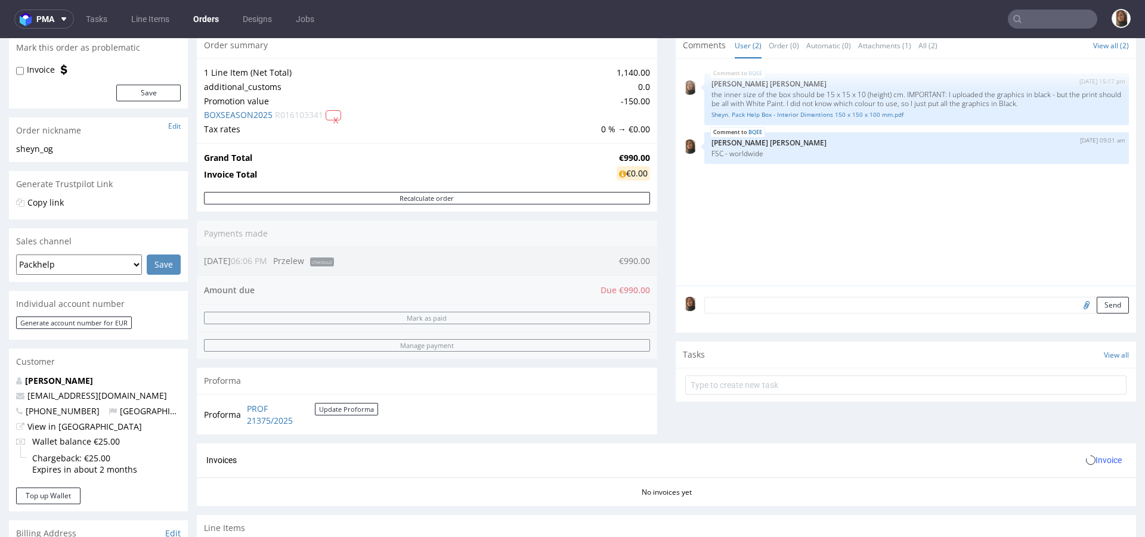
scroll to position [384, 0]
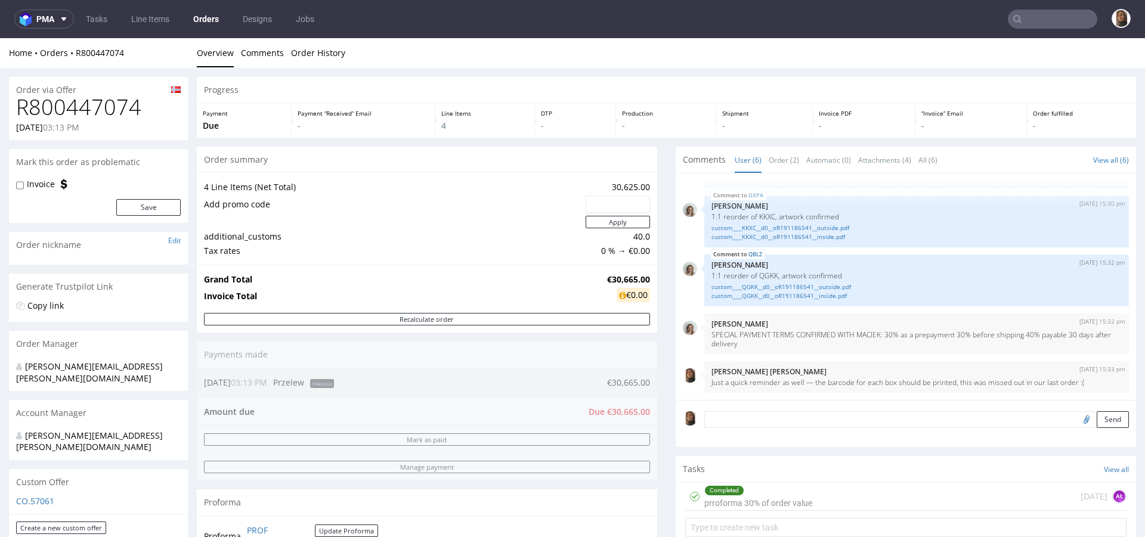
scroll to position [242, 0]
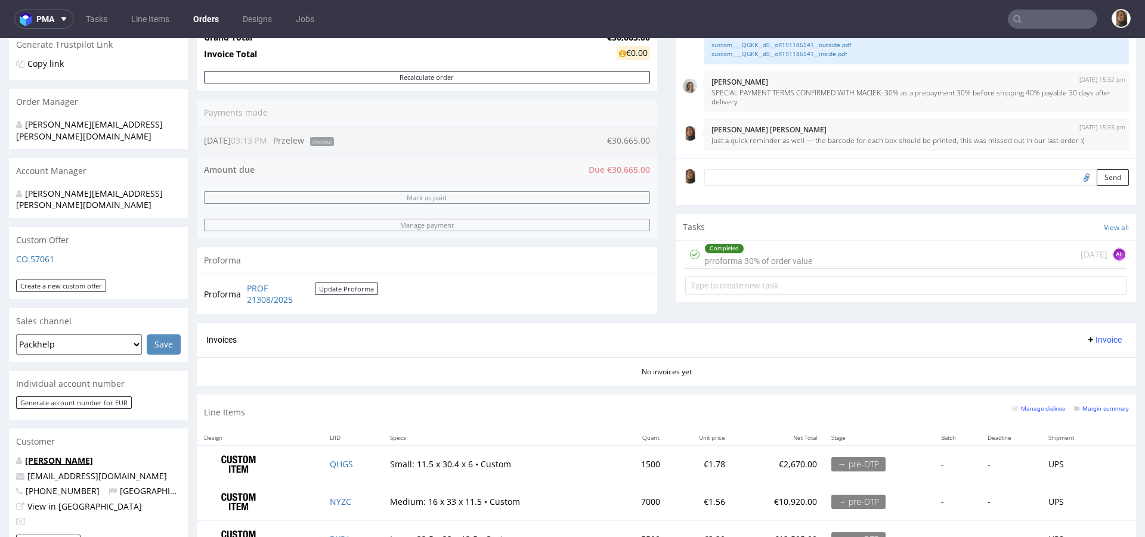
click at [74, 455] on link "[PERSON_NAME]" at bounding box center [59, 460] width 68 height 11
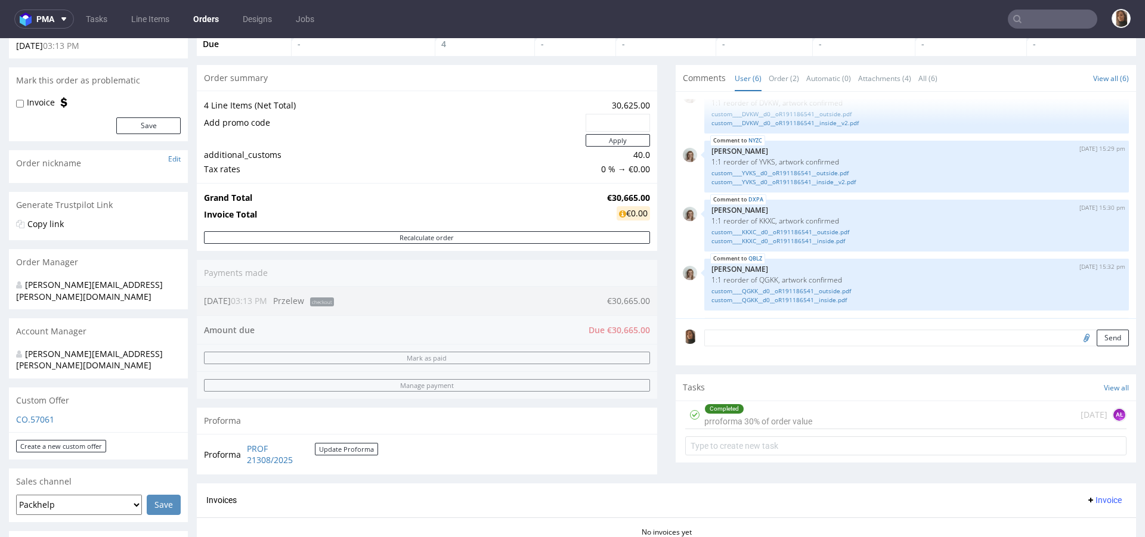
scroll to position [5, 0]
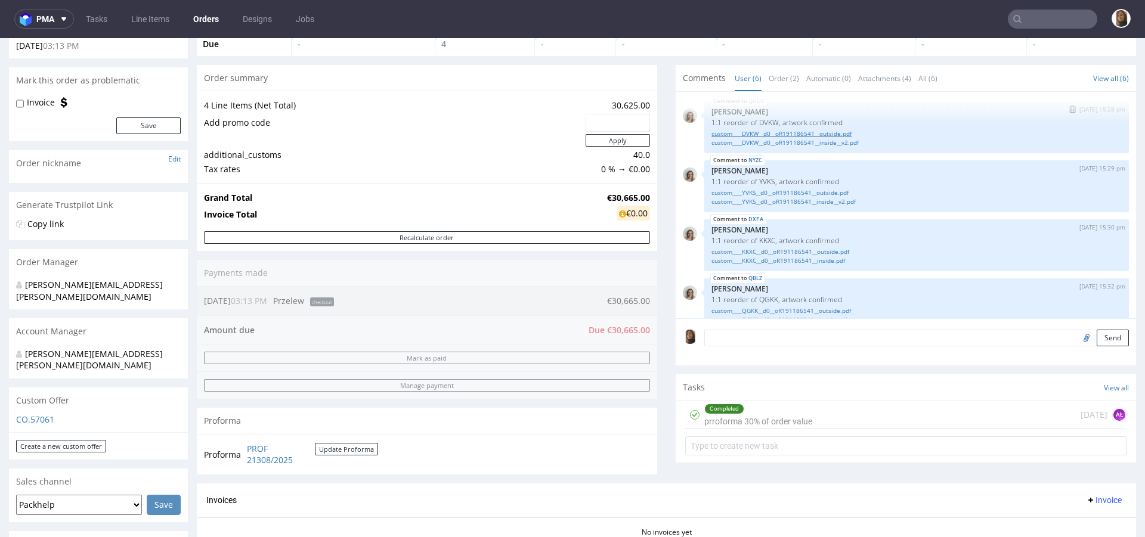
click at [777, 131] on link "custom____DVKW__d0__oR191186541__outside.pdf" at bounding box center [916, 133] width 410 height 9
click at [818, 144] on link "custom____DVKW__d0__oR191186541__inside__v2.pdf" at bounding box center [916, 142] width 410 height 9
click at [821, 200] on link "custom____YVKS__d0__oR191186541__inside__v2.pdf" at bounding box center [916, 201] width 410 height 9
click at [827, 260] on link "custom____KKXC__d0__oR191186541__inside.pdf" at bounding box center [916, 260] width 410 height 9
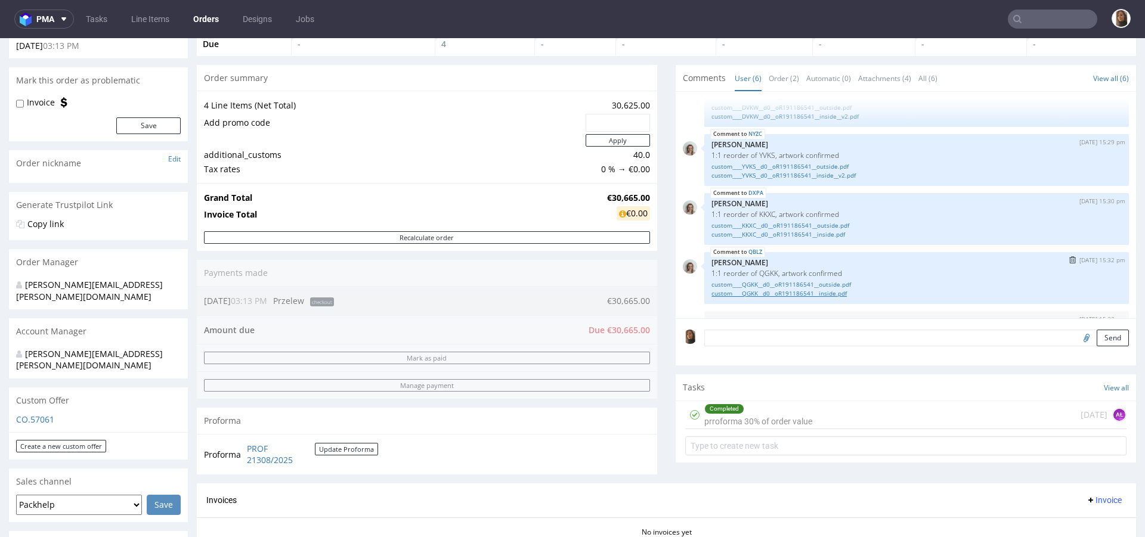
scroll to position [32, 0]
click at [818, 291] on link "custom____QGKK__d0__oR191186541__inside.pdf" at bounding box center [916, 292] width 410 height 9
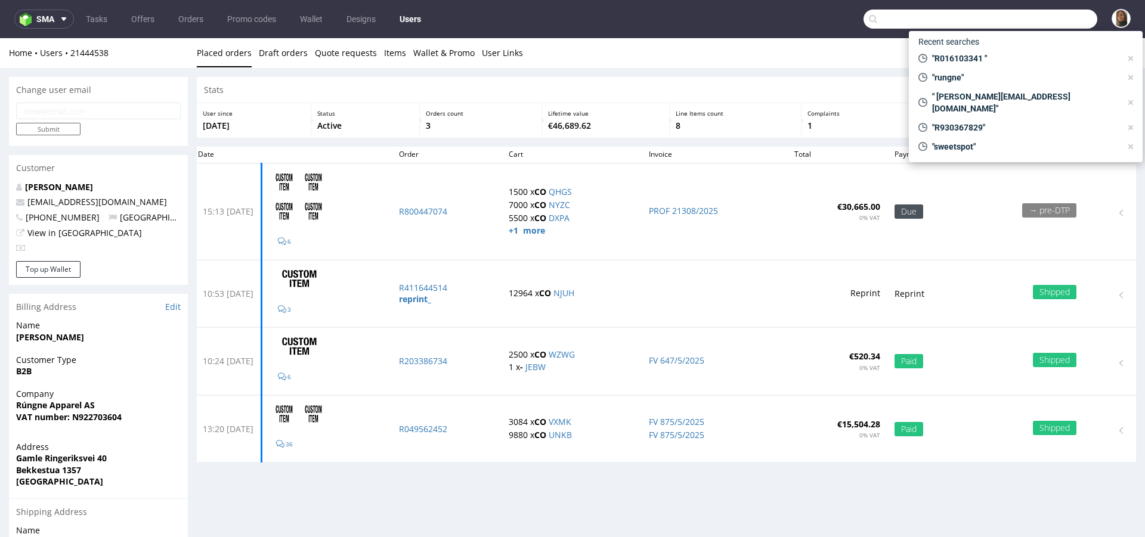
click at [1056, 17] on input "text" at bounding box center [980, 19] width 234 height 19
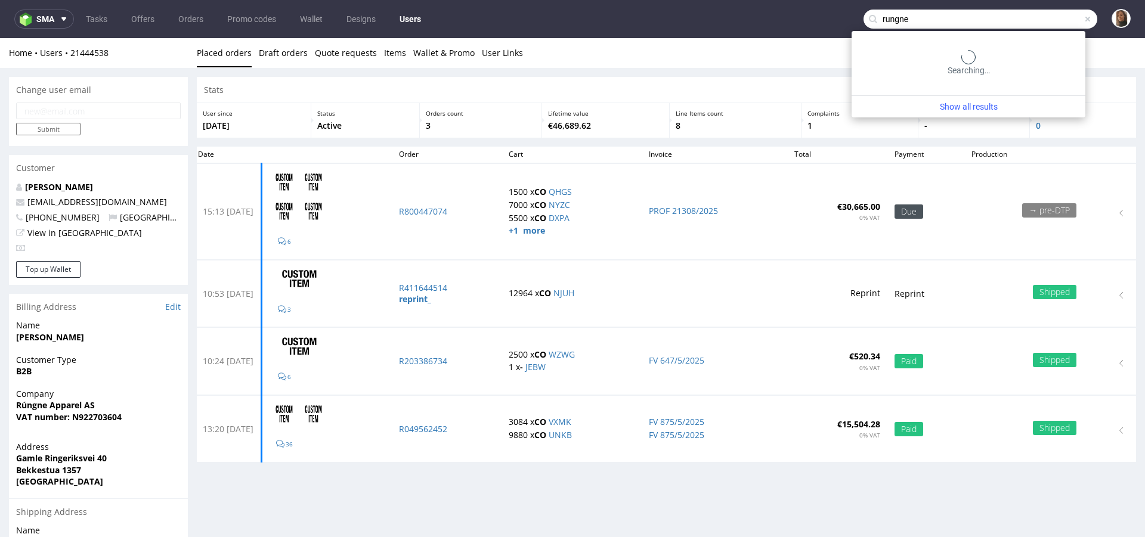
type input "rungne"
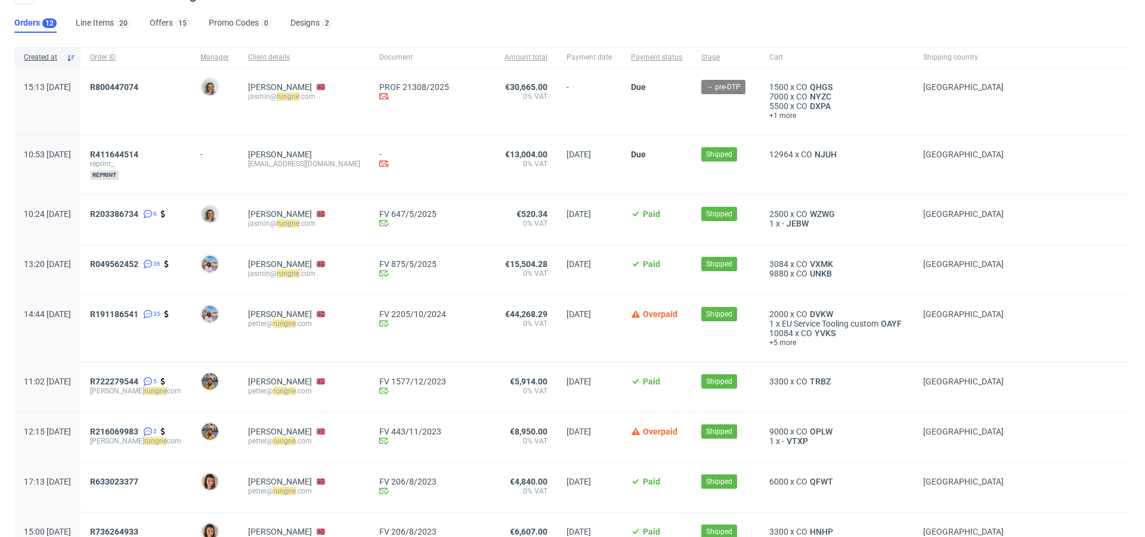
scroll to position [61, 0]
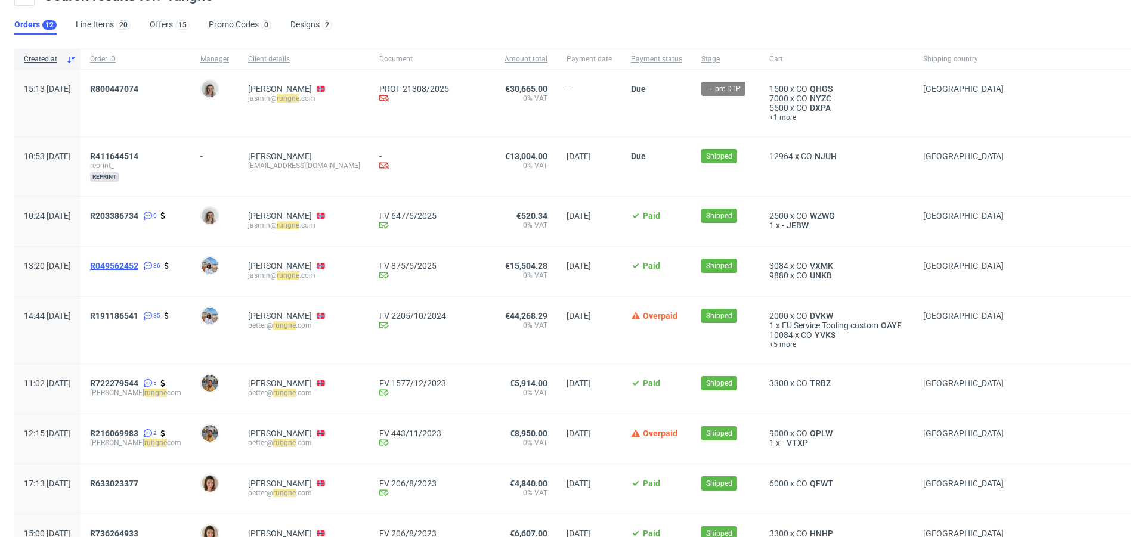
click at [138, 263] on span "R049562452" at bounding box center [114, 266] width 48 height 10
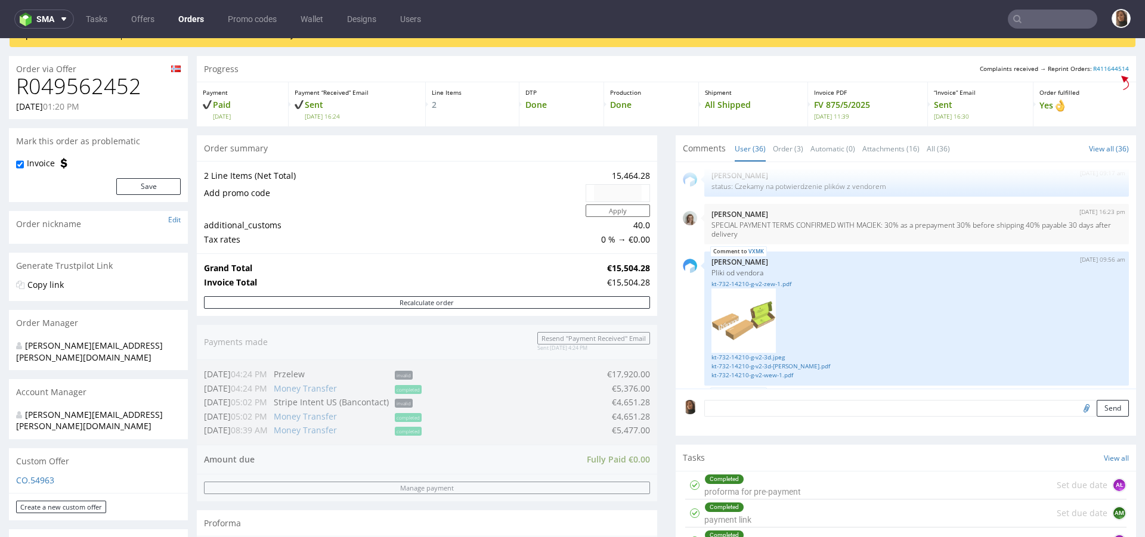
scroll to position [886, 0]
click at [113, 89] on h1 "R049562452" at bounding box center [98, 87] width 165 height 24
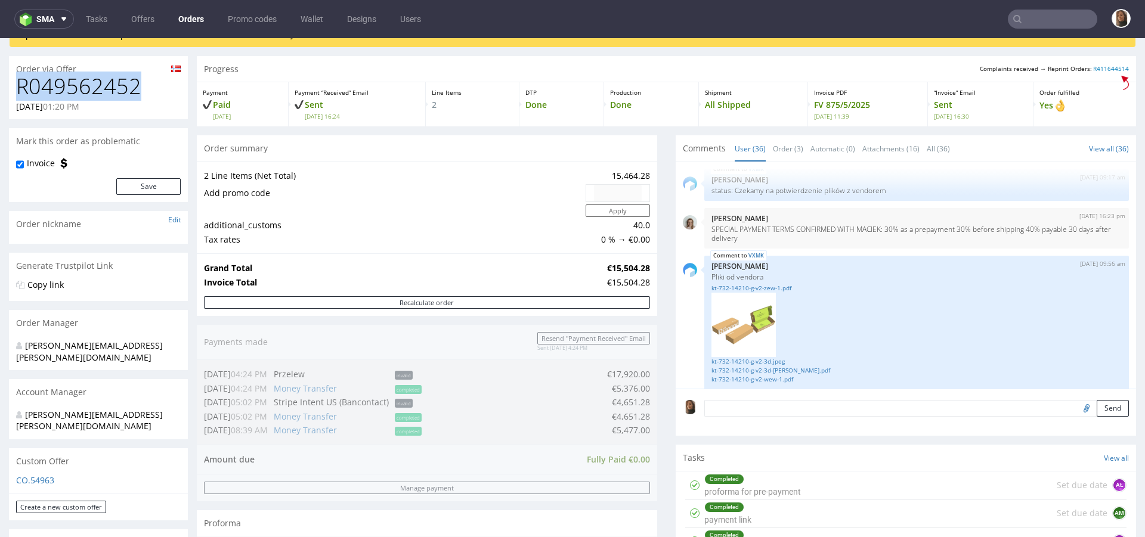
click at [113, 89] on h1 "R049562452" at bounding box center [98, 87] width 165 height 24
copy h1 "R049562452"
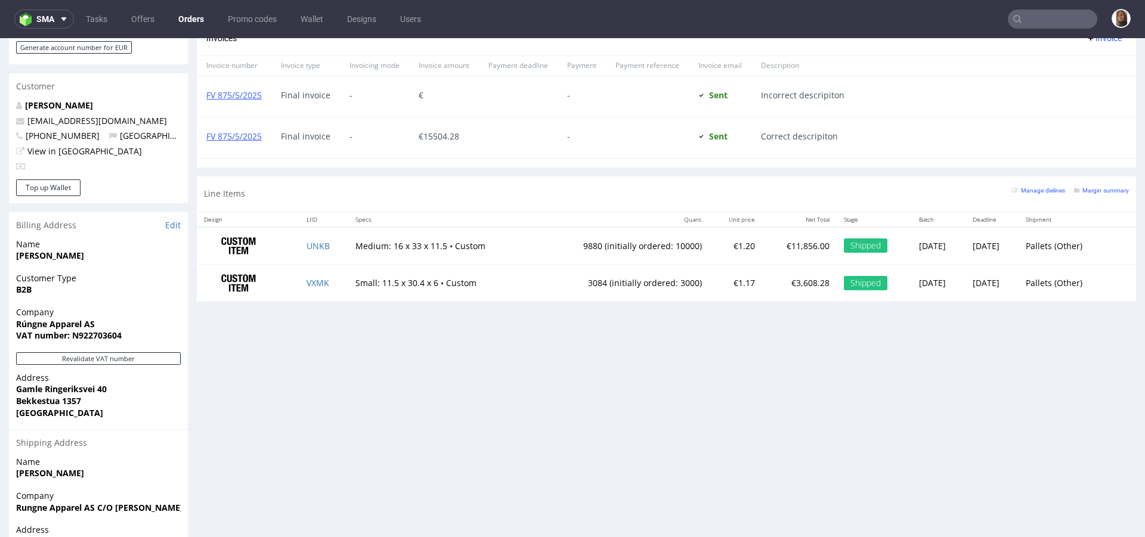
scroll to position [697, 0]
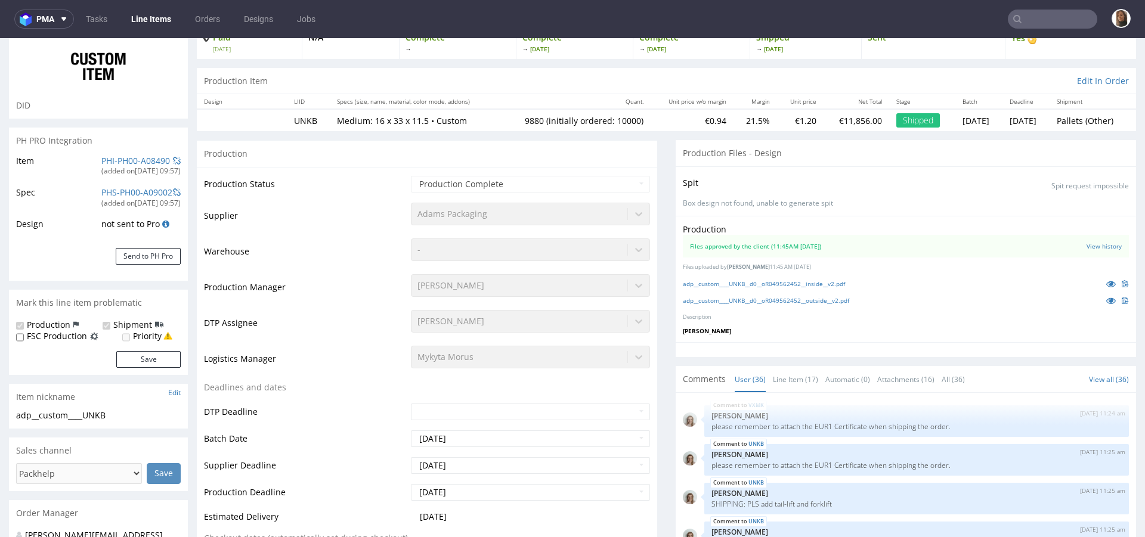
scroll to position [130, 0]
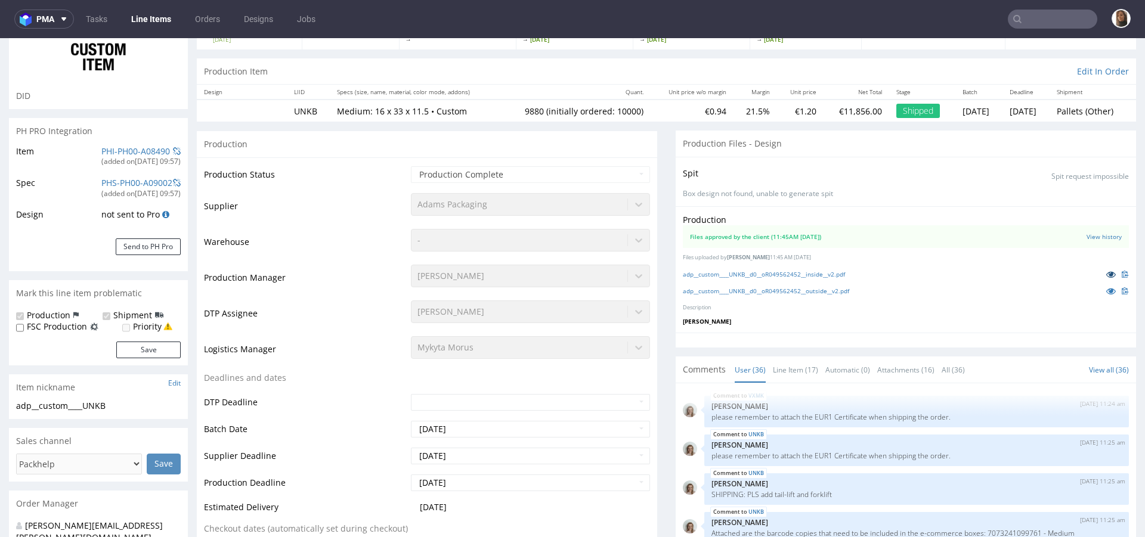
click at [1106, 273] on icon at bounding box center [1111, 274] width 10 height 8
click at [1106, 287] on icon at bounding box center [1111, 291] width 10 height 8
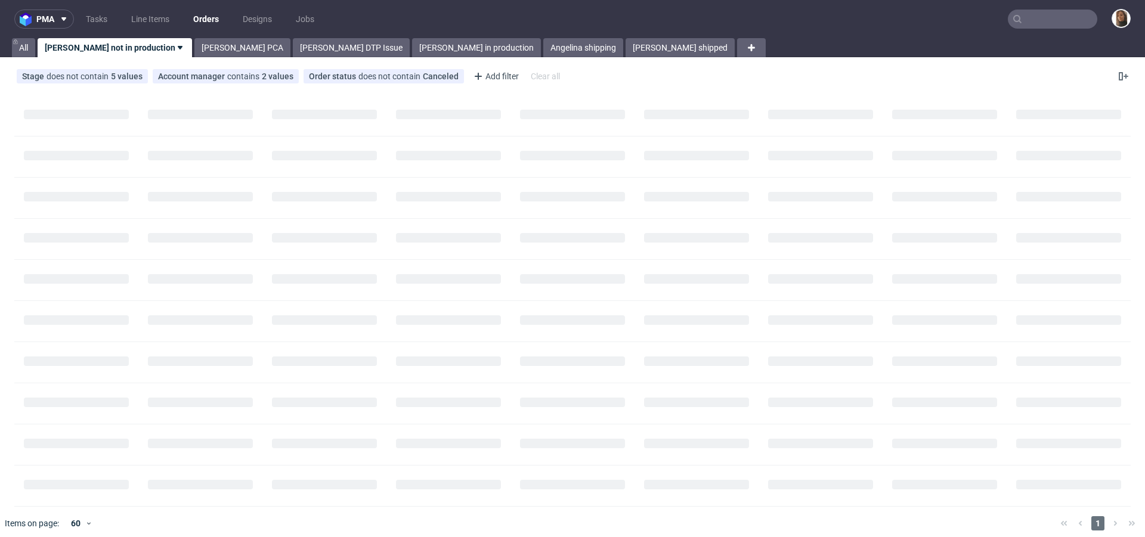
click at [1045, 11] on input "text" at bounding box center [1051, 19] width 89 height 19
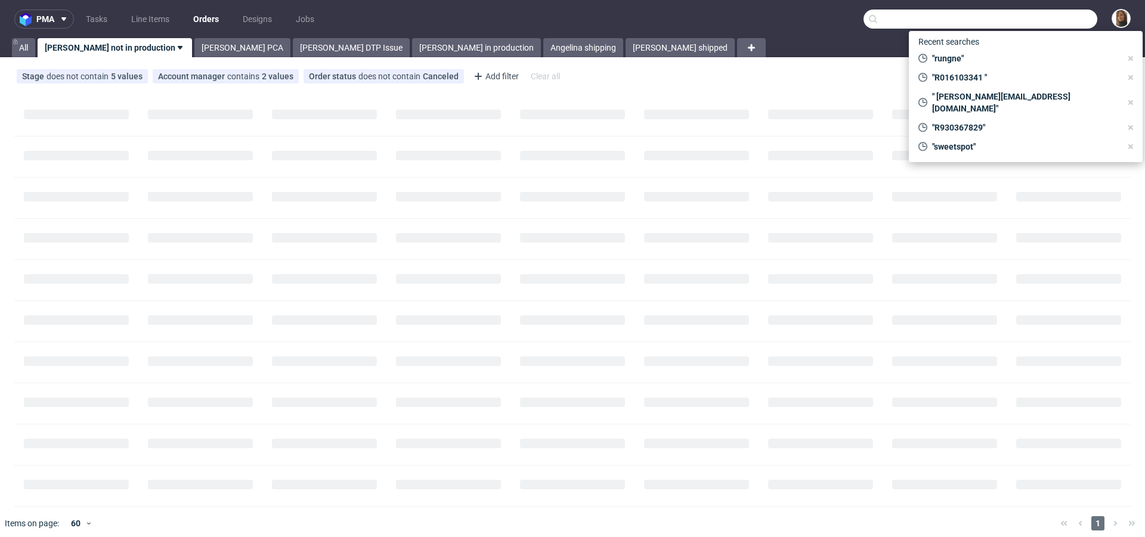
paste input "R016103341"
type input "R016103341"
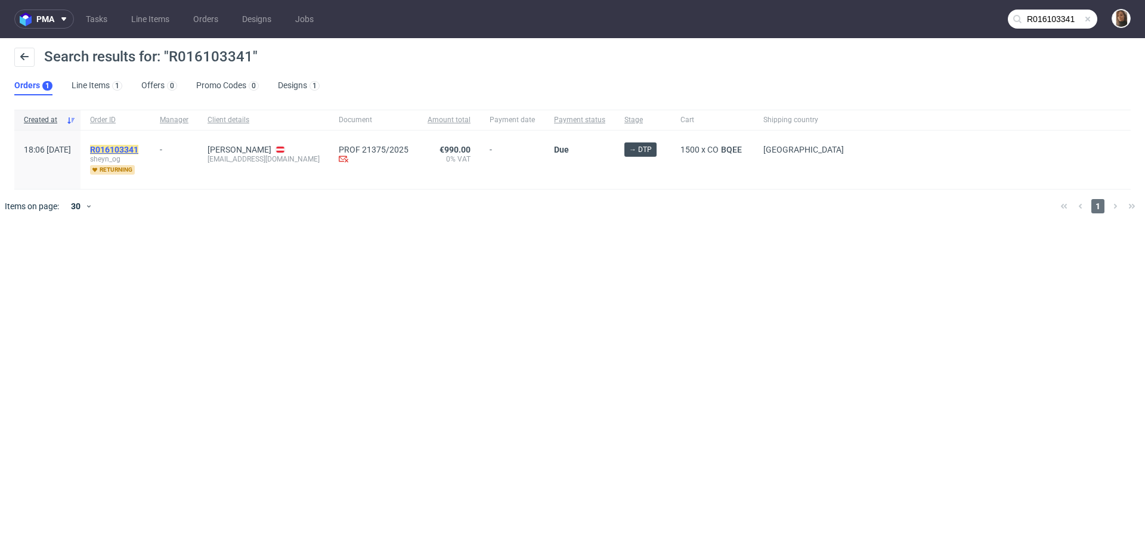
click at [138, 150] on mark "R016103341" at bounding box center [114, 150] width 48 height 10
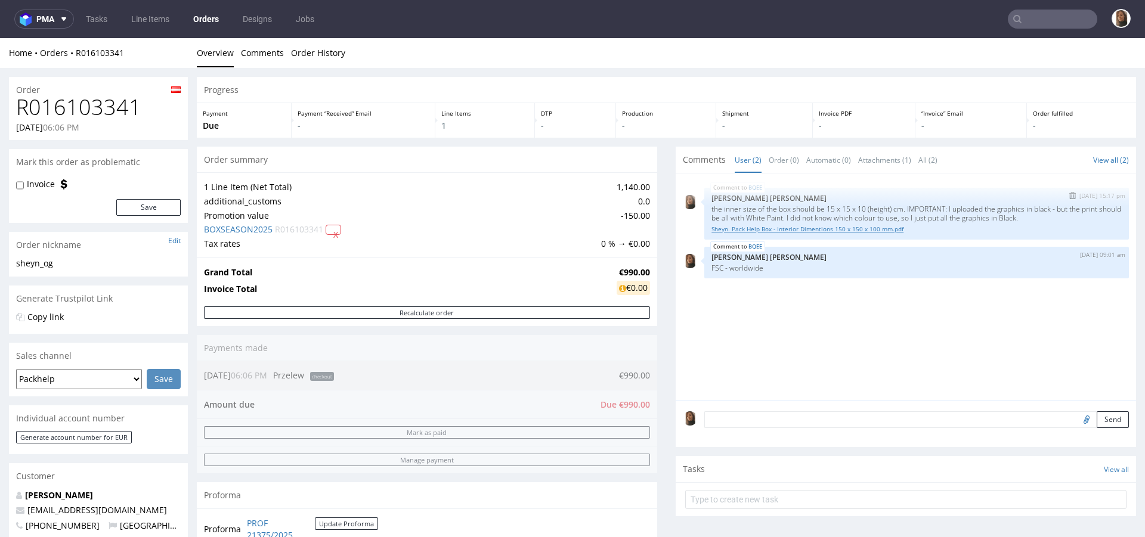
click at [793, 228] on link "Sheyn. Pack Help Box - Interior Dimentions 150 x 150 x 100 mm.pdf" at bounding box center [916, 229] width 410 height 9
click at [652, 215] on div "Progress Payment Due Payment “Received” Email - Line Items 1 DTP - Production -…" at bounding box center [666, 414] width 939 height 674
click at [1059, 23] on input "text" at bounding box center [1051, 19] width 89 height 19
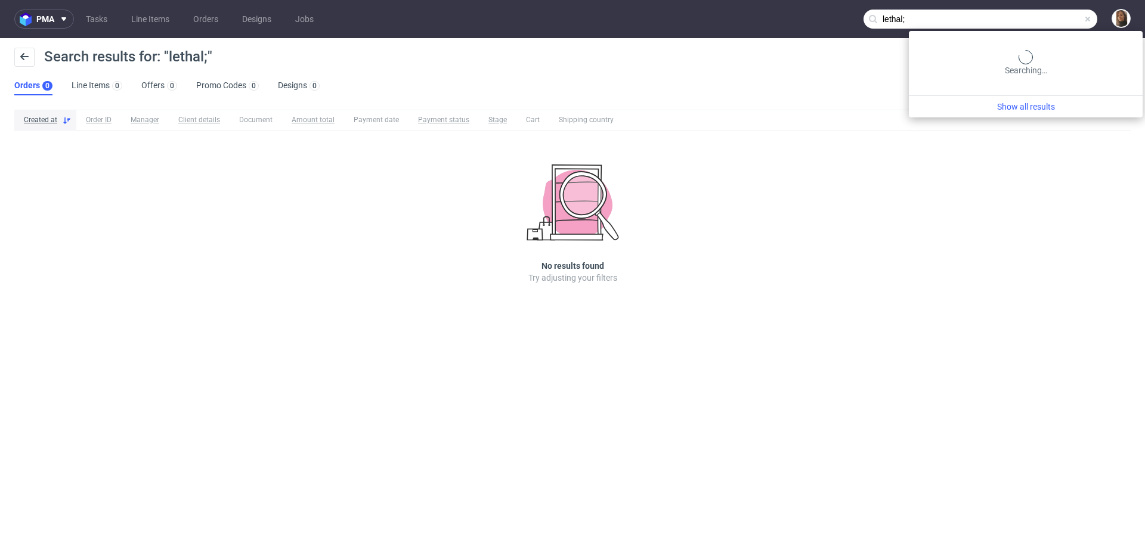
click at [1072, 20] on input "lethal;" at bounding box center [980, 19] width 234 height 19
type input "lethal"
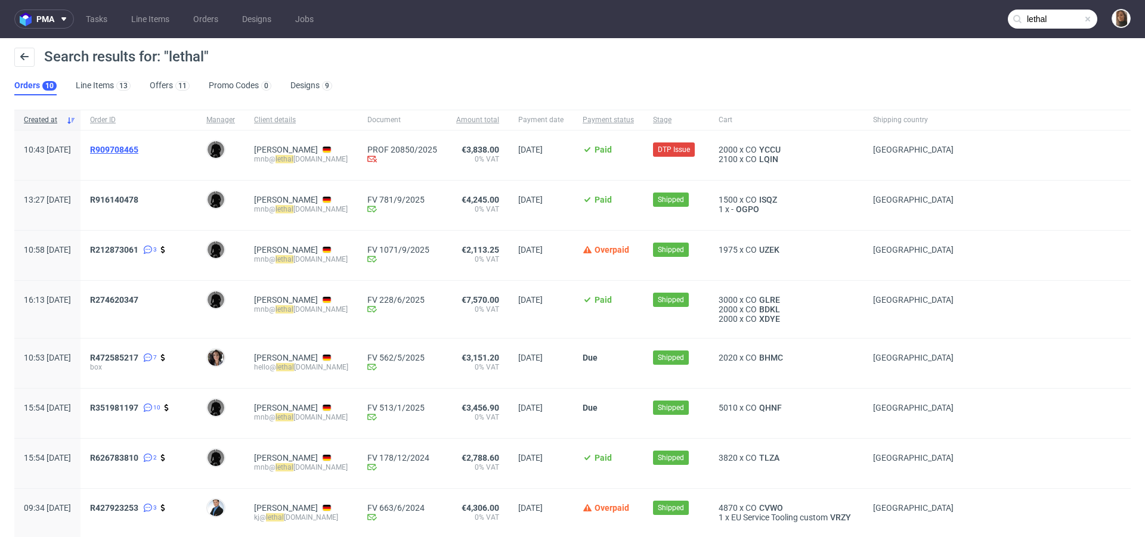
click at [132, 150] on span "R909708465" at bounding box center [114, 150] width 48 height 10
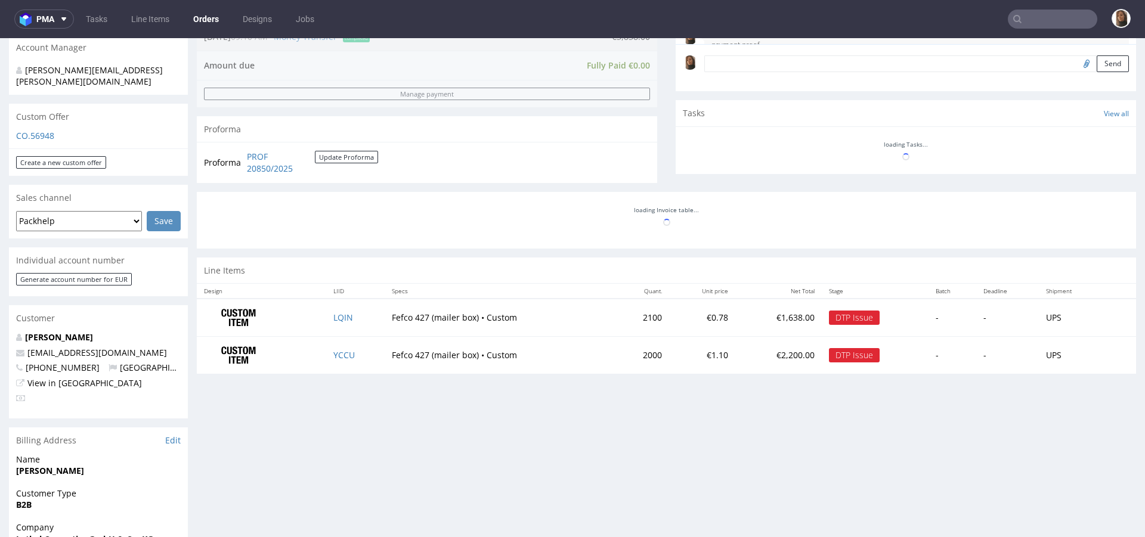
scroll to position [147, 0]
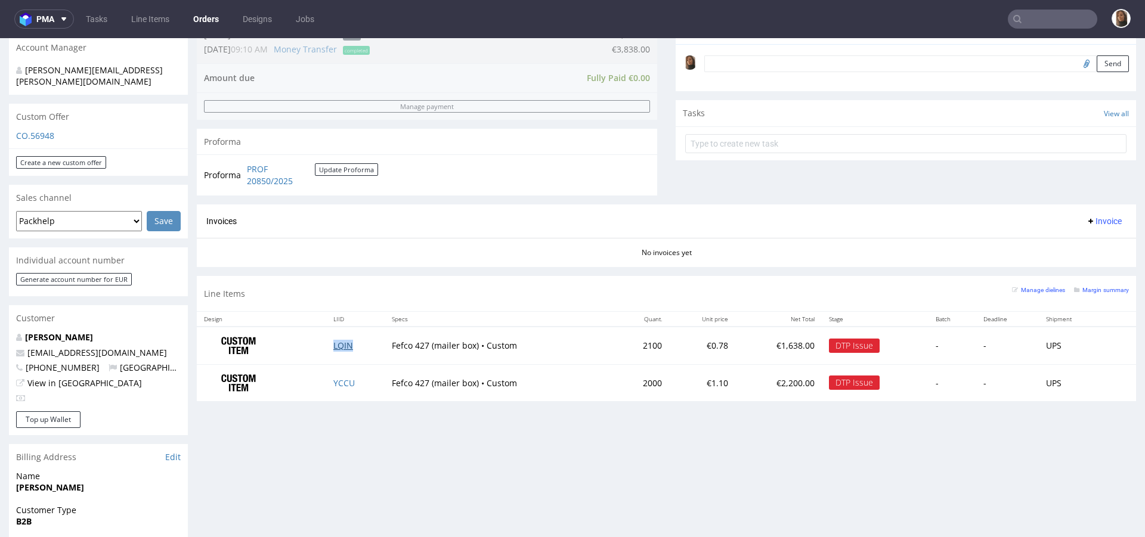
click at [333, 345] on link "LQIN" at bounding box center [343, 345] width 20 height 11
click at [333, 385] on link "YCCU" at bounding box center [343, 382] width 21 height 11
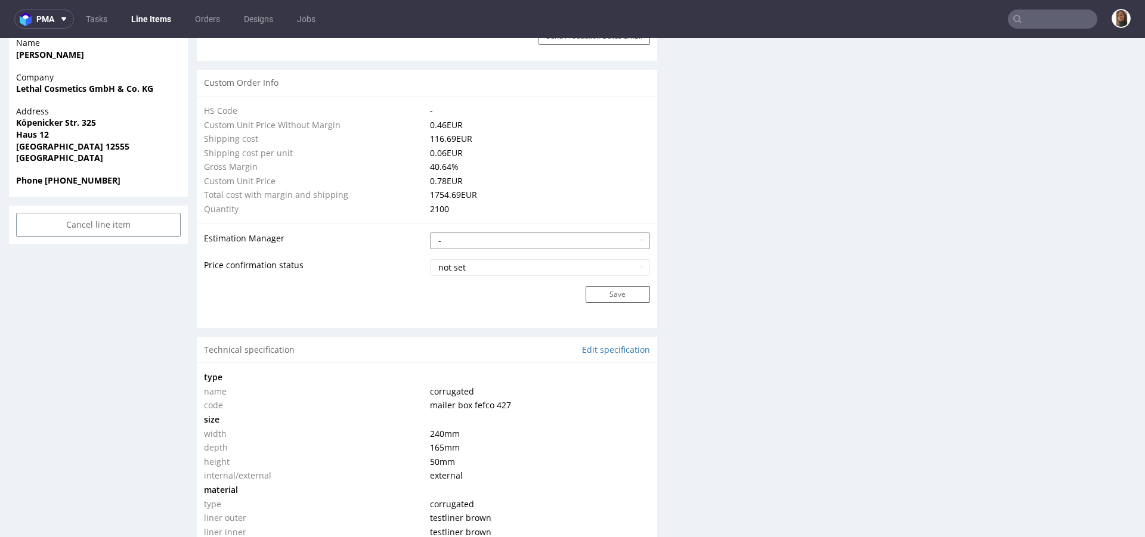
scroll to position [974, 0]
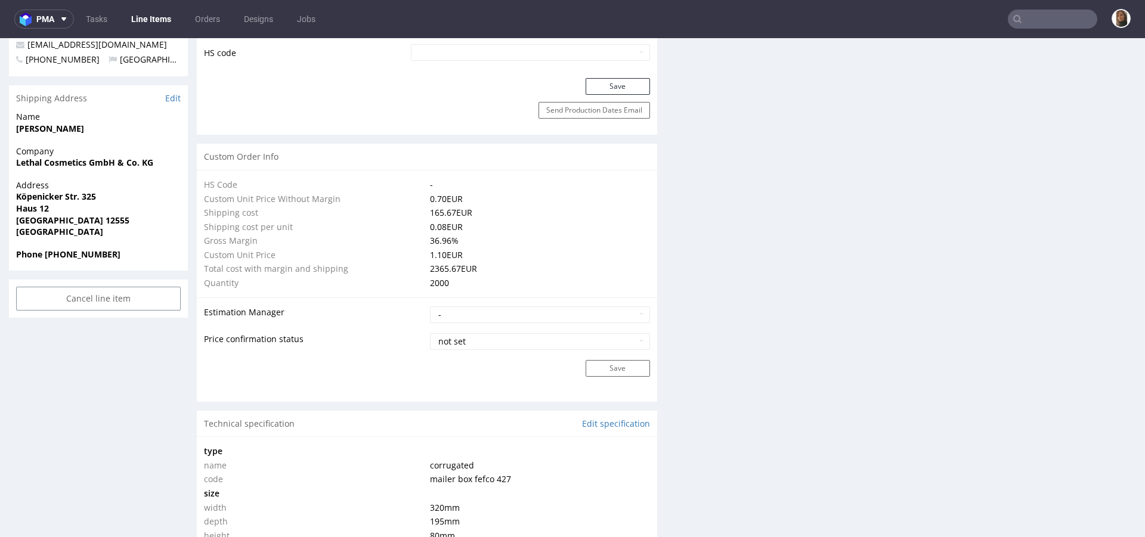
scroll to position [1052, 0]
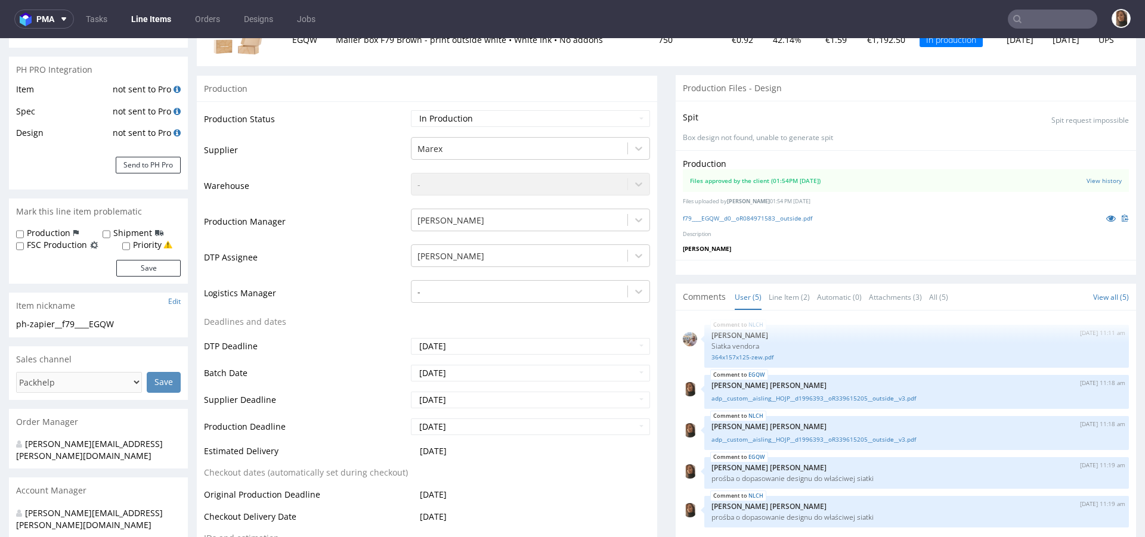
scroll to position [176, 0]
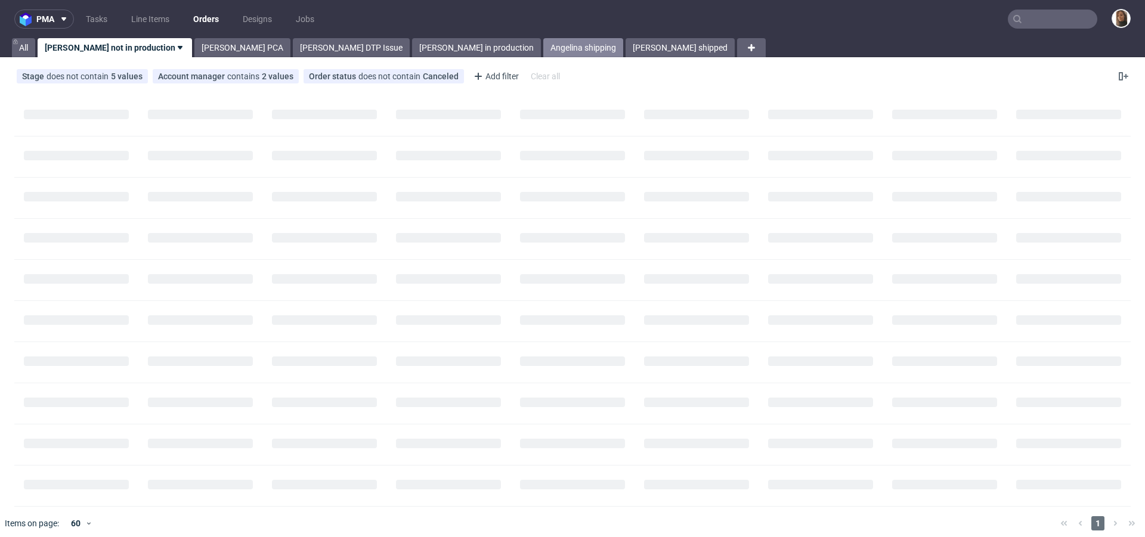
click at [543, 45] on link "Angelina shipping" at bounding box center [583, 47] width 80 height 19
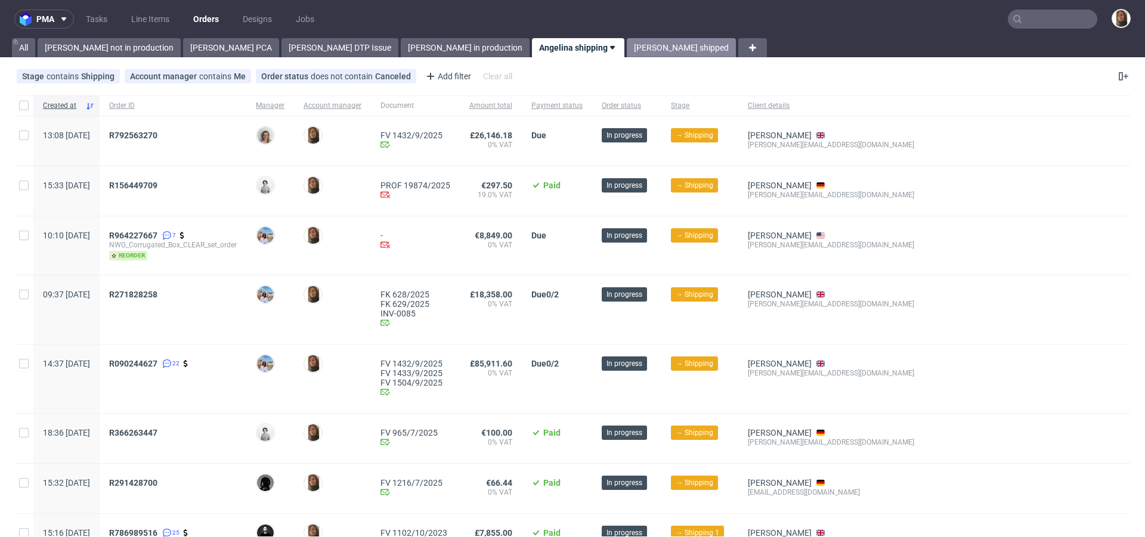
click at [627, 44] on link "Angelina shipped" at bounding box center [681, 47] width 109 height 19
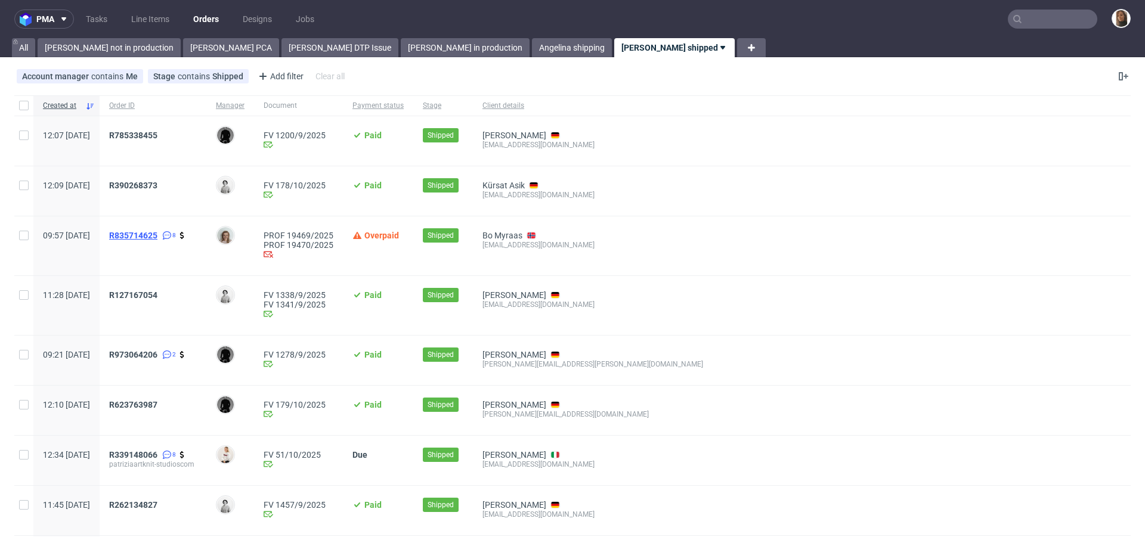
click at [156, 233] on span "R835714625" at bounding box center [133, 236] width 48 height 10
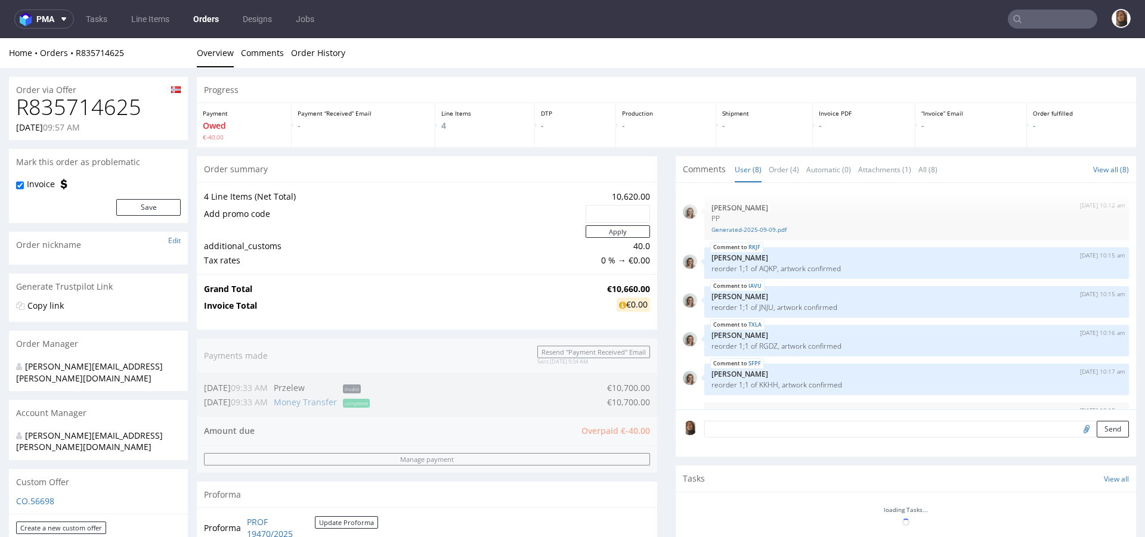
scroll to position [118, 0]
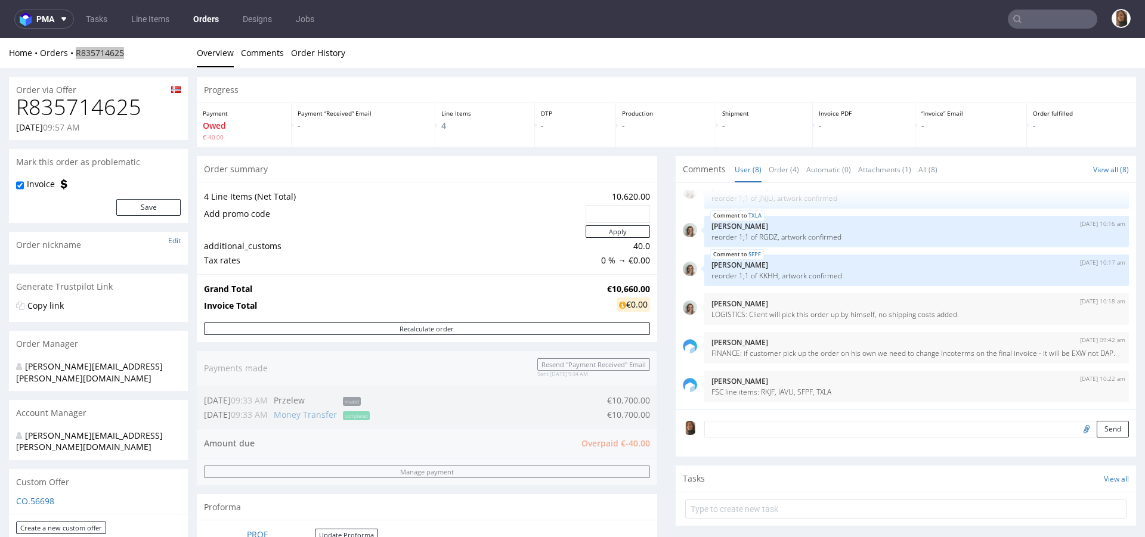
click at [1059, 27] on input "text" at bounding box center [1051, 19] width 89 height 19
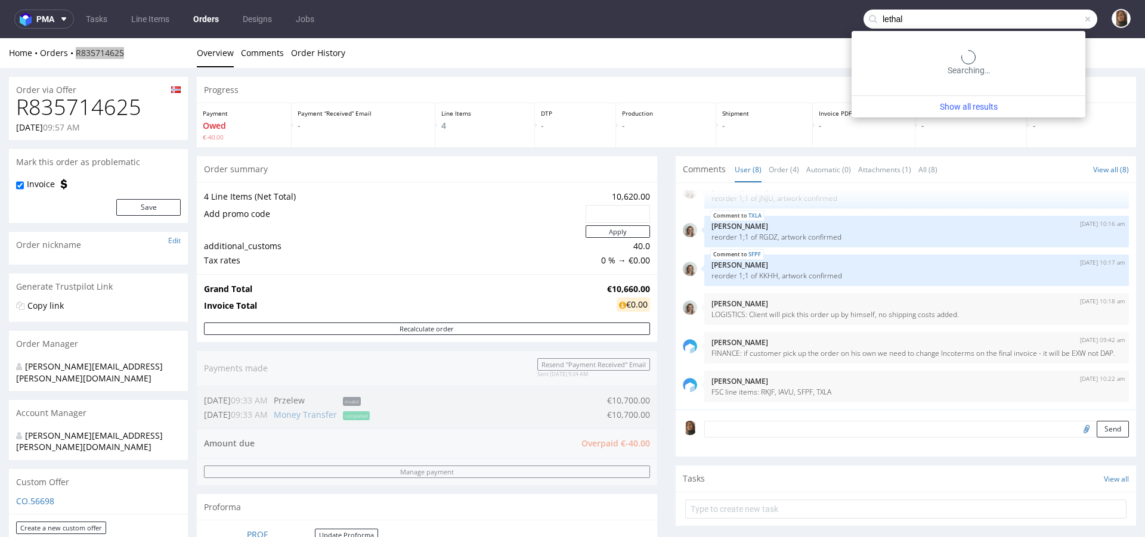
type input "lethal"
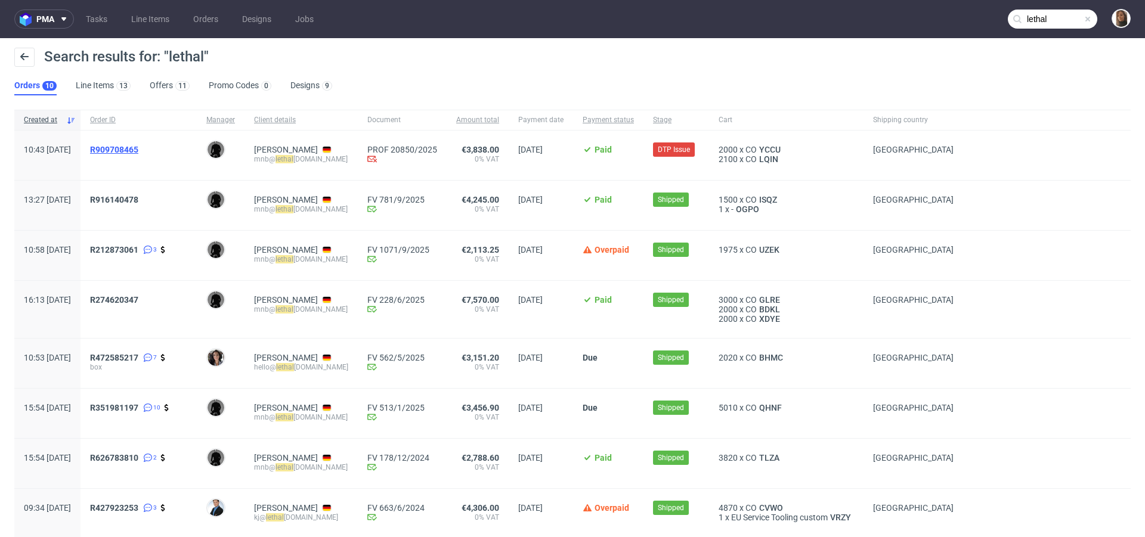
click at [138, 151] on span "R909708465" at bounding box center [114, 150] width 48 height 10
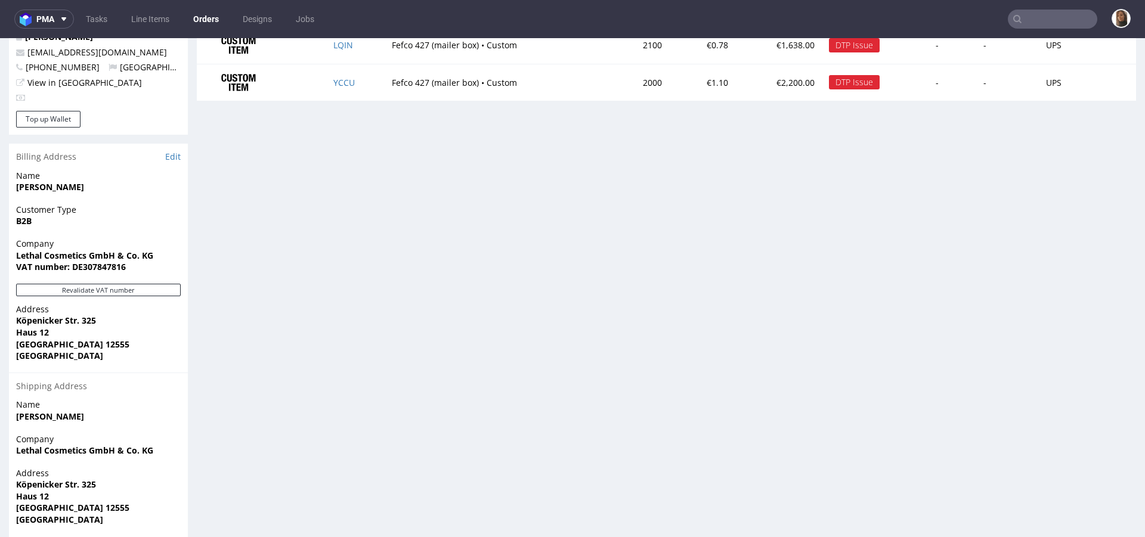
scroll to position [501, 0]
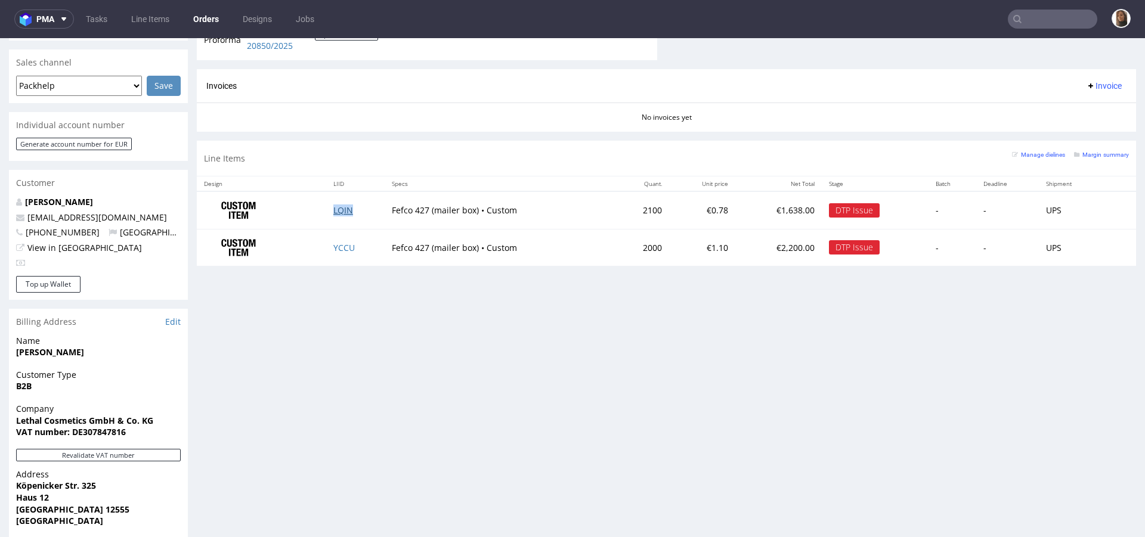
click at [333, 207] on link "LQIN" at bounding box center [343, 209] width 20 height 11
click at [339, 243] on link "YCCU" at bounding box center [343, 247] width 21 height 11
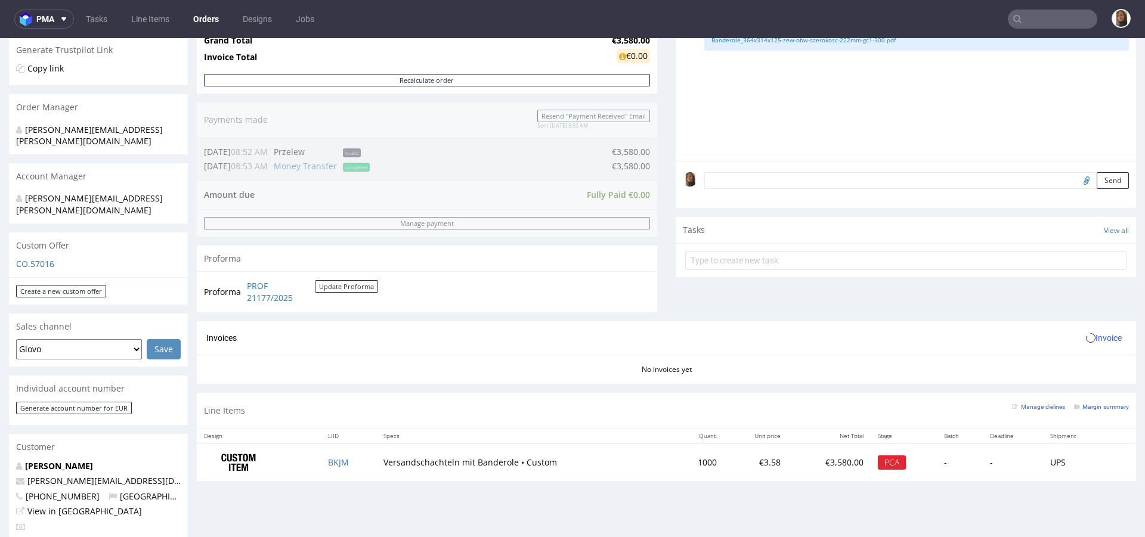
scroll to position [460, 0]
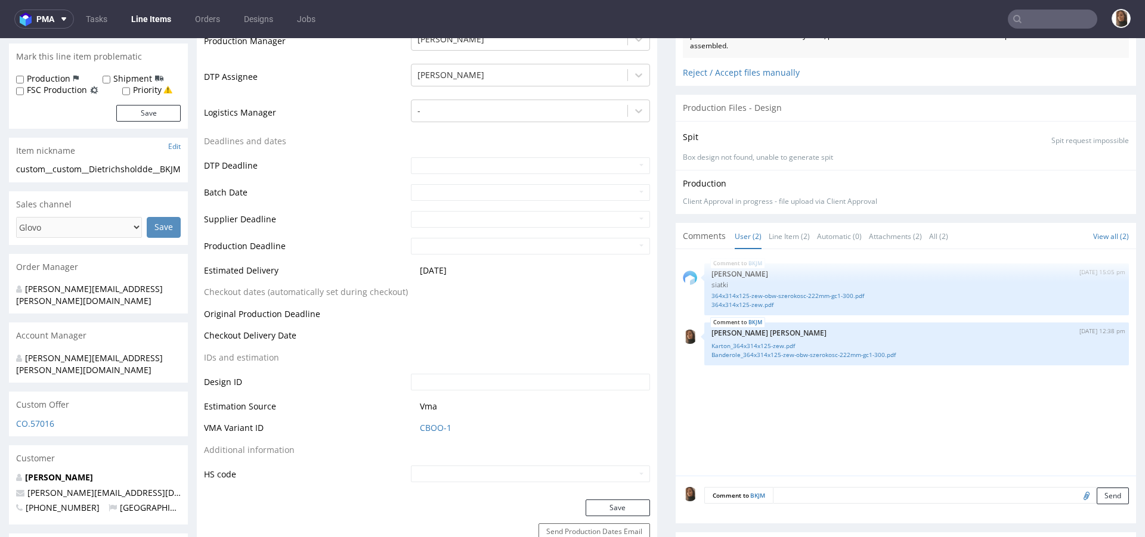
scroll to position [494, 0]
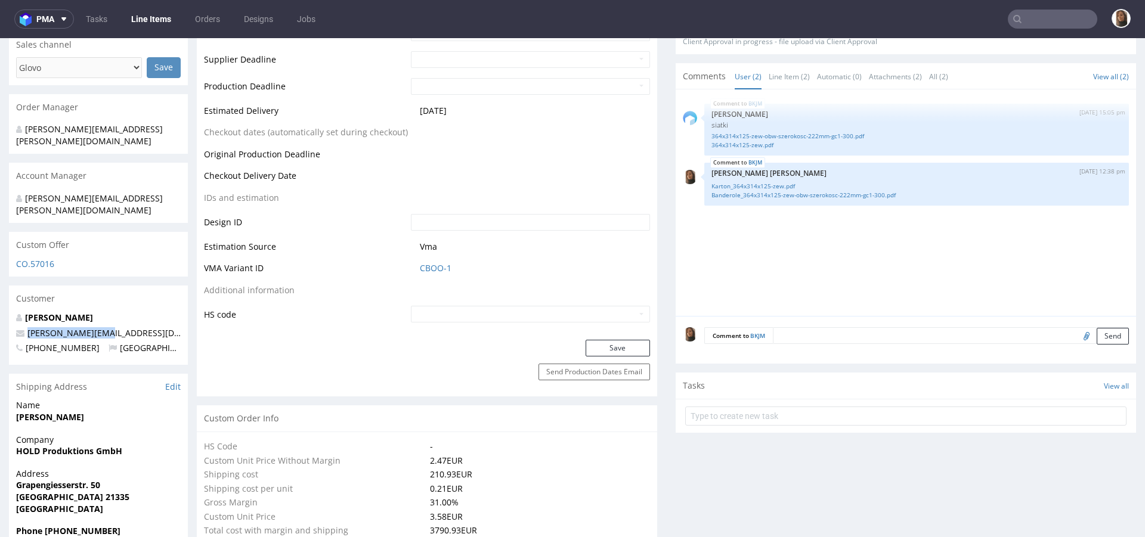
drag, startPoint x: 100, startPoint y: 320, endPoint x: 0, endPoint y: 320, distance: 100.1
copy span "dietrichs@hold.de"
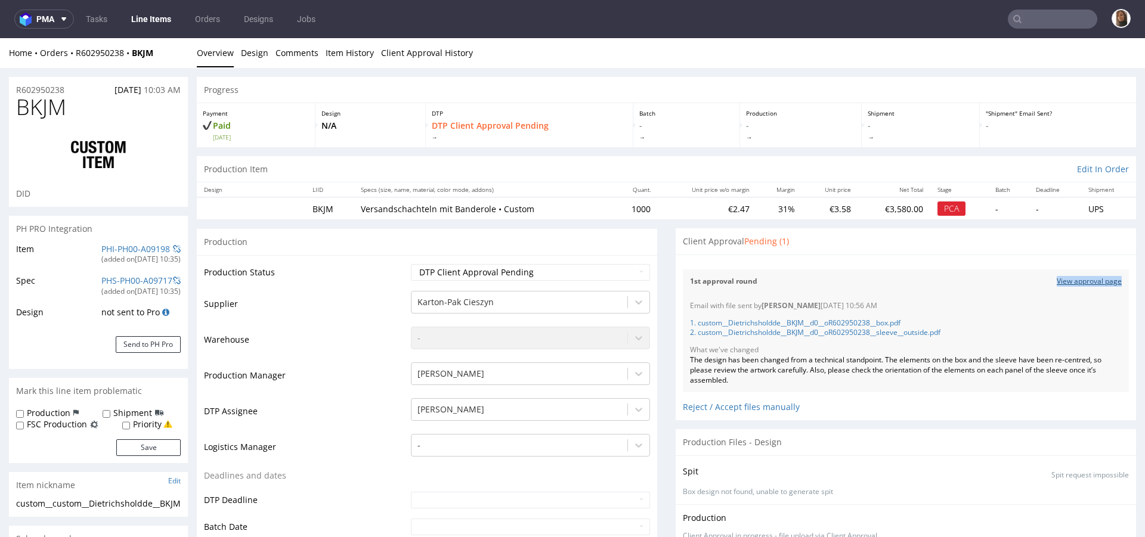
copy link "View approval page"
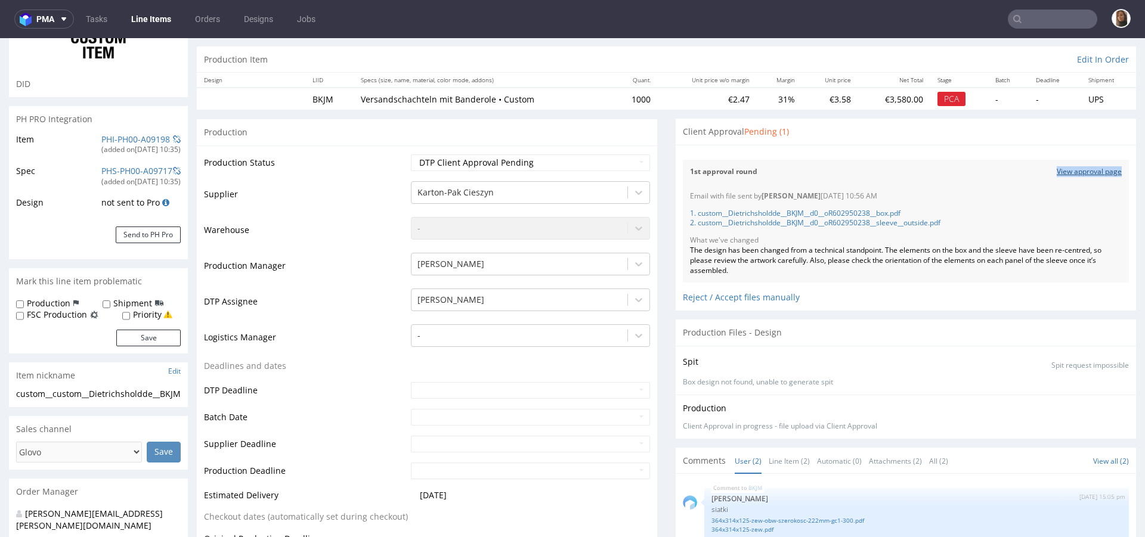
scroll to position [321, 0]
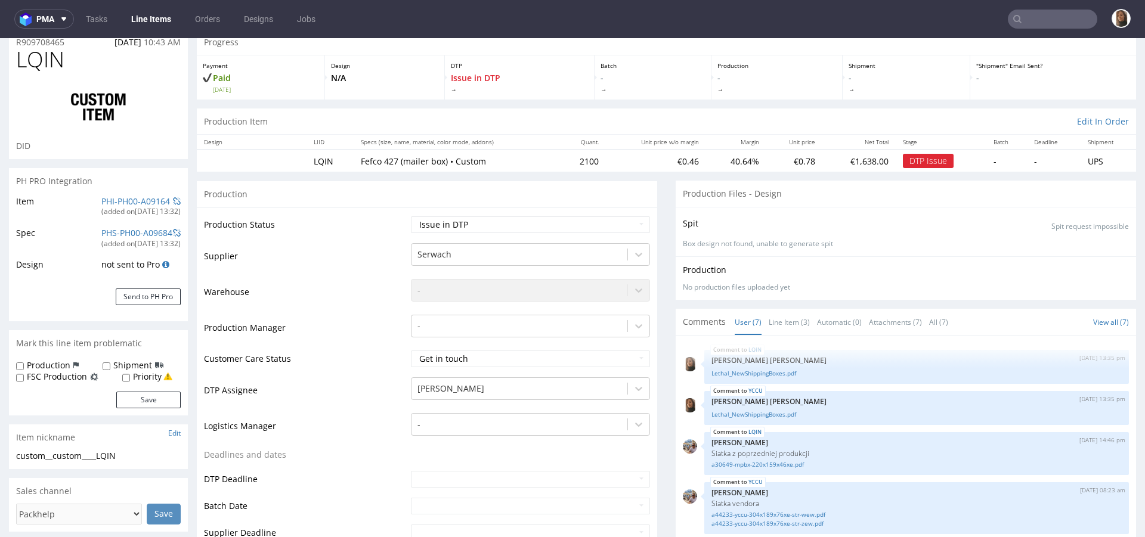
scroll to position [147, 0]
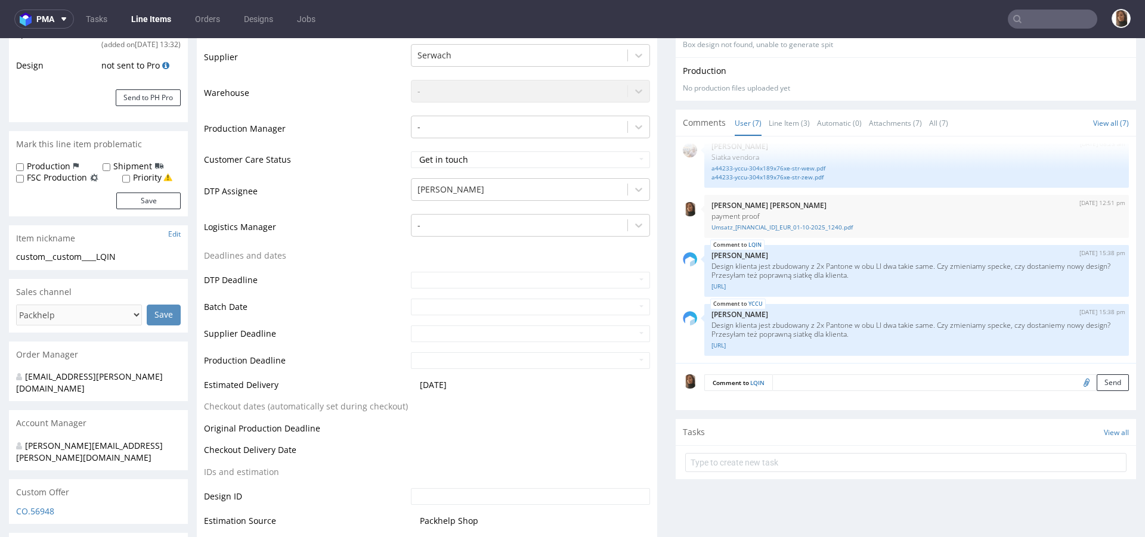
click at [791, 390] on div "Comment to LQIN Send" at bounding box center [905, 387] width 460 height 48
click at [786, 385] on textarea at bounding box center [950, 382] width 356 height 17
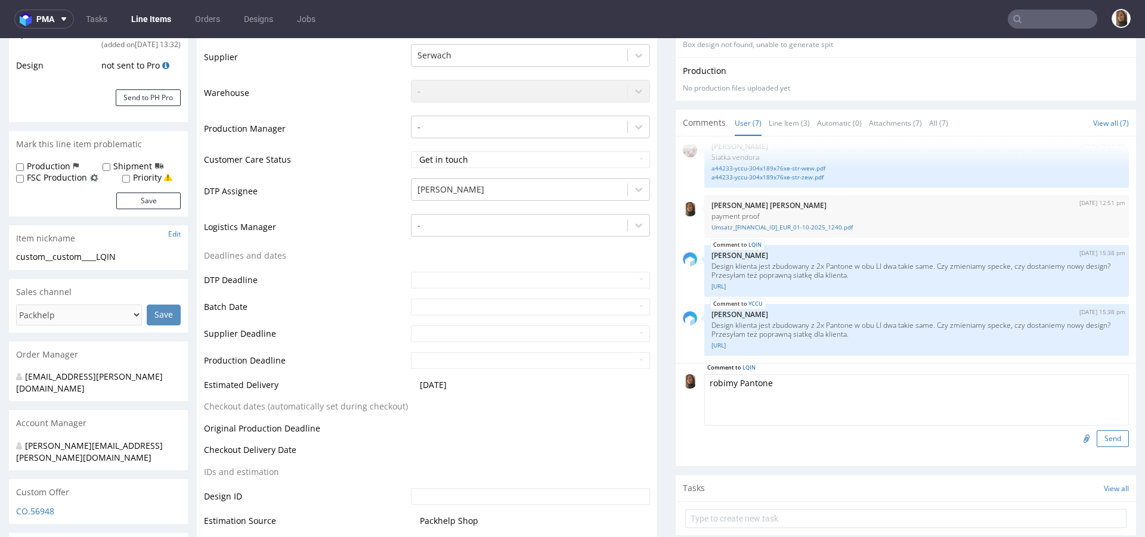
type textarea "robimy Pantone"
click at [1096, 430] on button "Send" at bounding box center [1112, 438] width 32 height 17
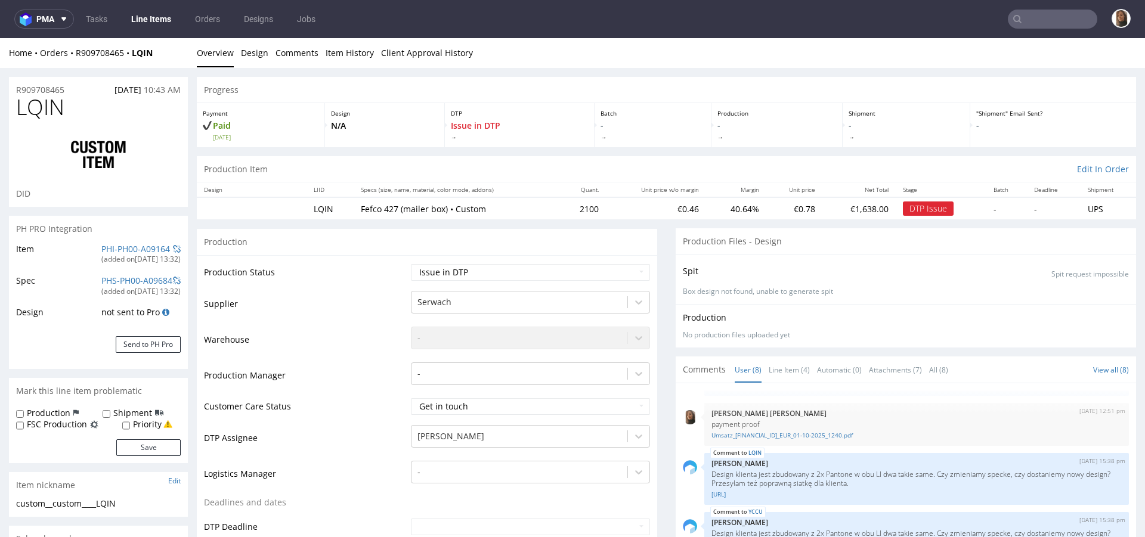
scroll to position [21, 0]
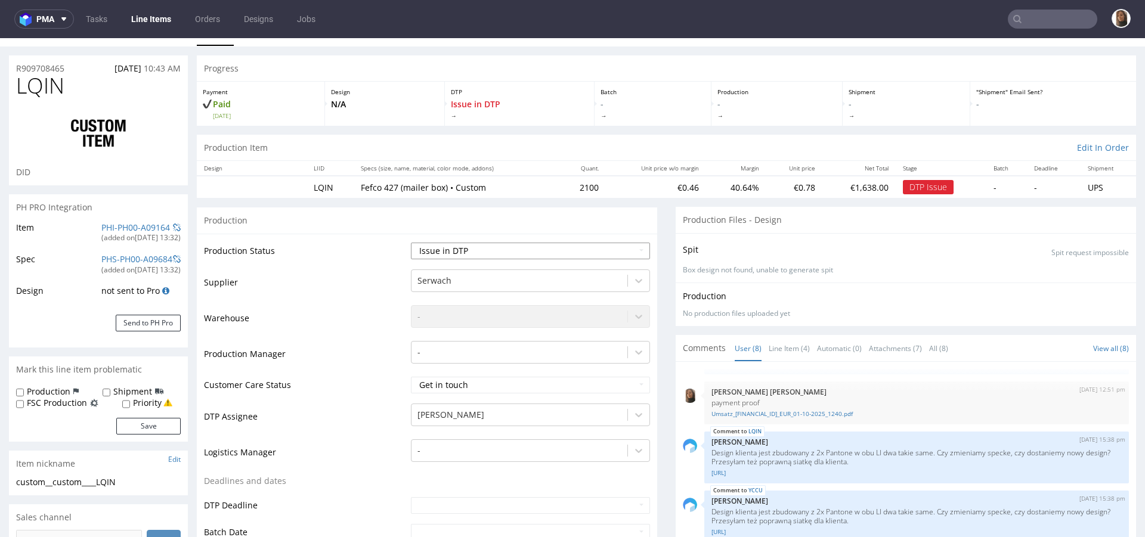
click at [506, 256] on select "Waiting for Artwork Waiting for Diecut Waiting for Mockup Waiting for DTP Waiti…" at bounding box center [530, 251] width 239 height 17
select select "back_for_dtp"
click at [411, 243] on select "Waiting for Artwork Waiting for Diecut Waiting for Mockup Waiting for DTP Waiti…" at bounding box center [530, 251] width 239 height 17
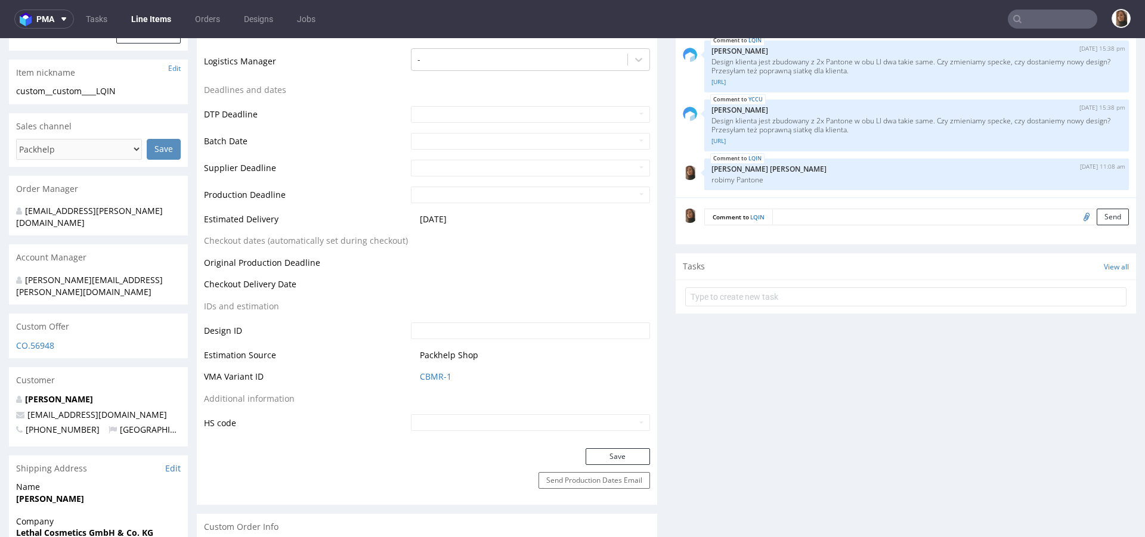
scroll to position [546, 0]
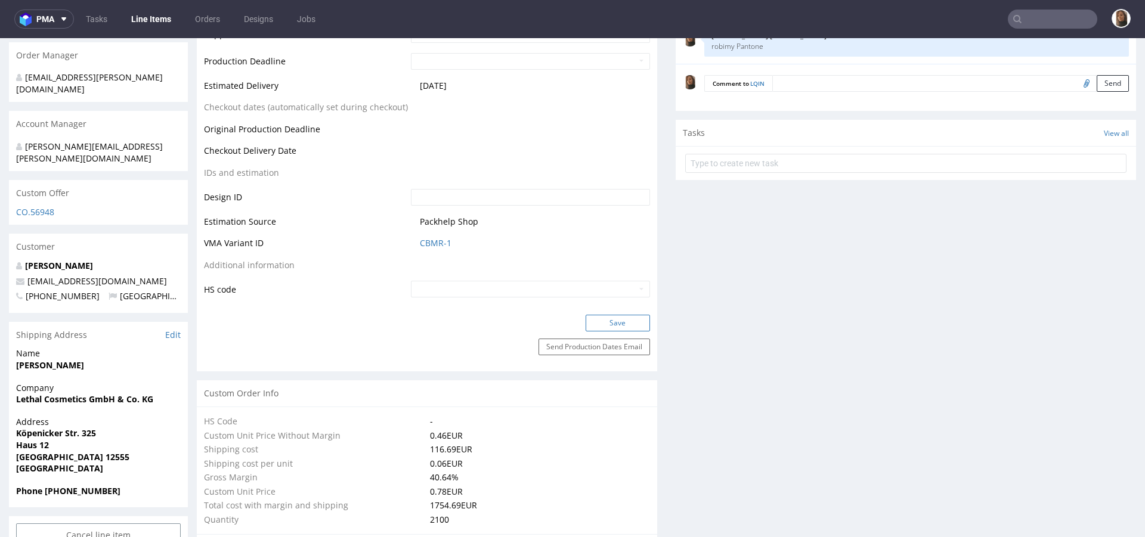
click at [596, 324] on button "Save" at bounding box center [617, 323] width 64 height 17
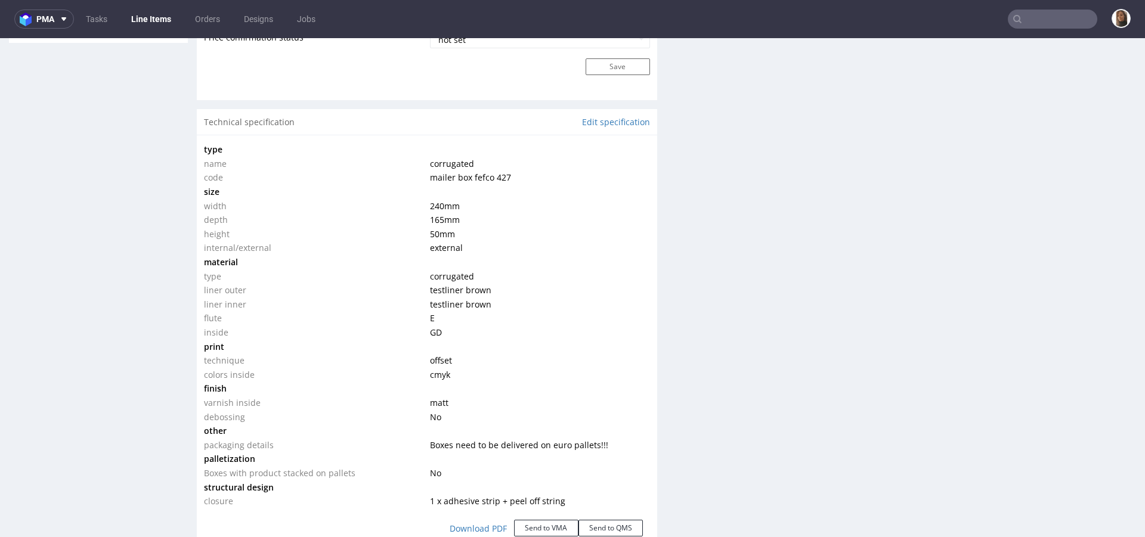
scroll to position [1087, 0]
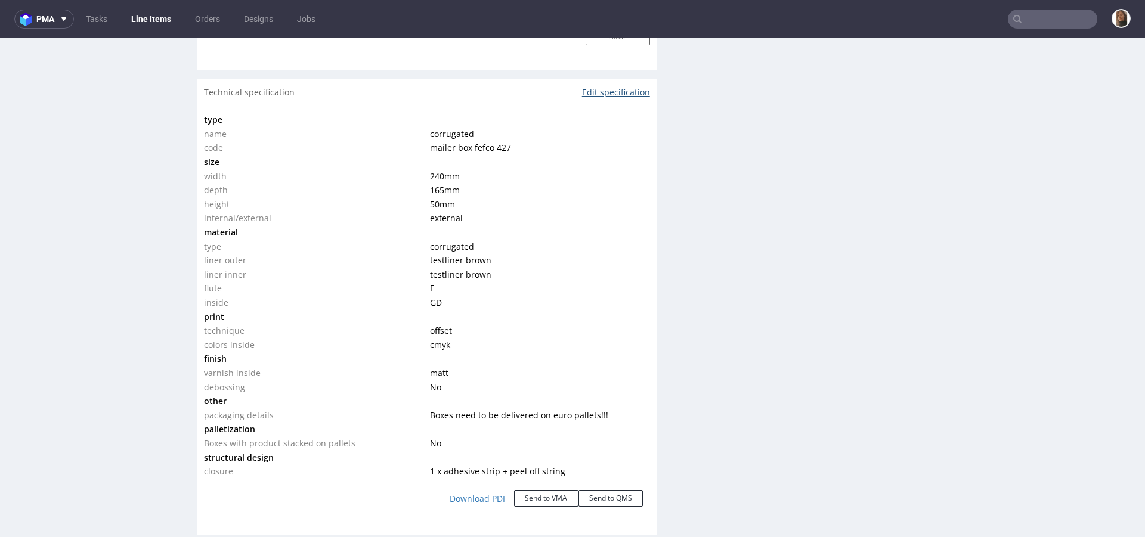
click at [590, 94] on link "Edit specification" at bounding box center [616, 92] width 68 height 12
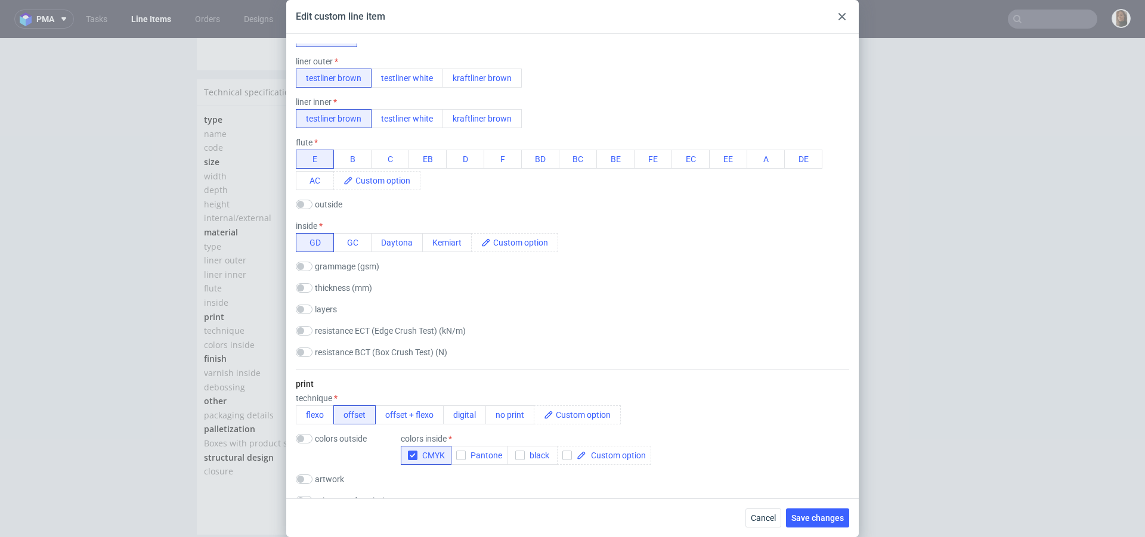
scroll to position [482, 0]
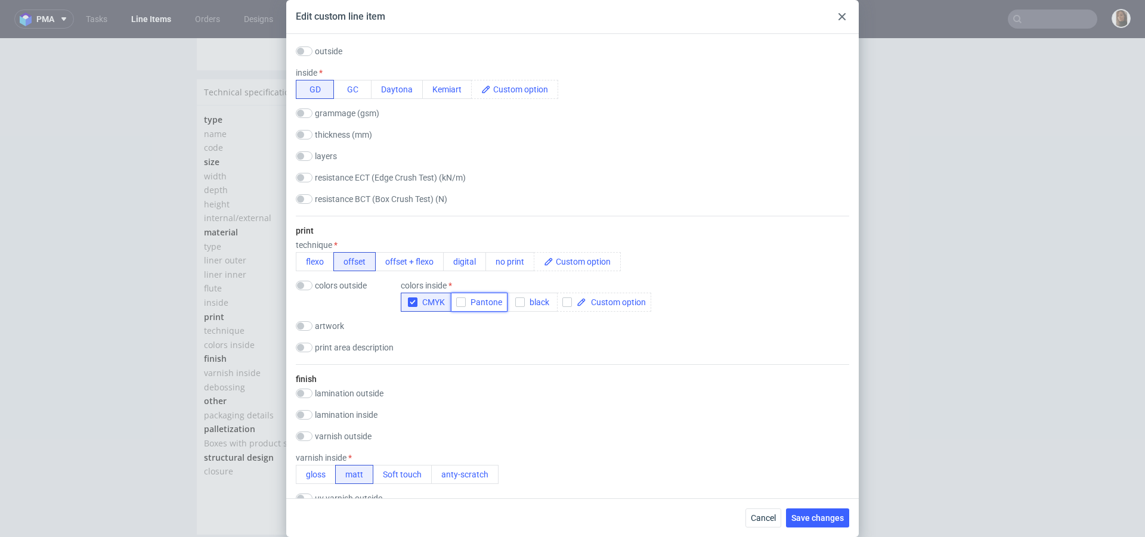
click at [493, 298] on span "Pantone" at bounding box center [484, 302] width 36 height 10
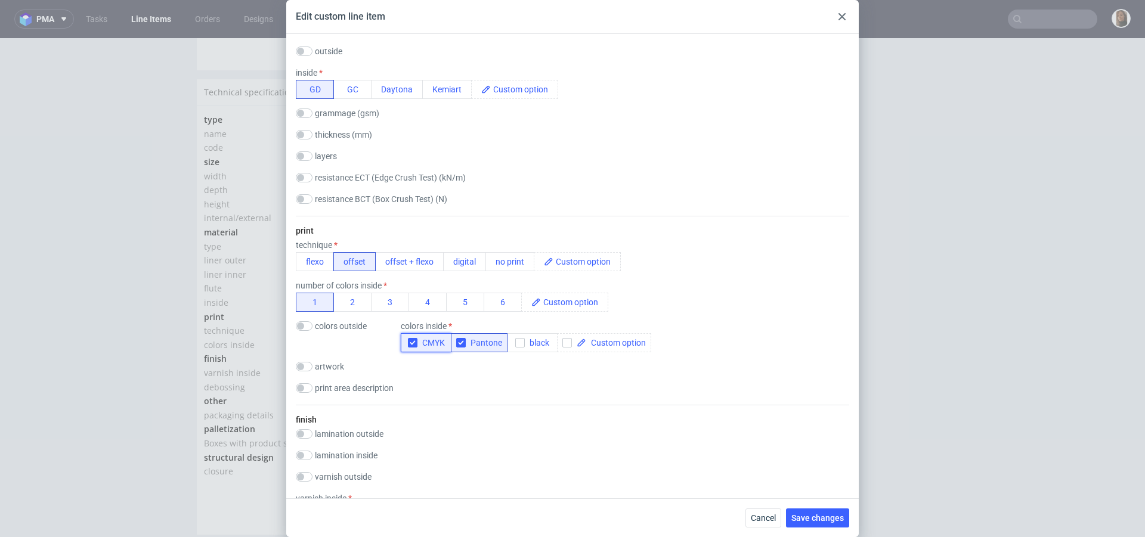
click at [413, 345] on icon "button" at bounding box center [412, 343] width 8 height 8
click at [352, 305] on button "2" at bounding box center [352, 302] width 38 height 19
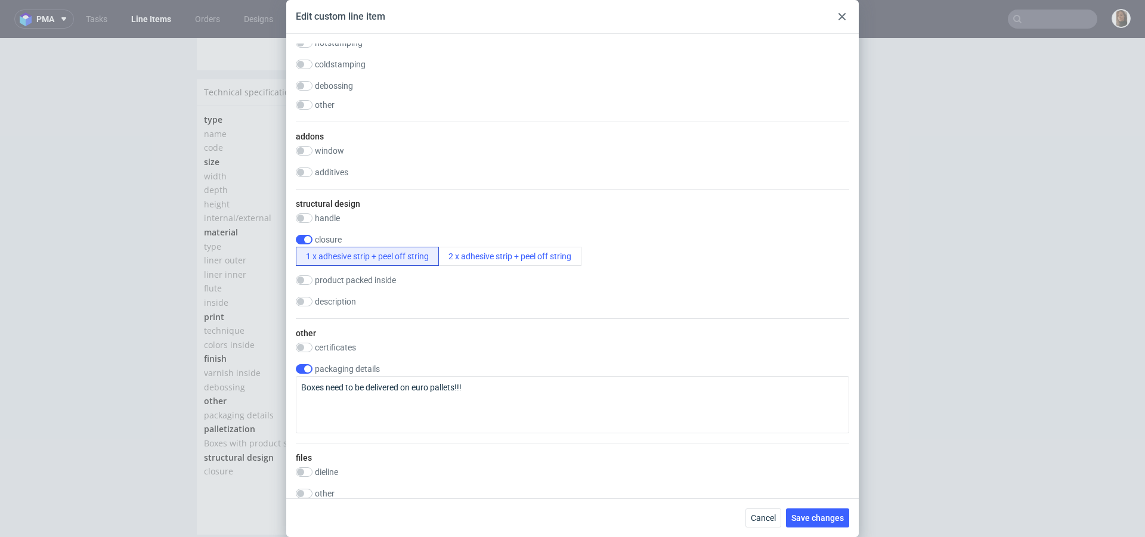
scroll to position [1106, 0]
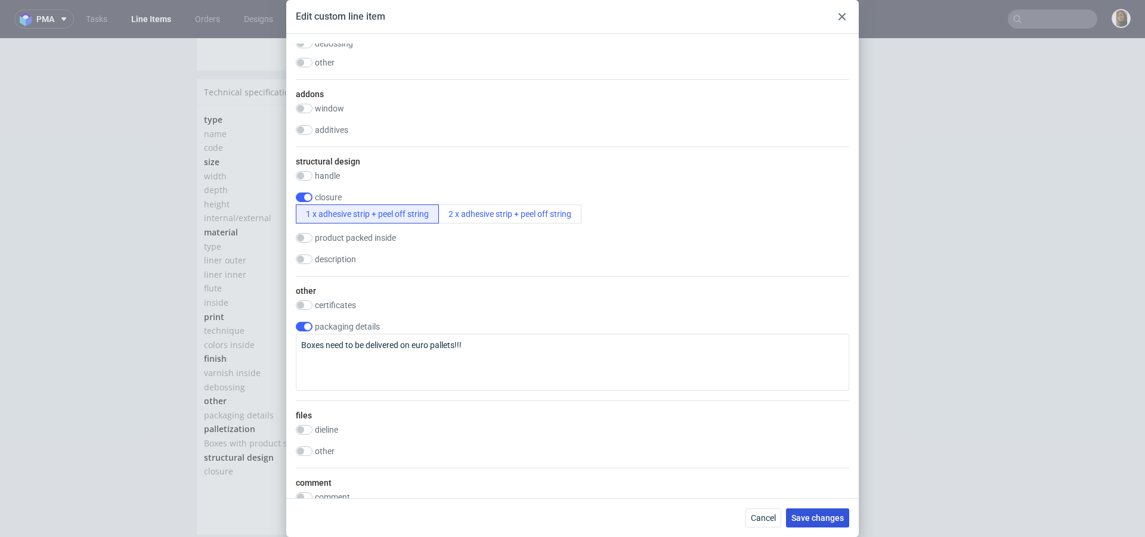
click at [804, 510] on button "Save changes" at bounding box center [817, 517] width 63 height 19
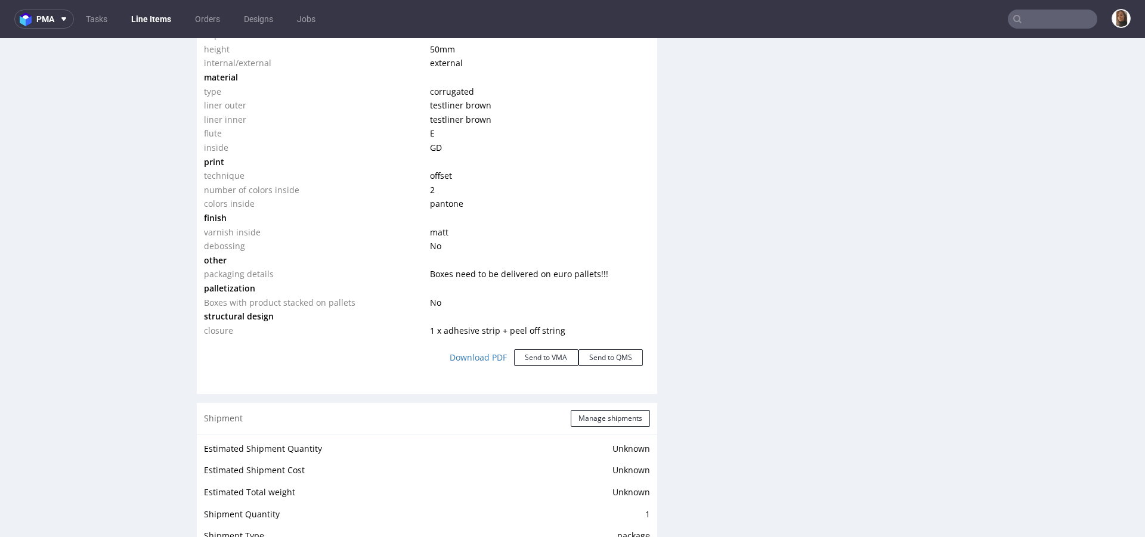
scroll to position [1240, 0]
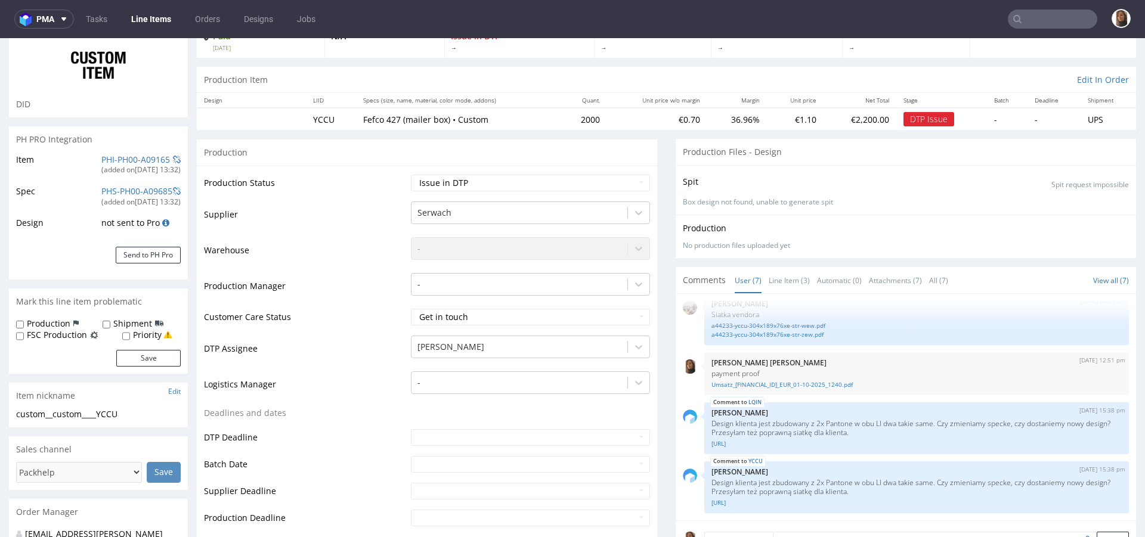
scroll to position [334, 0]
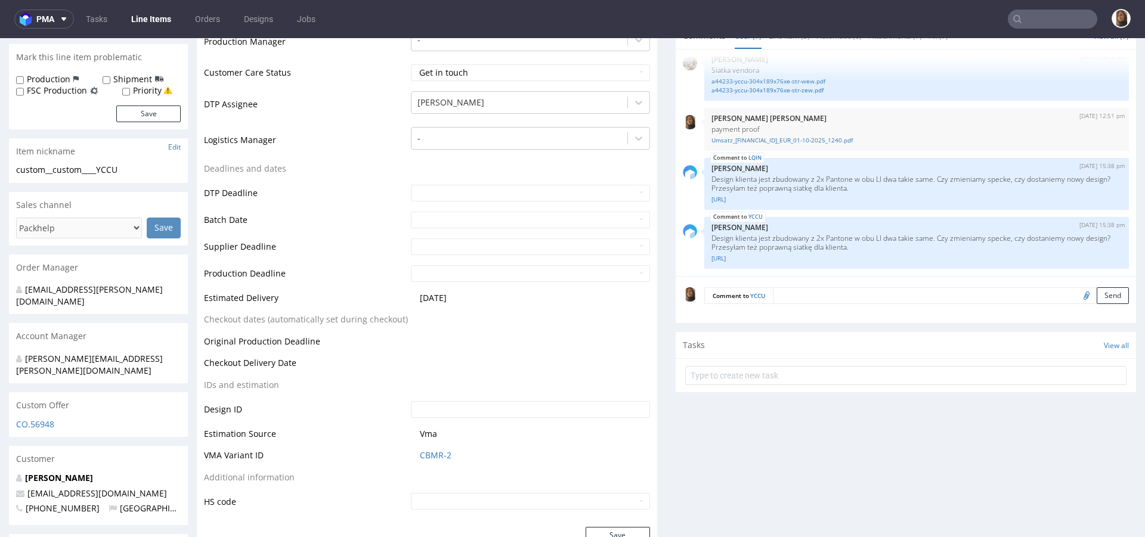
click at [789, 299] on textarea at bounding box center [951, 295] width 356 height 17
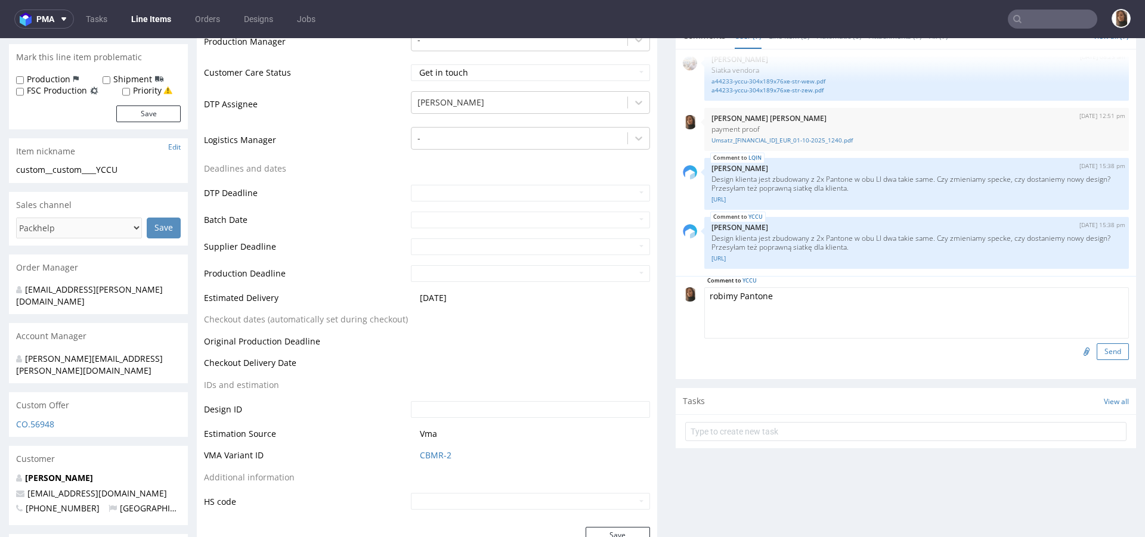
type textarea "robimy Pantone"
click at [1096, 348] on button "Send" at bounding box center [1112, 351] width 32 height 17
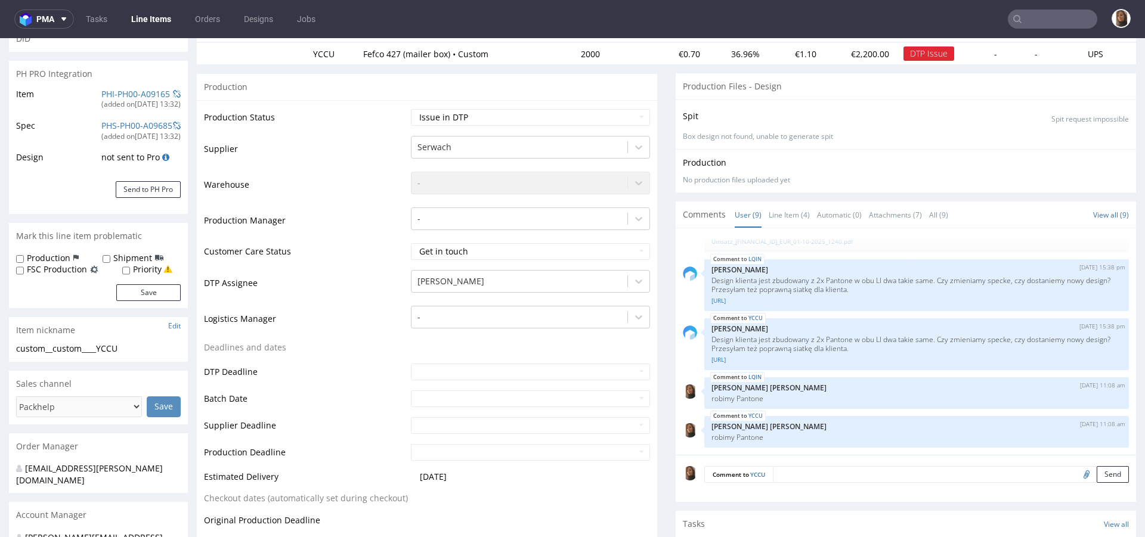
scroll to position [24, 0]
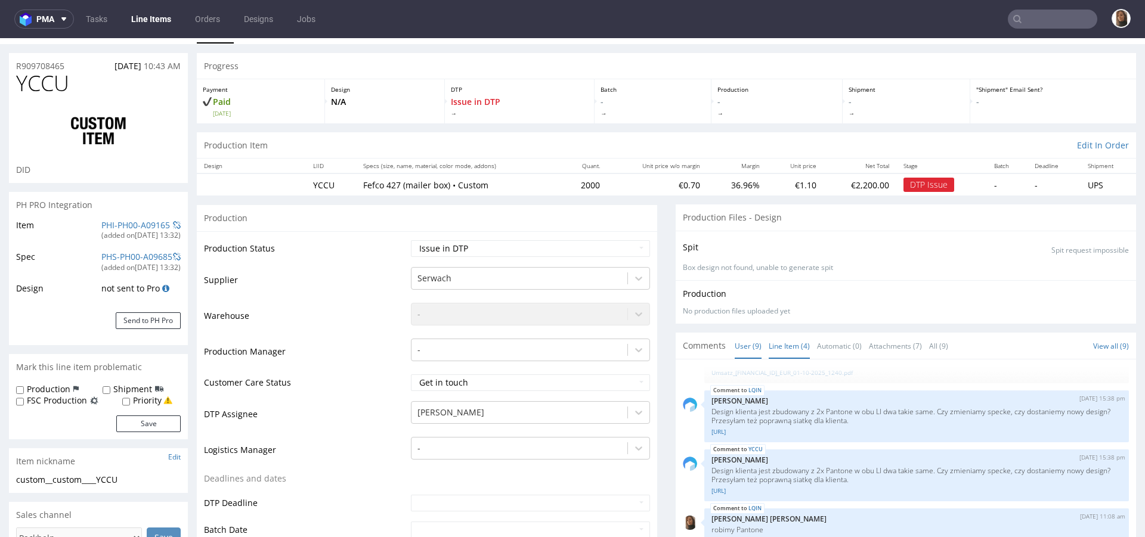
click at [792, 340] on link "Line Item (4)" at bounding box center [788, 346] width 41 height 26
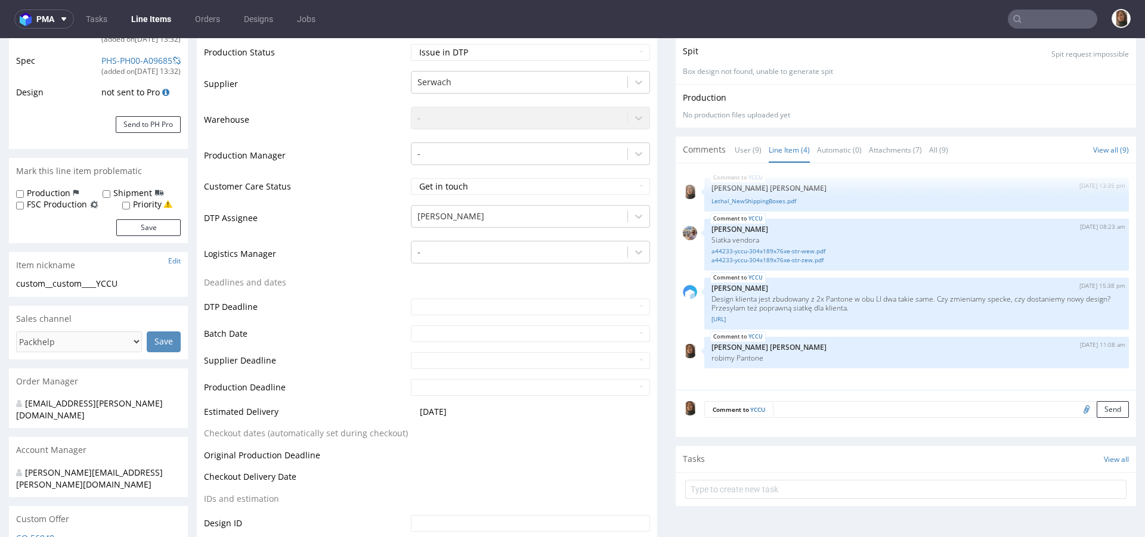
scroll to position [237, 0]
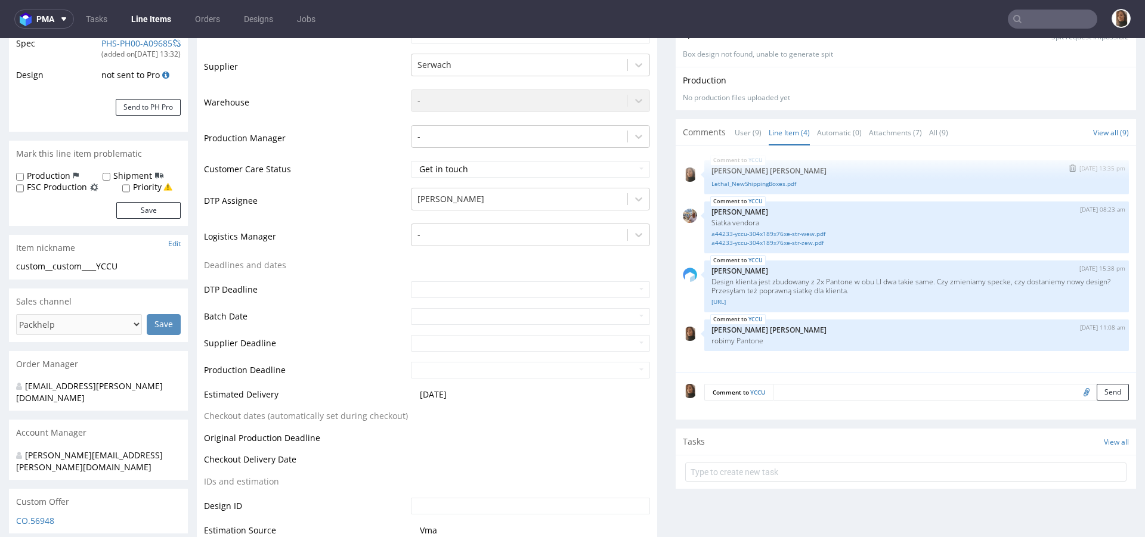
click at [772, 177] on div "Lethal_NewShippingBoxes.pdf" at bounding box center [916, 182] width 410 height 11
click at [775, 182] on link "Lethal_NewShippingBoxes.pdf" at bounding box center [916, 183] width 410 height 9
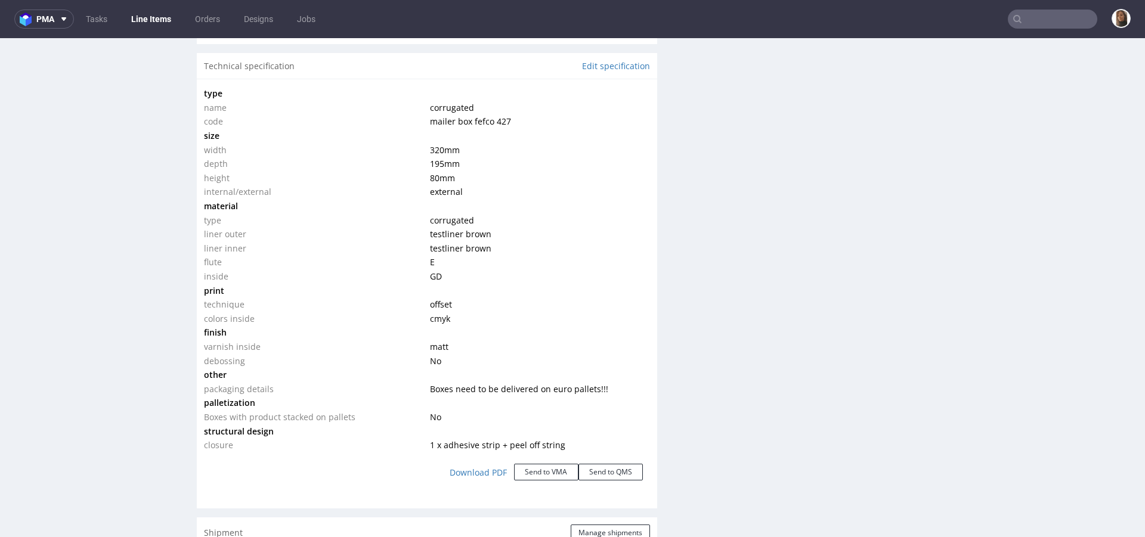
scroll to position [1063, 0]
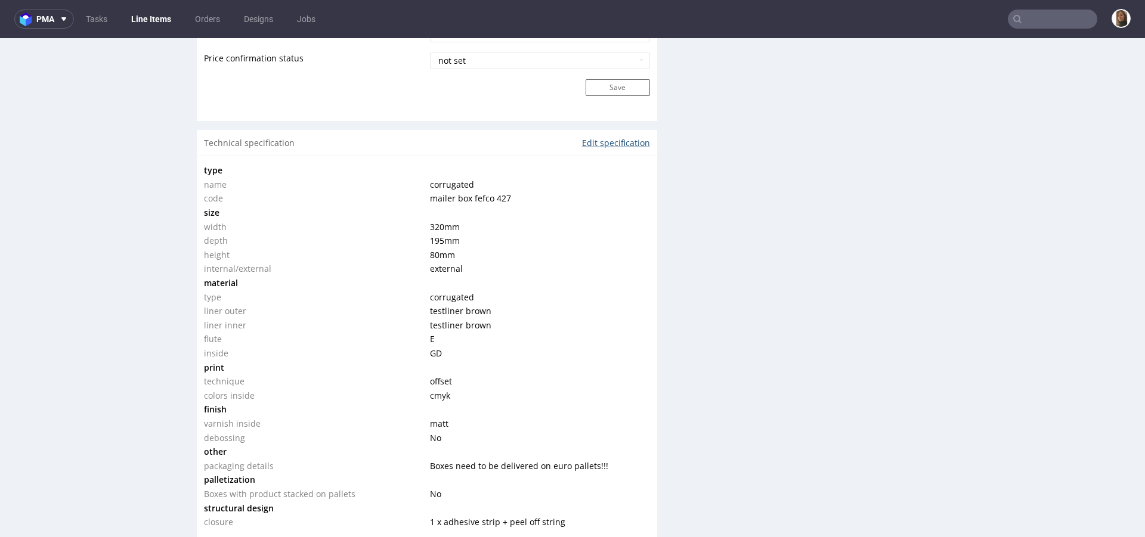
click at [610, 143] on link "Edit specification" at bounding box center [616, 143] width 68 height 12
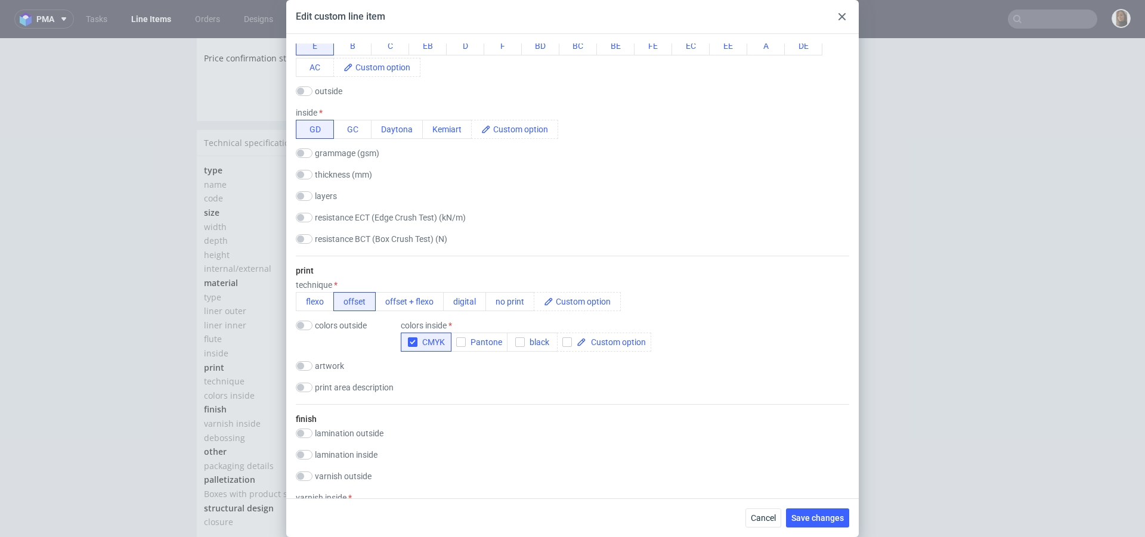
scroll to position [458, 0]
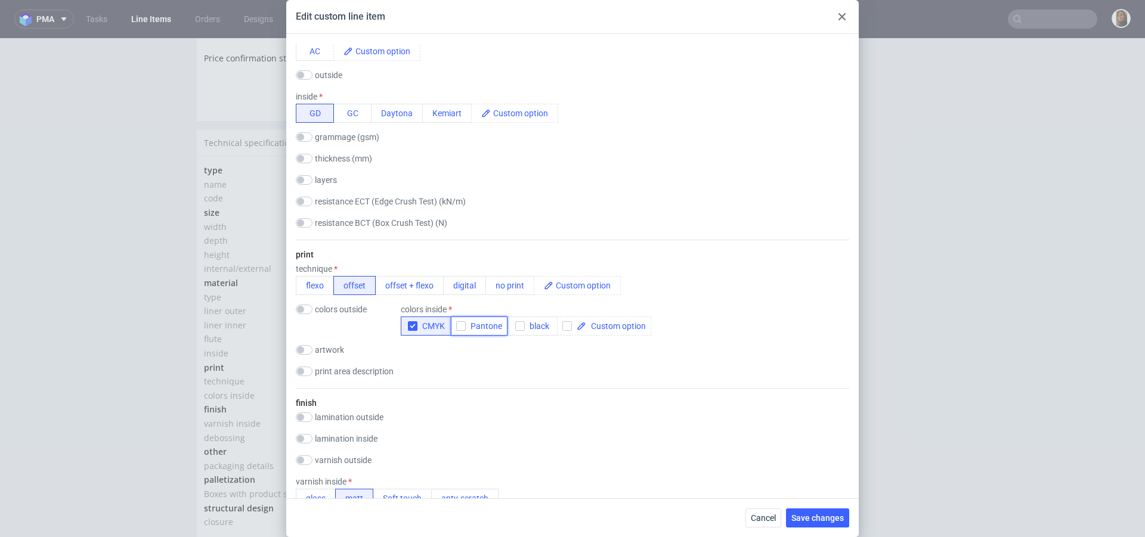
click at [460, 322] on icon "button" at bounding box center [461, 326] width 8 height 8
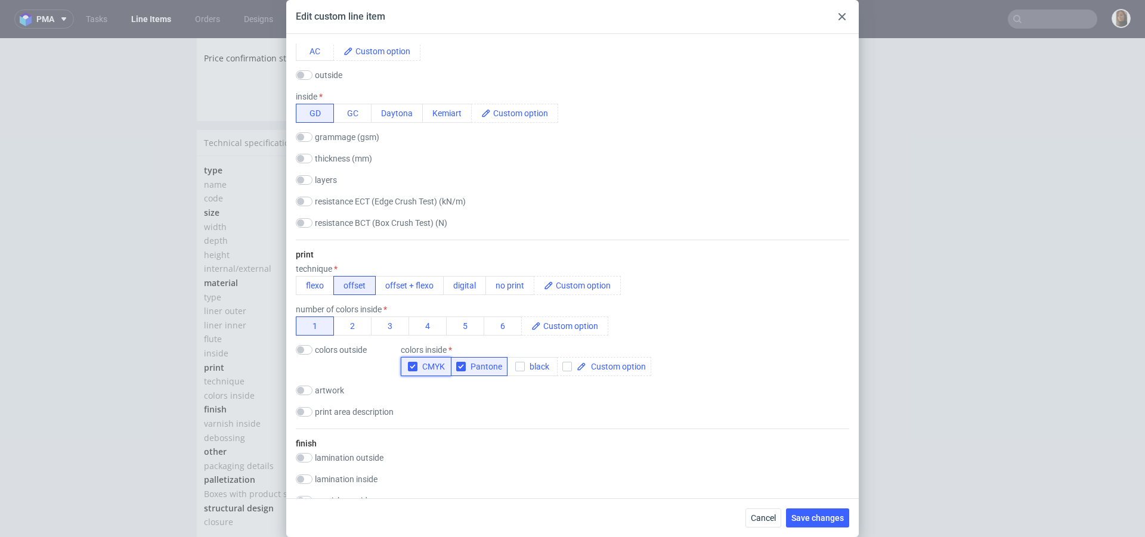
click at [411, 367] on use "button" at bounding box center [412, 367] width 5 height 4
click at [353, 324] on button "2" at bounding box center [352, 326] width 38 height 19
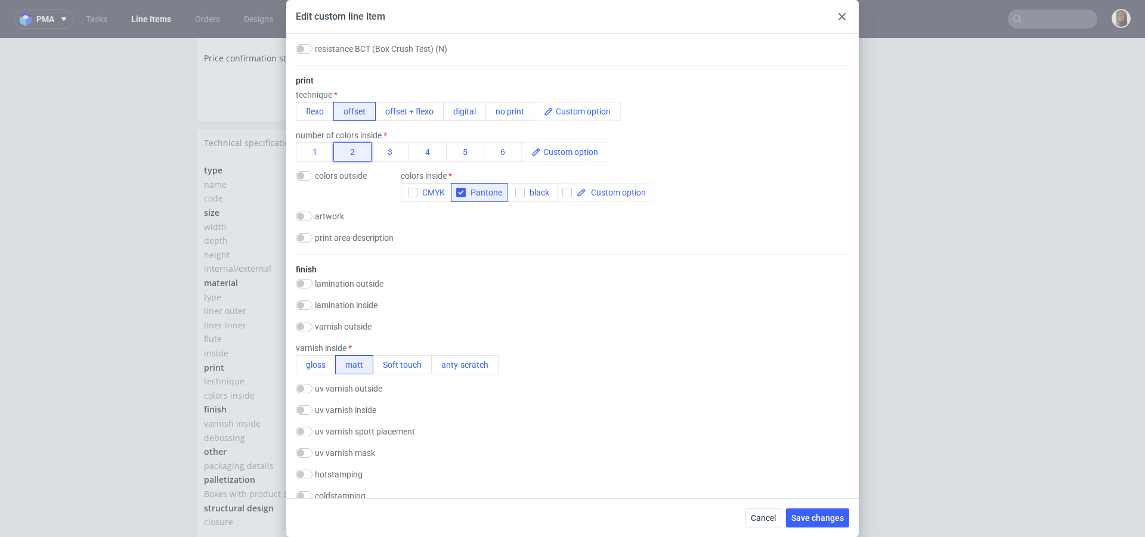
scroll to position [883, 0]
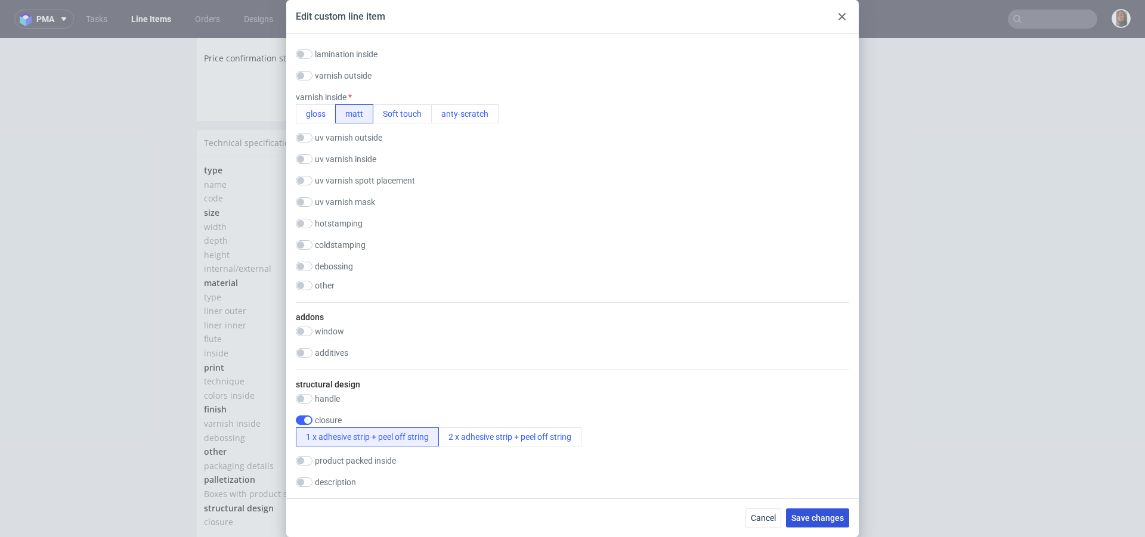
click at [811, 523] on button "Save changes" at bounding box center [817, 517] width 63 height 19
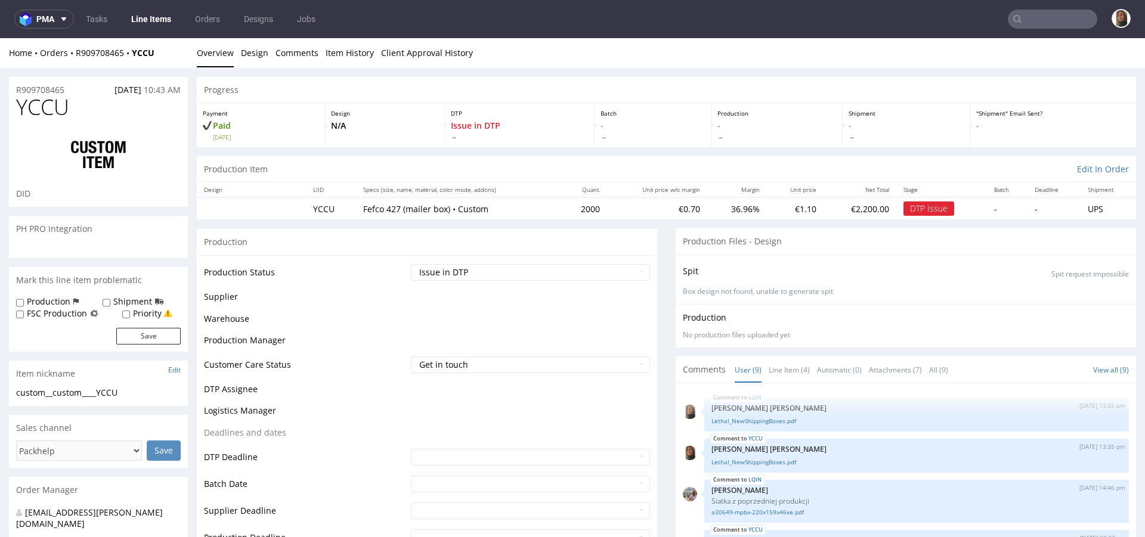
scroll to position [225, 0]
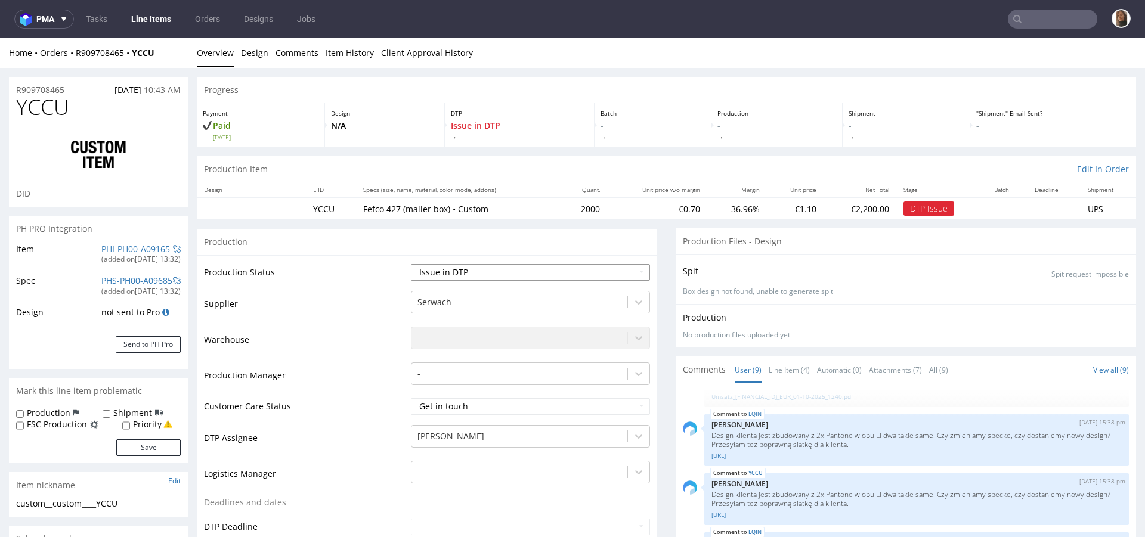
click at [460, 276] on select "Waiting for Artwork Waiting for Diecut Waiting for Mockup Waiting for DTP Waiti…" at bounding box center [530, 272] width 239 height 17
select select "back_for_dtp"
click at [411, 264] on select "Waiting for Artwork Waiting for Diecut Waiting for Mockup Waiting for DTP Waiti…" at bounding box center [530, 272] width 239 height 17
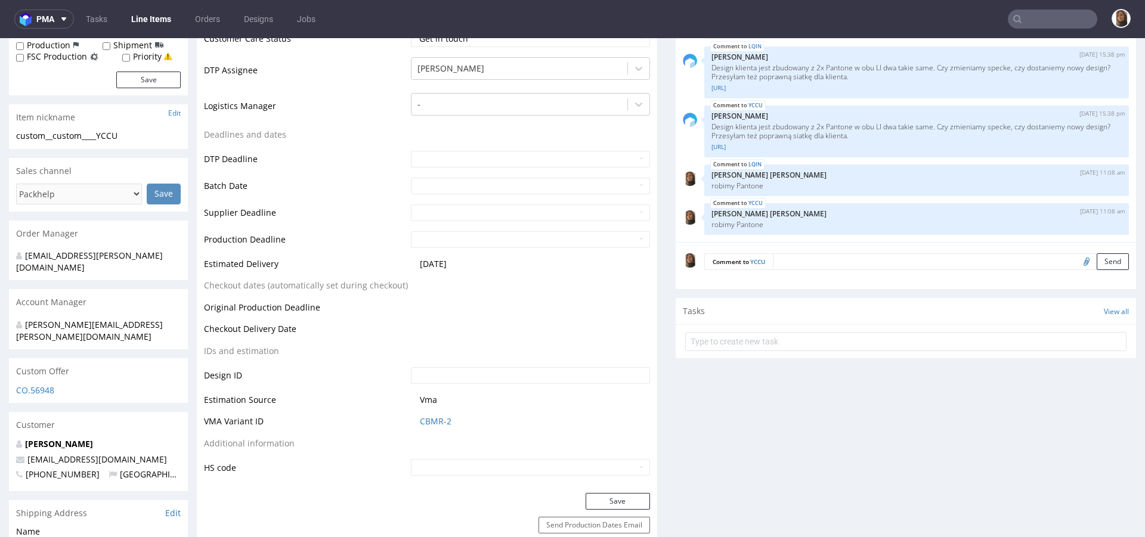
scroll to position [593, 0]
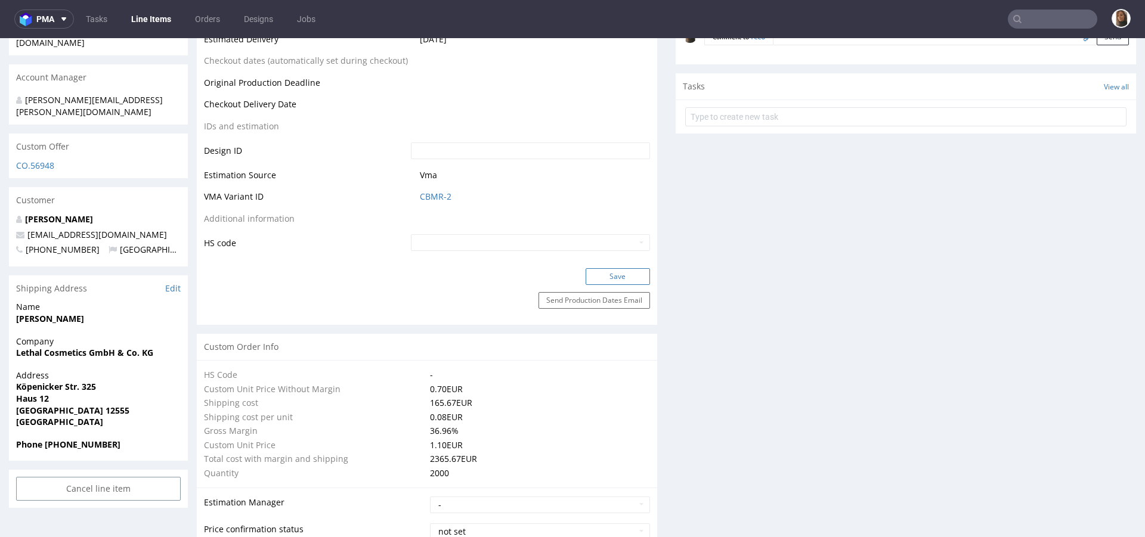
click at [616, 280] on button "Save" at bounding box center [617, 276] width 64 height 17
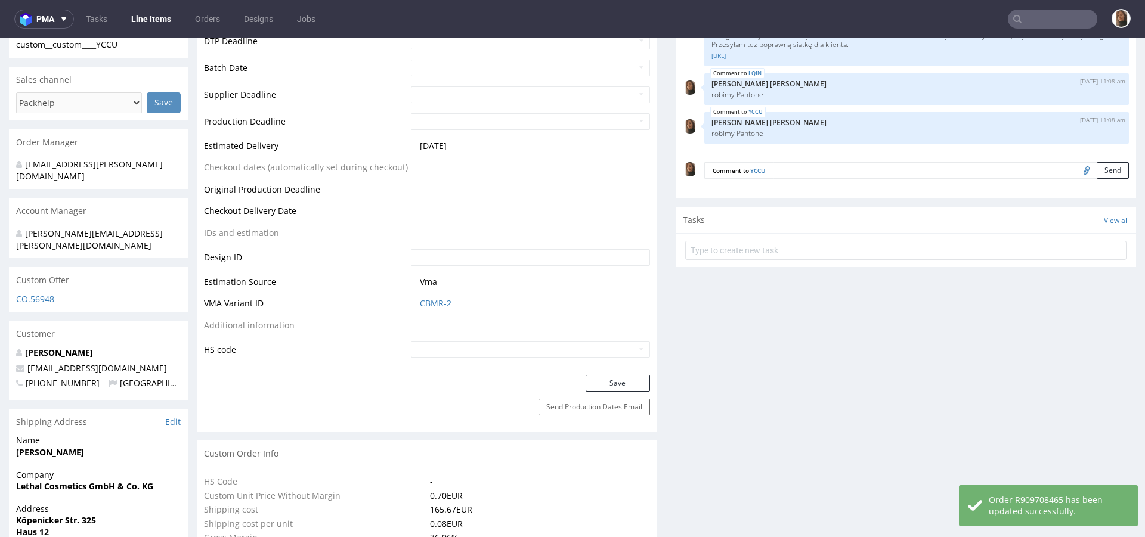
scroll to position [453, 0]
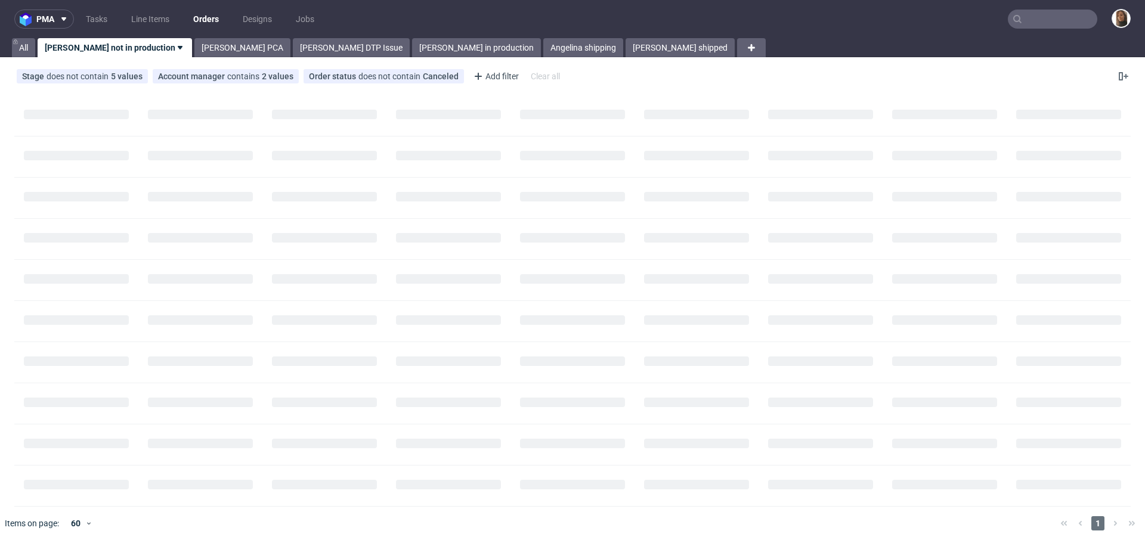
click at [1028, 21] on input "text" at bounding box center [1051, 19] width 89 height 19
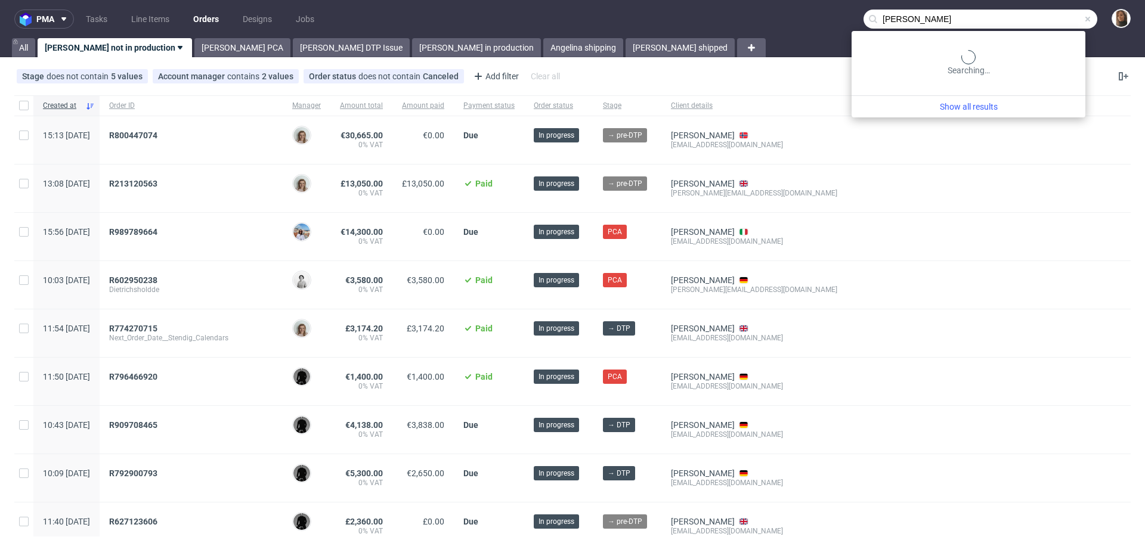
type input "[PERSON_NAME]"
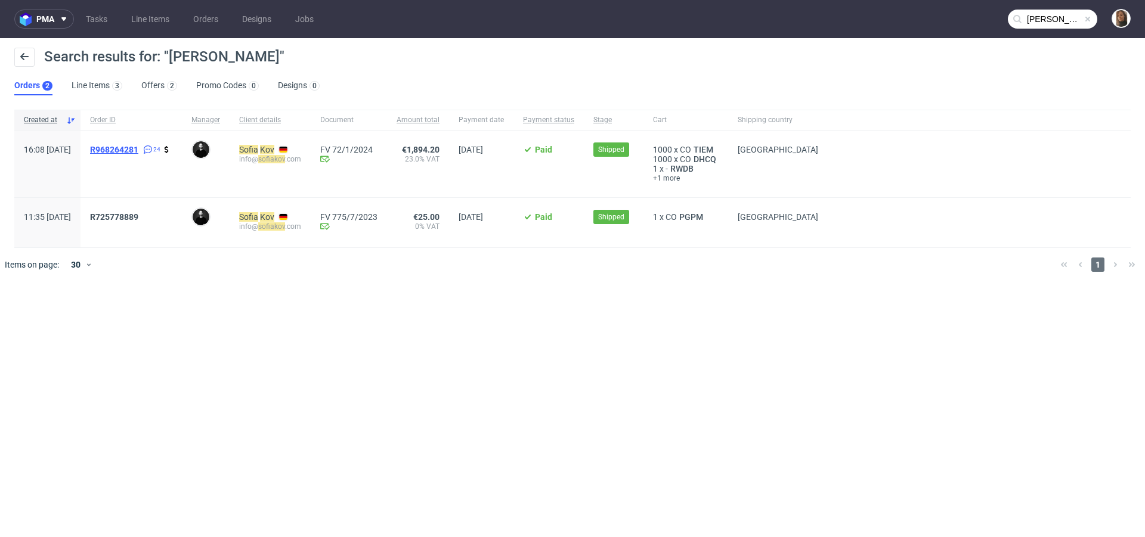
click at [138, 152] on span "R968264281" at bounding box center [114, 150] width 48 height 10
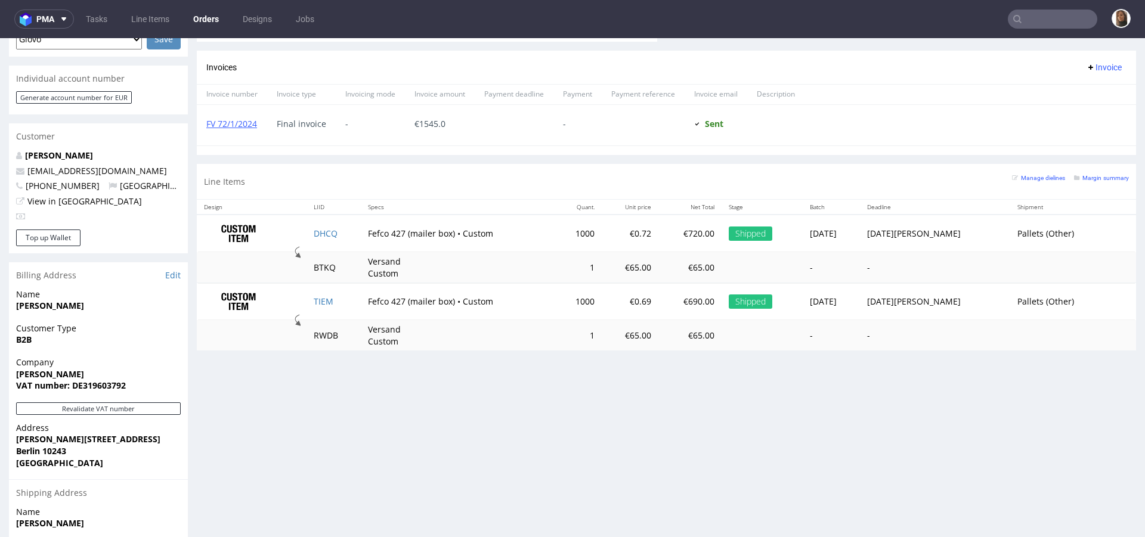
scroll to position [655, 0]
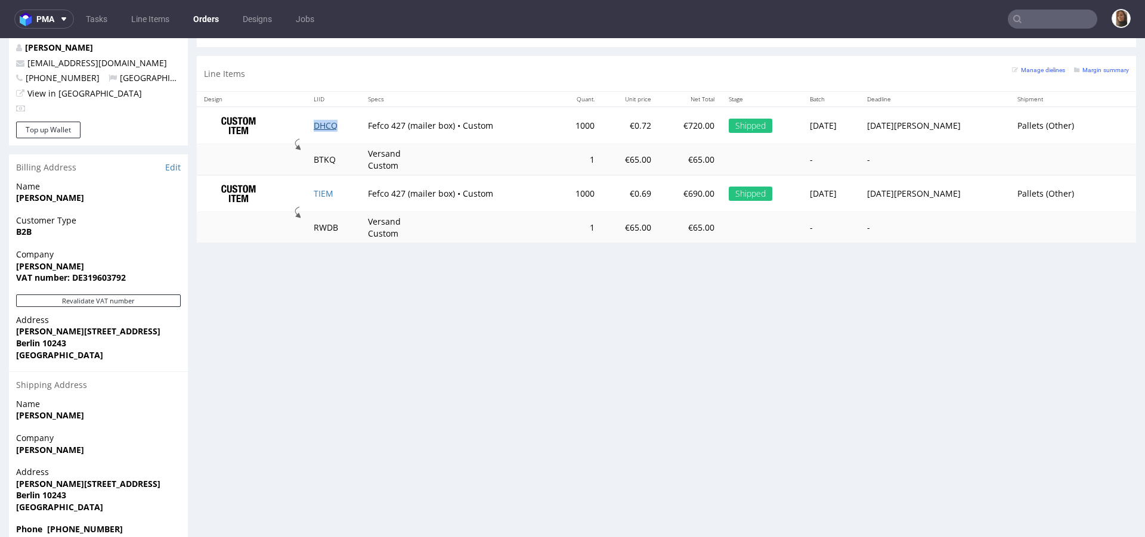
click at [324, 125] on link "DHCQ" at bounding box center [326, 125] width 24 height 11
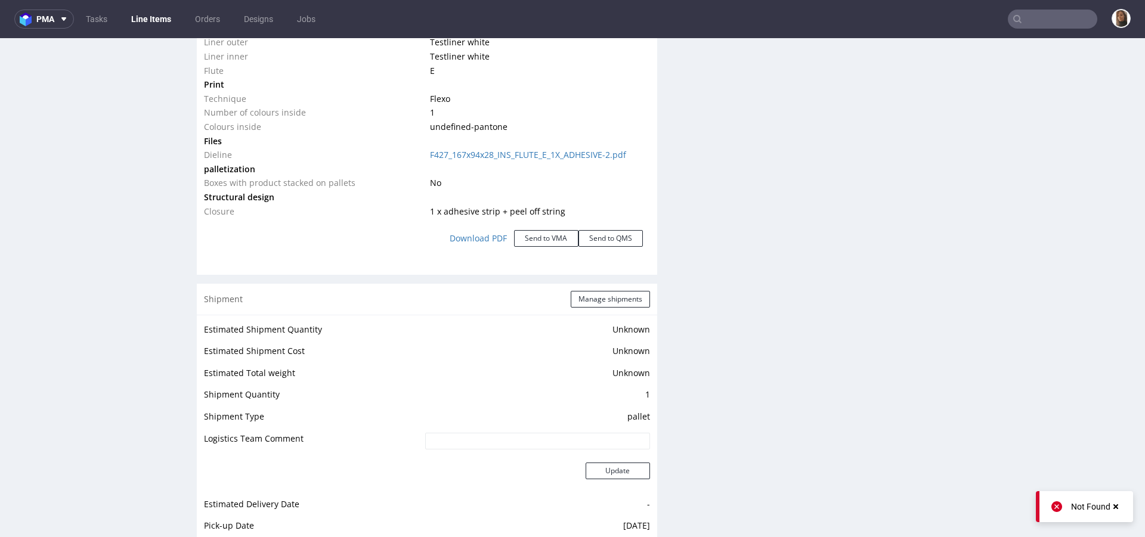
scroll to position [1002, 0]
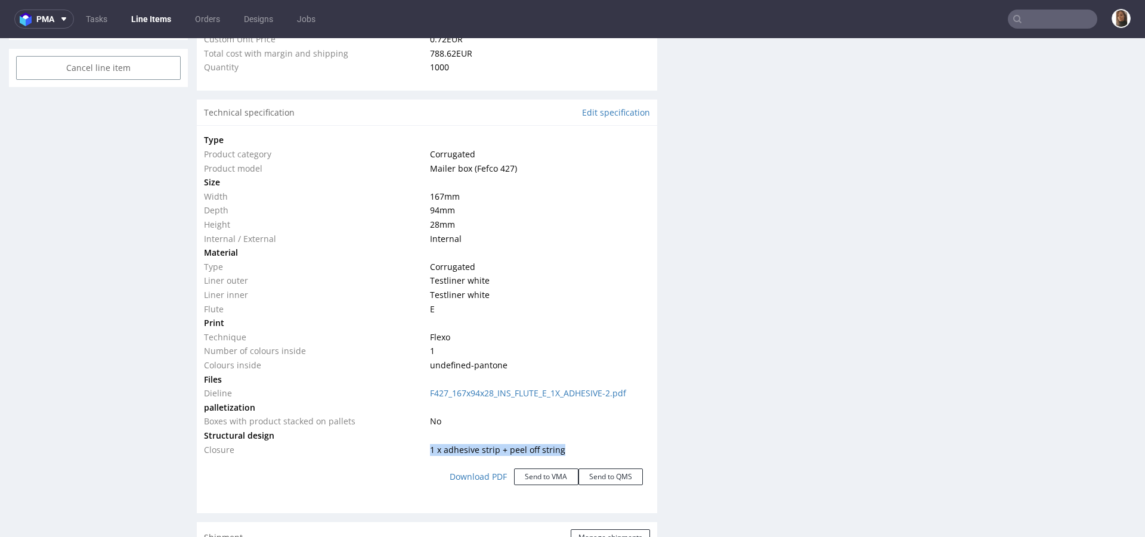
drag, startPoint x: 557, startPoint y: 451, endPoint x: 414, endPoint y: 447, distance: 143.1
click at [413, 447] on tr "Closure 1 x adhesive strip + peel off string" at bounding box center [427, 450] width 446 height 14
copy tr "1 x adhesive strip + peel off string"
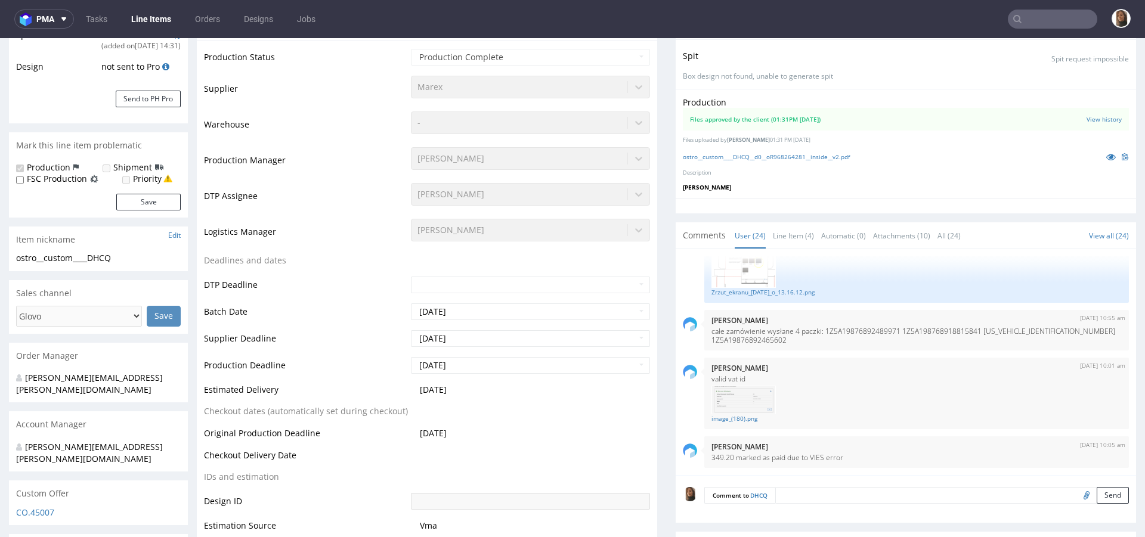
scroll to position [0, 0]
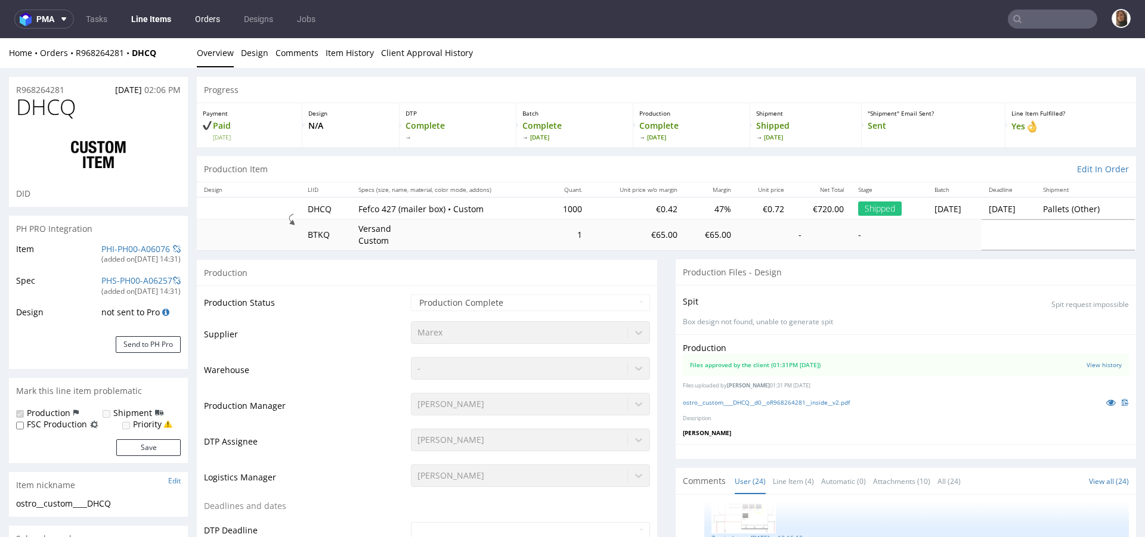
click at [207, 22] on link "Orders" at bounding box center [207, 19] width 39 height 19
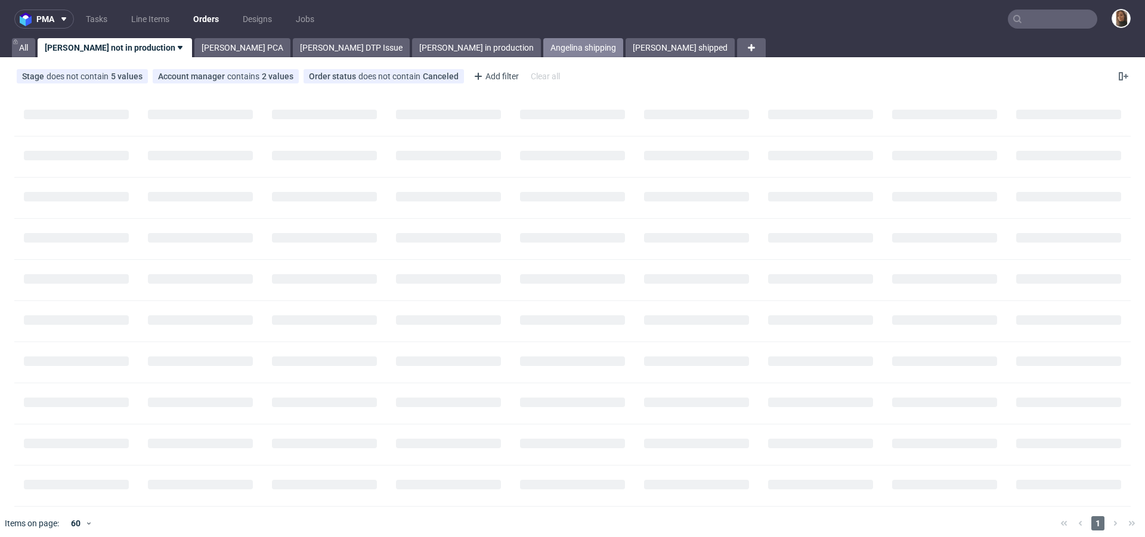
click at [543, 40] on link "Angelina shipping" at bounding box center [583, 47] width 80 height 19
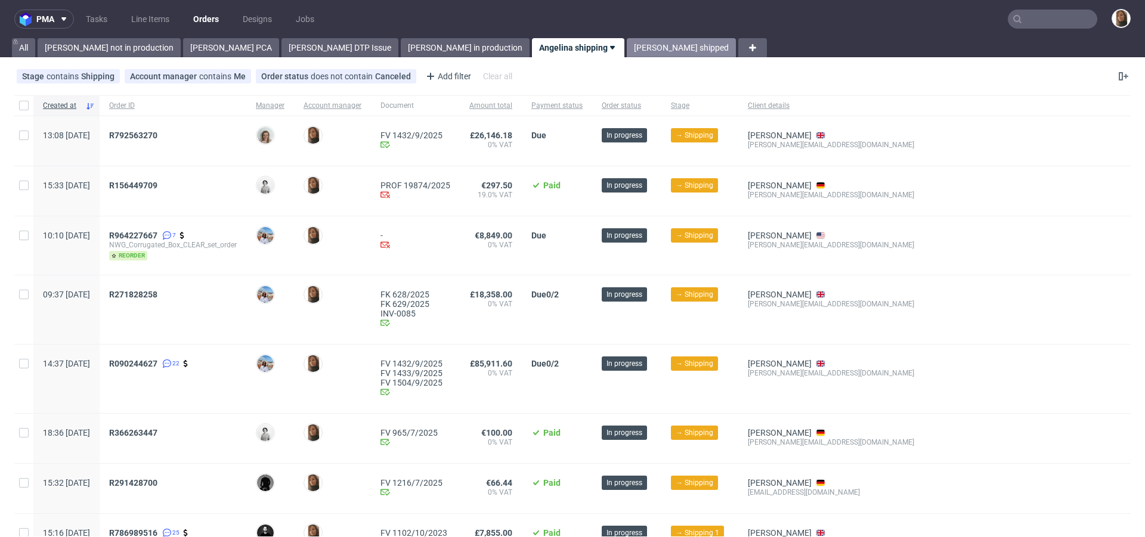
click at [627, 44] on link "[PERSON_NAME] shipped" at bounding box center [681, 47] width 109 height 19
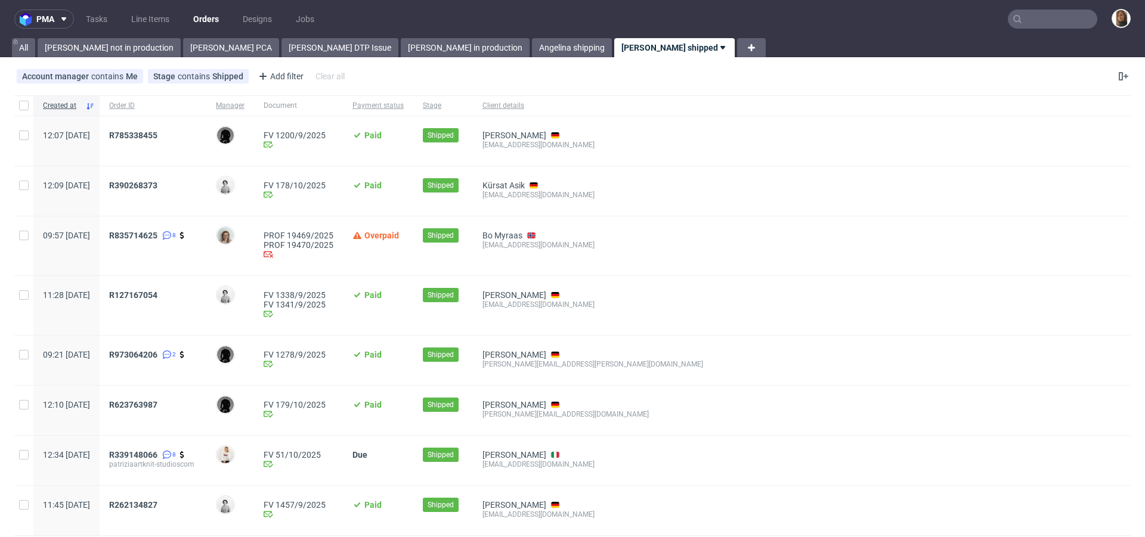
click at [1021, 24] on input "text" at bounding box center [1051, 19] width 89 height 19
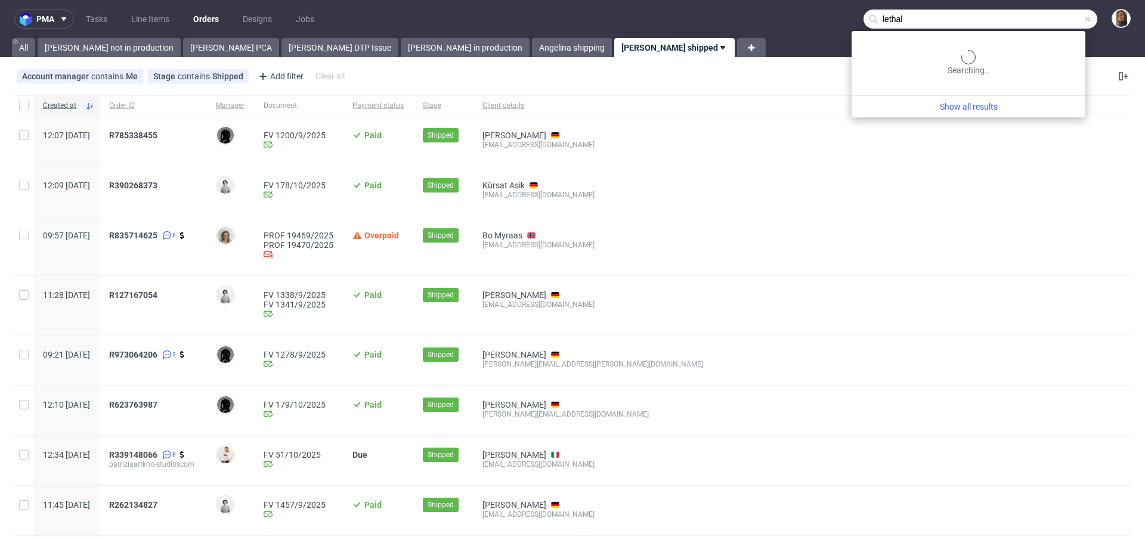
type input "lethal"
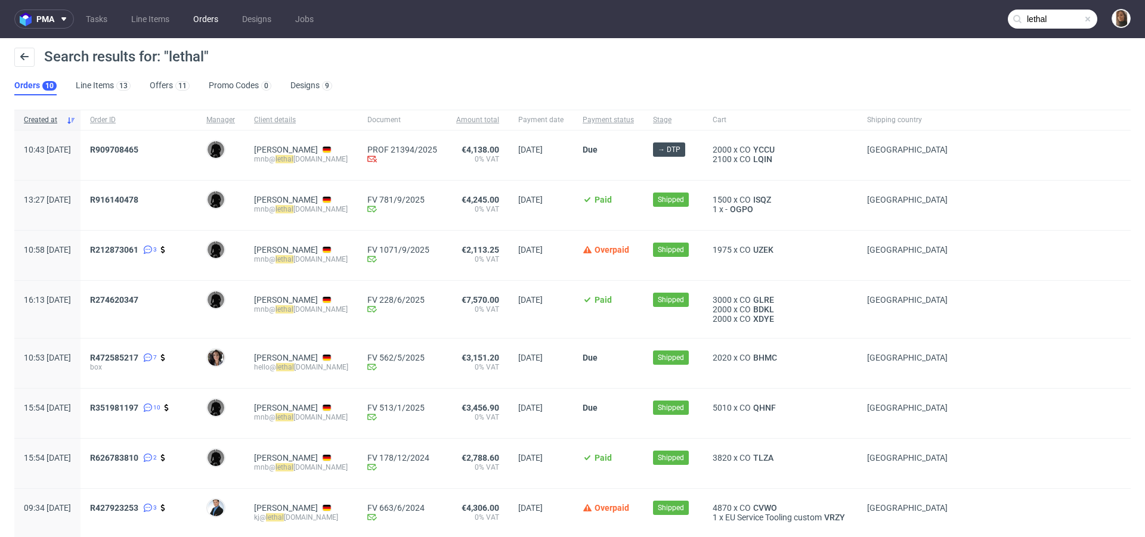
click at [205, 20] on link "Orders" at bounding box center [205, 19] width 39 height 19
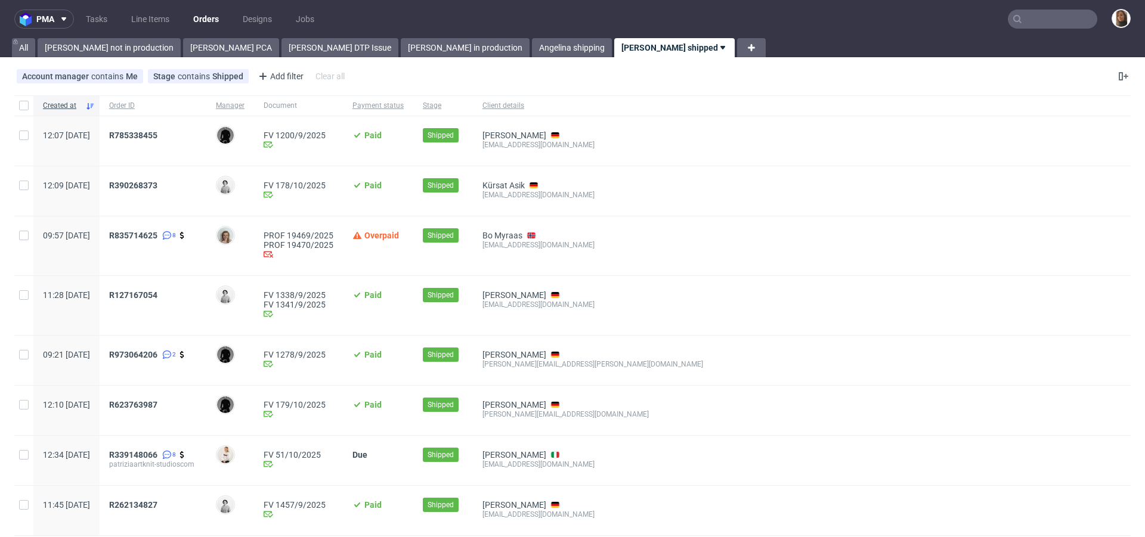
click at [1049, 21] on input "text" at bounding box center [1051, 19] width 89 height 19
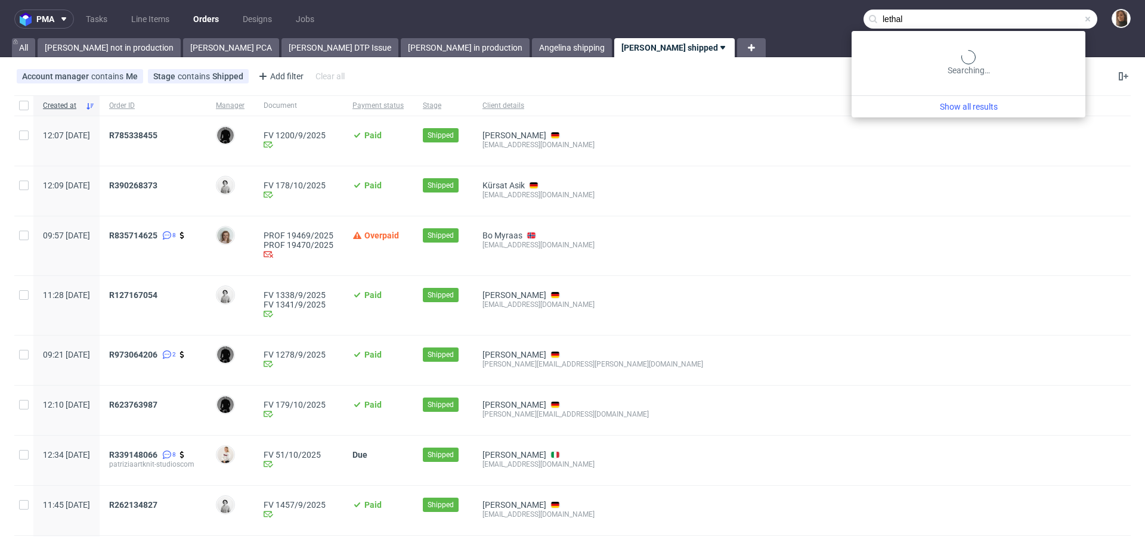
type input "lethal"
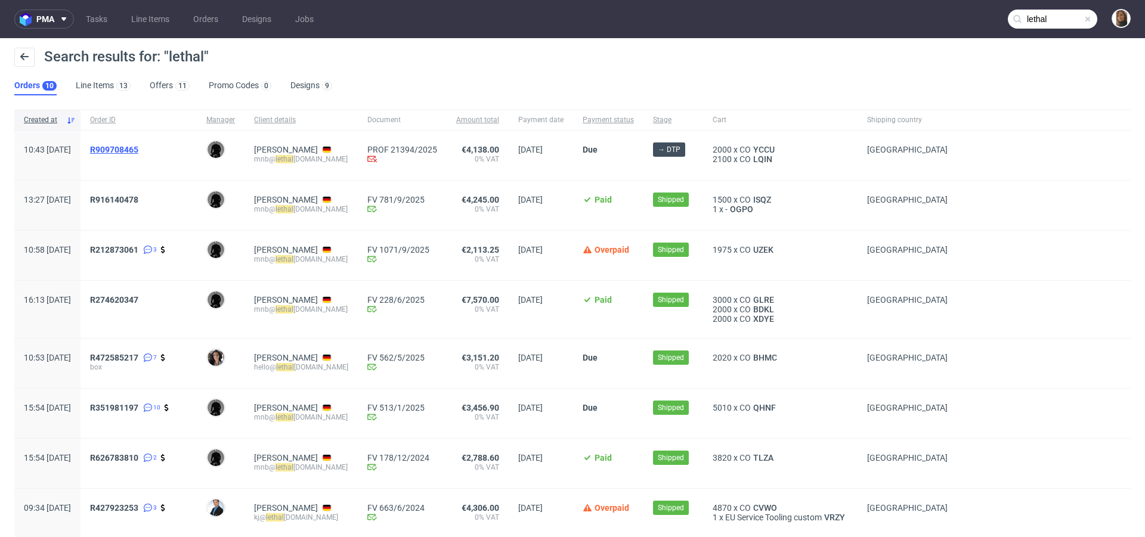
click at [138, 148] on span "R909708465" at bounding box center [114, 150] width 48 height 10
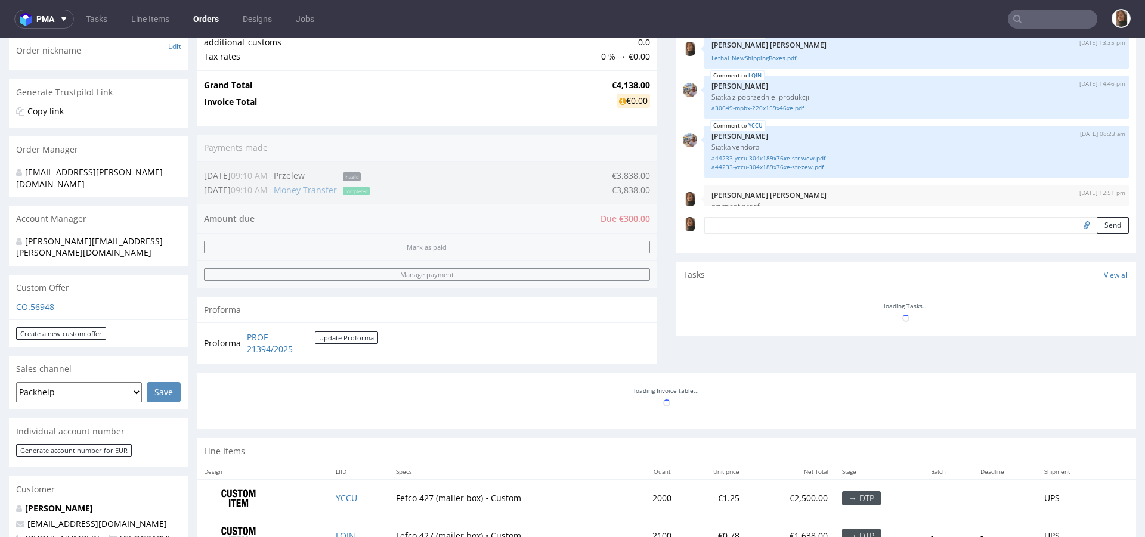
scroll to position [225, 0]
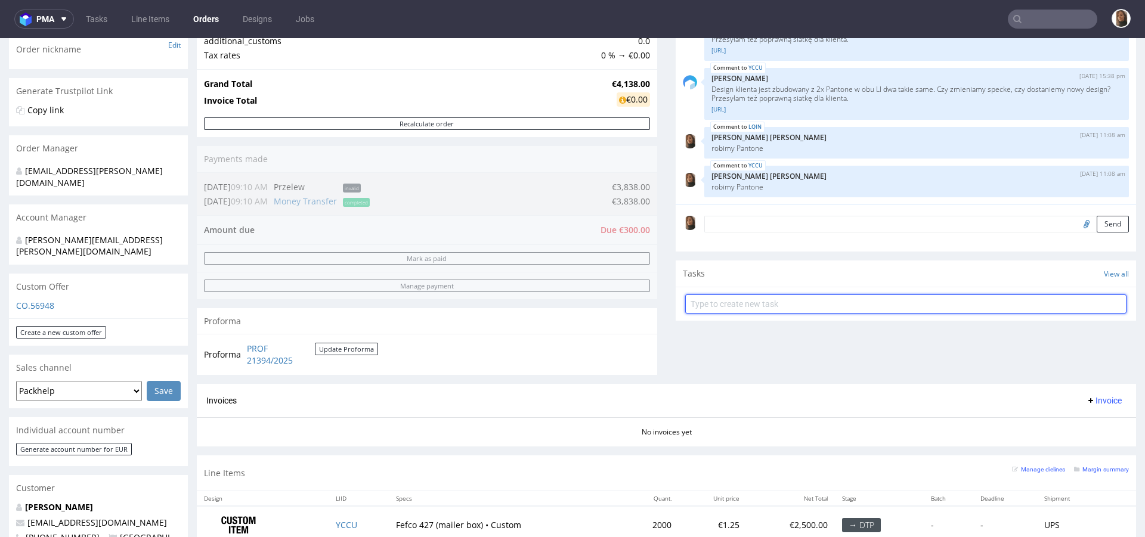
click at [731, 294] on input "text" at bounding box center [905, 303] width 441 height 19
type input "p"
type input "payment link"
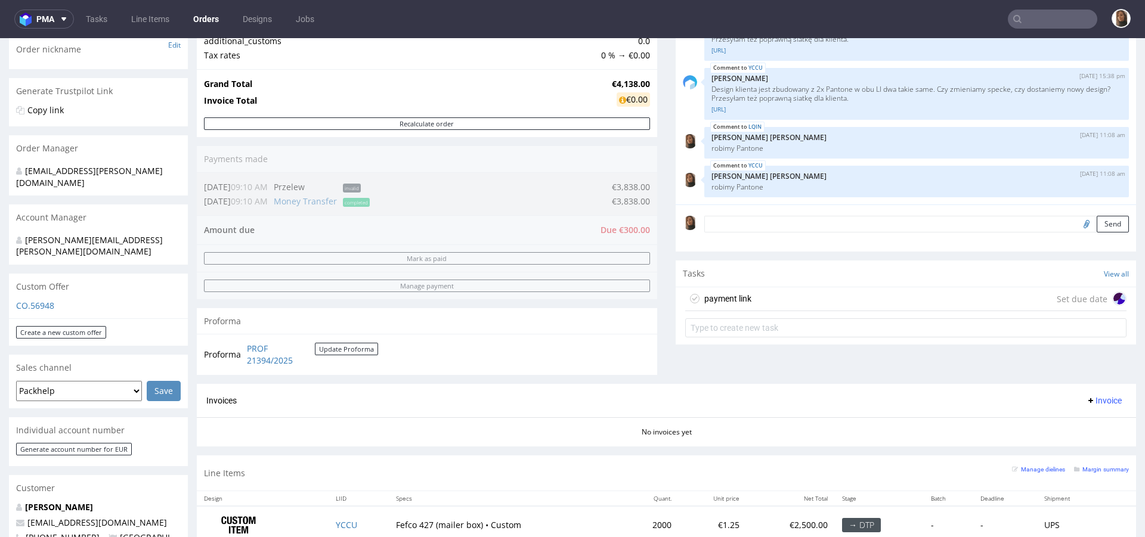
click at [805, 298] on div "payment link Set due date" at bounding box center [905, 299] width 441 height 24
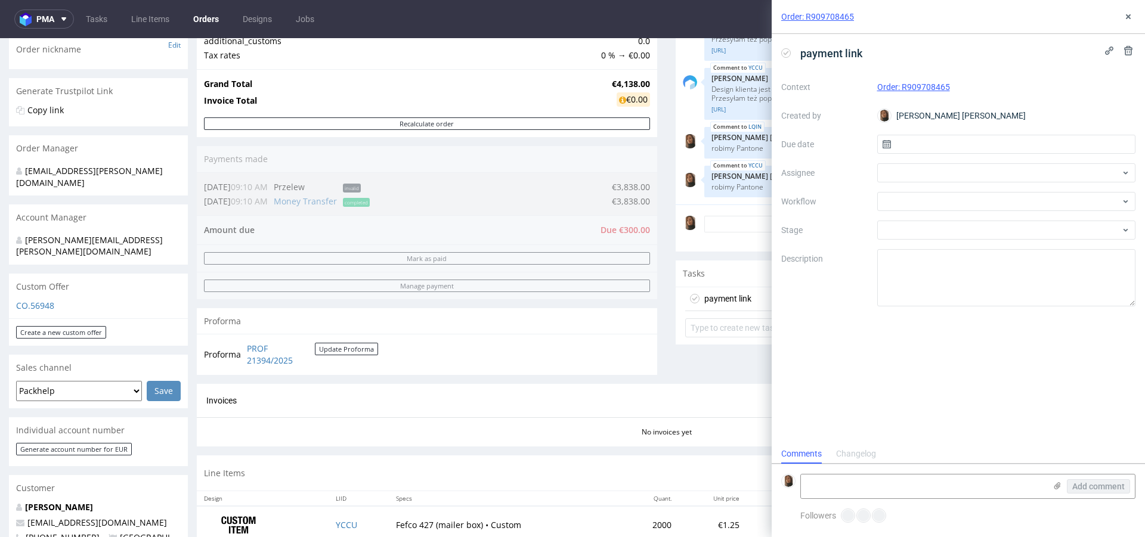
scroll to position [10, 0]
click at [921, 170] on div at bounding box center [1006, 172] width 259 height 19
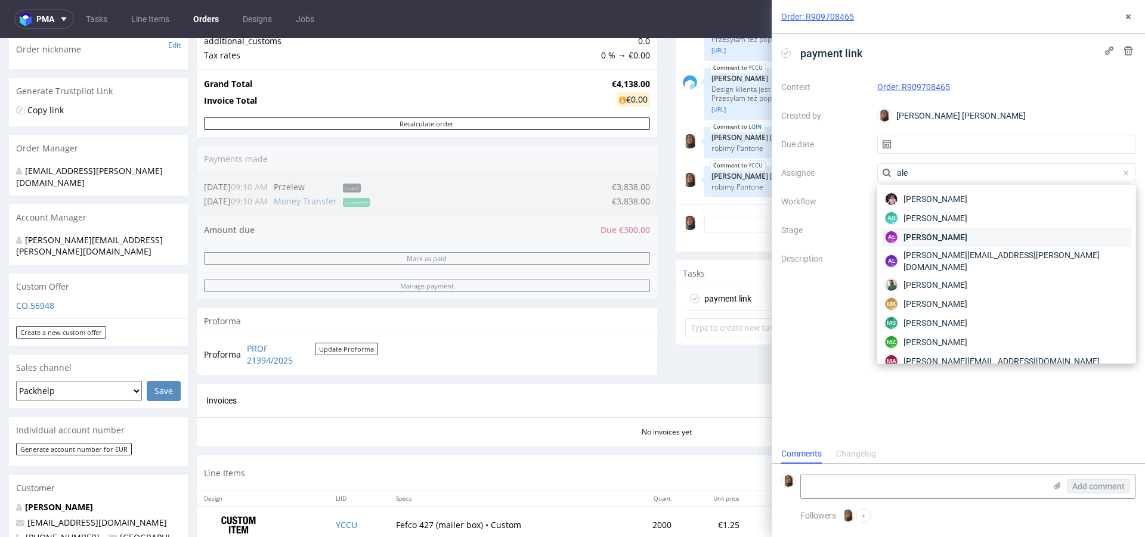
type input "ale"
click at [936, 237] on span "[PERSON_NAME]" at bounding box center [935, 237] width 64 height 12
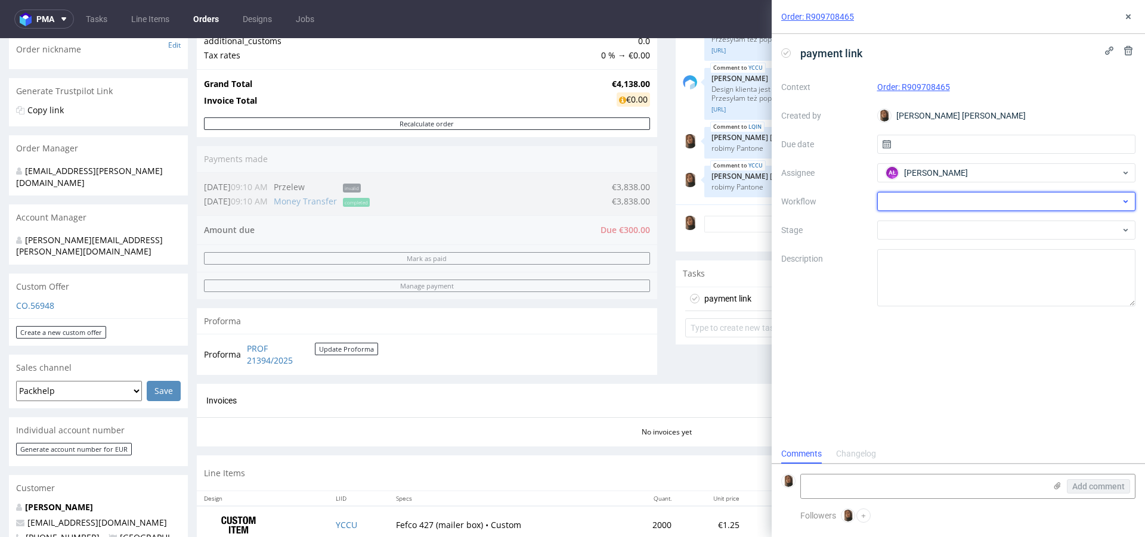
click at [912, 204] on div at bounding box center [1006, 201] width 259 height 19
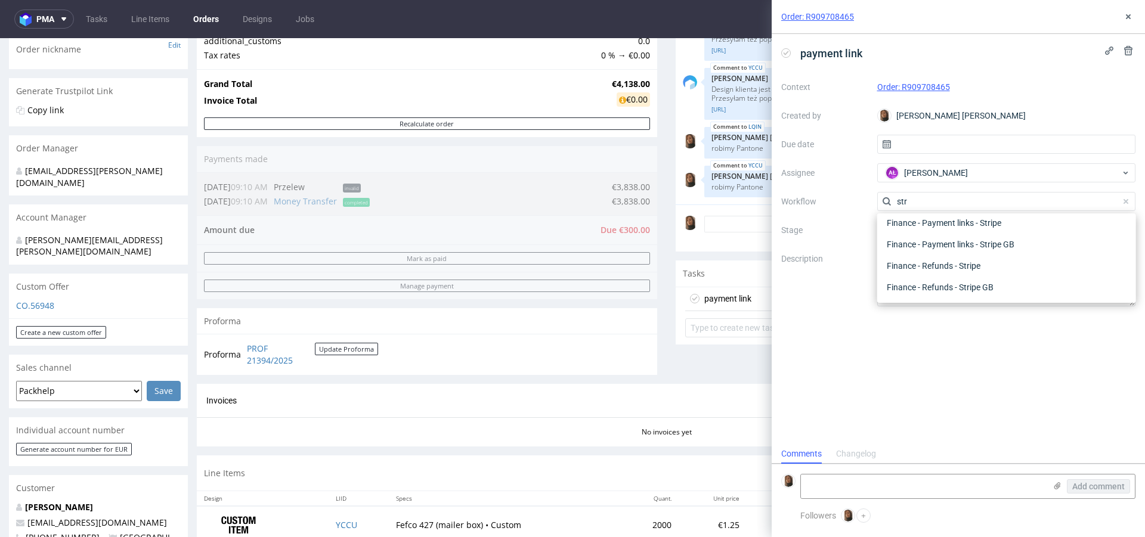
scroll to position [21, 0]
type input "stri"
click at [943, 237] on div "Finance - Payment links - Stripe" at bounding box center [1006, 244] width 249 height 21
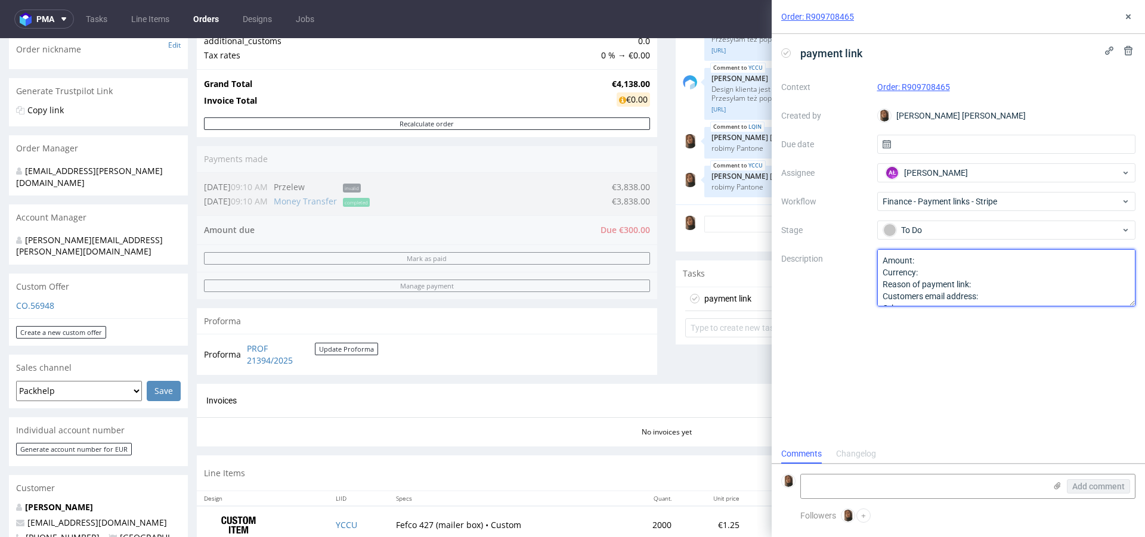
click at [951, 258] on textarea "Amount: Currency: Reason of payment link: Customers email address: Other:" at bounding box center [1006, 277] width 259 height 57
click at [954, 269] on textarea "Amount: Currency: Reason of payment link: Customers email address: Other:" at bounding box center [1006, 277] width 259 height 57
click at [1006, 282] on textarea "Amount: Currency: Reason of payment link: Customers email address: Other:" at bounding box center [1006, 277] width 259 height 57
click at [1009, 283] on textarea "Amount: Currency: Reason of payment link: Customers email address: Other:" at bounding box center [1006, 277] width 259 height 57
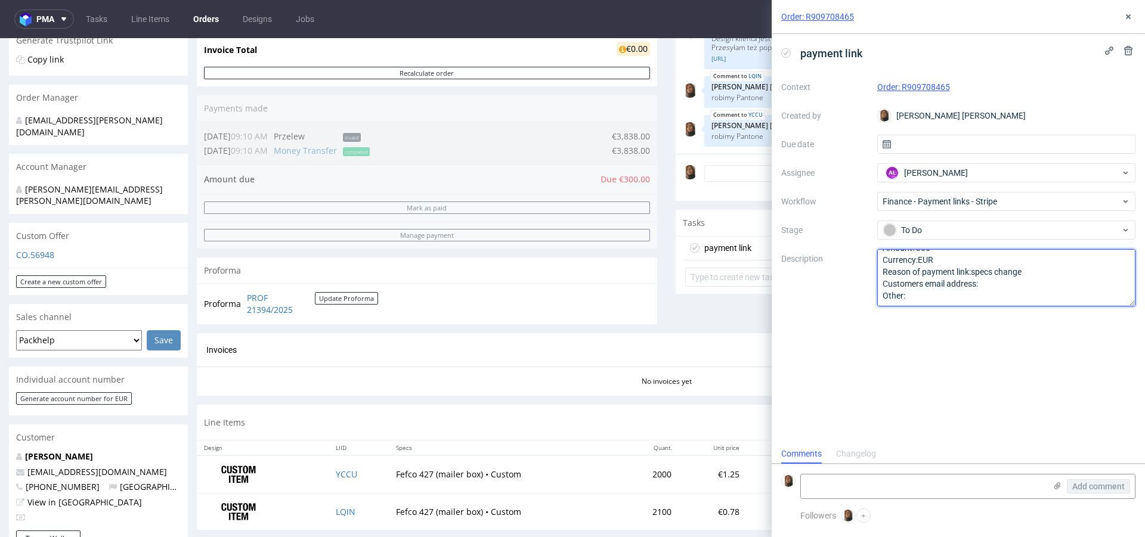
scroll to position [249, 0]
paste textarea "[EMAIL_ADDRESS][DOMAIN_NAME]"
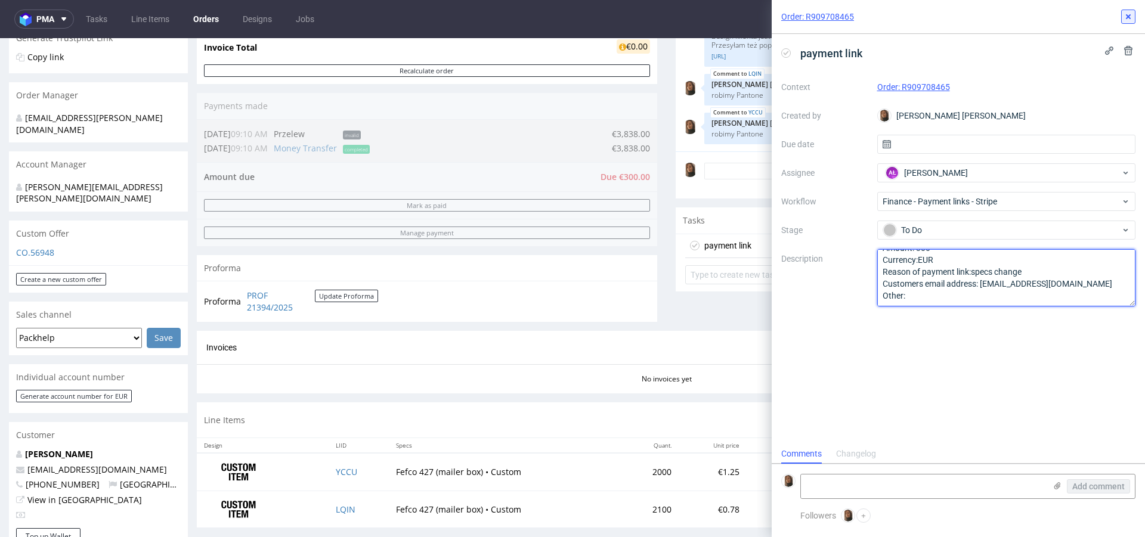
type textarea "Amount: 300 Currency:EUR Reason of payment link:specs change Customers email ad…"
click at [1130, 21] on button at bounding box center [1128, 17] width 14 height 14
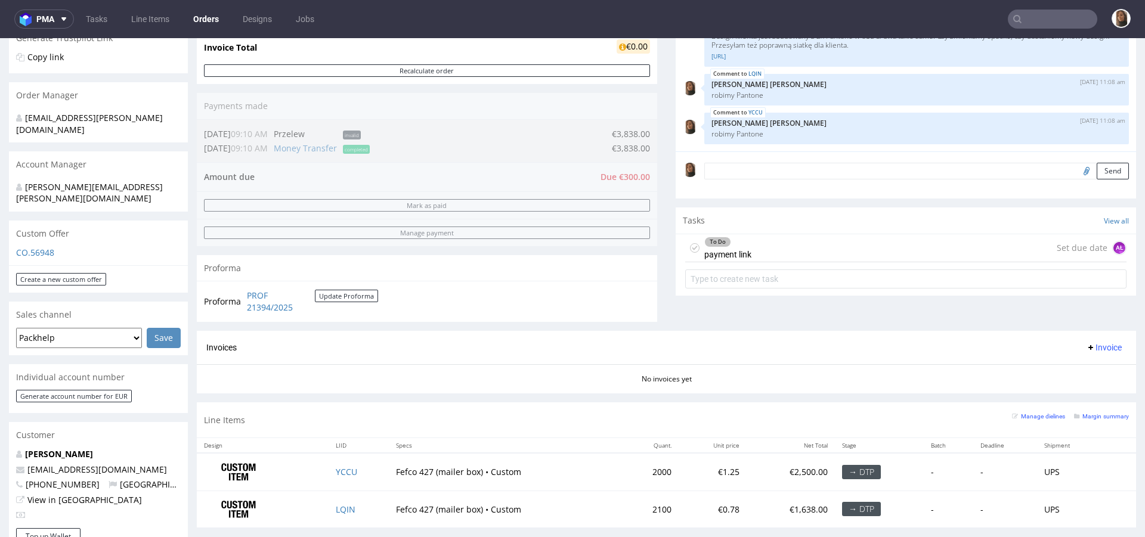
click at [694, 320] on div "Comments User (9) Order (1) Automatic (0) Attachments (7) All (9) View all (9) …" at bounding box center [905, 114] width 460 height 433
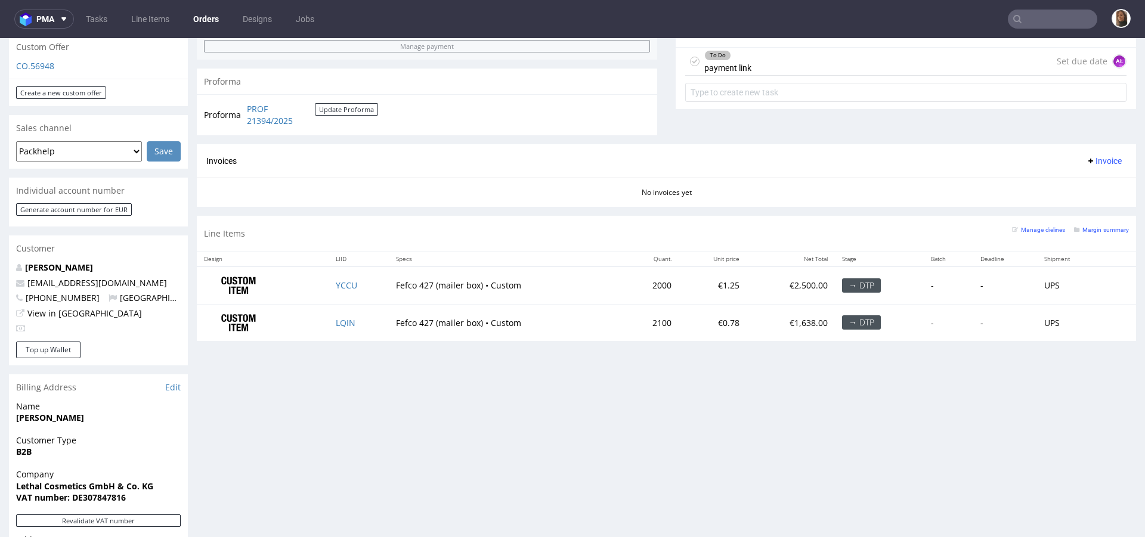
scroll to position [428, 0]
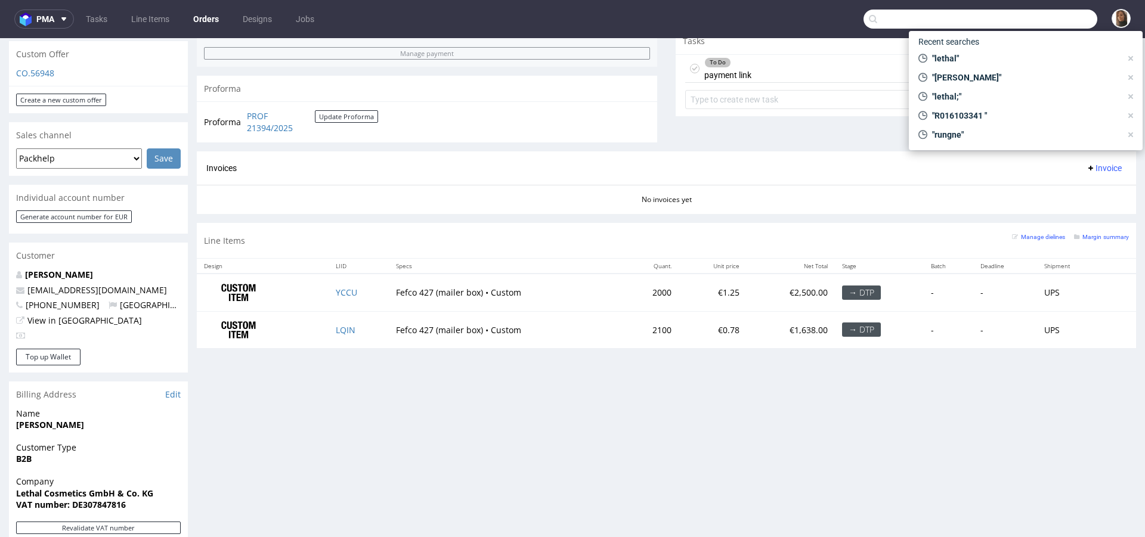
click at [1048, 20] on input "text" at bounding box center [980, 19] width 234 height 19
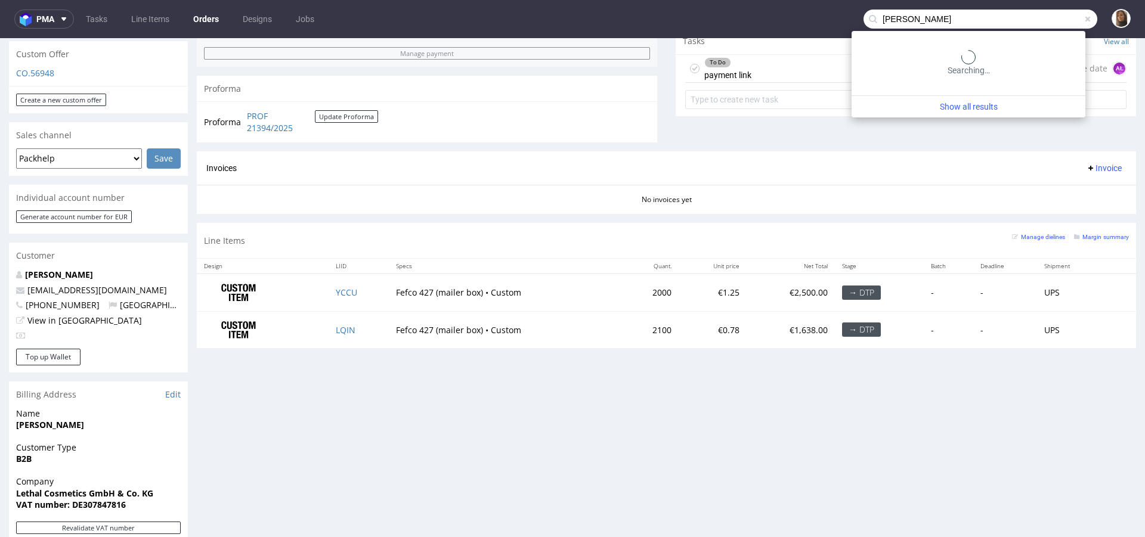
type input "[PERSON_NAME]"
